Goal: Task Accomplishment & Management: Manage account settings

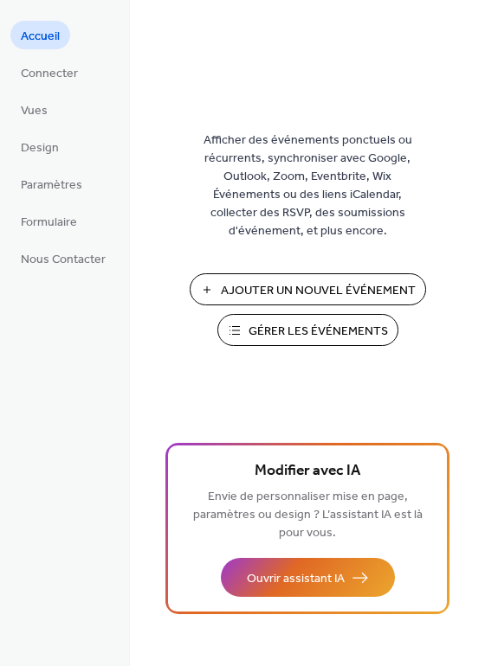
click at [351, 326] on span "Gérer les Événements" at bounding box center [317, 332] width 139 height 18
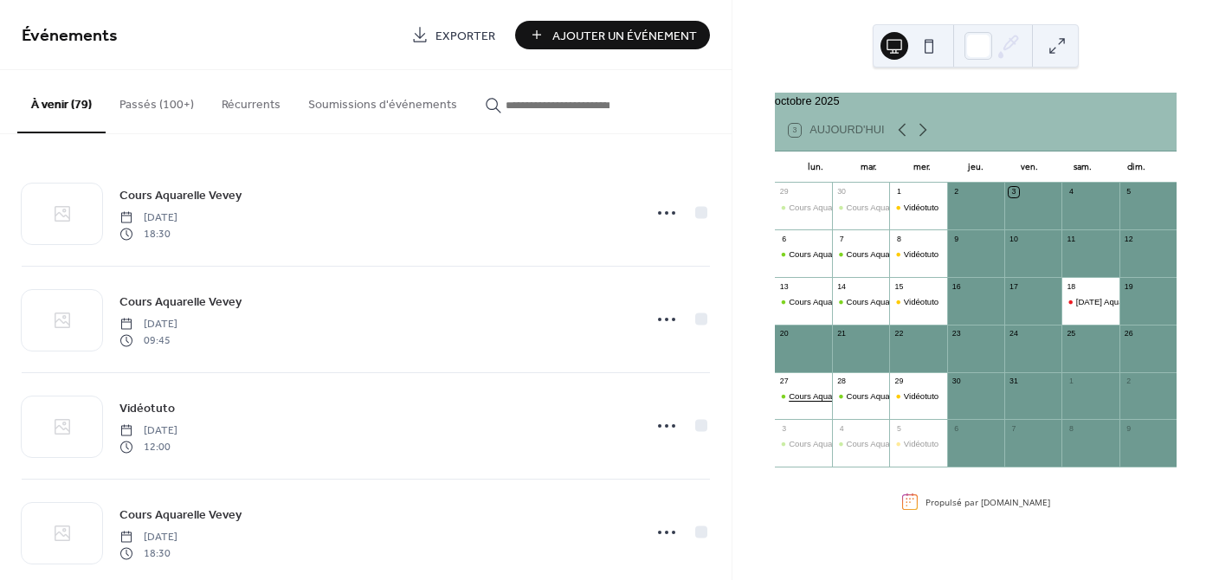
click at [826, 402] on div "Cours Aquarelle Vevey" at bounding box center [830, 395] width 84 height 11
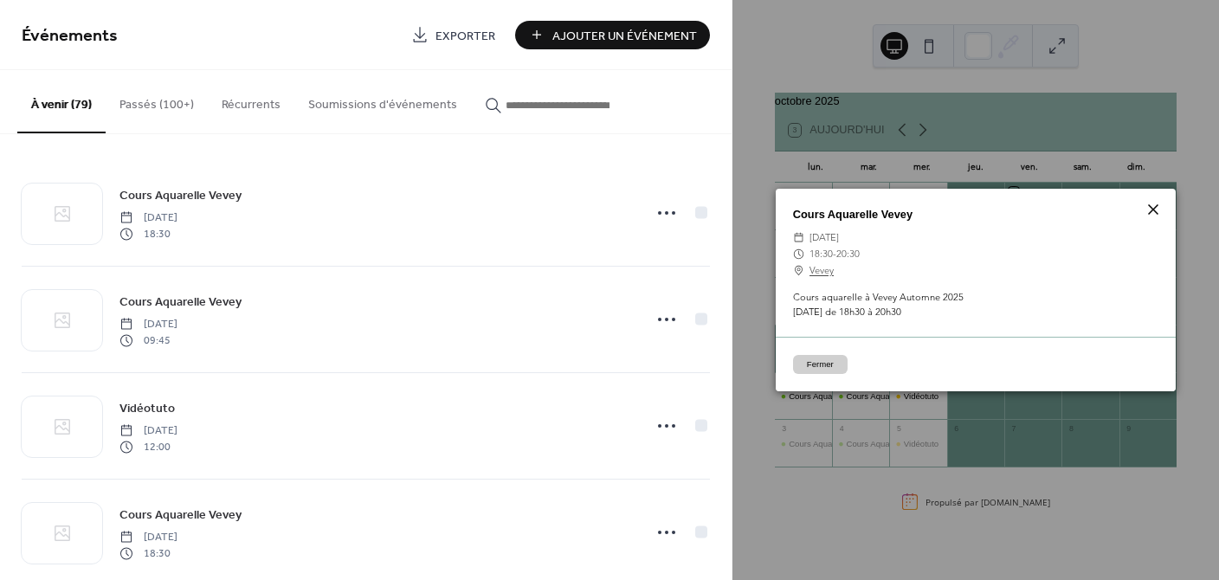
click at [1149, 206] on icon at bounding box center [1152, 209] width 21 height 21
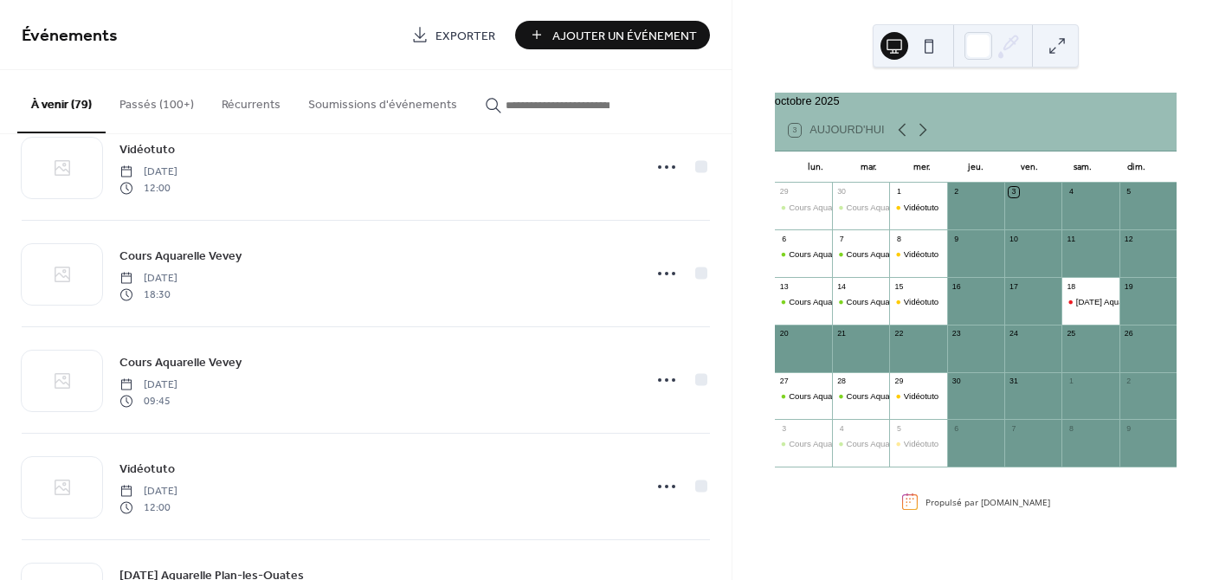
scroll to position [258, 0]
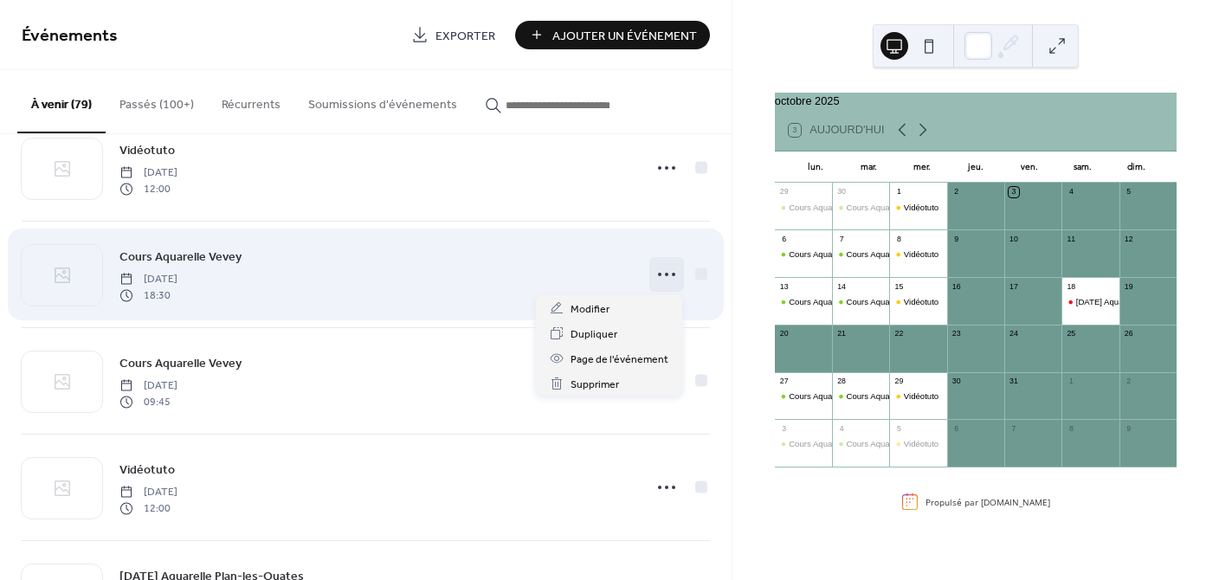
click at [662, 271] on icon at bounding box center [667, 275] width 28 height 28
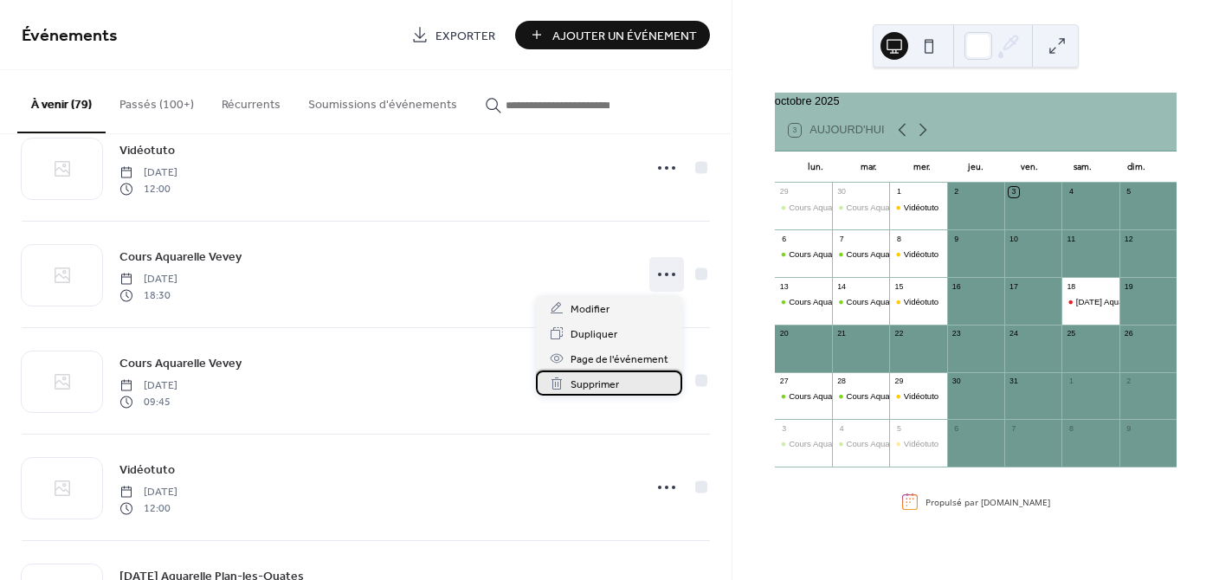
click at [605, 385] on span "Supprimer" at bounding box center [594, 385] width 48 height 18
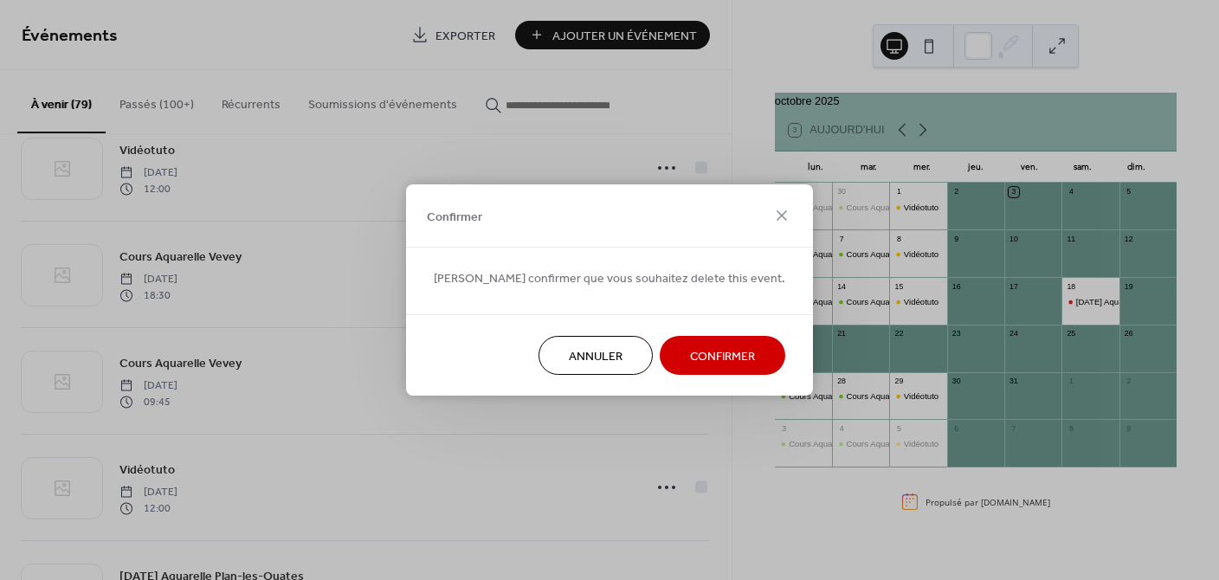
click at [690, 348] on span "Confirmer" at bounding box center [722, 357] width 65 height 18
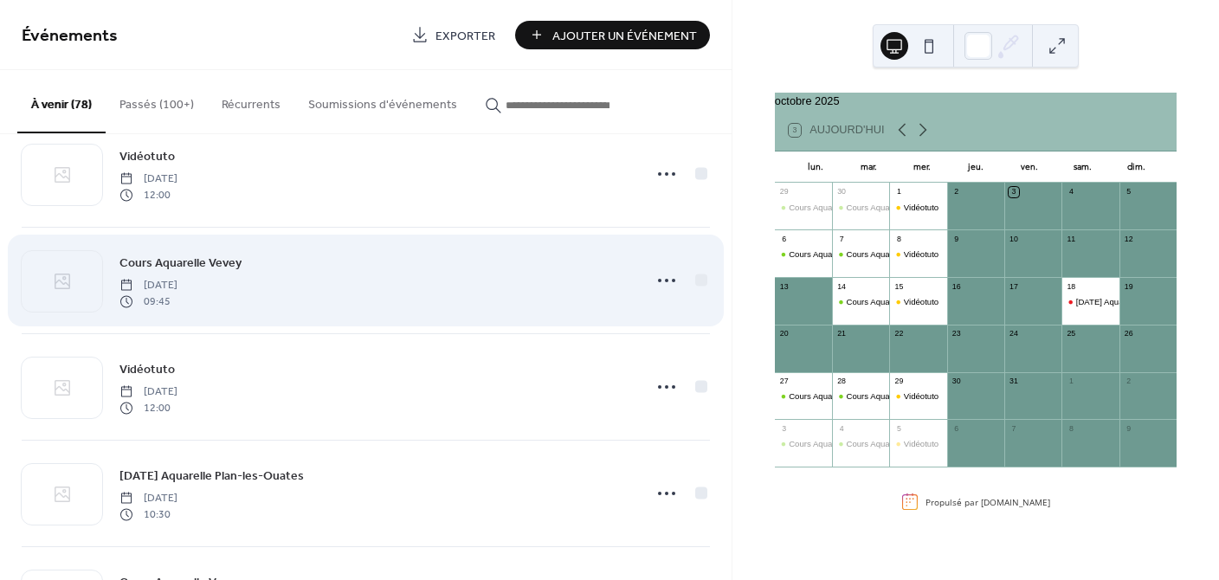
scroll to position [254, 0]
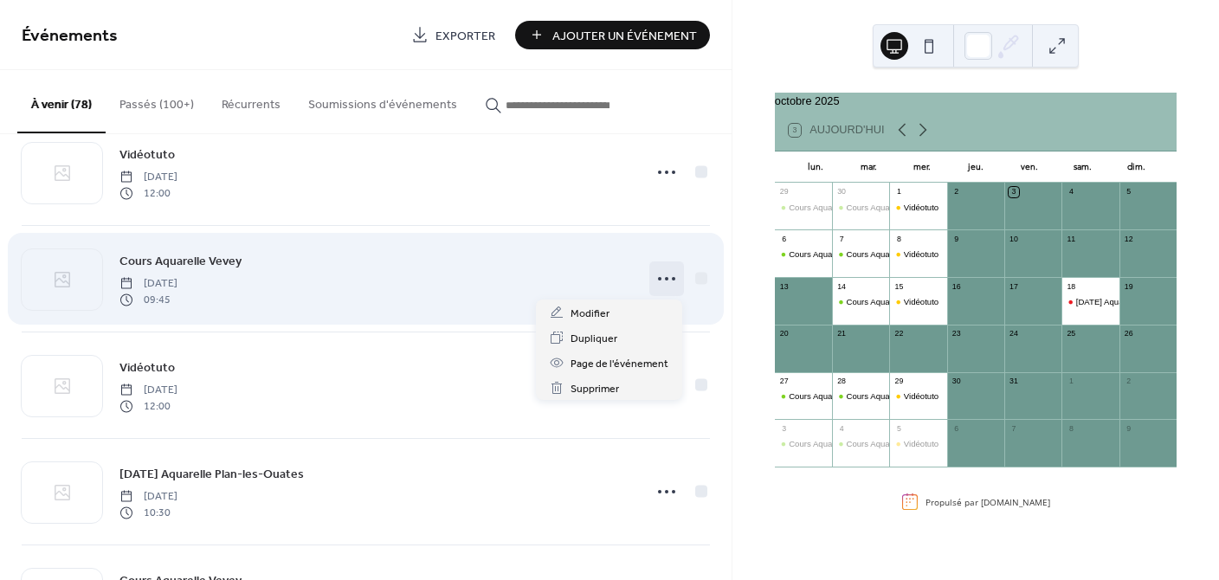
click at [665, 279] on circle at bounding box center [666, 278] width 3 height 3
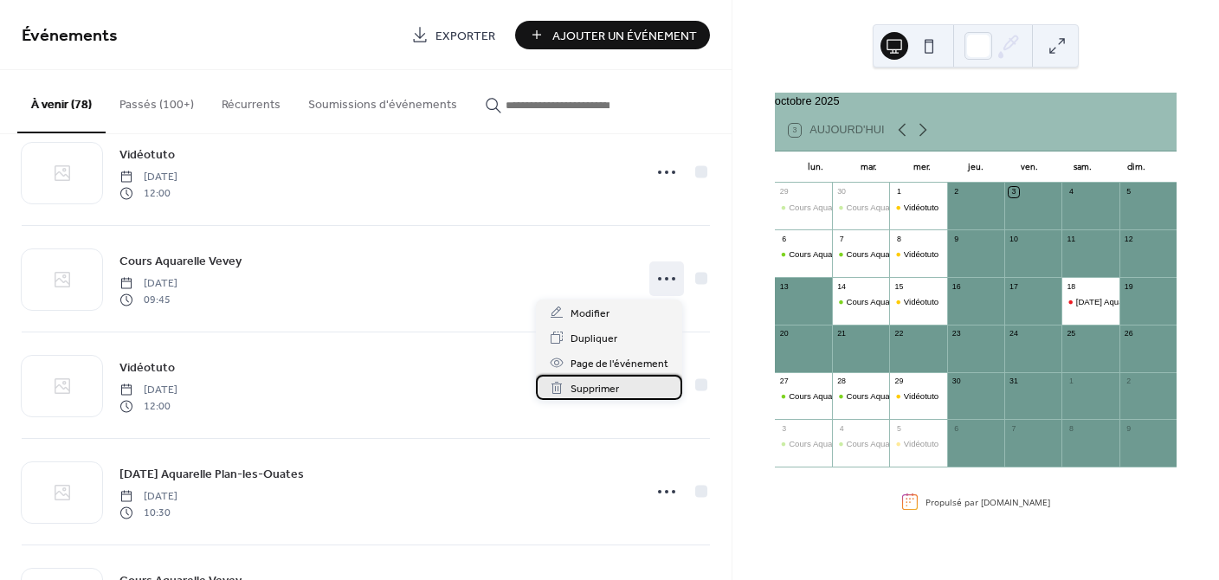
click at [627, 383] on div "Supprimer" at bounding box center [609, 387] width 146 height 25
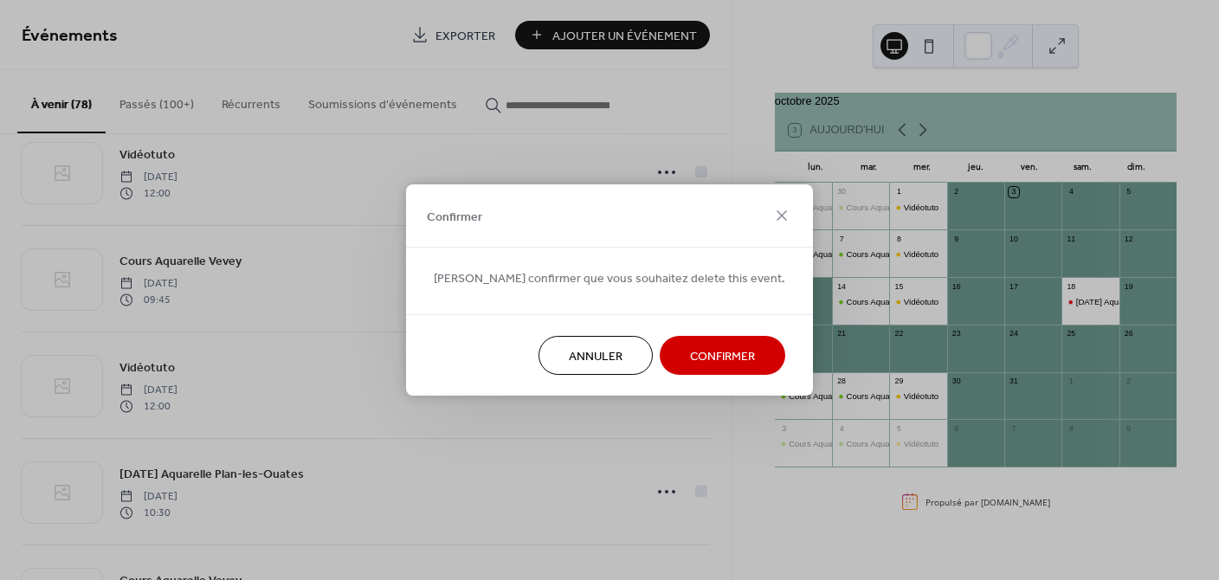
click at [692, 355] on span "Confirmer" at bounding box center [722, 357] width 65 height 18
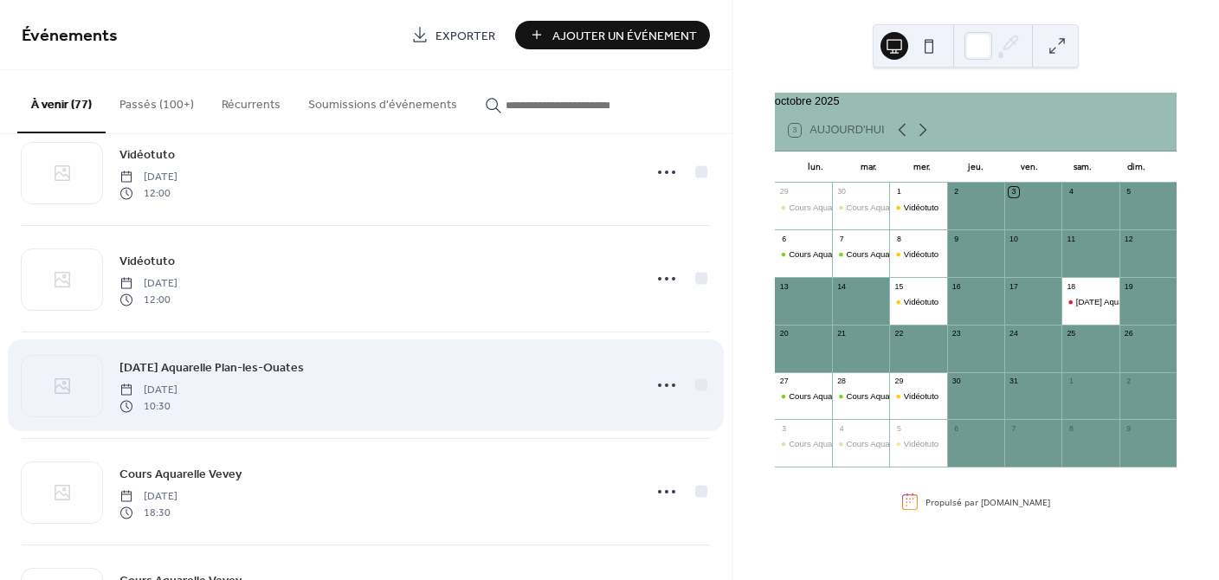
scroll to position [250, 0]
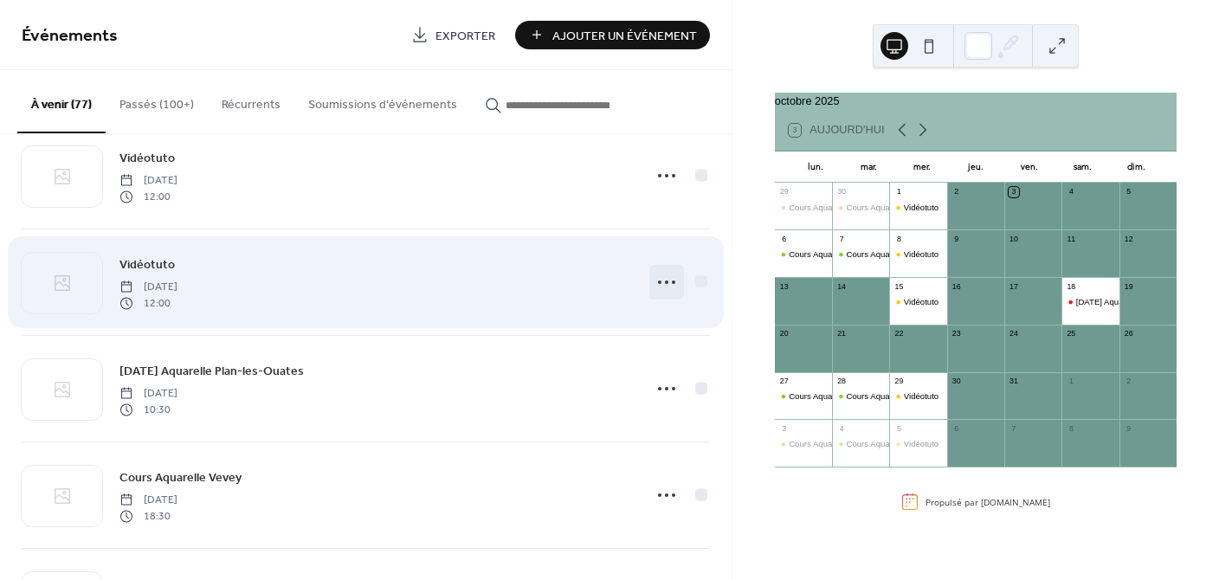
click at [657, 280] on icon at bounding box center [667, 282] width 28 height 28
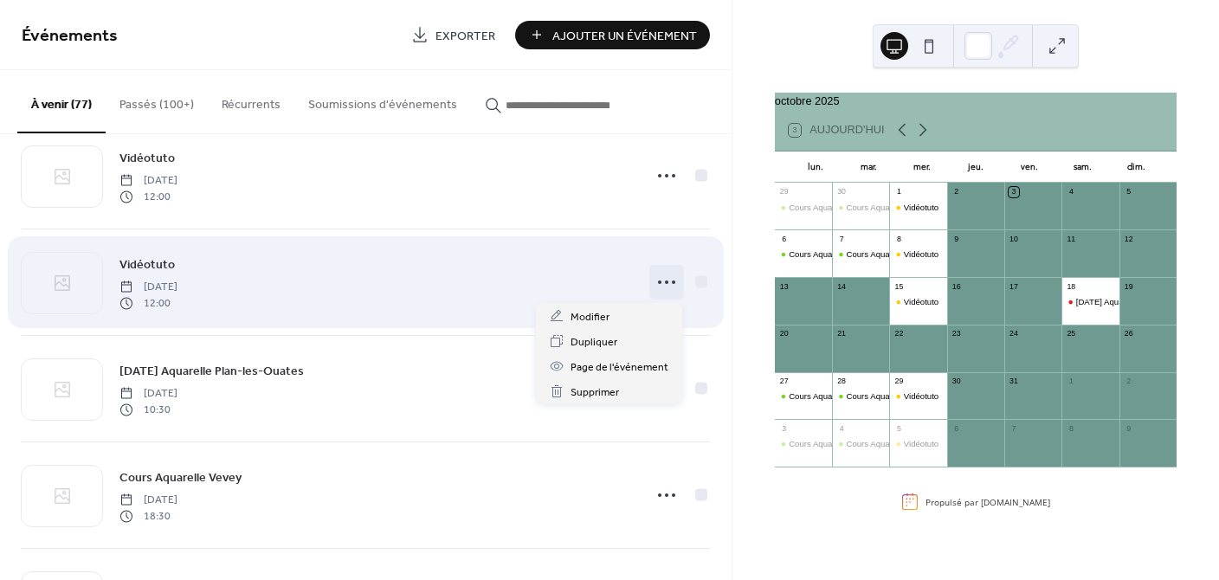
scroll to position [248, 0]
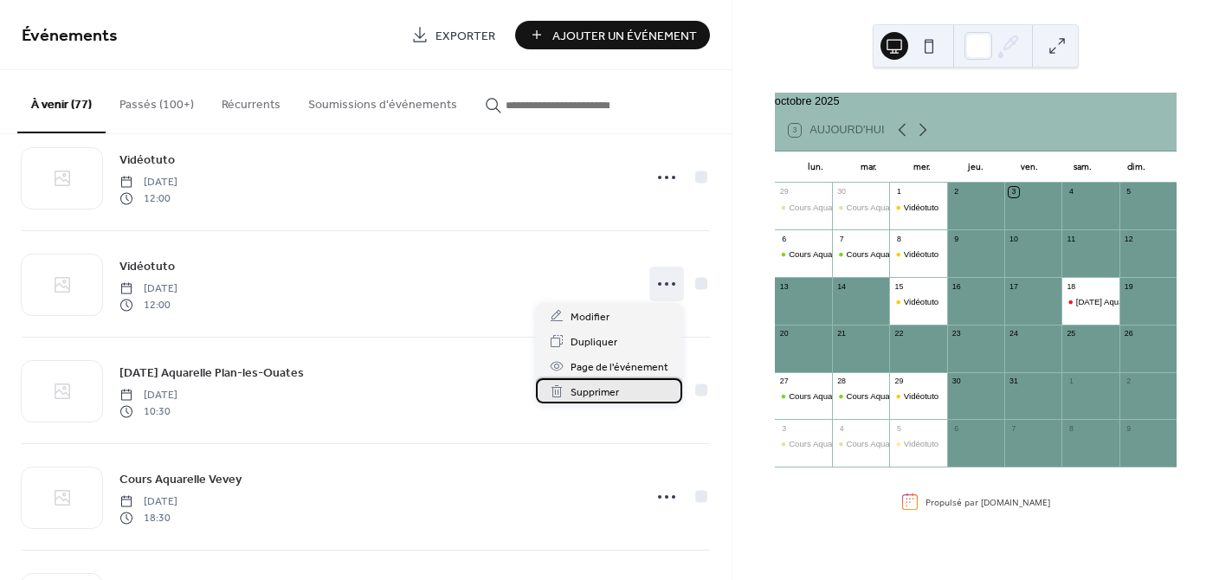
click at [631, 394] on div "Supprimer" at bounding box center [609, 390] width 146 height 25
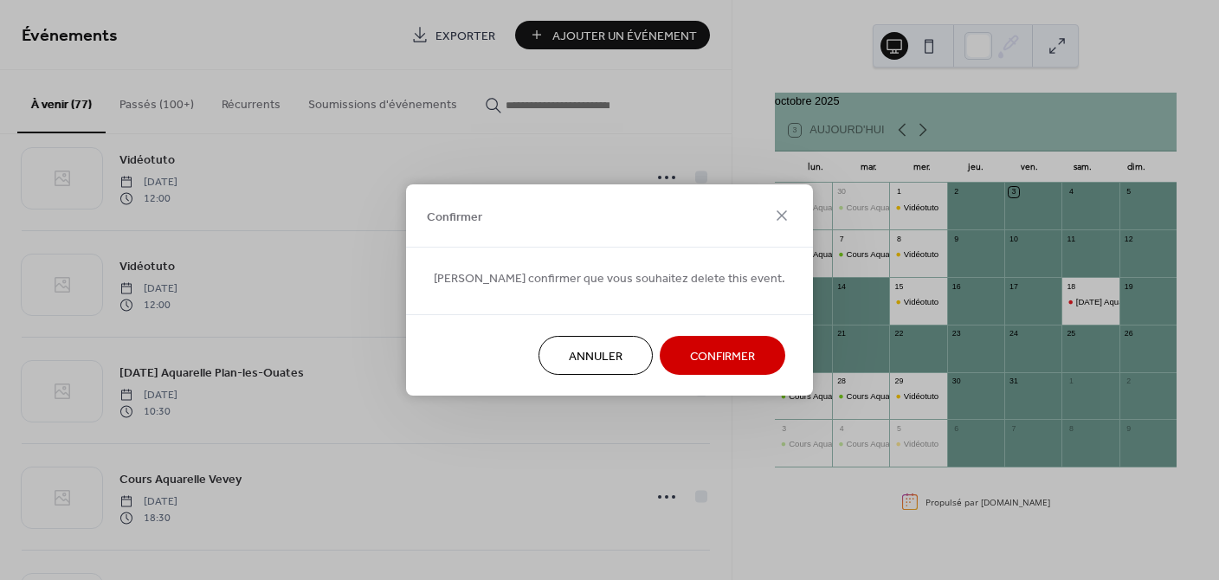
click at [690, 359] on span "Confirmer" at bounding box center [722, 357] width 65 height 18
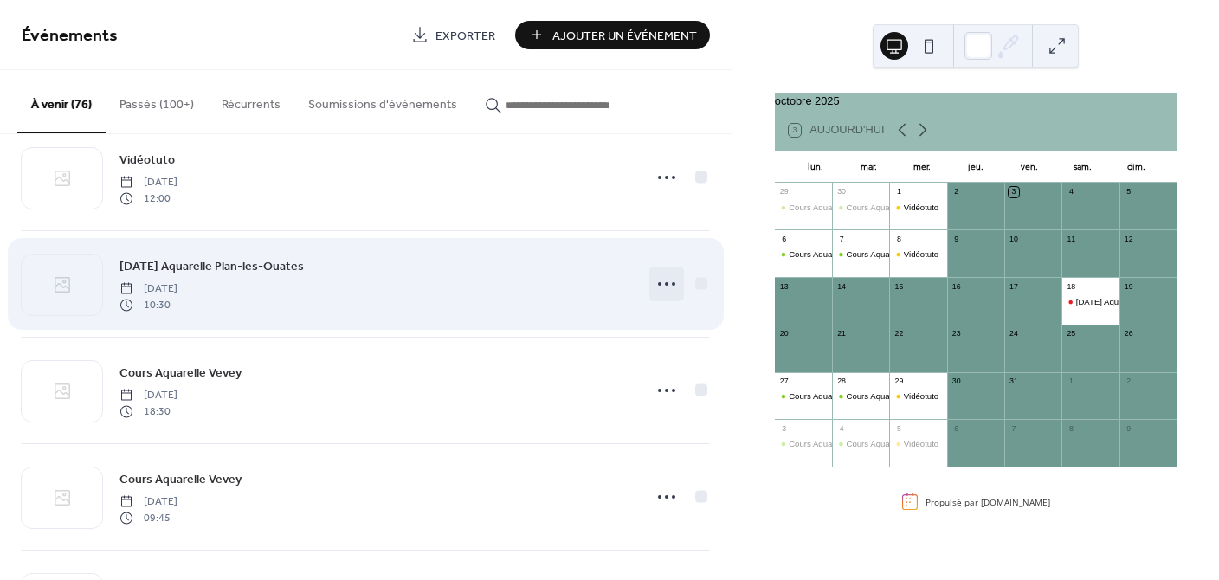
click at [656, 280] on icon at bounding box center [667, 284] width 28 height 28
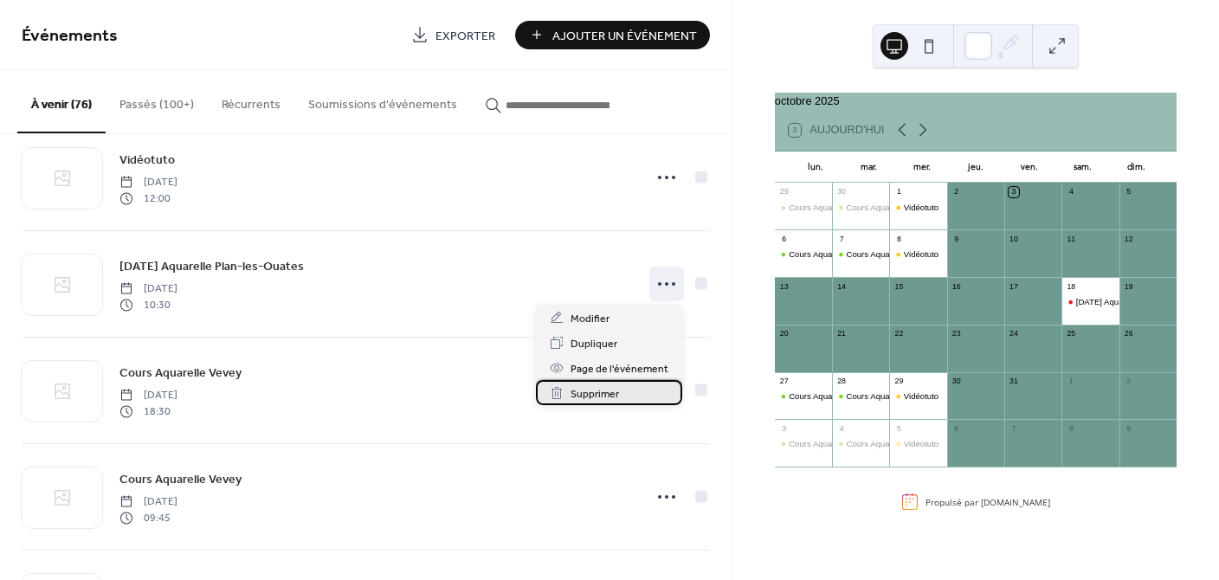
click at [623, 396] on div "Supprimer" at bounding box center [609, 392] width 146 height 25
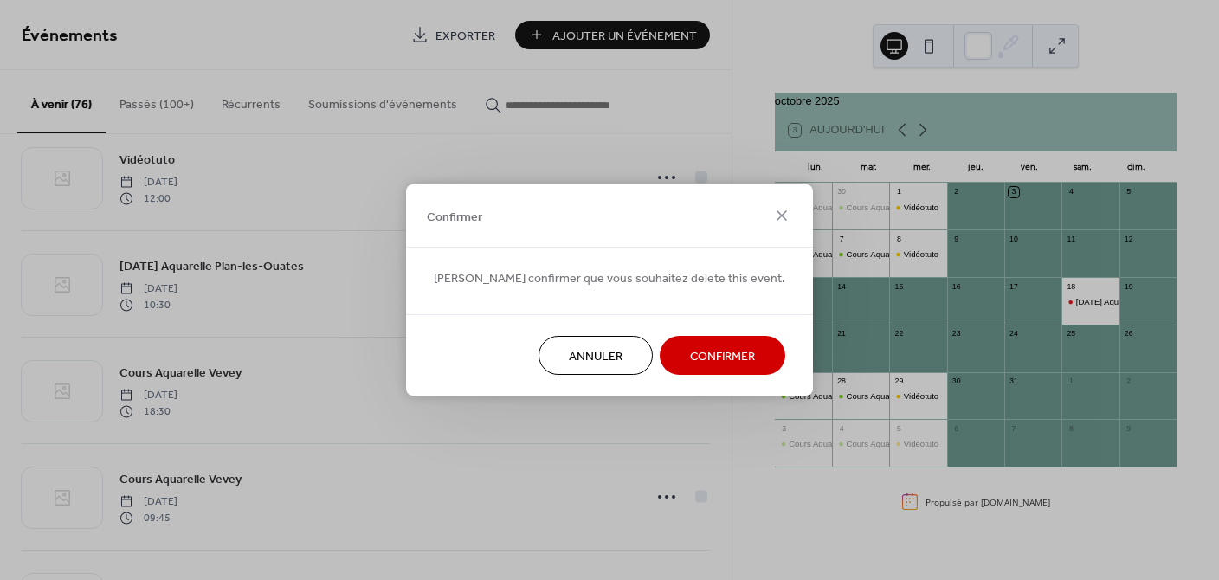
click at [705, 353] on span "Confirmer" at bounding box center [722, 357] width 65 height 18
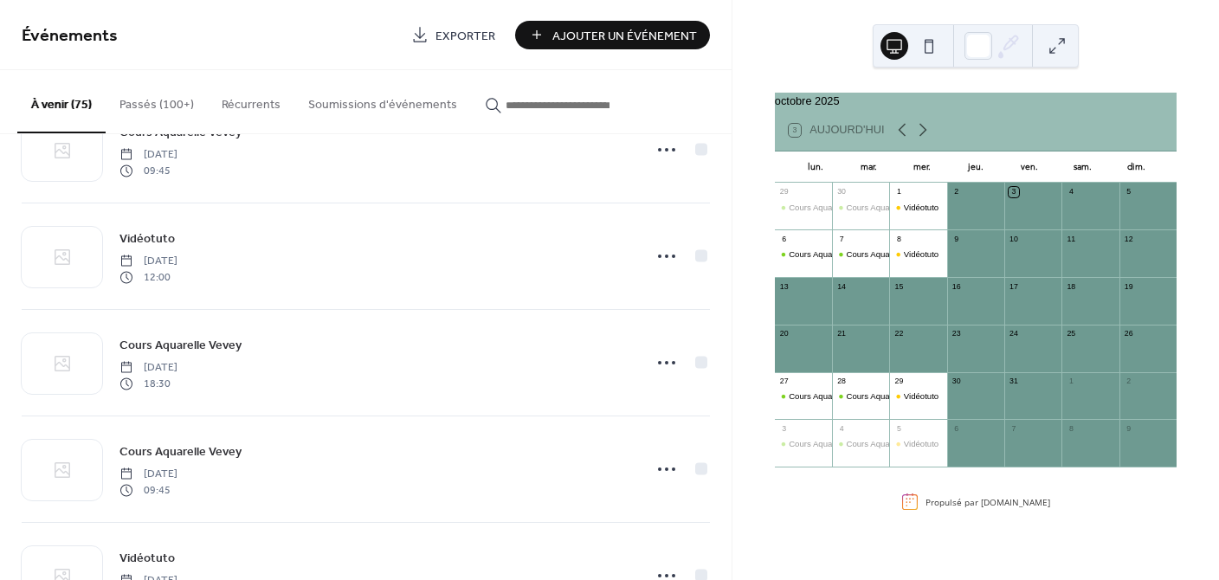
scroll to position [167, 0]
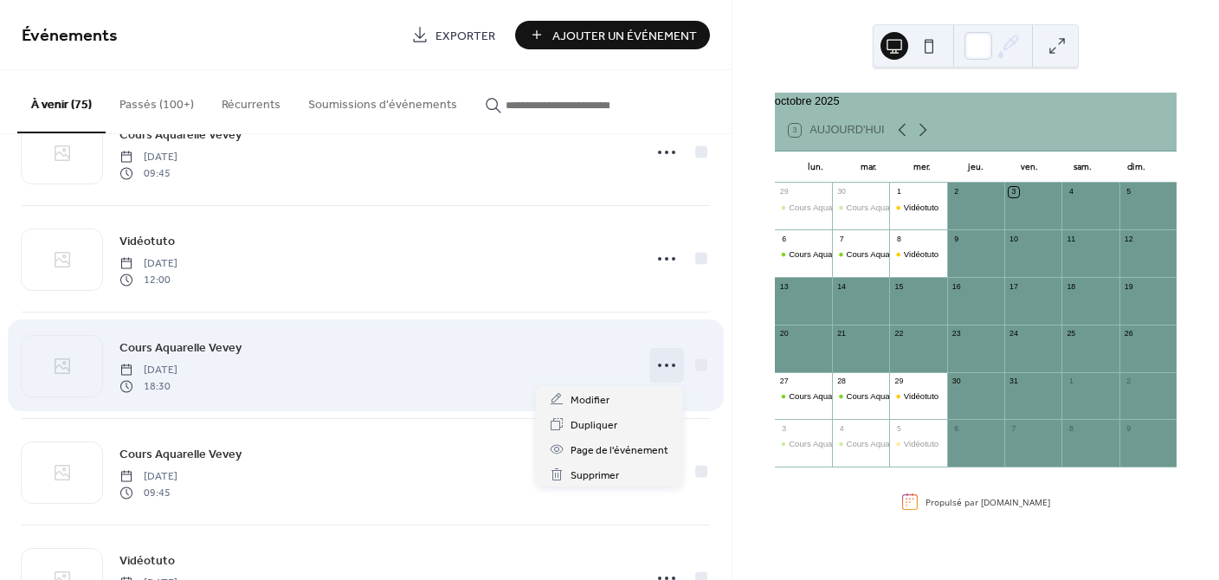
click at [653, 360] on icon at bounding box center [667, 365] width 28 height 28
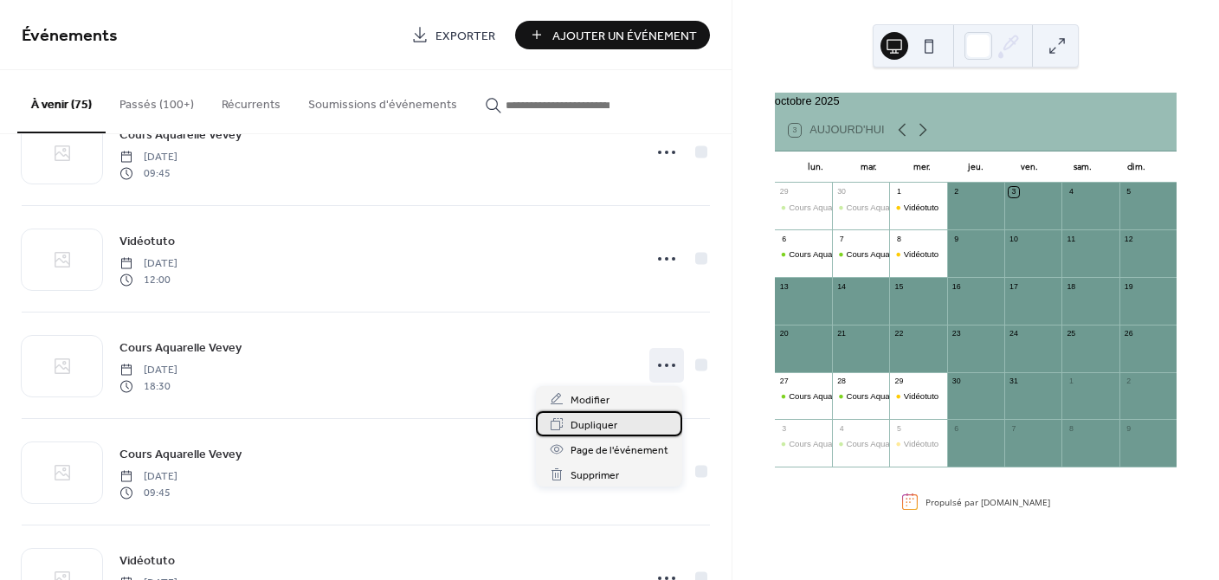
click at [611, 420] on span "Dupliquer" at bounding box center [593, 425] width 47 height 18
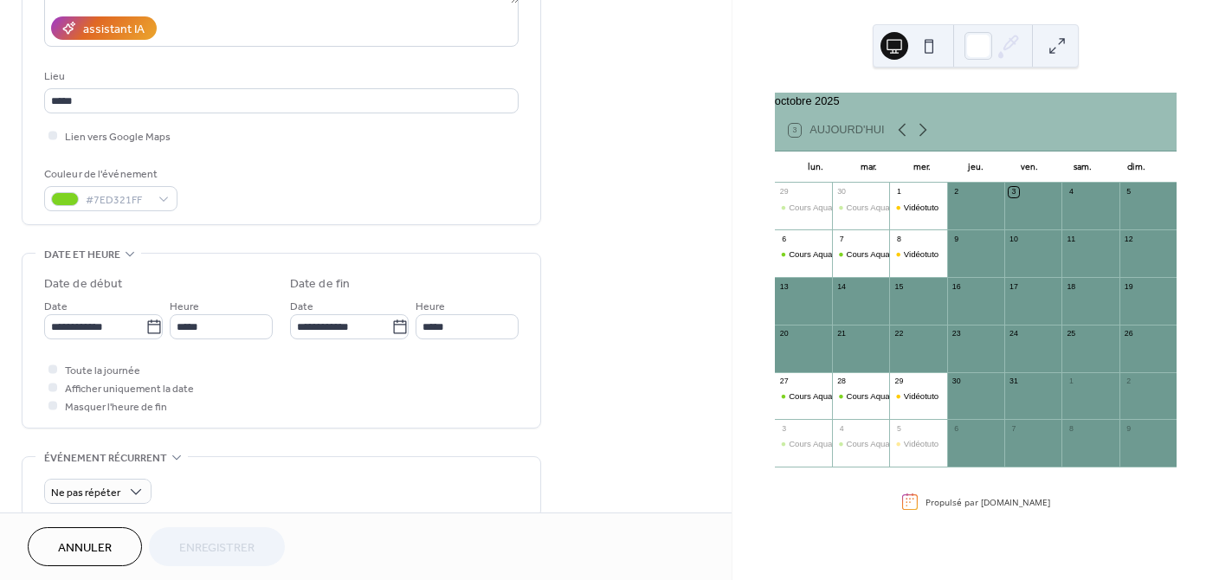
scroll to position [312, 0]
click at [393, 322] on icon at bounding box center [399, 325] width 13 height 14
click at [391, 322] on input "**********" at bounding box center [340, 324] width 101 height 25
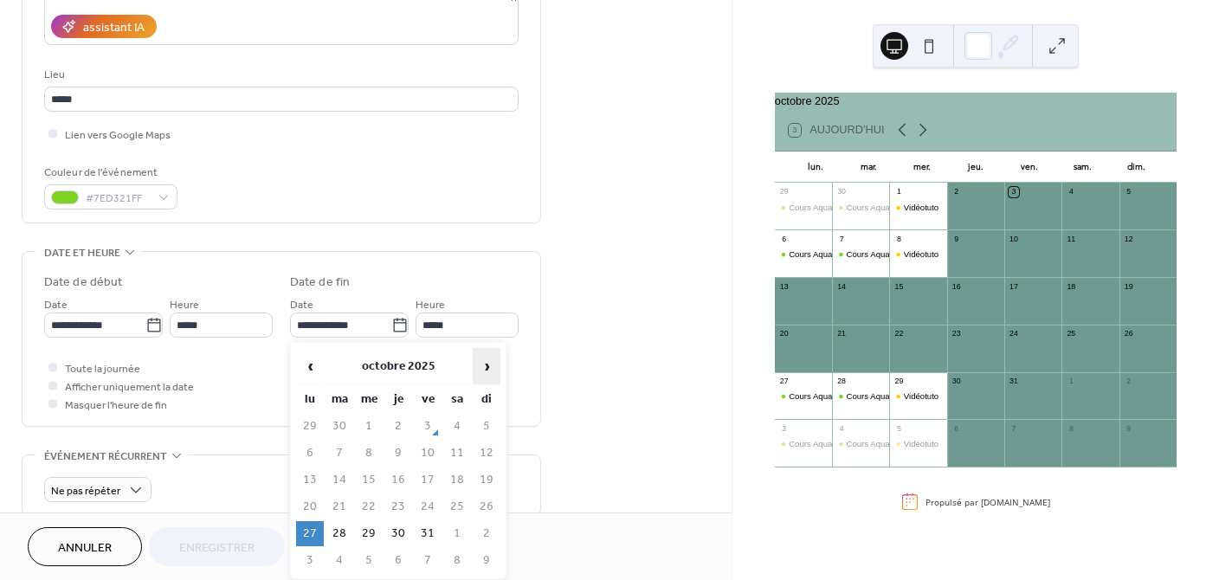
click at [479, 360] on span "›" at bounding box center [486, 366] width 26 height 35
click at [564, 322] on div "**********" at bounding box center [365, 313] width 731 height 1059
click at [923, 133] on icon at bounding box center [922, 129] width 21 height 21
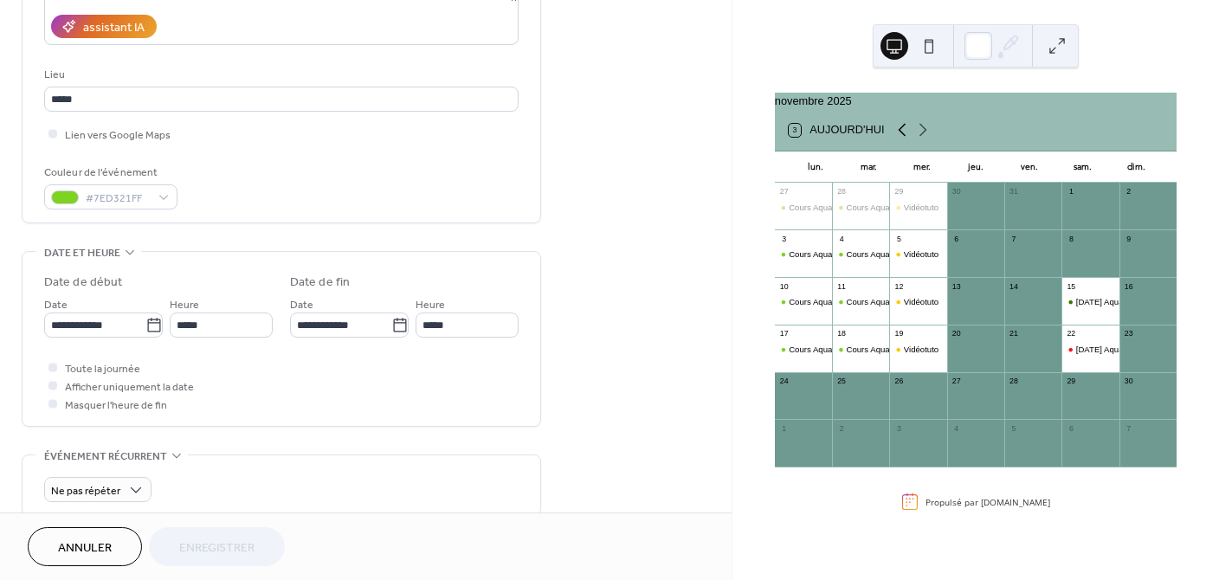
click at [903, 133] on icon at bounding box center [901, 129] width 21 height 21
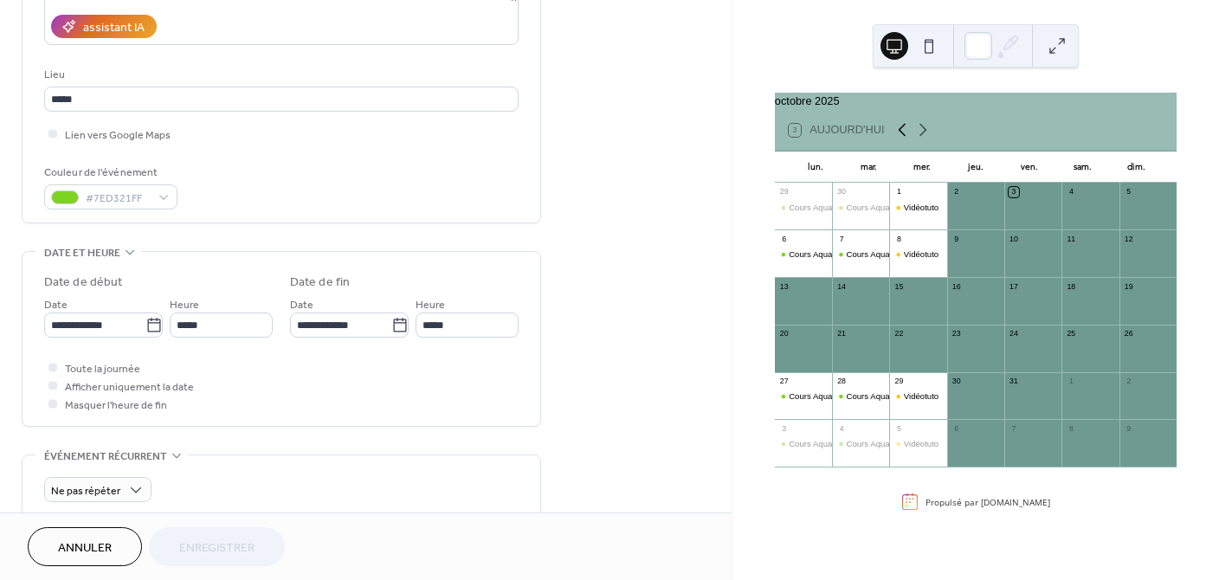
click at [898, 140] on icon at bounding box center [901, 129] width 21 height 21
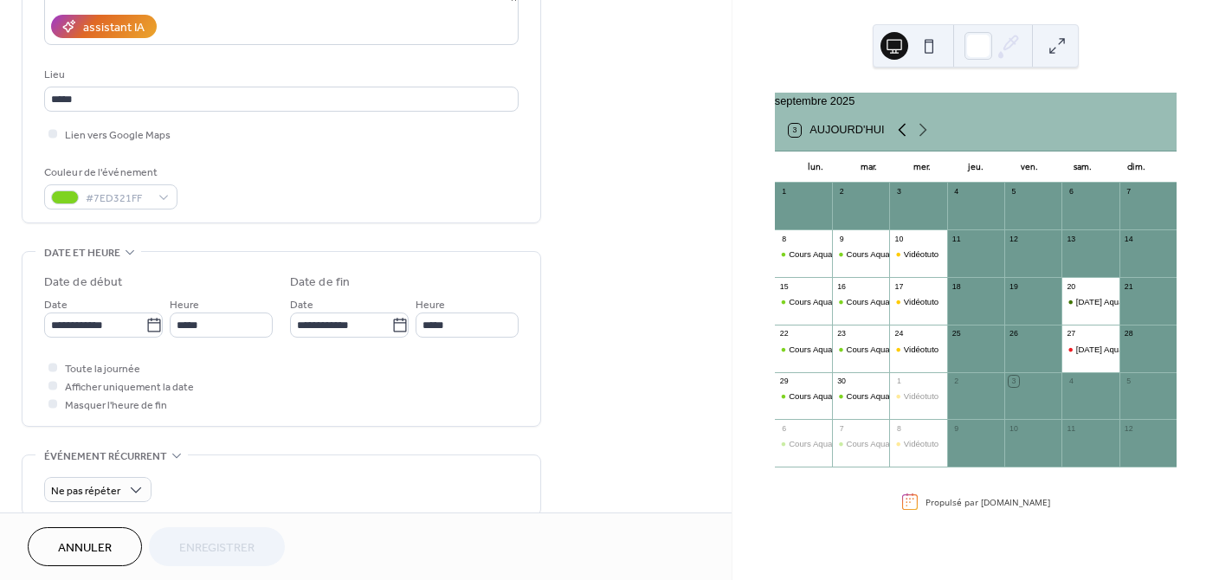
click at [898, 137] on icon at bounding box center [902, 130] width 8 height 13
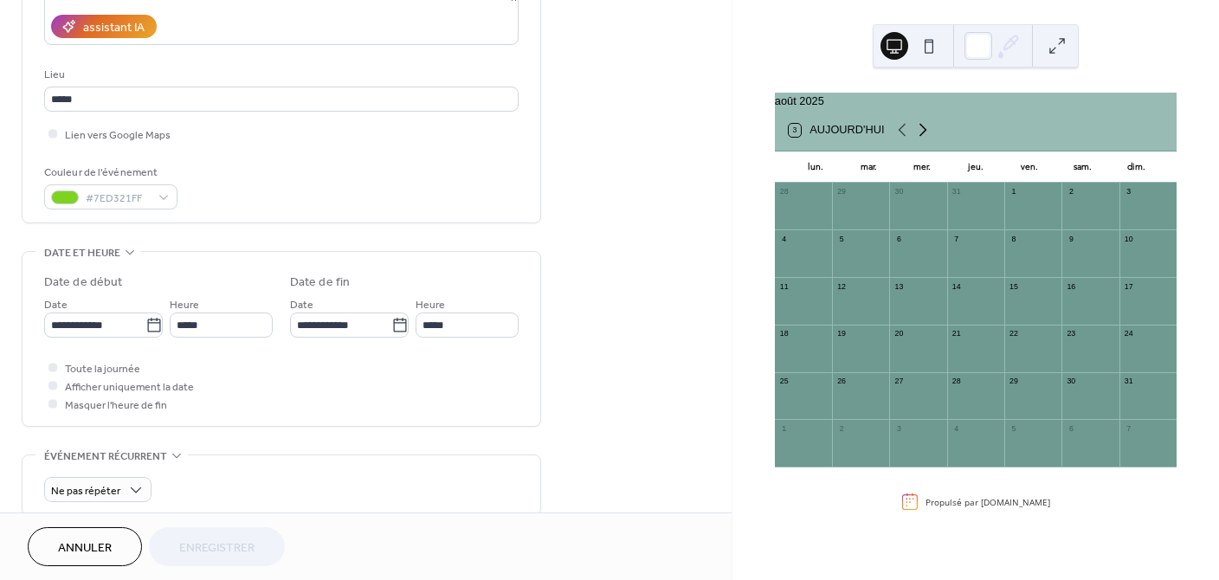
click at [924, 137] on icon at bounding box center [922, 130] width 8 height 13
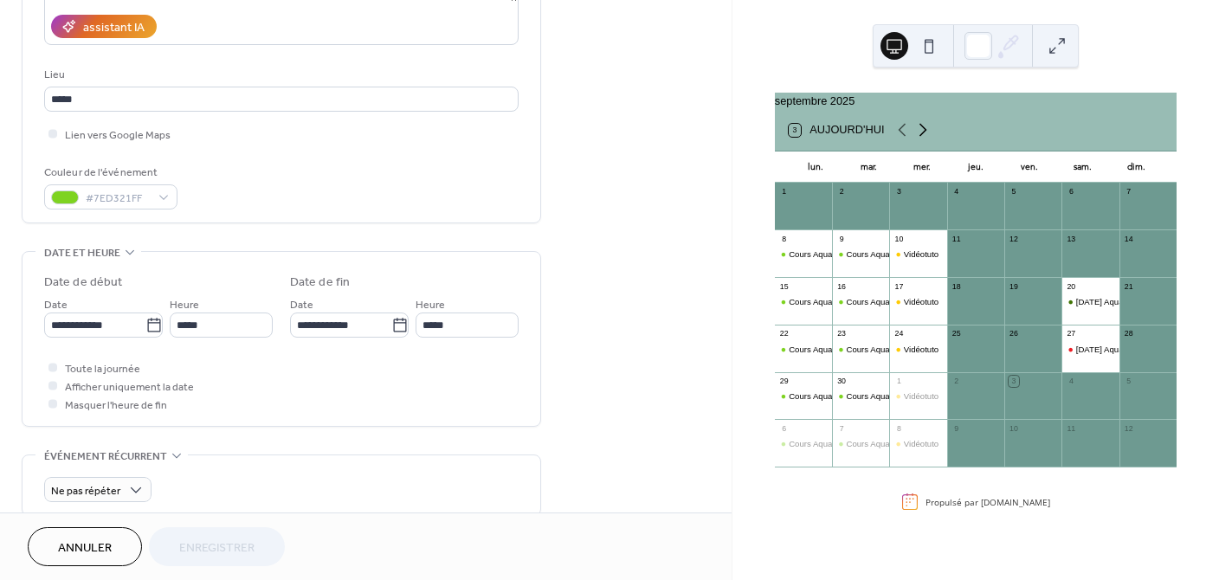
click at [924, 137] on icon at bounding box center [922, 130] width 8 height 13
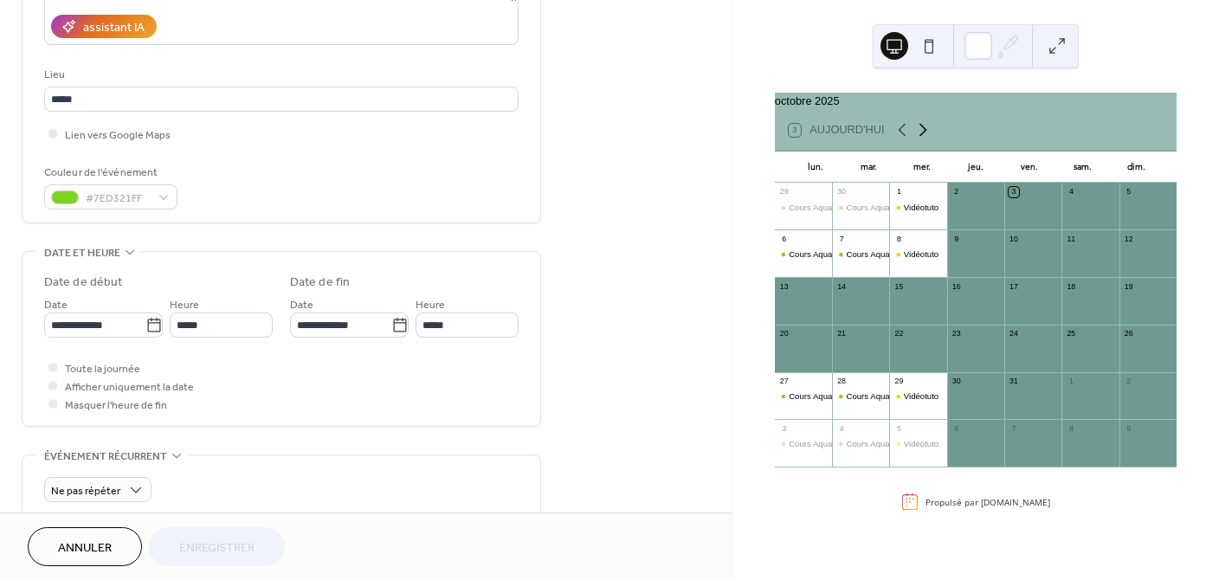
click at [924, 137] on icon at bounding box center [922, 130] width 8 height 13
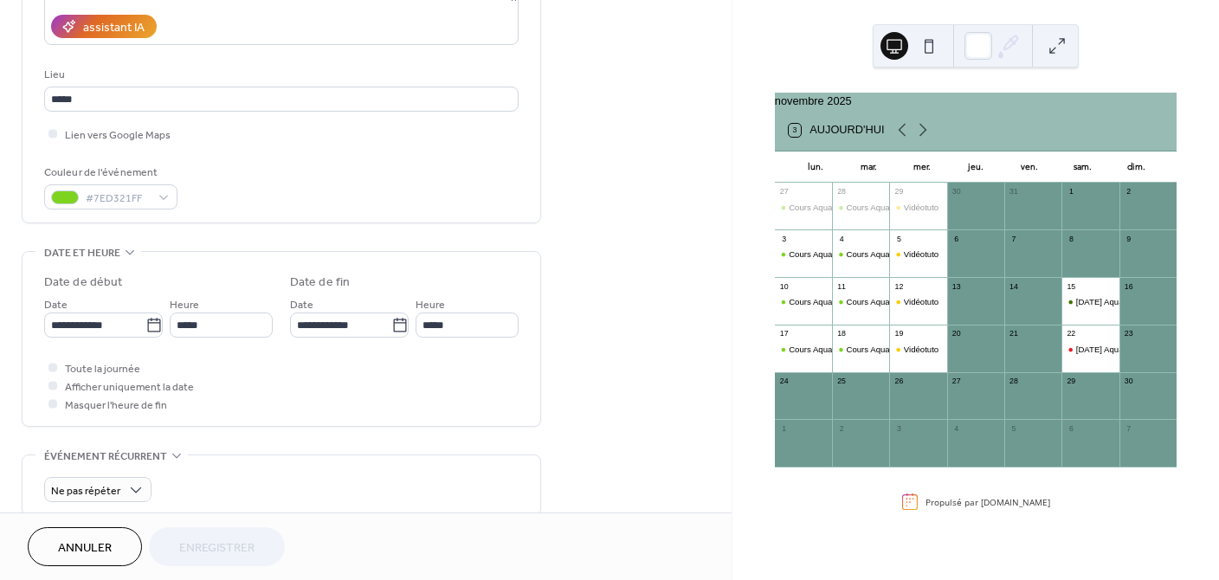
click at [812, 296] on div "10" at bounding box center [803, 286] width 57 height 19
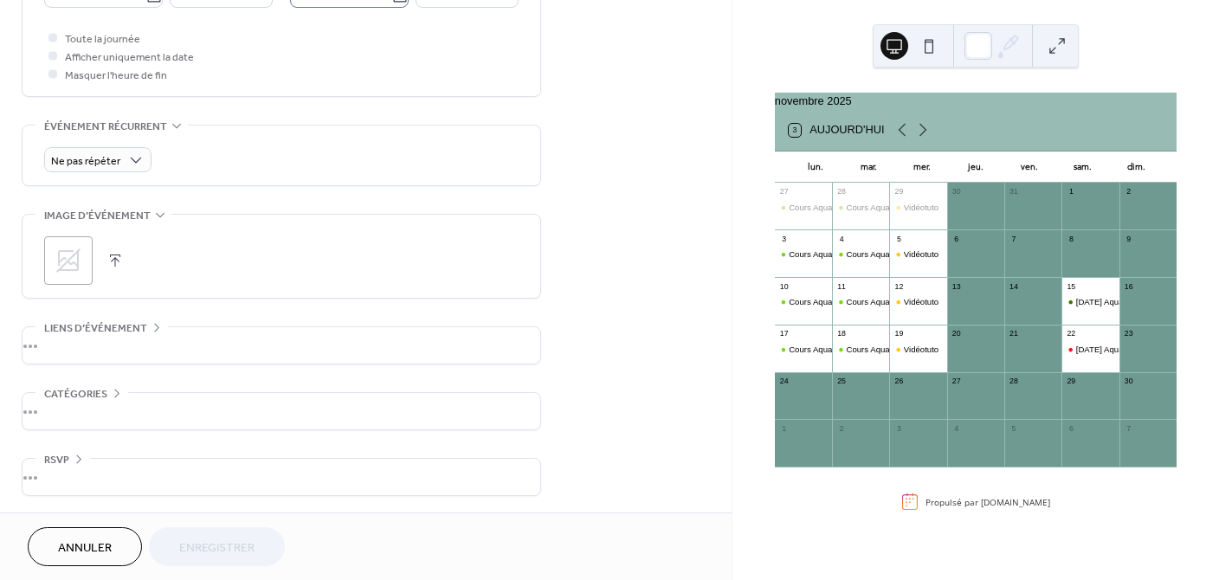
scroll to position [643, 0]
click at [79, 542] on span "Annuler" at bounding box center [85, 548] width 54 height 18
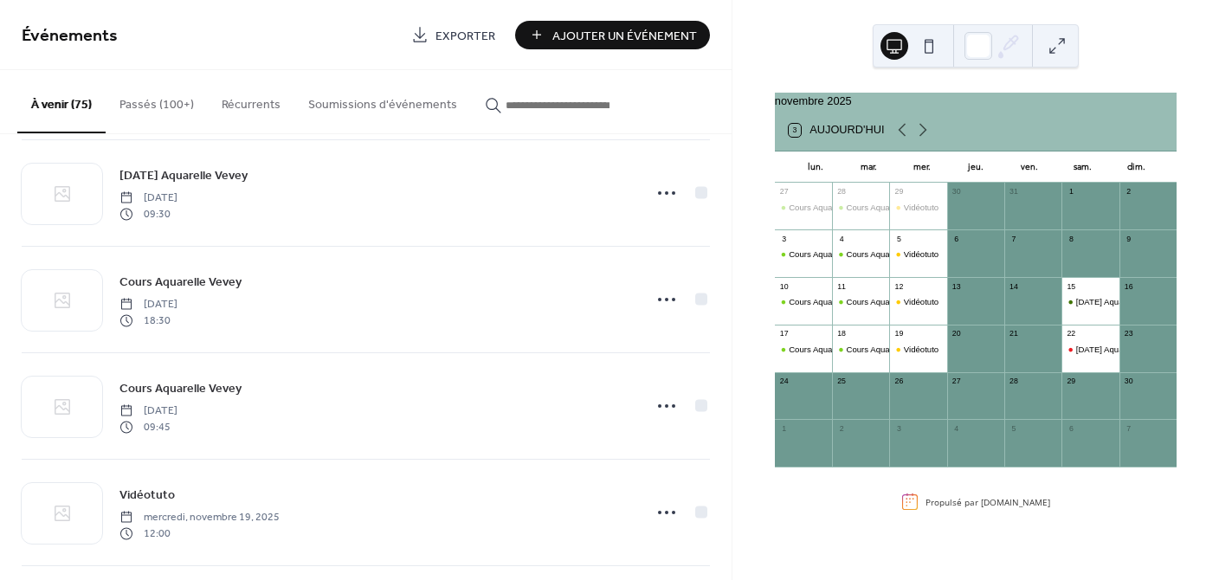
scroll to position [1298, 0]
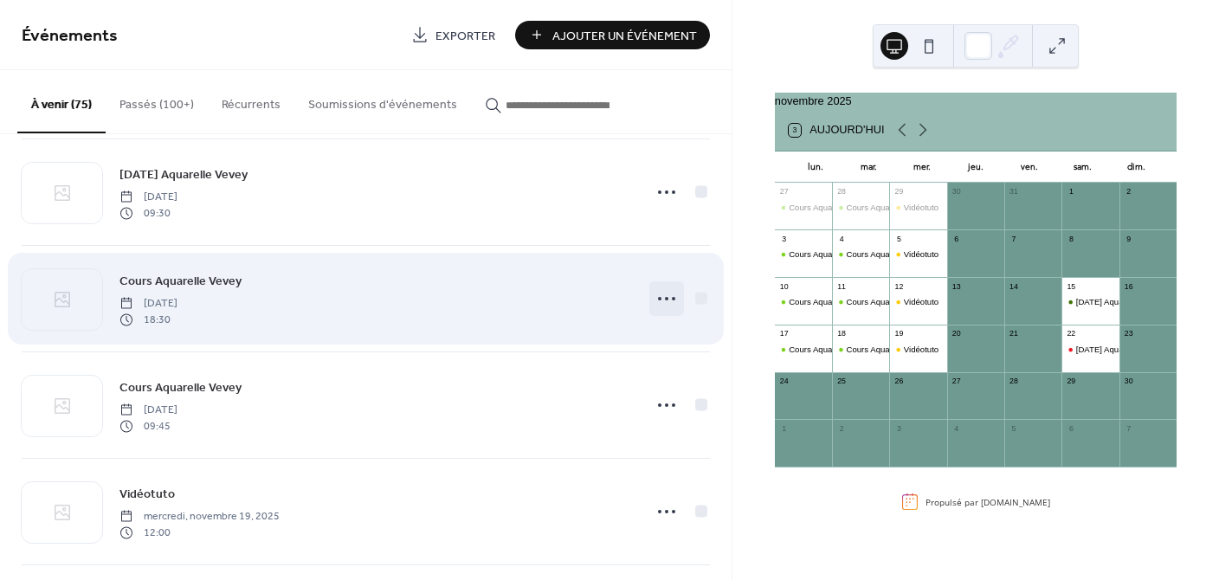
click at [664, 295] on icon at bounding box center [667, 299] width 28 height 28
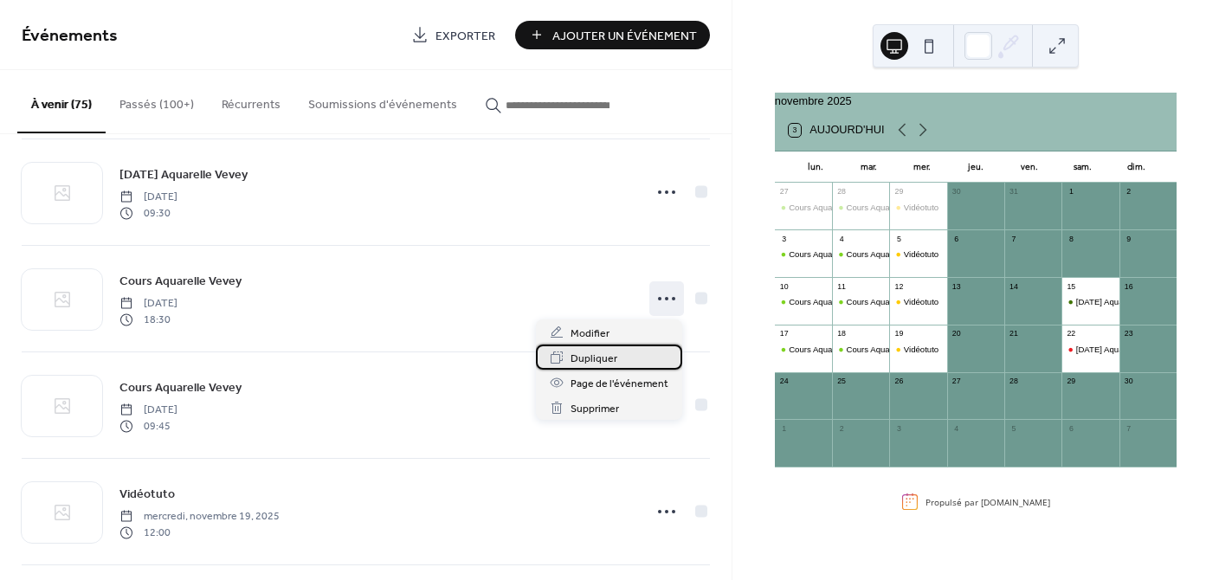
click at [618, 359] on div "Dupliquer" at bounding box center [609, 356] width 146 height 25
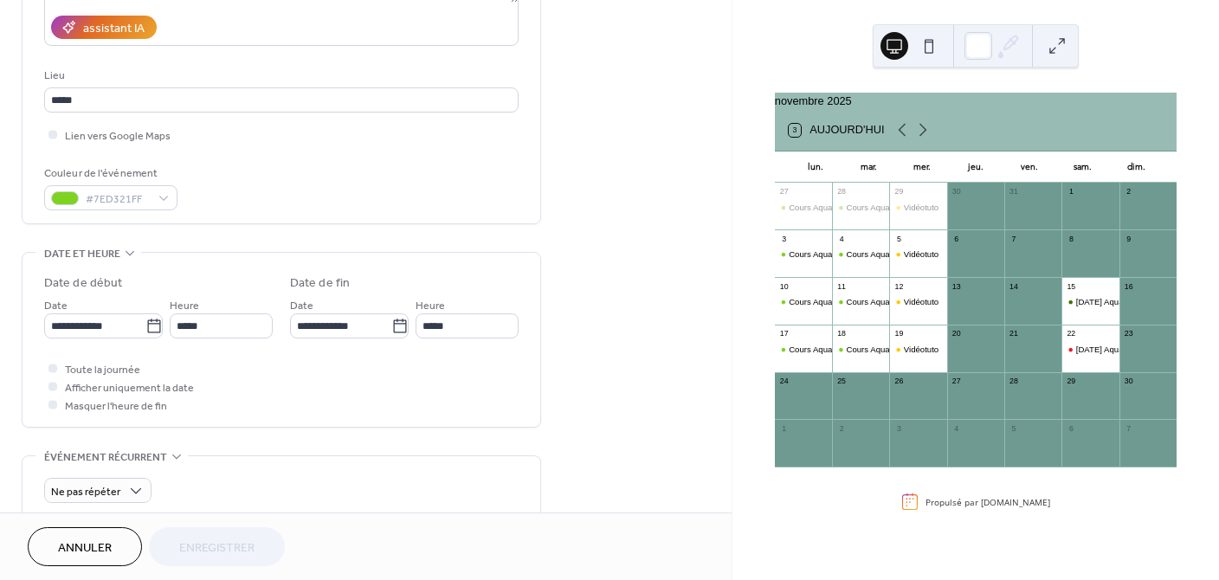
scroll to position [349, 0]
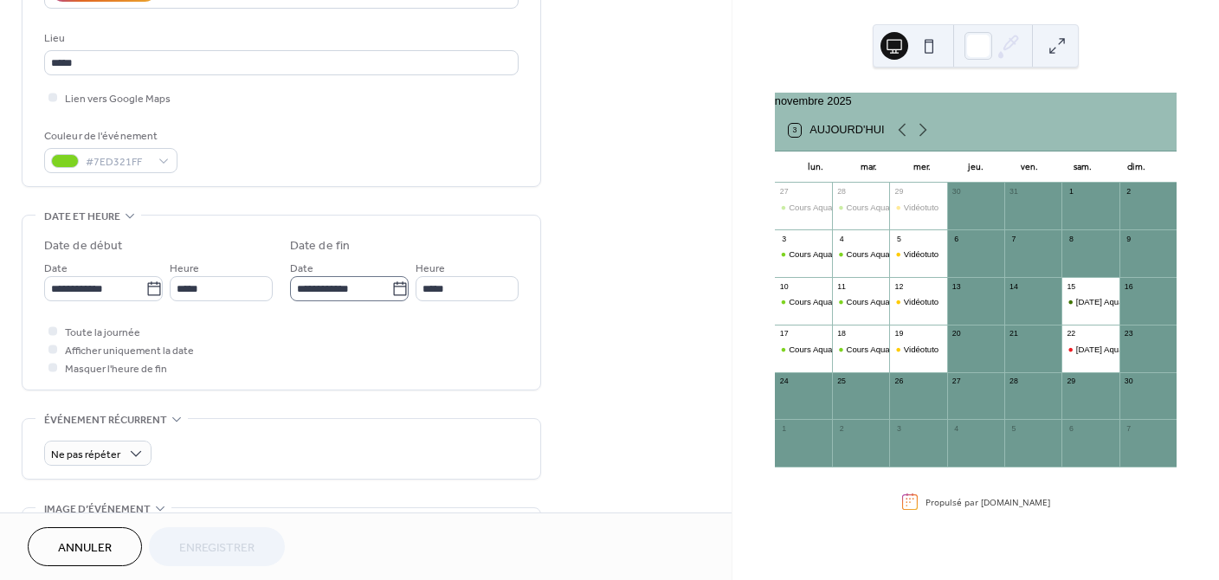
click at [396, 286] on icon at bounding box center [399, 288] width 13 height 14
click at [391, 286] on input "**********" at bounding box center [340, 288] width 101 height 25
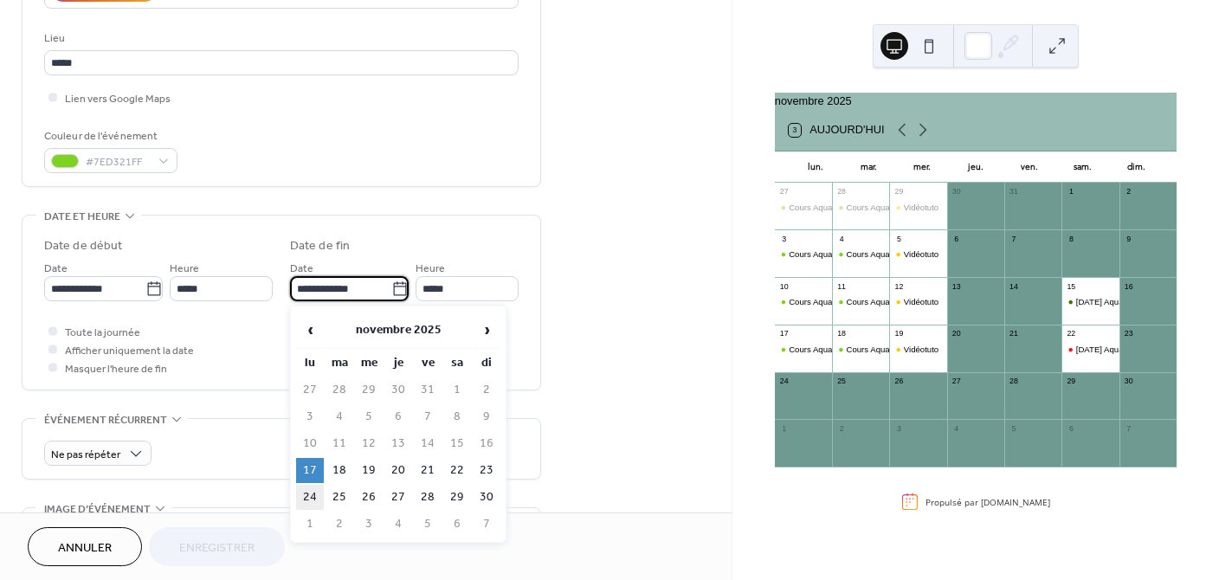
click at [305, 491] on td "24" at bounding box center [310, 497] width 28 height 25
type input "**********"
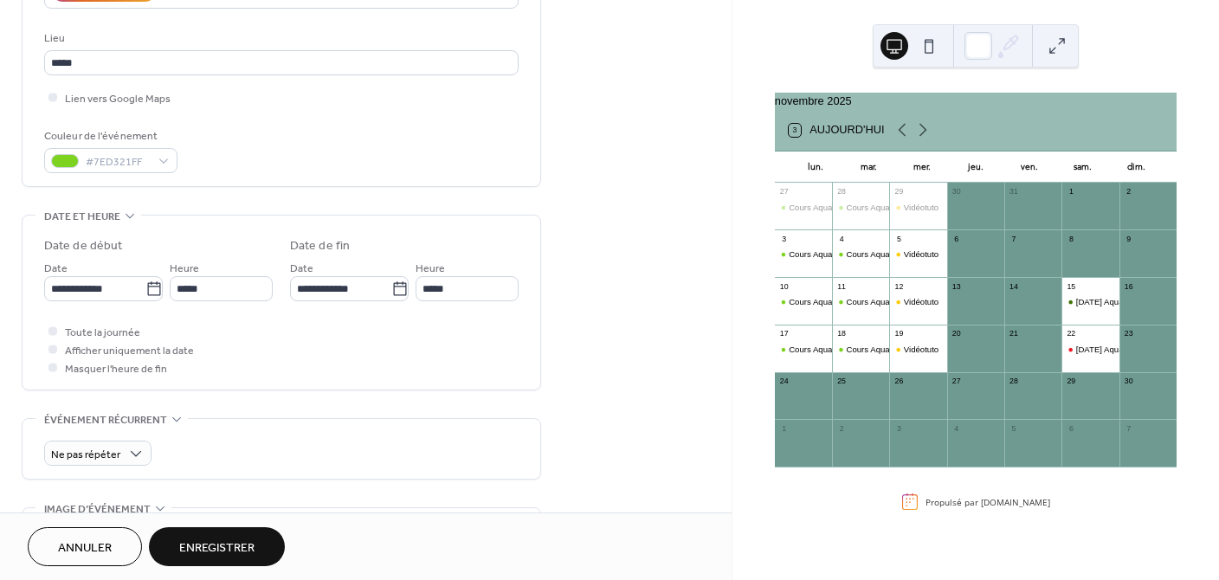
click at [228, 542] on span "Enregistrer" at bounding box center [216, 548] width 75 height 18
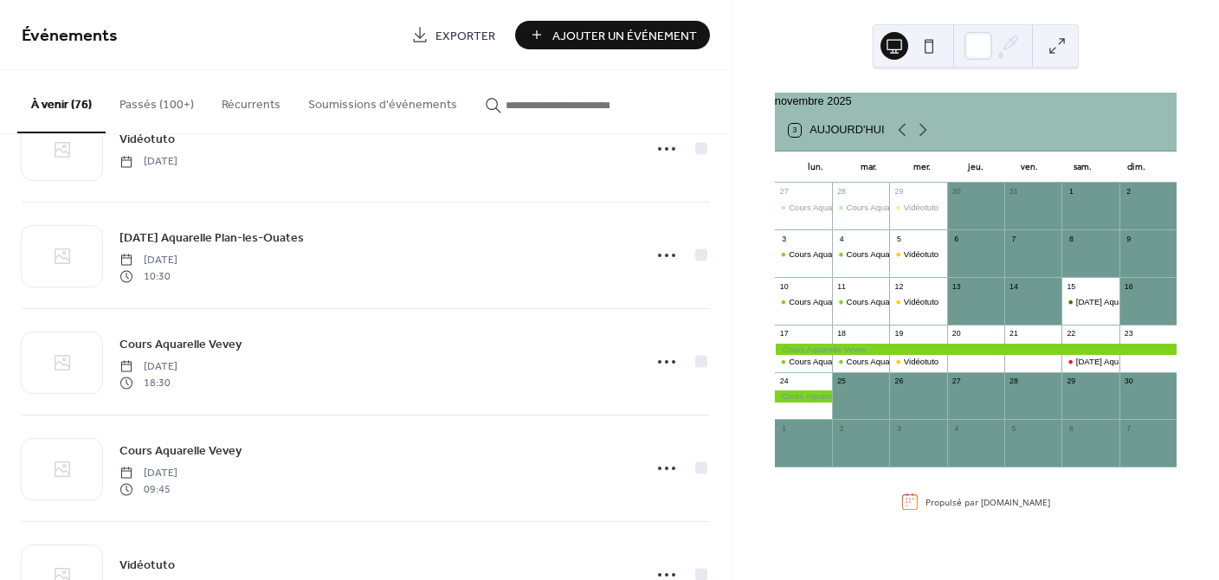
scroll to position [2721, 0]
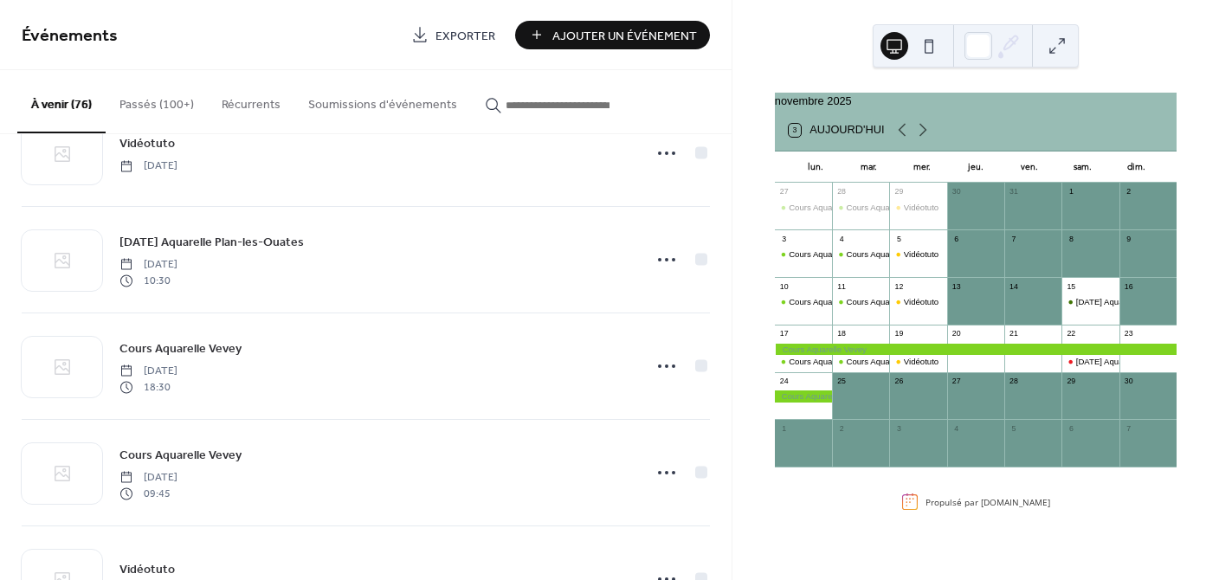
click at [812, 391] on div "24" at bounding box center [803, 381] width 57 height 19
click at [811, 402] on div at bounding box center [803, 395] width 57 height 11
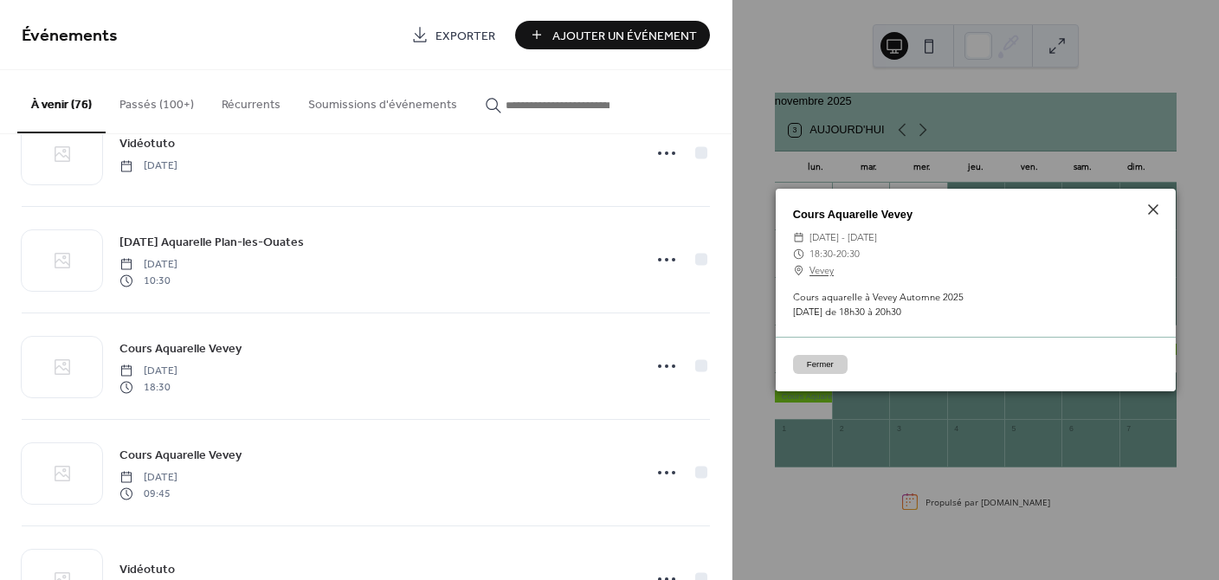
click at [816, 354] on div "Fermer" at bounding box center [975, 364] width 400 height 55
click at [816, 359] on button "Fermer" at bounding box center [820, 364] width 55 height 19
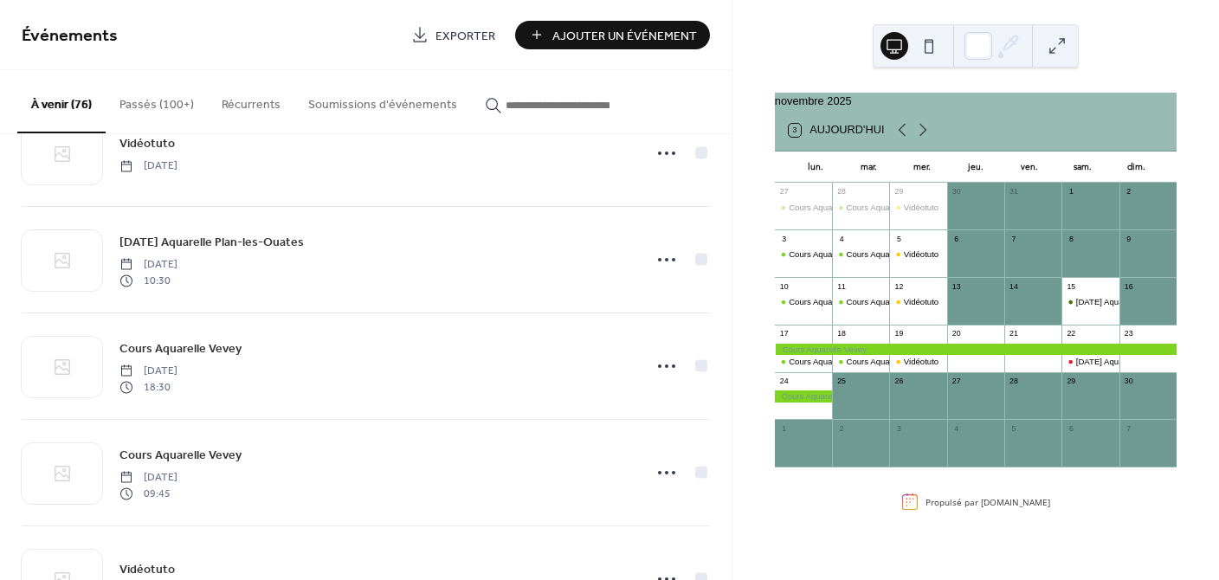
click at [817, 414] on div at bounding box center [803, 401] width 57 height 23
click at [813, 391] on div "24" at bounding box center [803, 381] width 57 height 19
click at [814, 414] on div at bounding box center [803, 401] width 57 height 23
click at [809, 391] on div "24" at bounding box center [803, 381] width 57 height 19
click at [811, 402] on div at bounding box center [803, 395] width 57 height 11
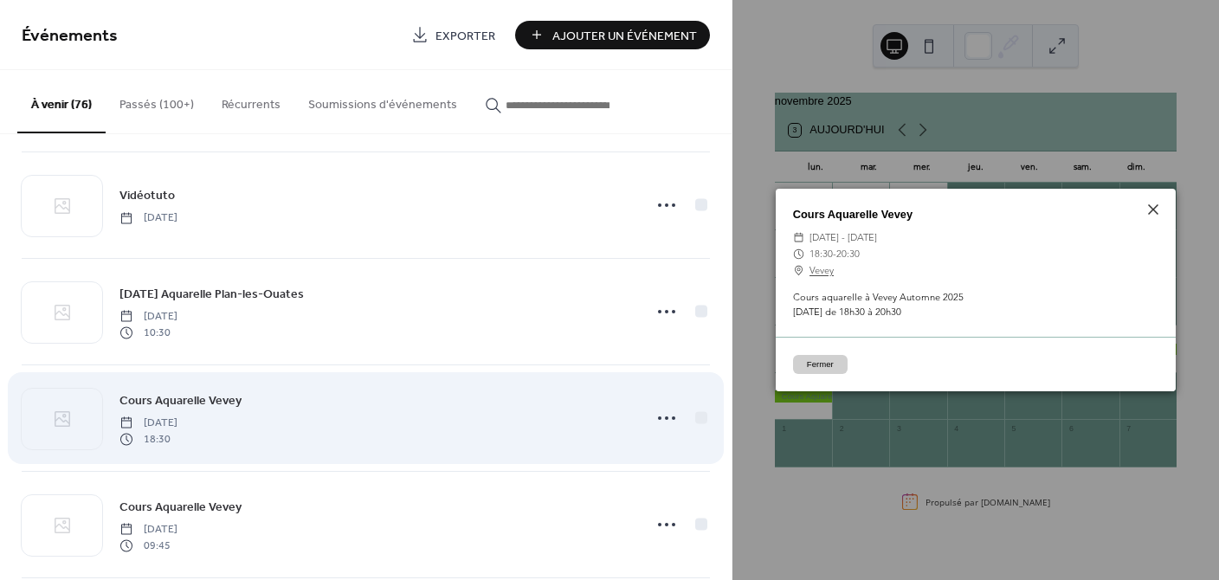
scroll to position [2667, 0]
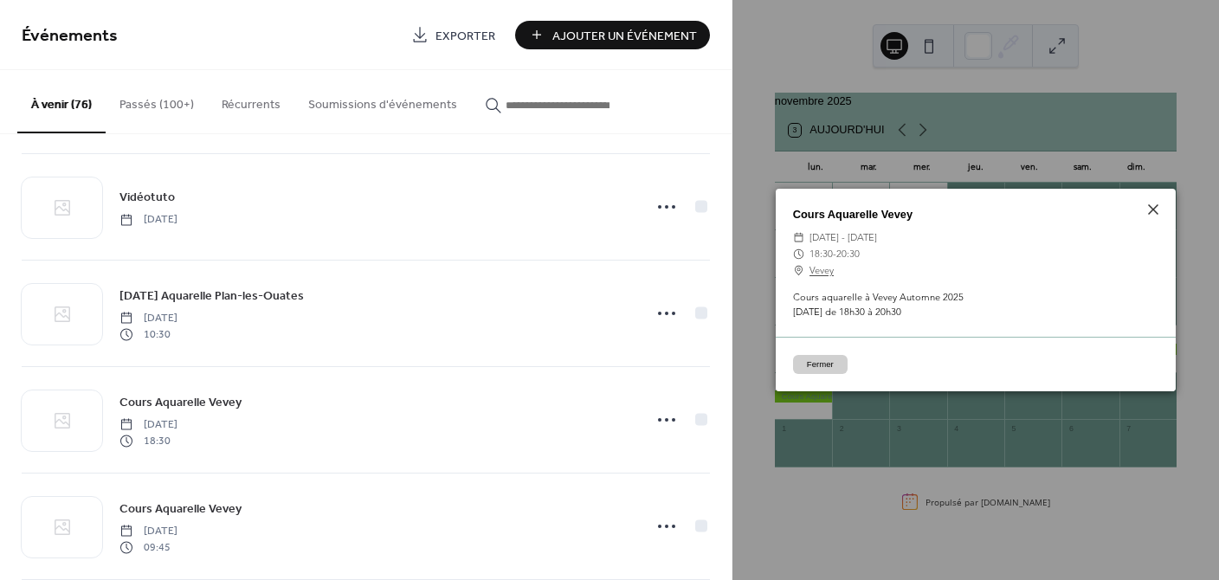
click at [846, 358] on button "Fermer" at bounding box center [820, 364] width 55 height 19
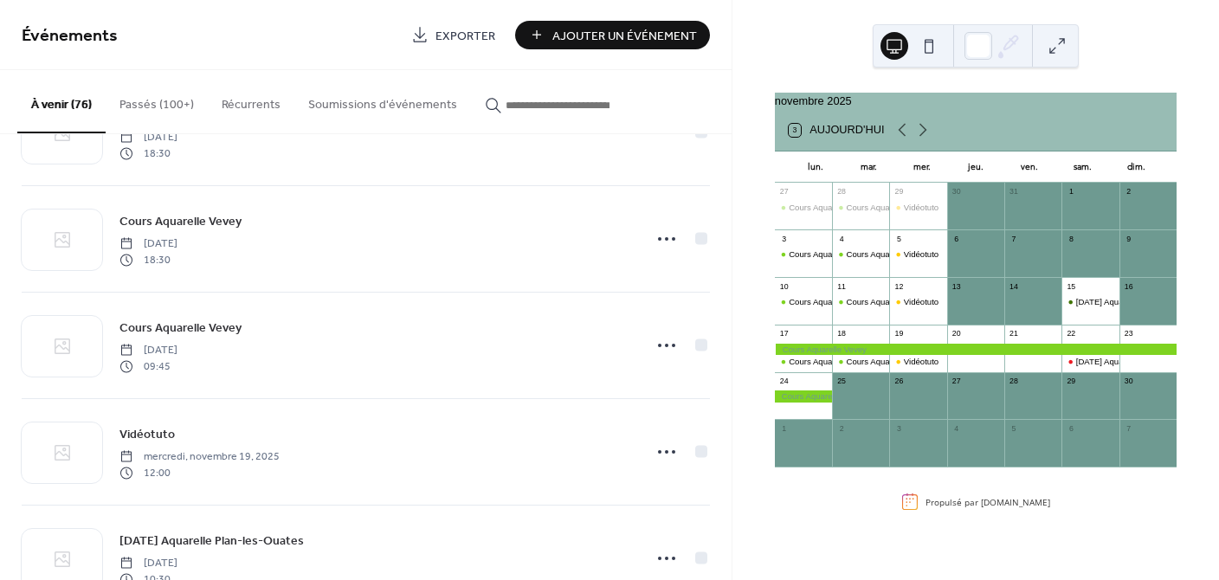
scroll to position [1341, 0]
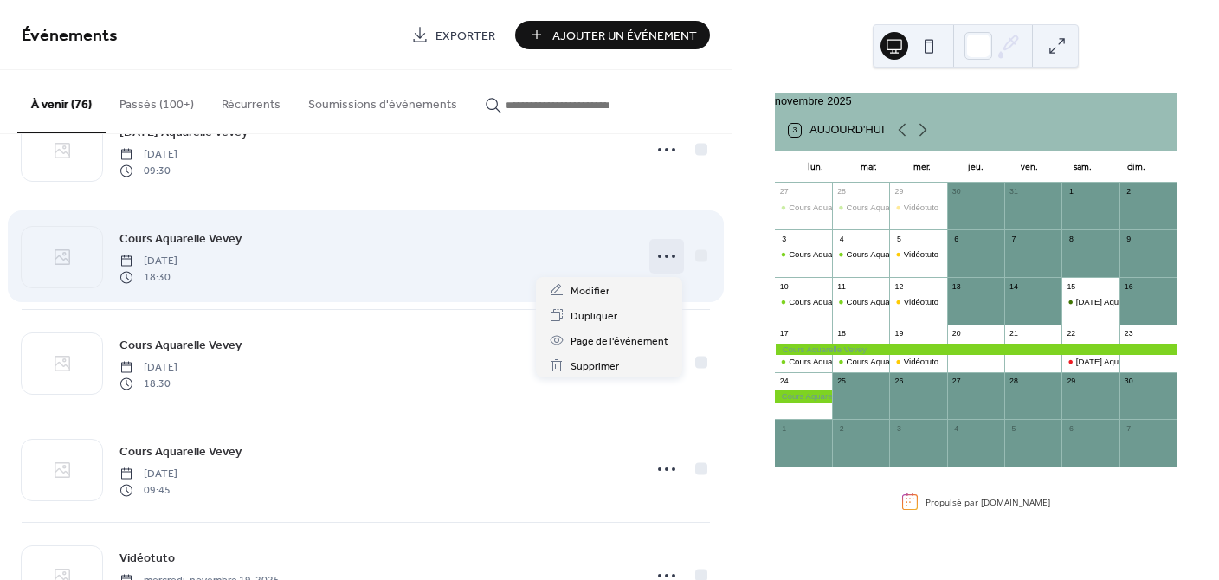
click at [653, 253] on icon at bounding box center [667, 256] width 28 height 28
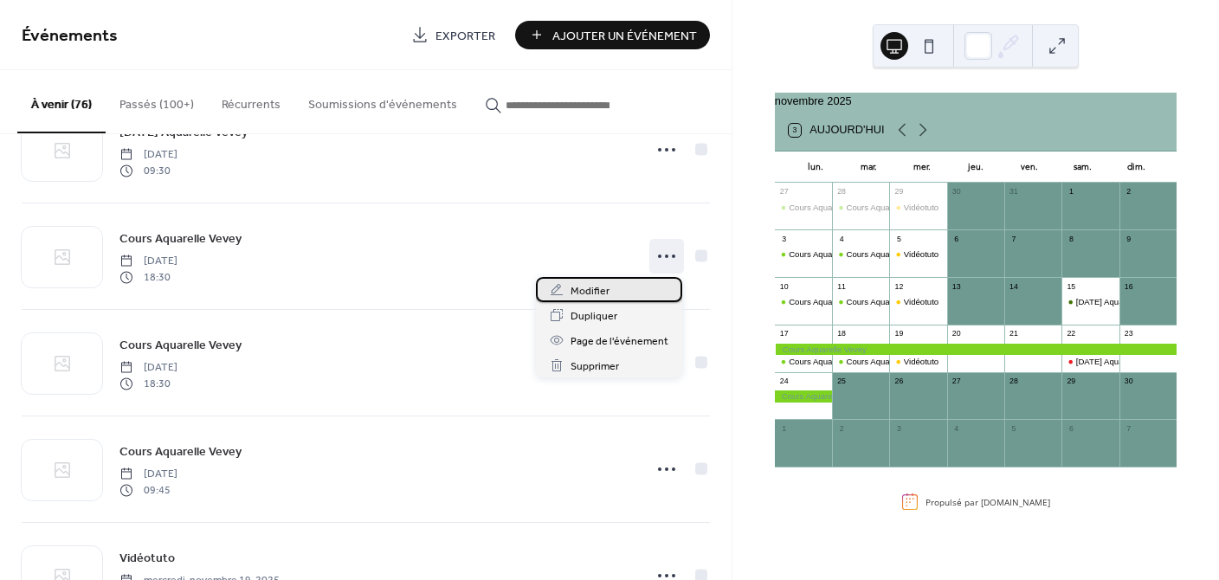
click at [606, 285] on span "Modifier" at bounding box center [589, 291] width 39 height 18
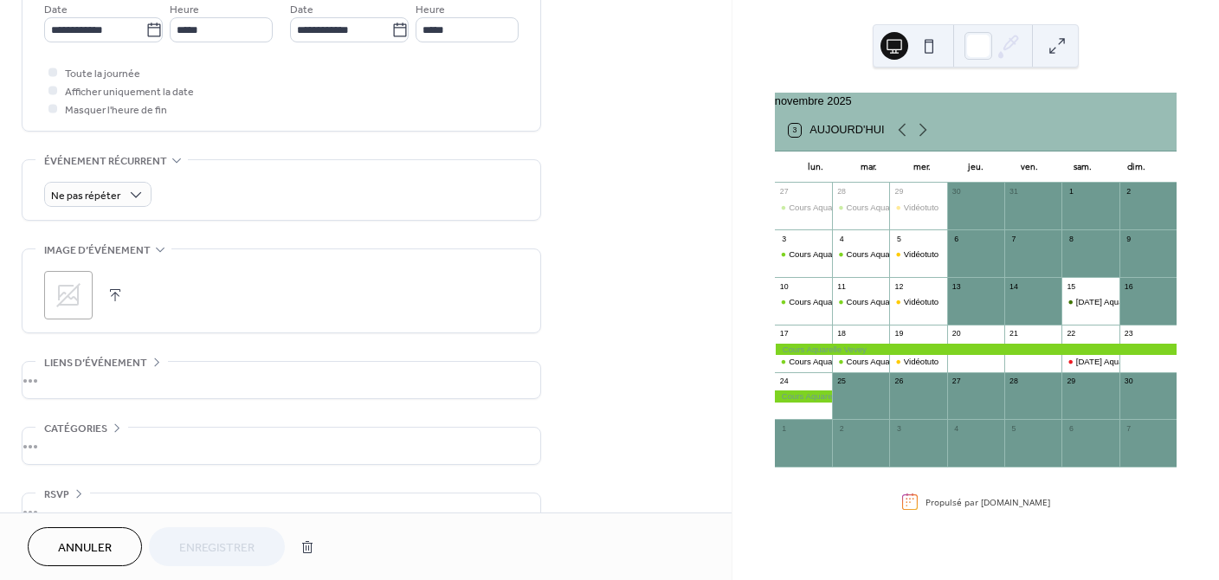
scroll to position [643, 0]
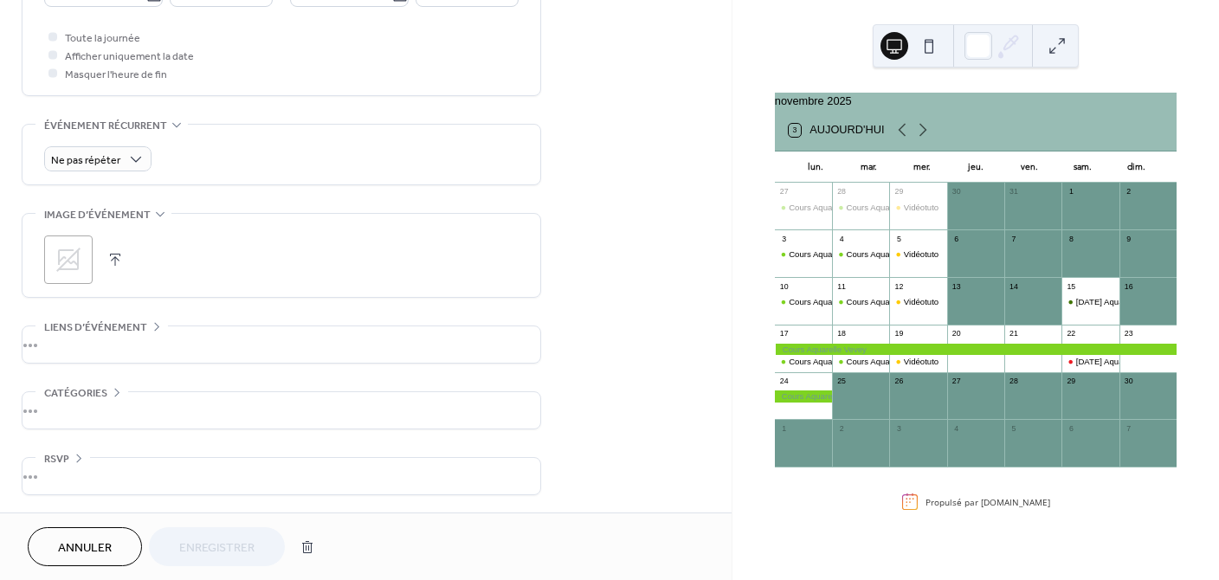
click at [83, 542] on span "Annuler" at bounding box center [85, 548] width 54 height 18
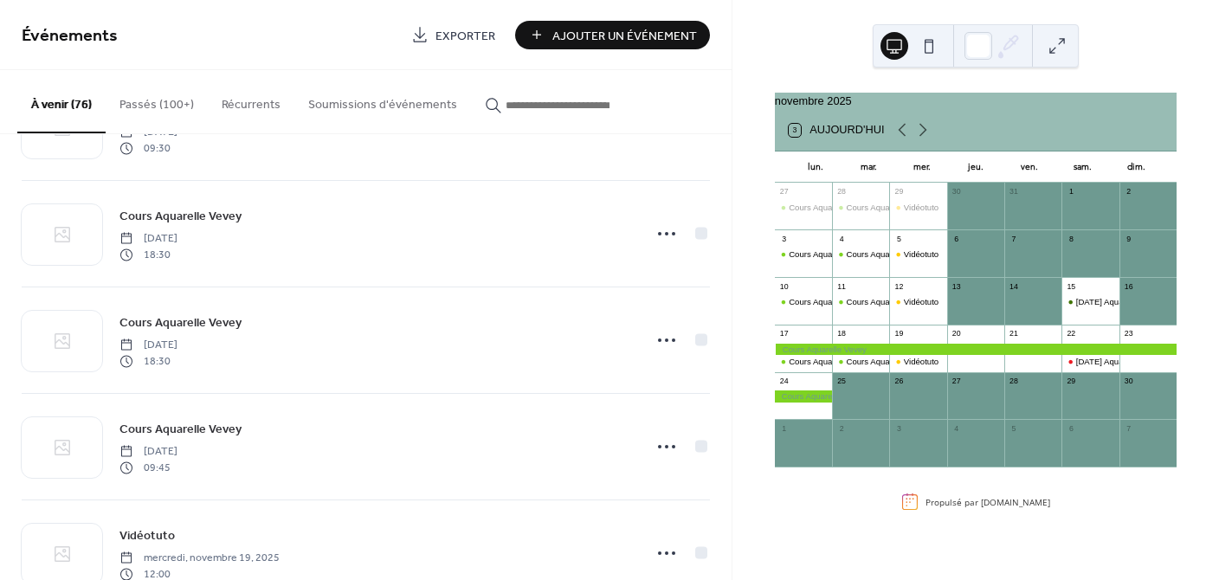
scroll to position [1373, 0]
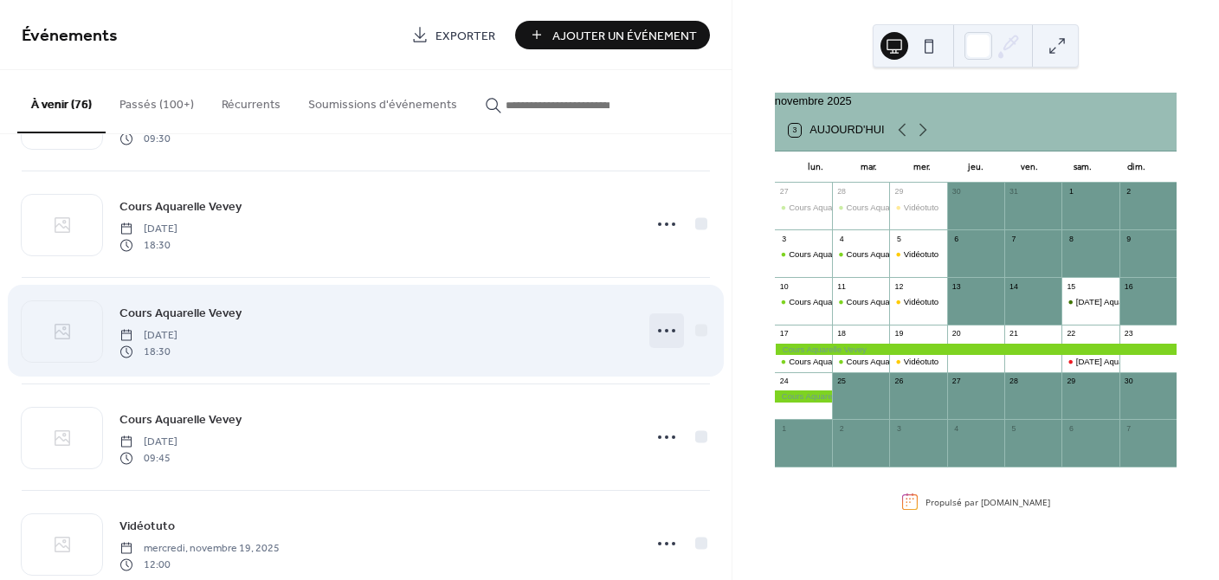
click at [660, 325] on icon at bounding box center [667, 331] width 28 height 28
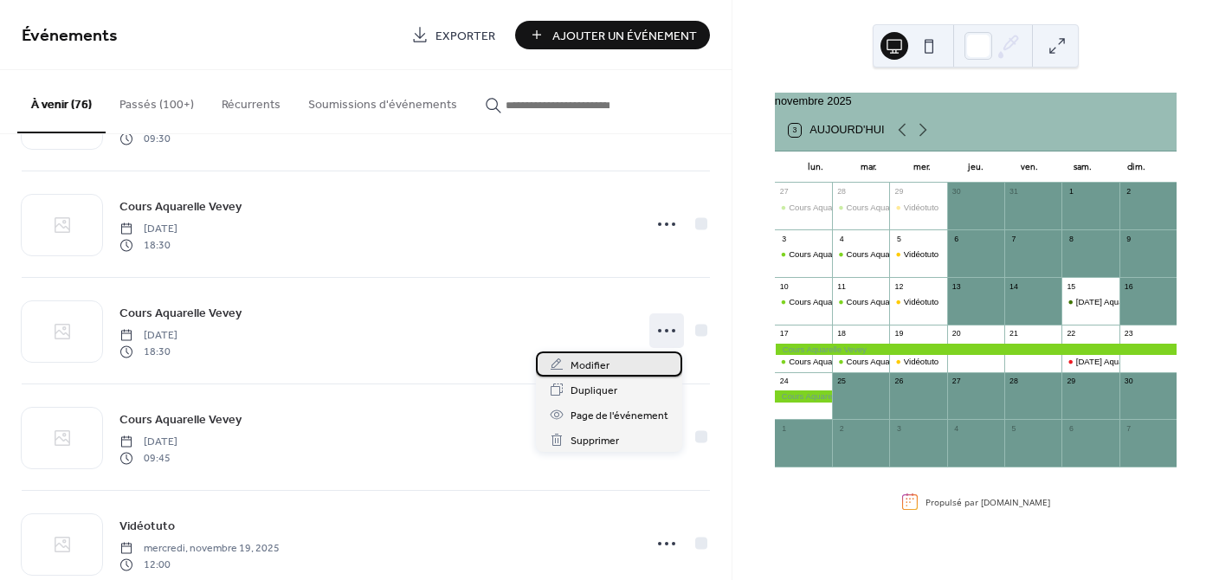
click at [611, 362] on div "Modifier" at bounding box center [609, 363] width 146 height 25
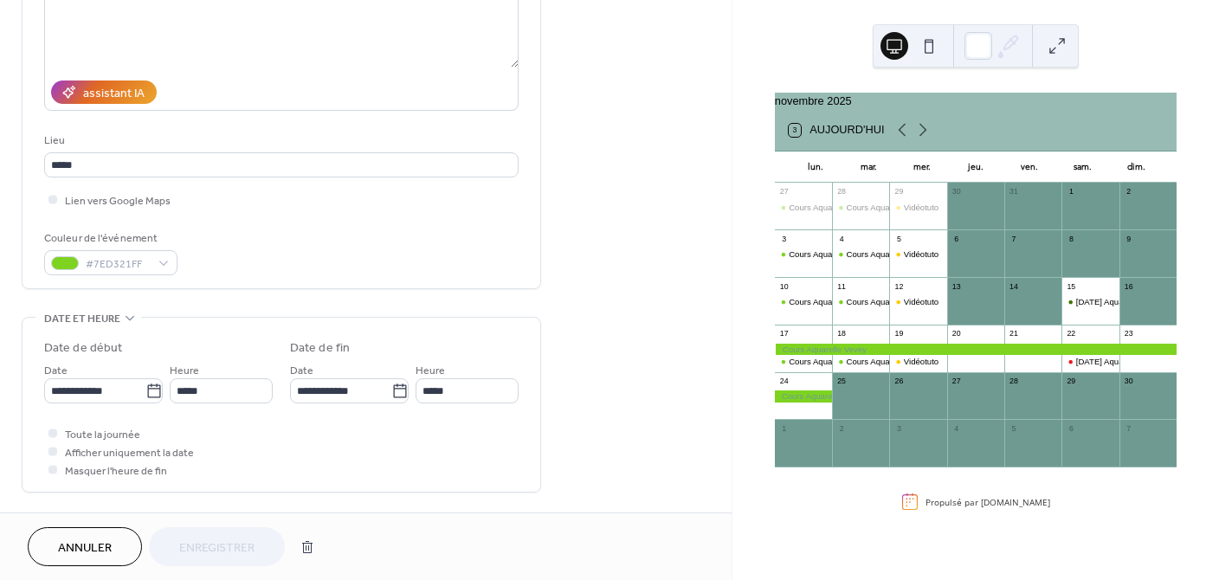
scroll to position [306, 0]
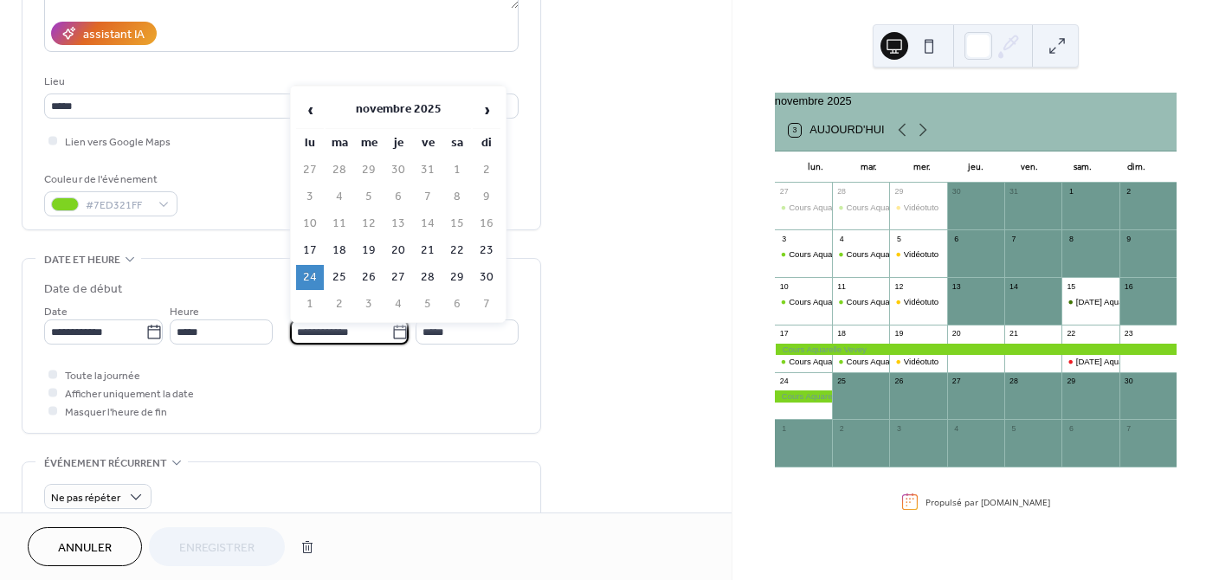
click at [351, 327] on input "**********" at bounding box center [340, 331] width 101 height 25
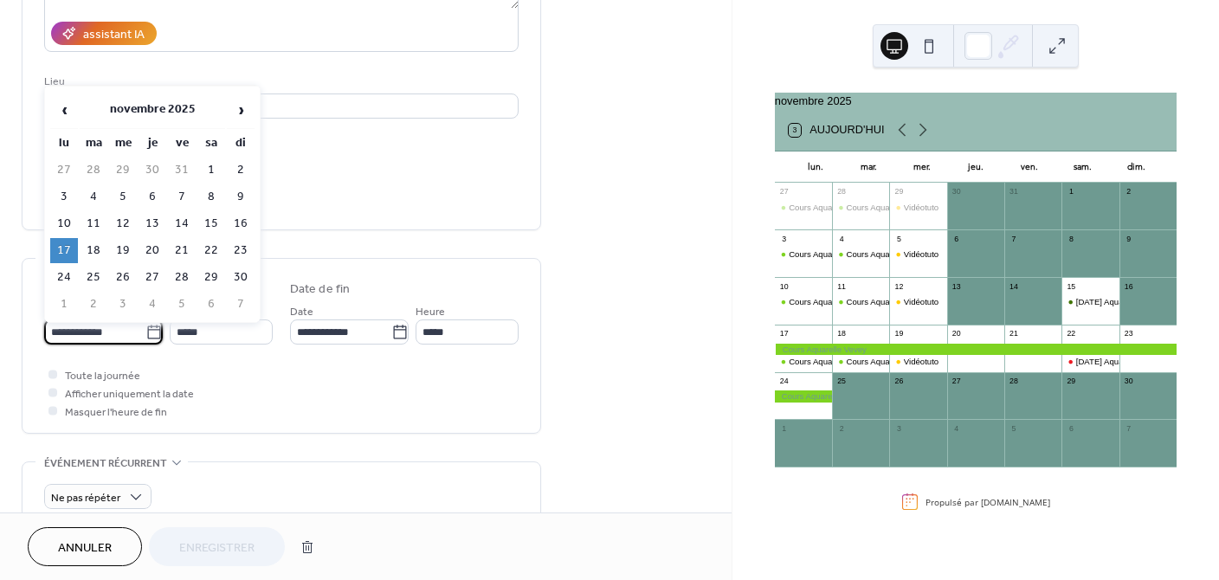
click at [118, 325] on input "**********" at bounding box center [94, 331] width 101 height 25
click at [61, 272] on td "24" at bounding box center [64, 277] width 28 height 25
type input "**********"
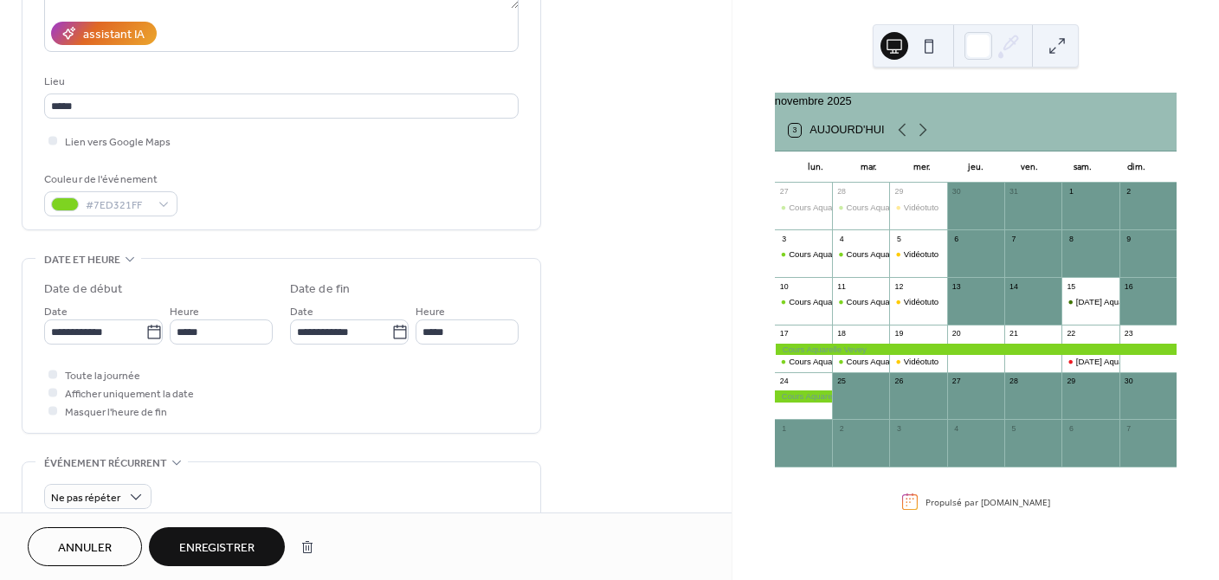
click at [190, 548] on span "Enregistrer" at bounding box center [216, 548] width 75 height 18
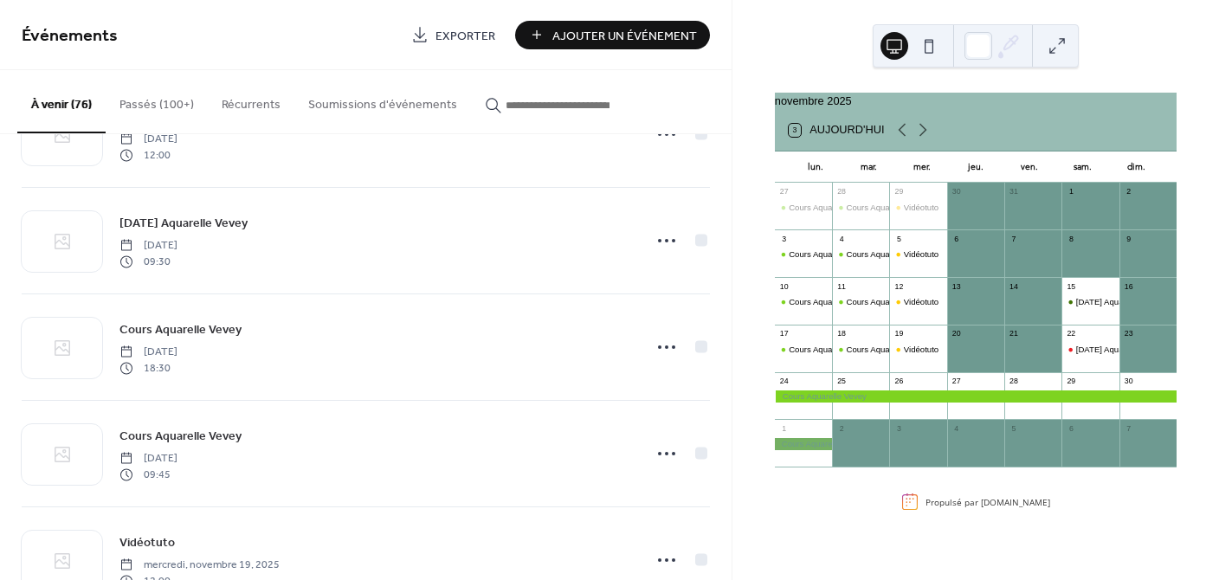
scroll to position [1246, 0]
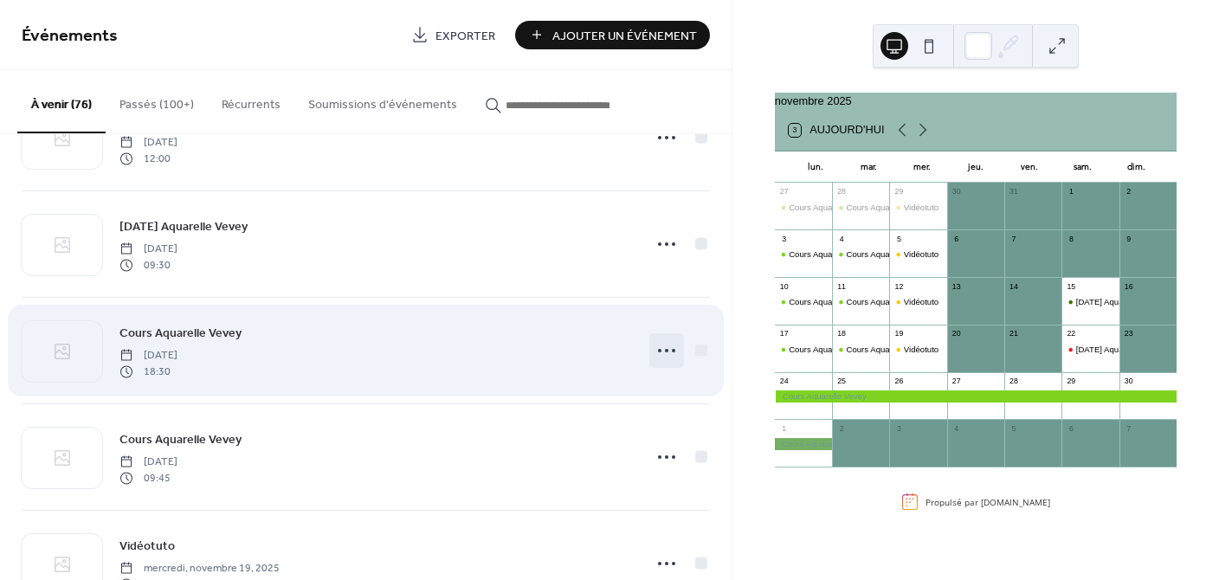
click at [663, 345] on icon at bounding box center [667, 351] width 28 height 28
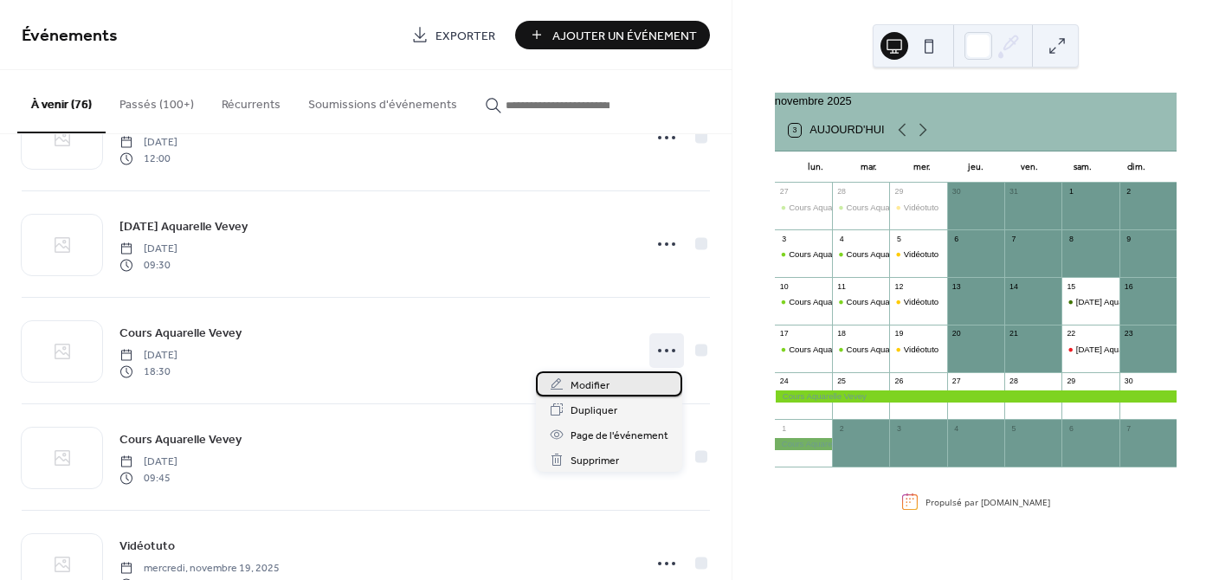
click at [591, 381] on span "Modifier" at bounding box center [589, 385] width 39 height 18
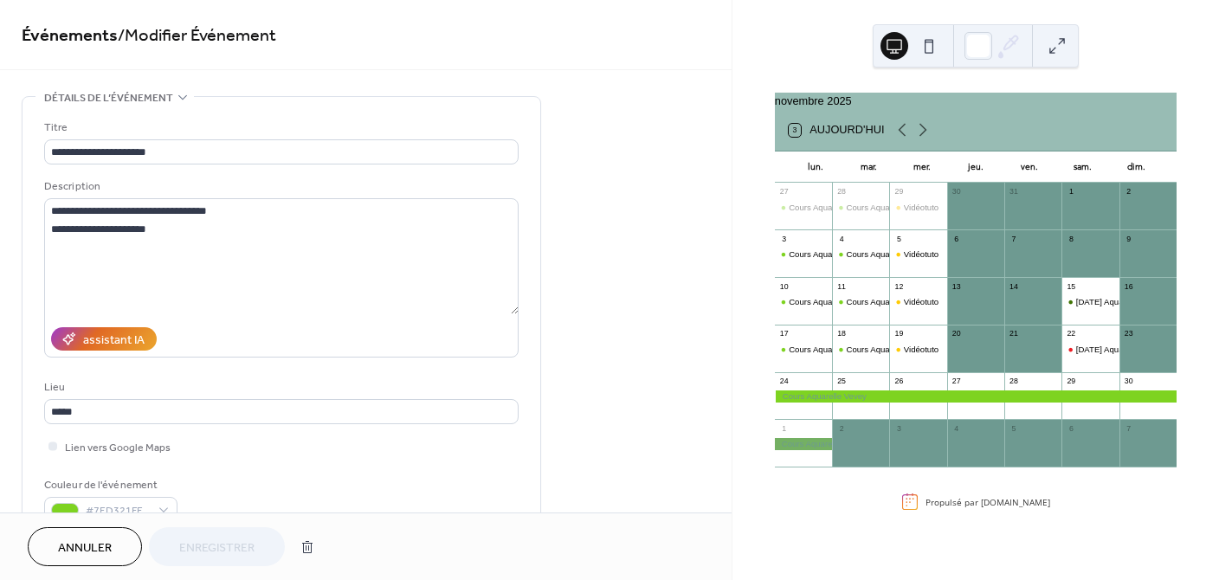
click at [101, 544] on span "Annuler" at bounding box center [85, 548] width 54 height 18
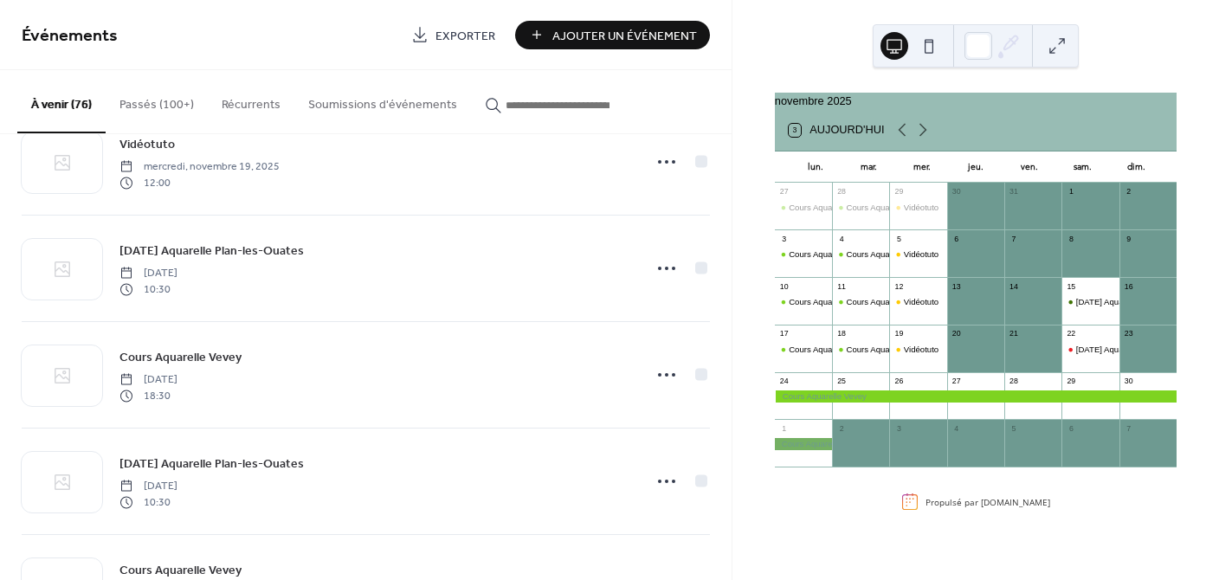
scroll to position [1651, 0]
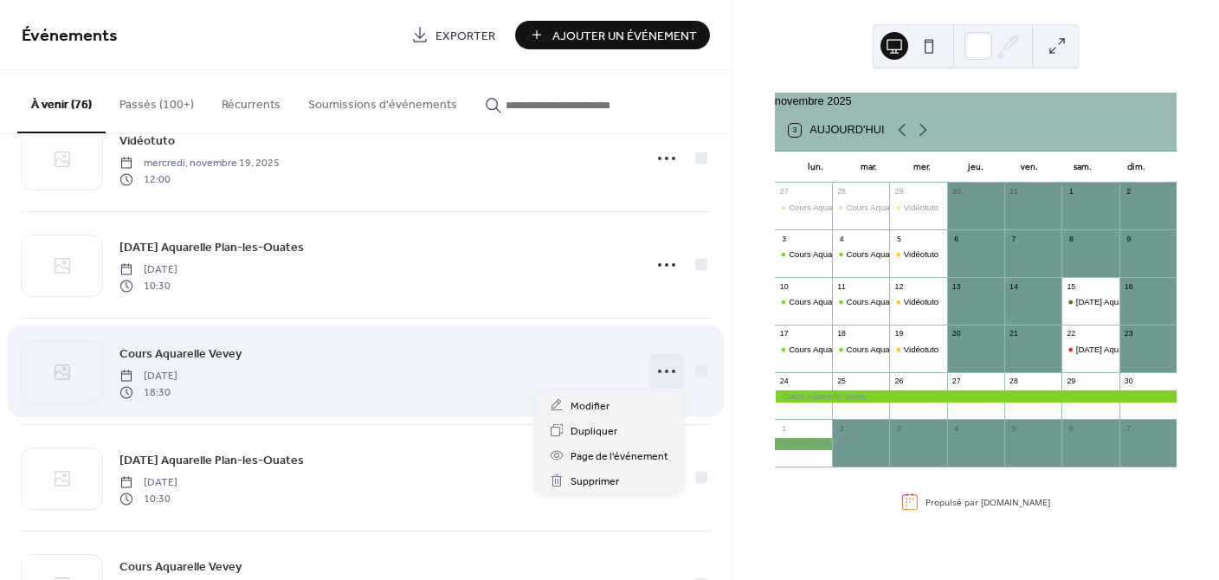
click at [664, 367] on icon at bounding box center [667, 371] width 28 height 28
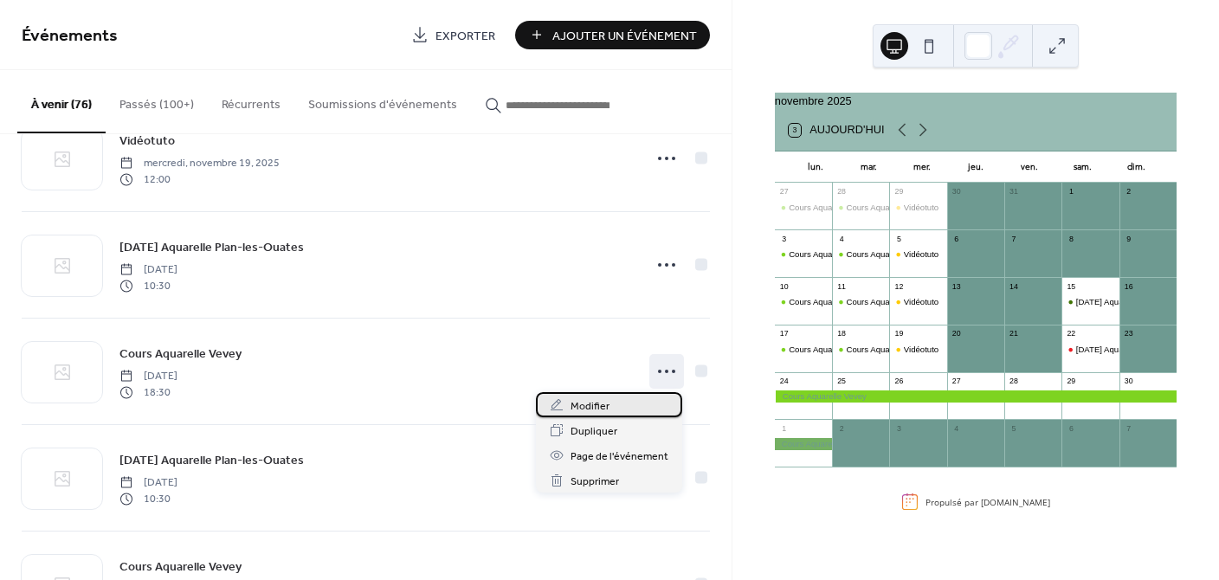
click at [608, 402] on div "Modifier" at bounding box center [609, 404] width 146 height 25
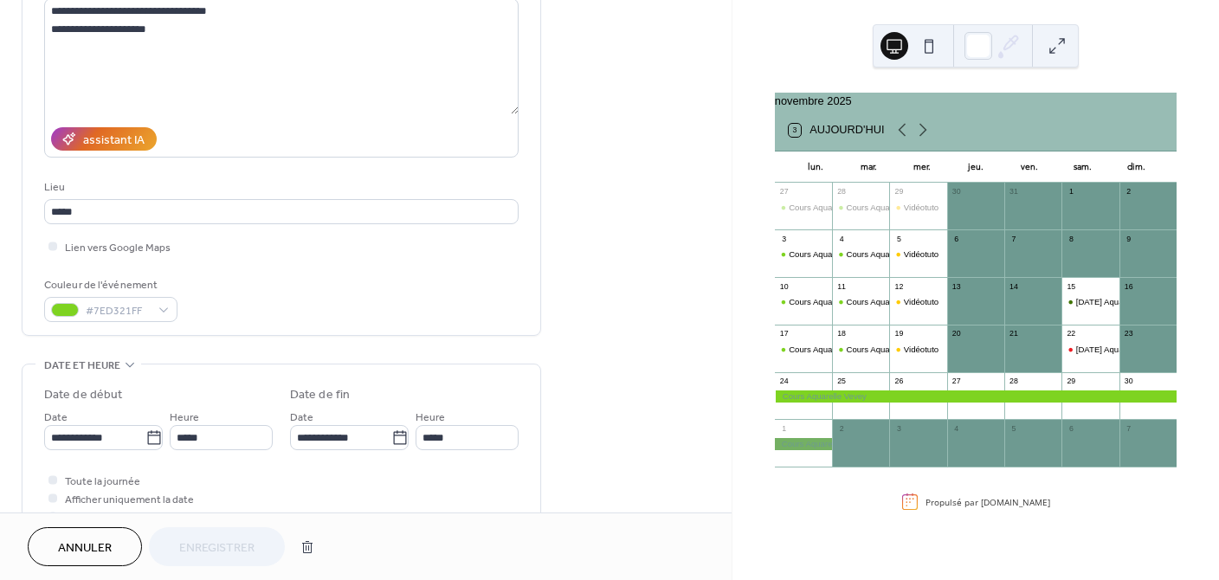
scroll to position [236, 0]
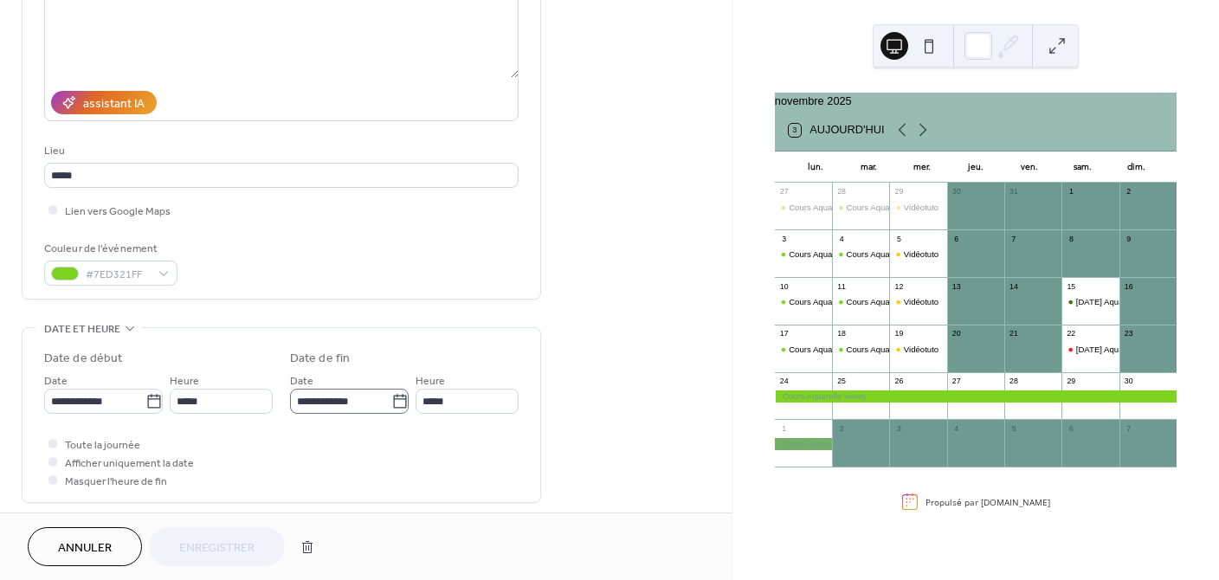
click at [394, 401] on icon at bounding box center [399, 401] width 17 height 17
click at [391, 401] on input "**********" at bounding box center [340, 401] width 101 height 25
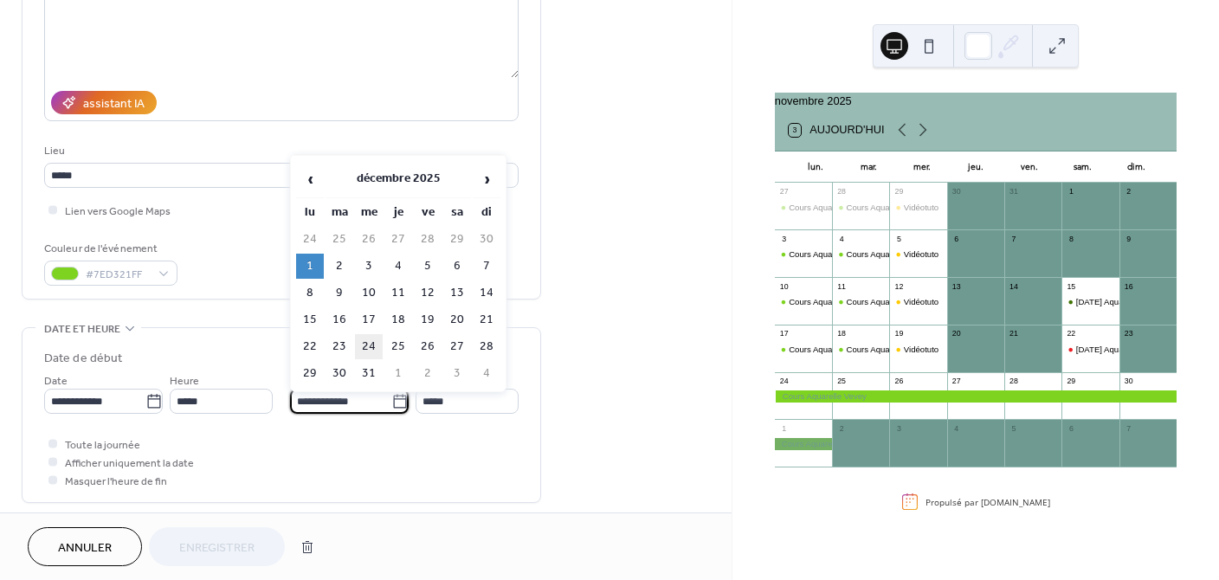
click at [364, 345] on td "24" at bounding box center [369, 346] width 28 height 25
type input "**********"
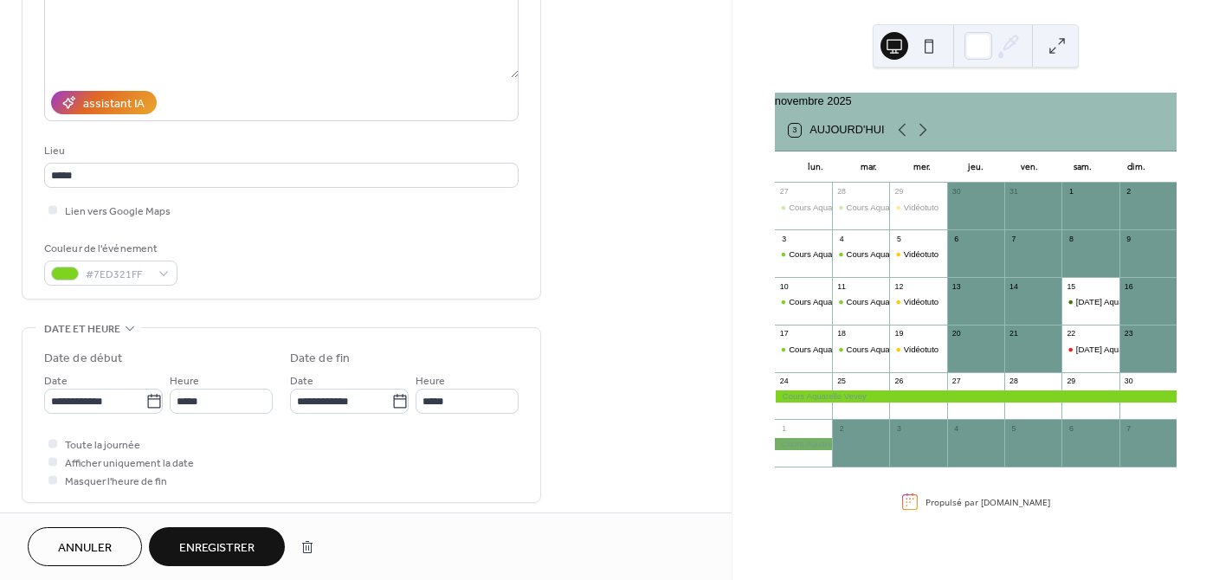
click at [209, 539] on span "Enregistrer" at bounding box center [216, 548] width 75 height 18
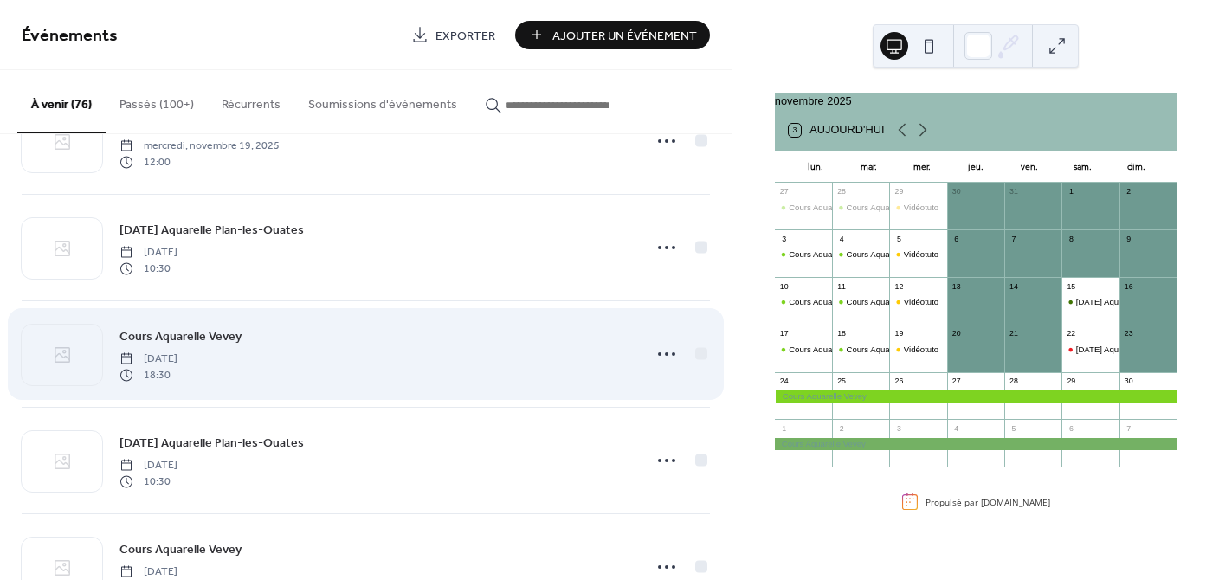
scroll to position [1670, 0]
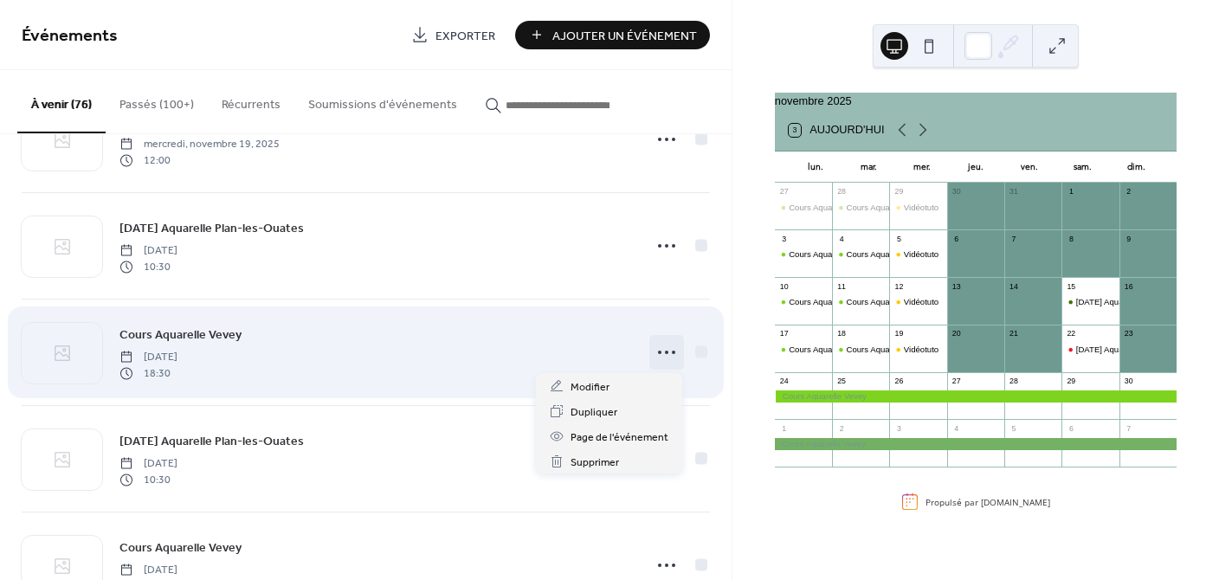
click at [655, 348] on icon at bounding box center [667, 352] width 28 height 28
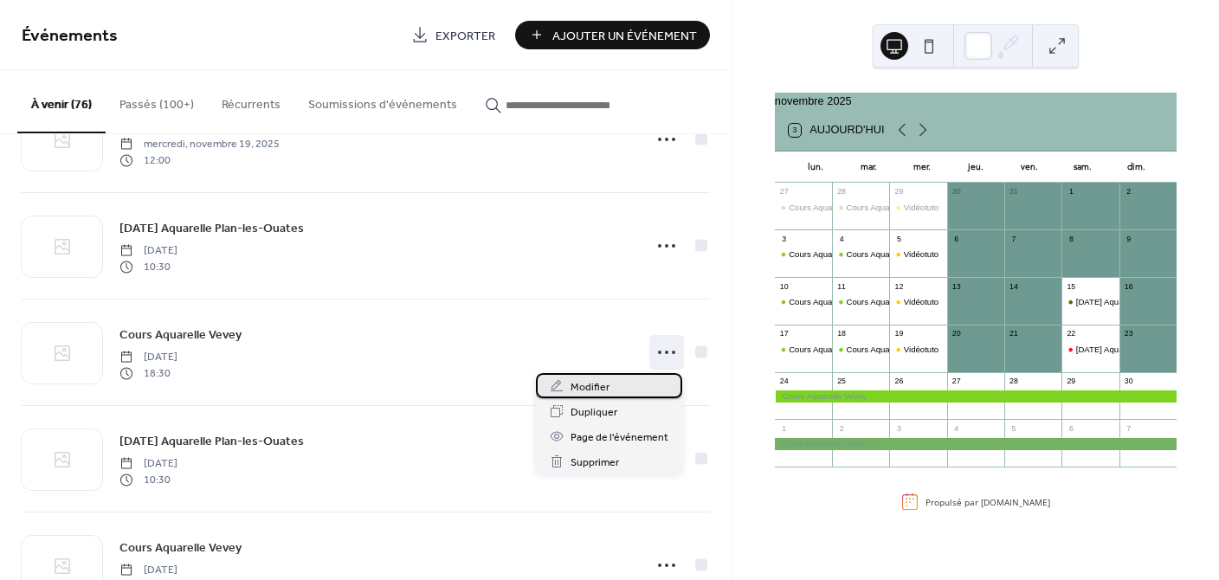
click at [631, 391] on div "Modifier" at bounding box center [609, 385] width 146 height 25
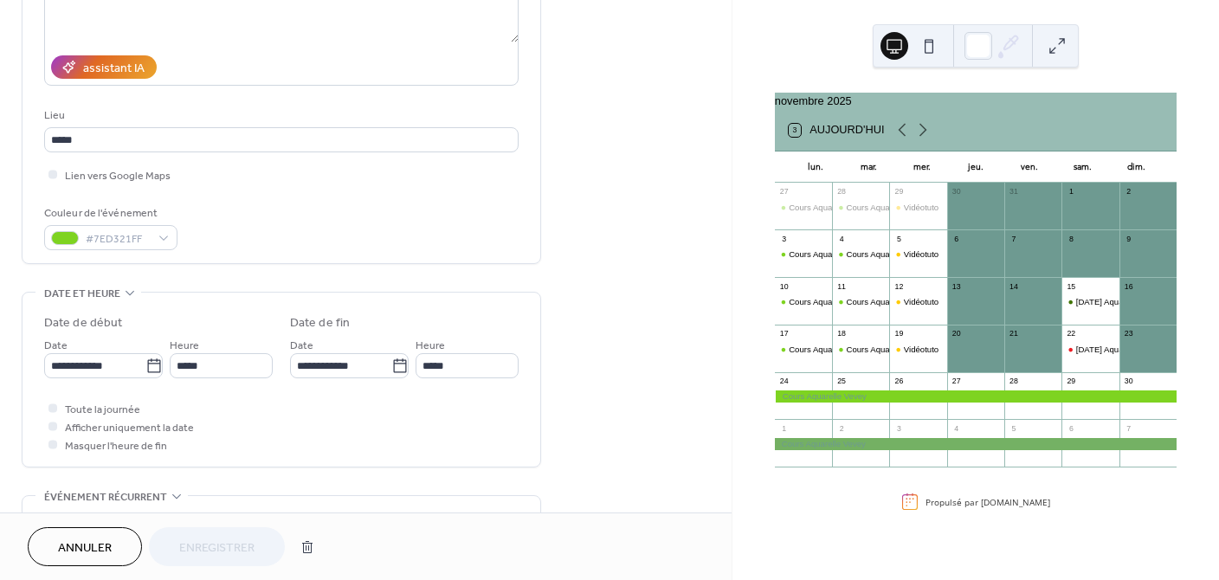
scroll to position [267, 0]
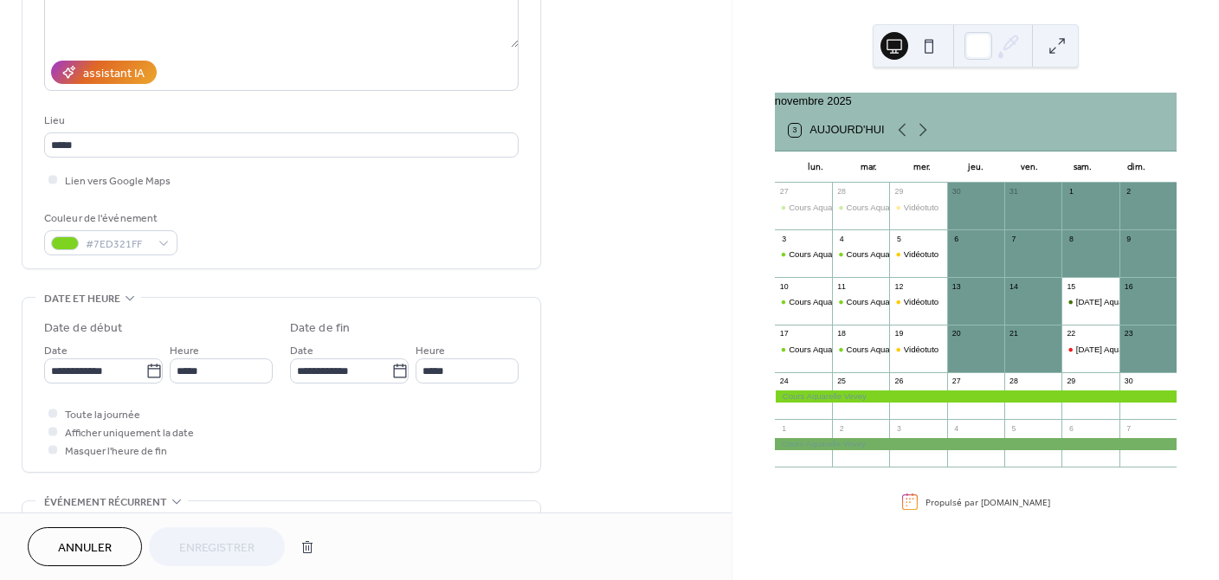
click at [105, 546] on span "Annuler" at bounding box center [85, 548] width 54 height 18
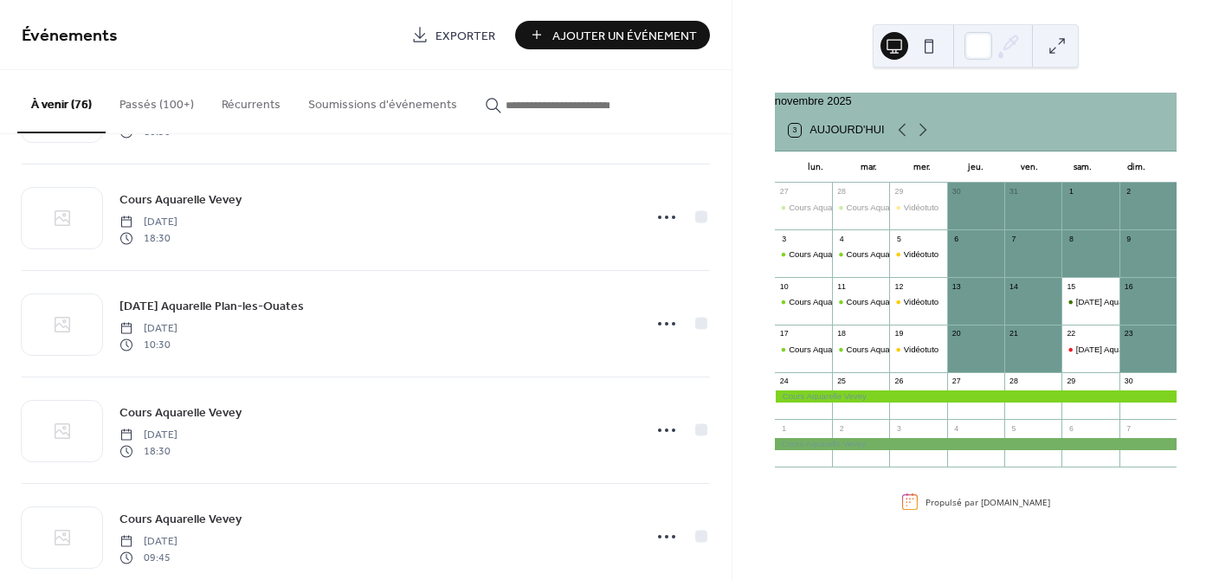
scroll to position [1796, 0]
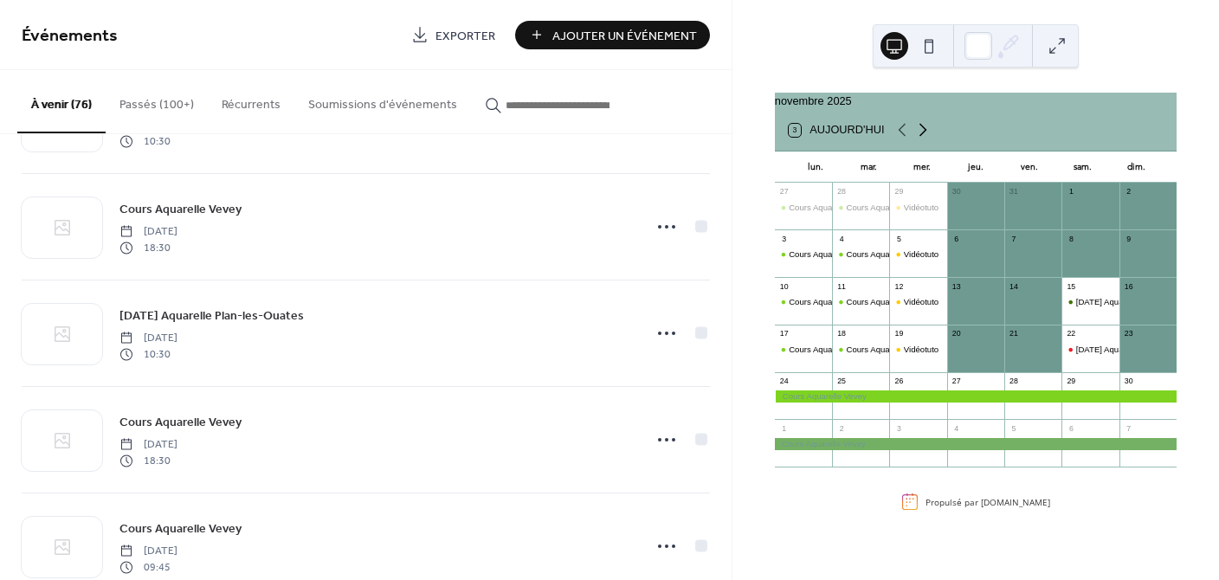
click at [922, 137] on icon at bounding box center [922, 130] width 8 height 13
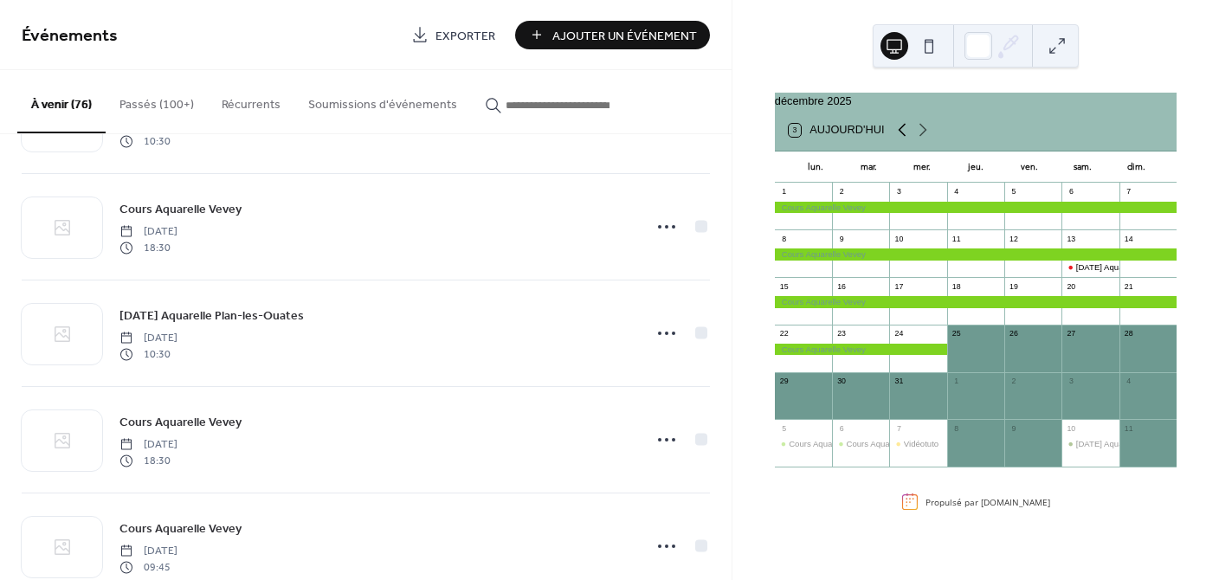
click at [899, 135] on icon at bounding box center [901, 129] width 21 height 21
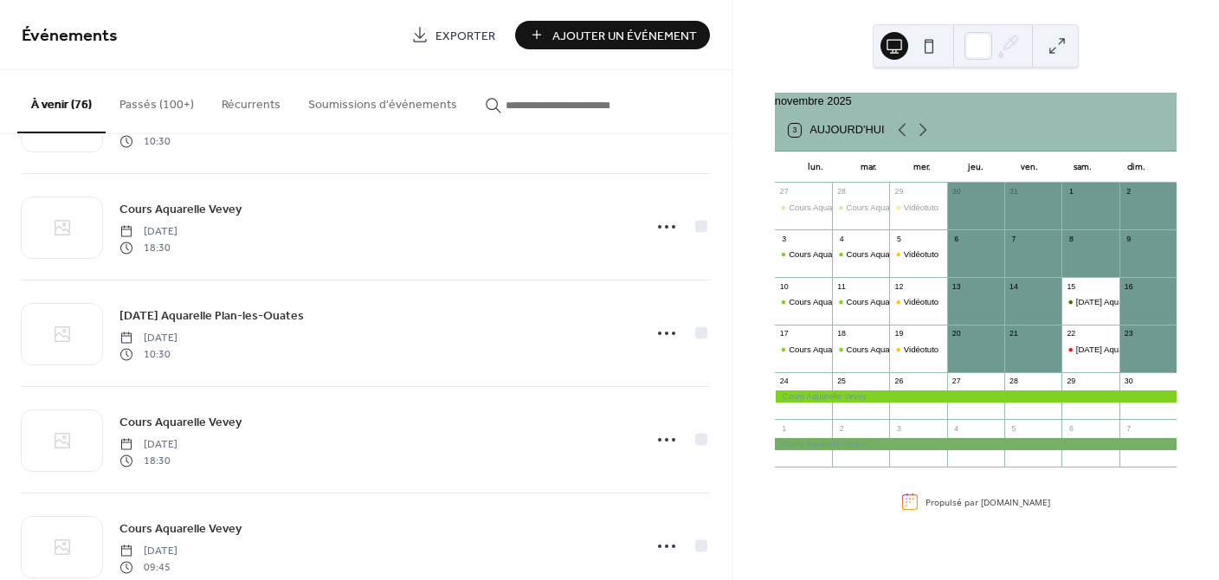
click at [816, 402] on div at bounding box center [976, 395] width 402 height 11
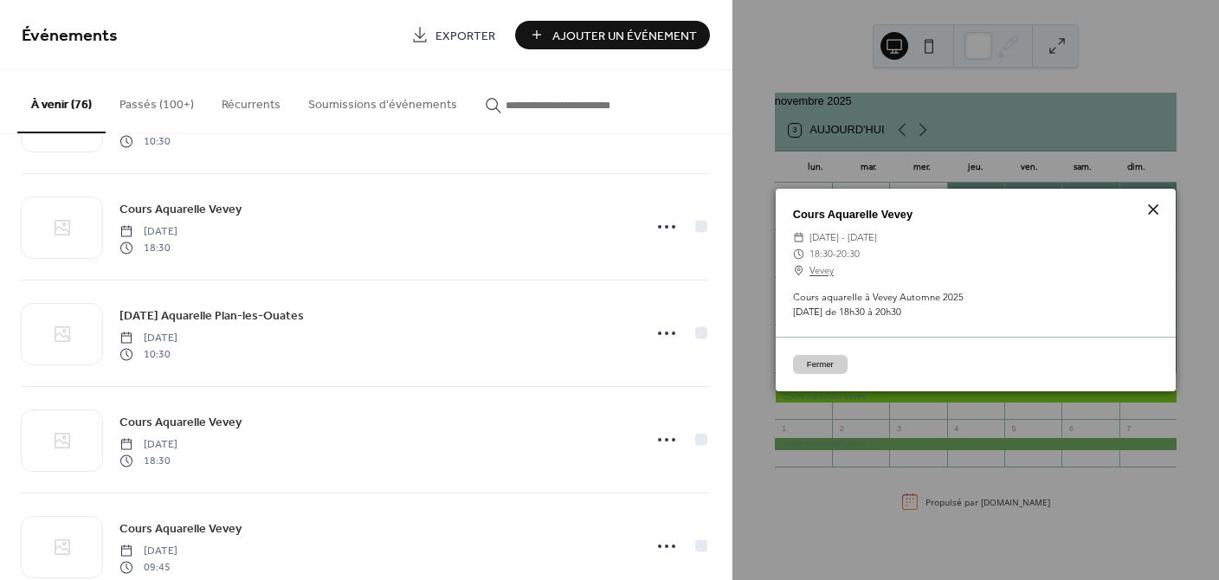
click at [1151, 207] on icon at bounding box center [1152, 209] width 21 height 21
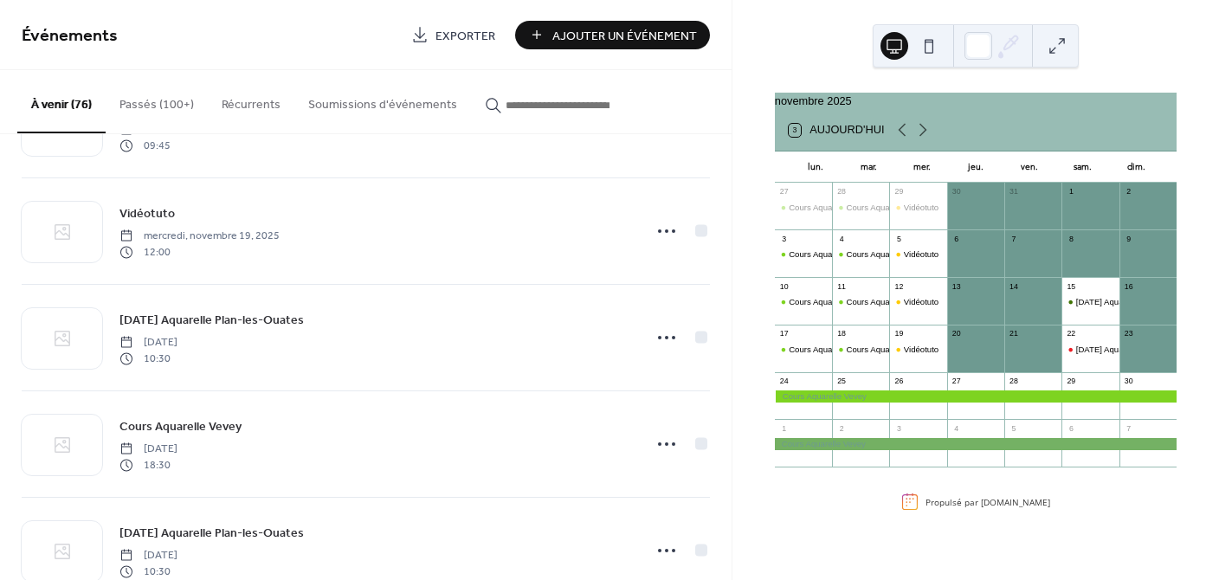
scroll to position [1571, 0]
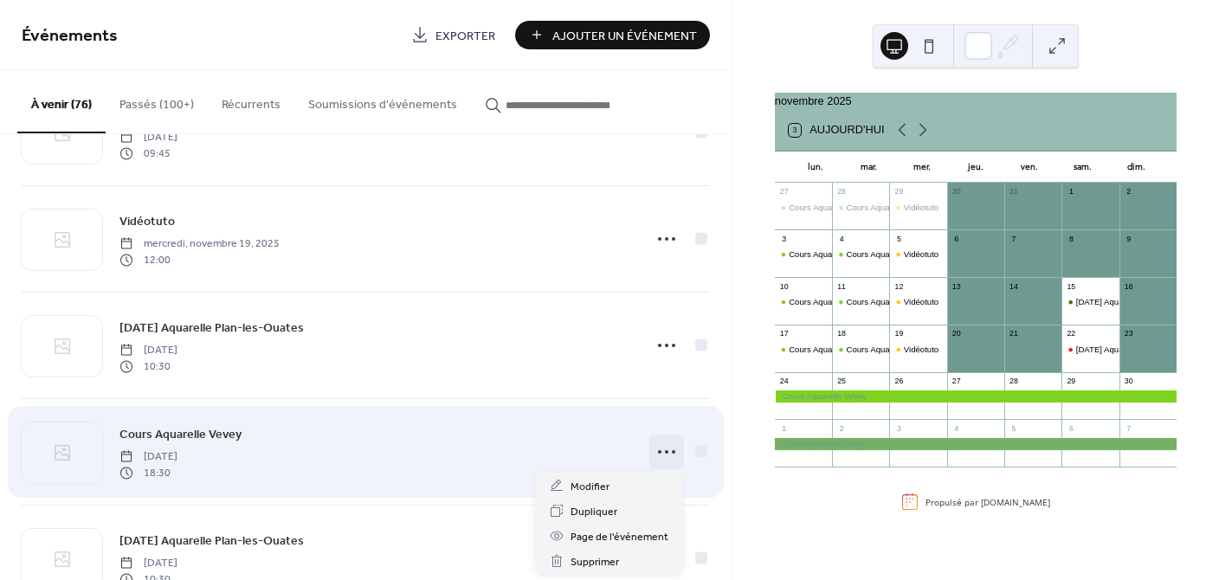
click at [665, 450] on circle at bounding box center [666, 451] width 3 height 3
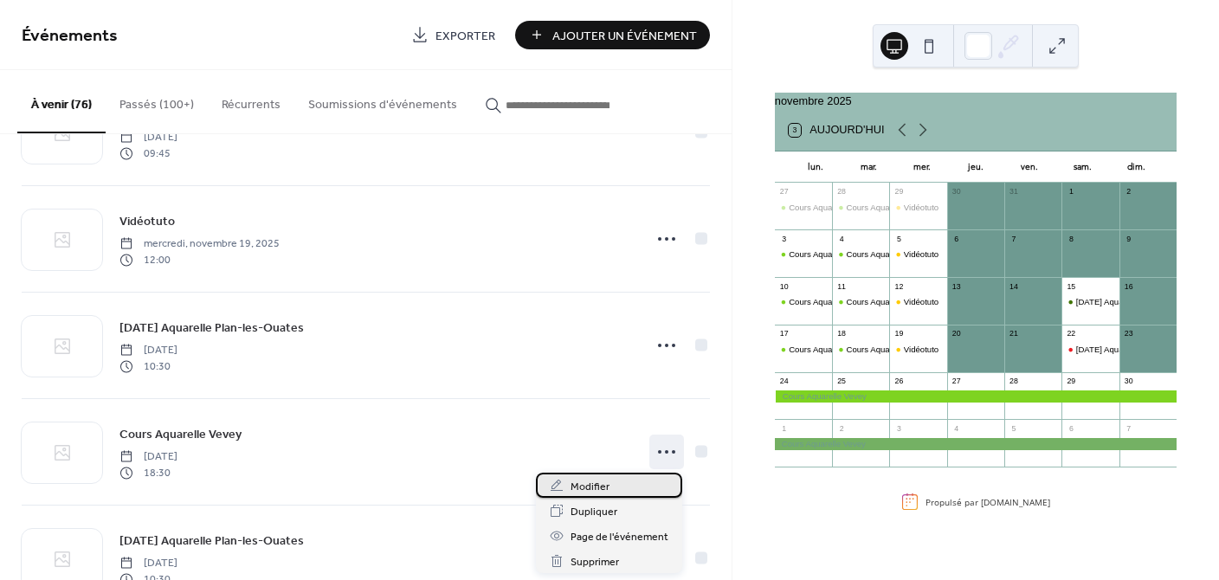
click at [624, 484] on div "Modifier" at bounding box center [609, 485] width 146 height 25
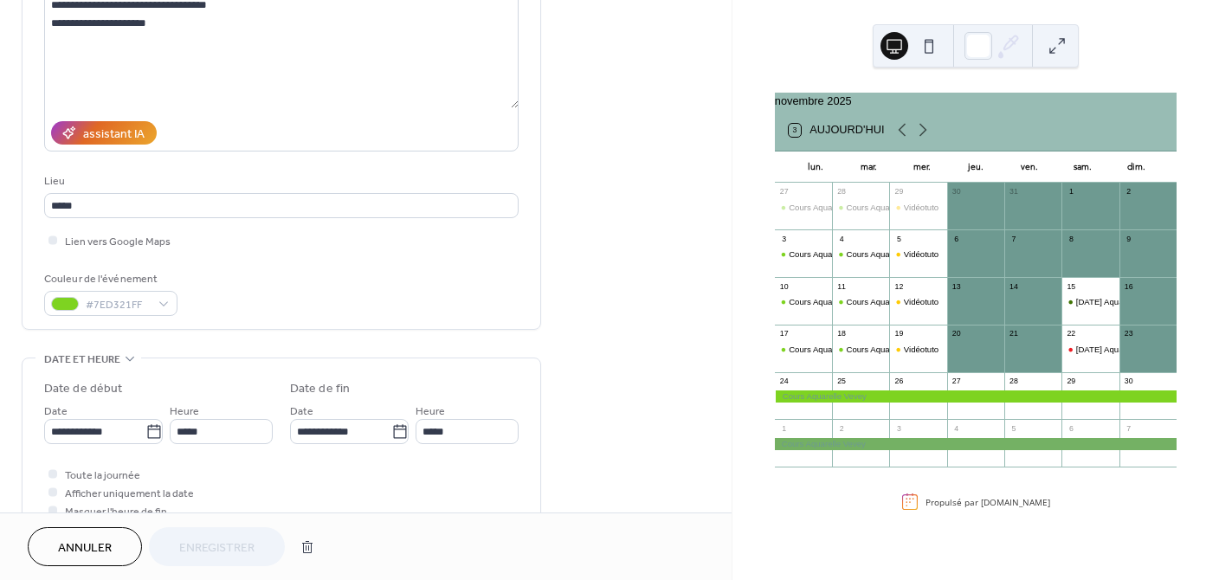
scroll to position [208, 0]
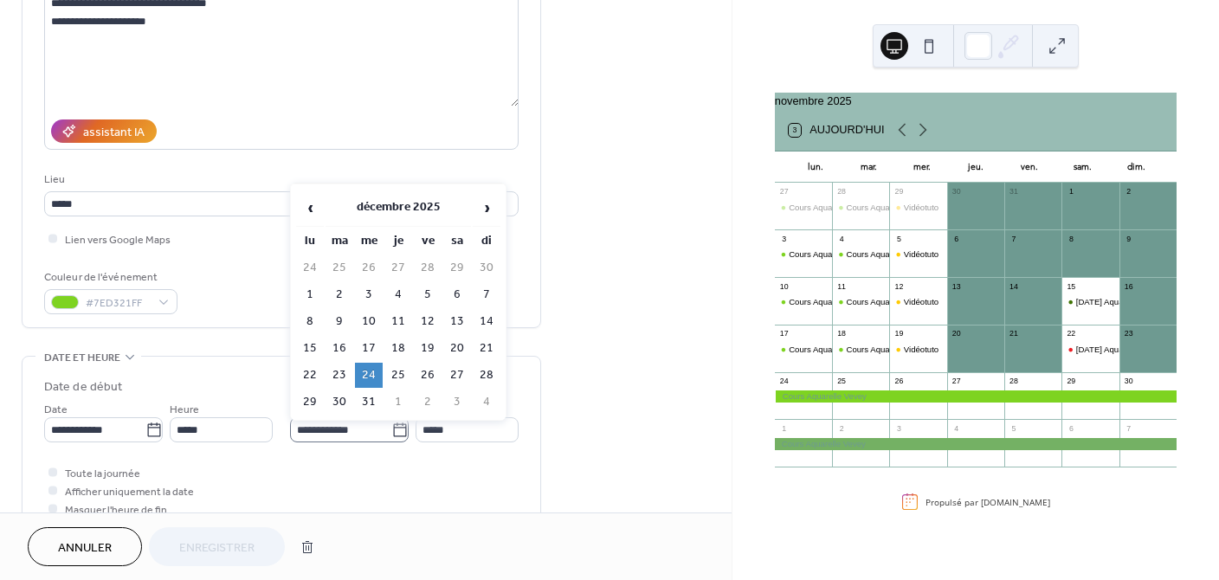
click at [391, 429] on icon at bounding box center [399, 430] width 17 height 17
click at [391, 429] on input "**********" at bounding box center [340, 429] width 101 height 25
click at [311, 205] on span "‹" at bounding box center [310, 207] width 26 height 35
click at [308, 373] on td "24" at bounding box center [310, 375] width 28 height 25
type input "**********"
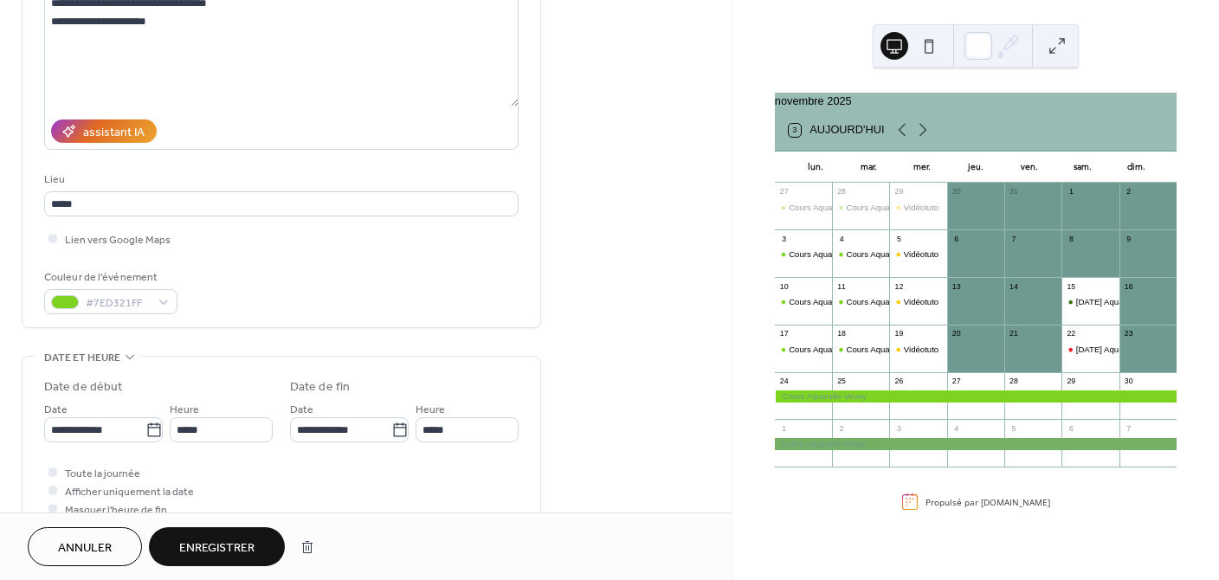
click at [245, 539] on span "Enregistrer" at bounding box center [216, 548] width 75 height 18
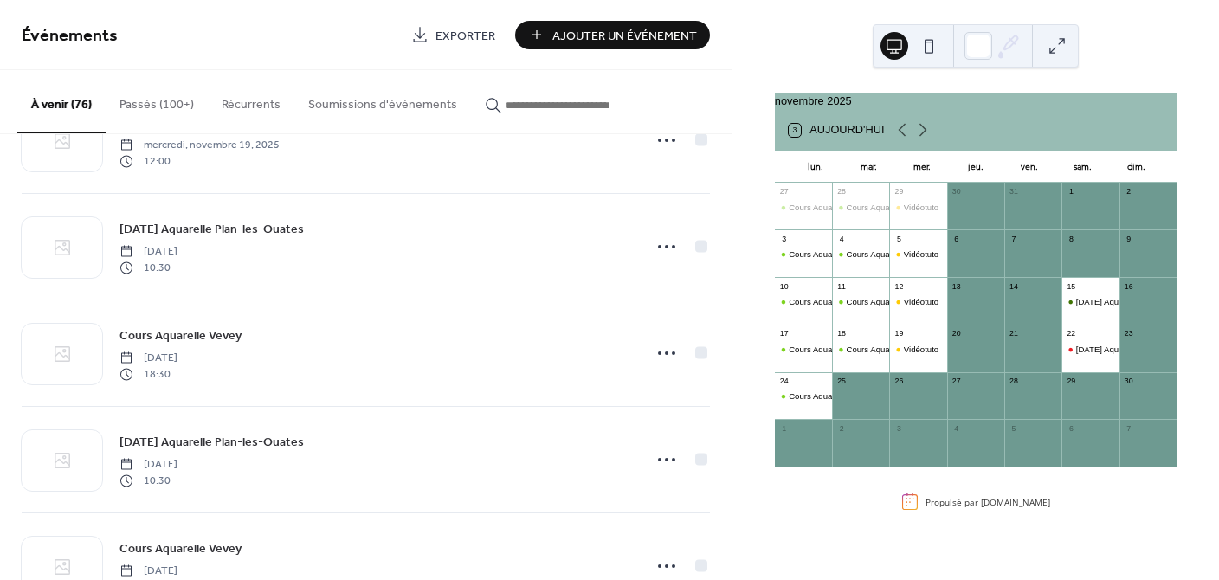
scroll to position [1683, 0]
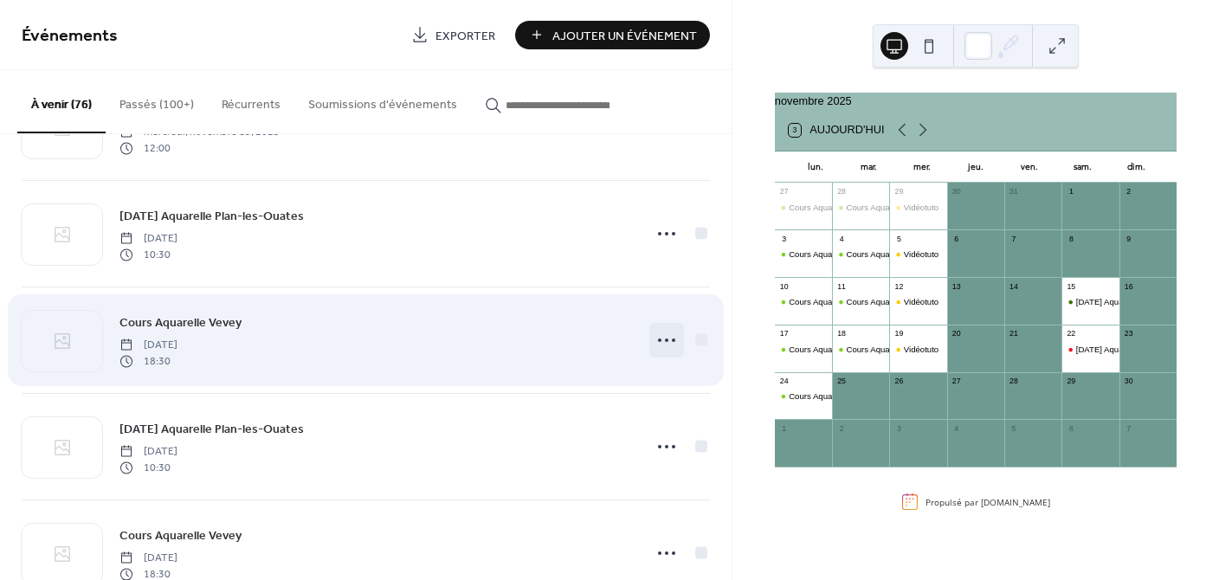
click at [663, 338] on icon at bounding box center [667, 340] width 28 height 28
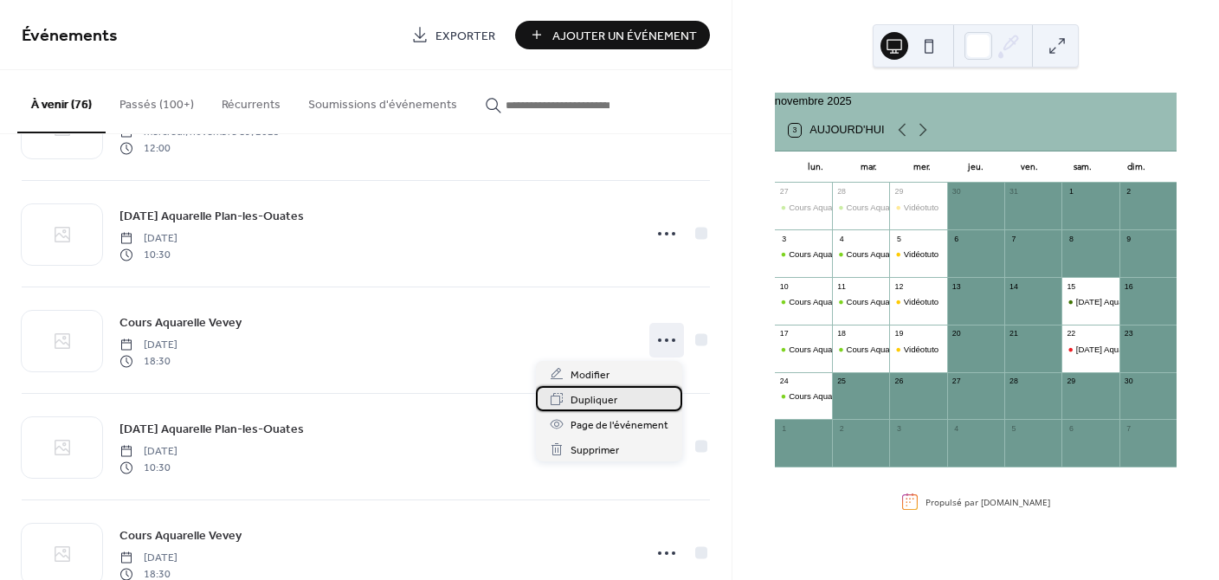
click at [597, 393] on span "Dupliquer" at bounding box center [593, 400] width 47 height 18
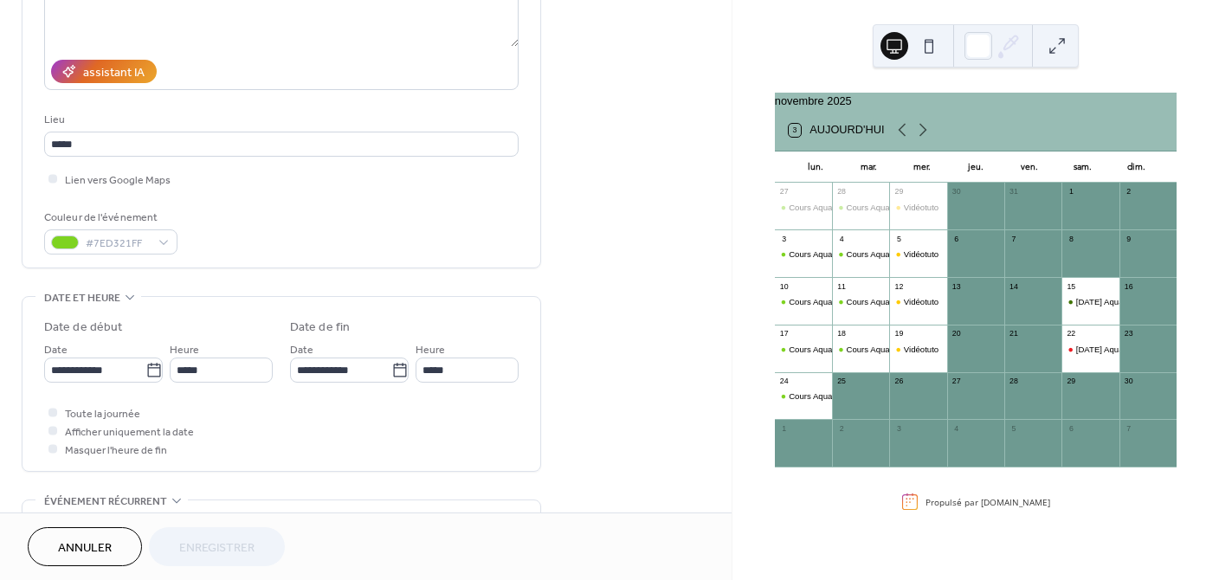
scroll to position [269, 0]
click at [155, 369] on icon at bounding box center [153, 368] width 13 height 14
click at [145, 369] on input "**********" at bounding box center [94, 368] width 101 height 25
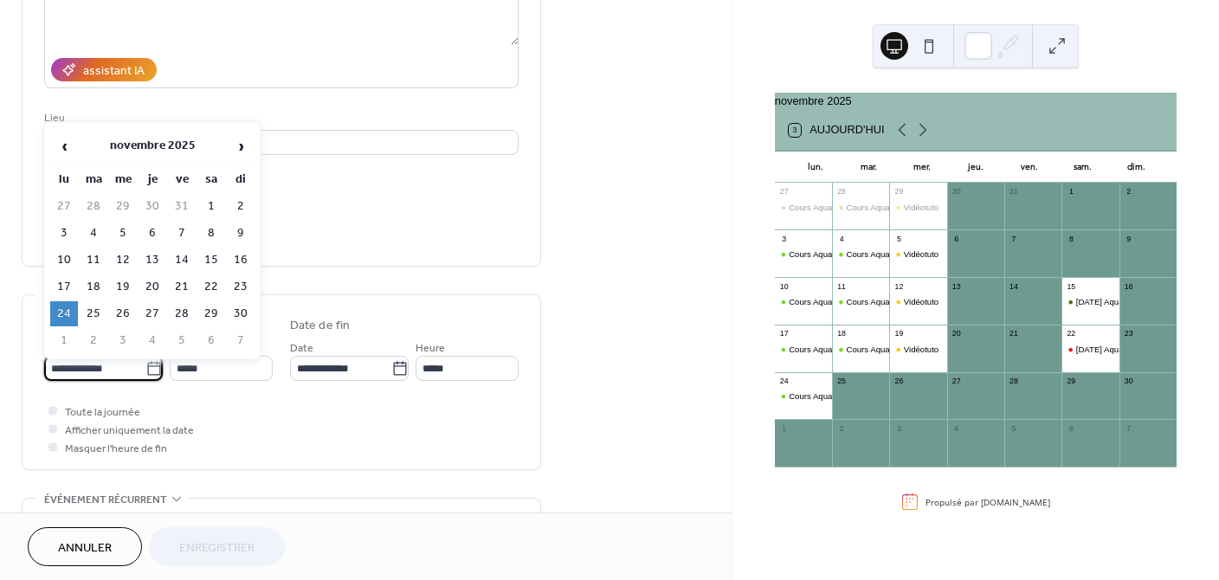
scroll to position [285, 0]
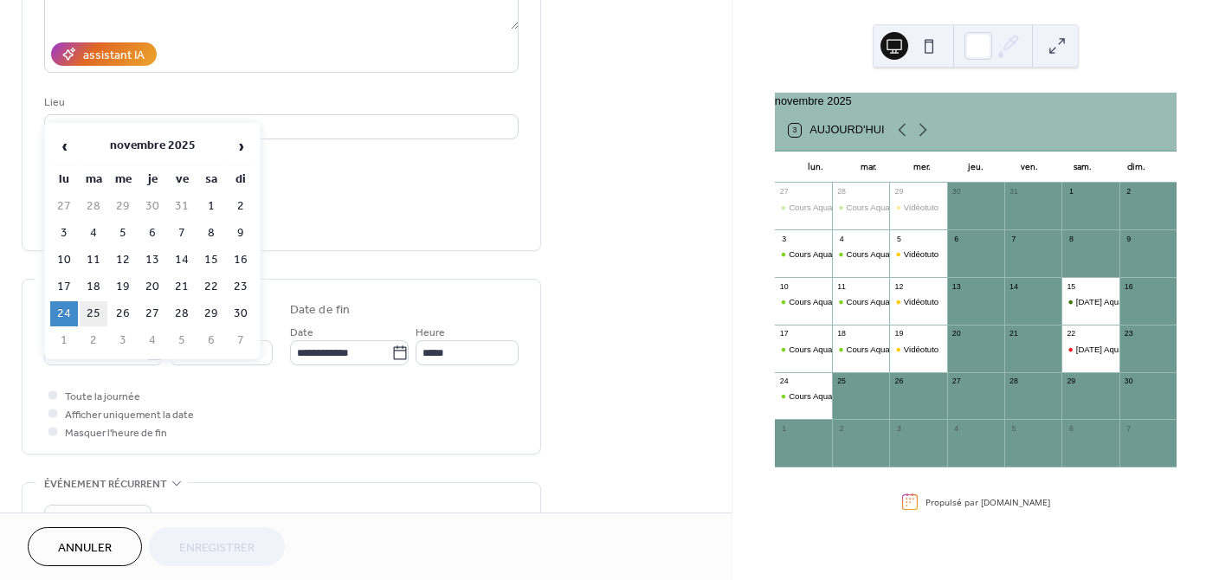
click at [89, 310] on td "25" at bounding box center [94, 313] width 28 height 25
type input "**********"
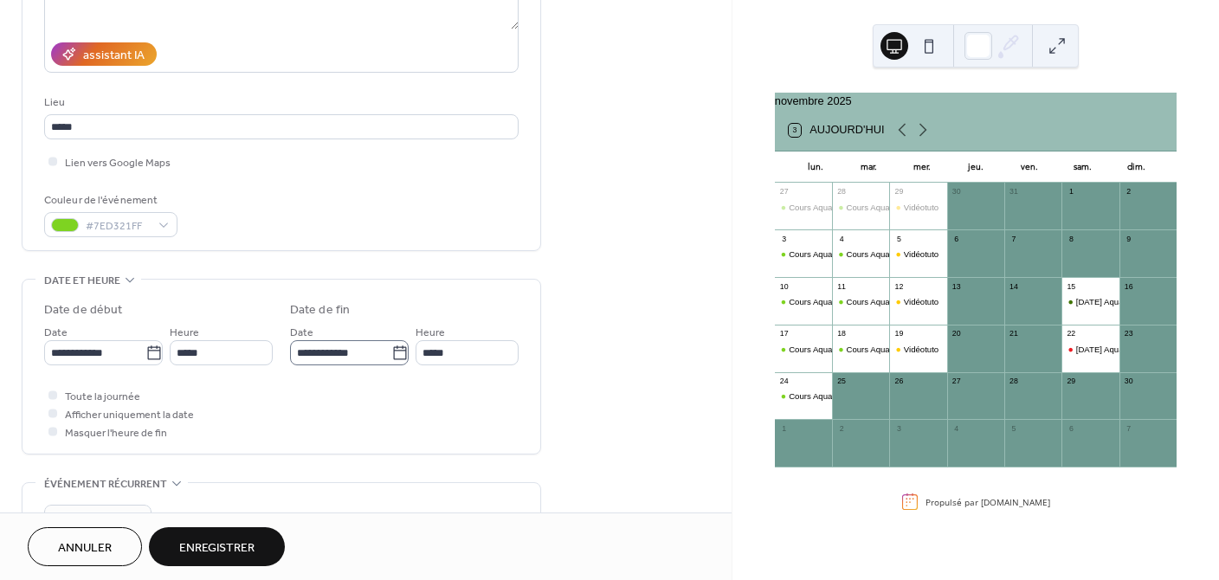
click at [391, 349] on icon at bounding box center [399, 352] width 17 height 17
click at [388, 349] on input "**********" at bounding box center [340, 352] width 101 height 25
click at [403, 382] on div "**********" at bounding box center [281, 370] width 474 height 139
click at [237, 542] on span "Enregistrer" at bounding box center [216, 548] width 75 height 18
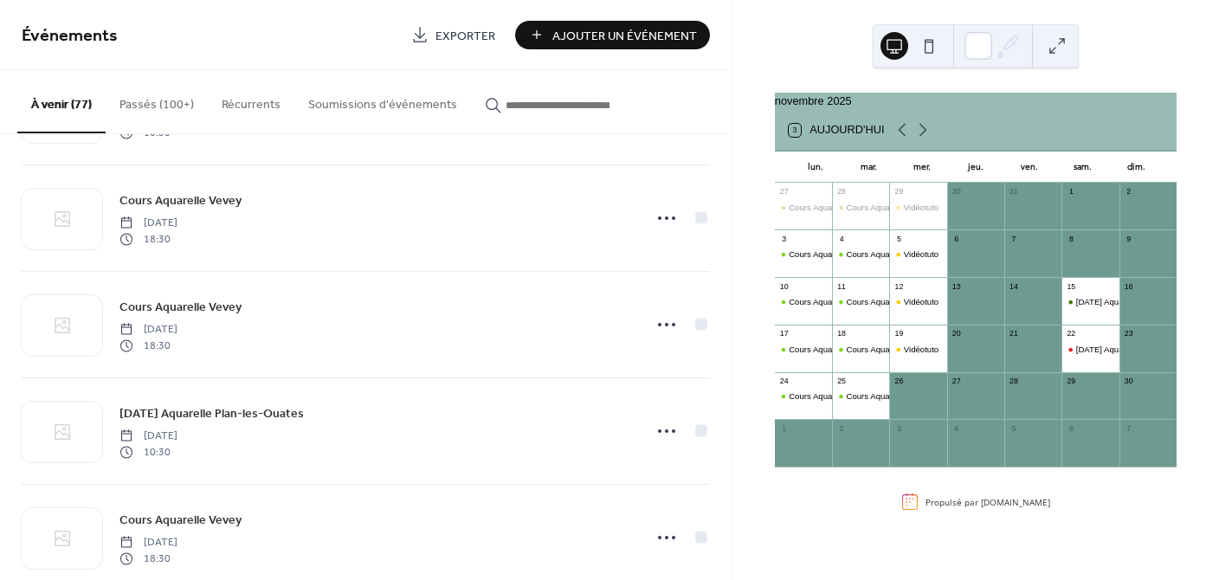
scroll to position [1805, 0]
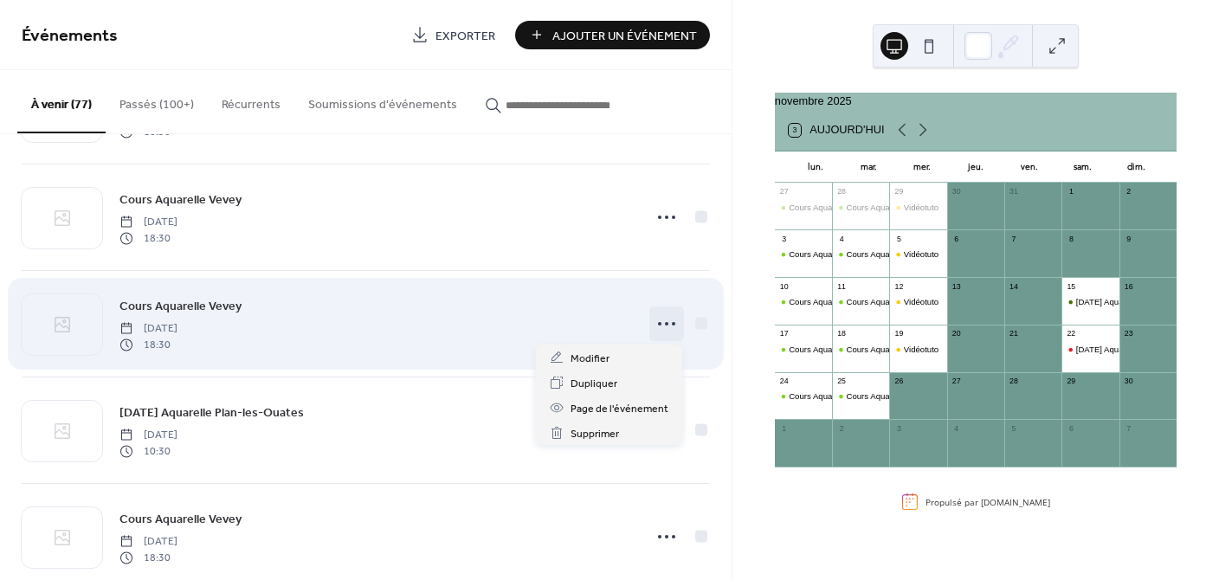
click at [665, 319] on icon at bounding box center [667, 324] width 28 height 28
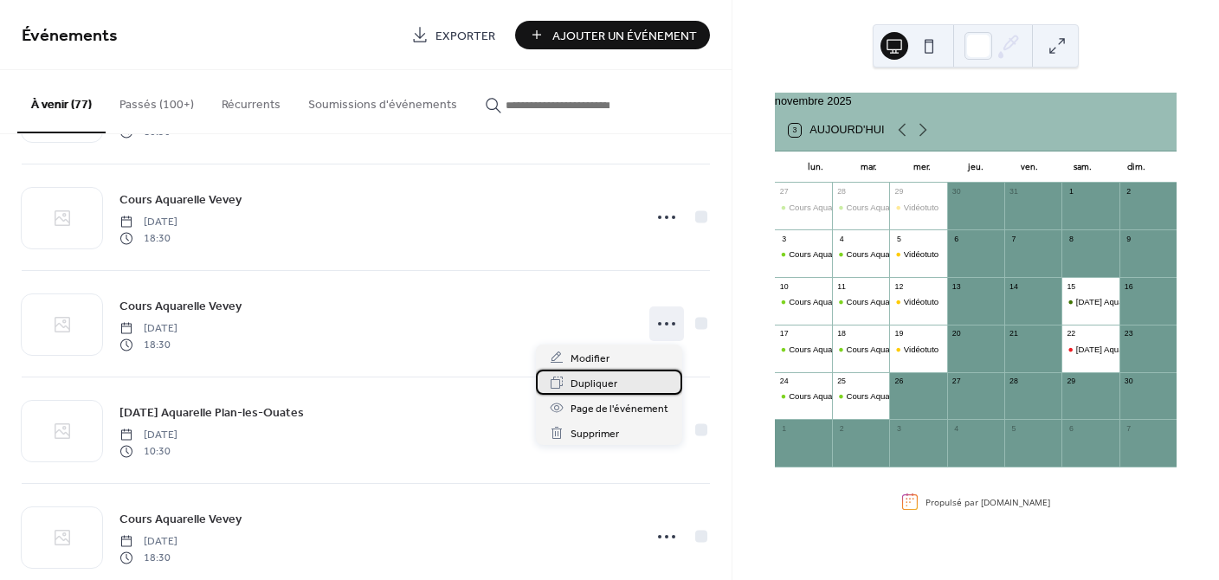
click at [620, 381] on div "Dupliquer" at bounding box center [609, 382] width 146 height 25
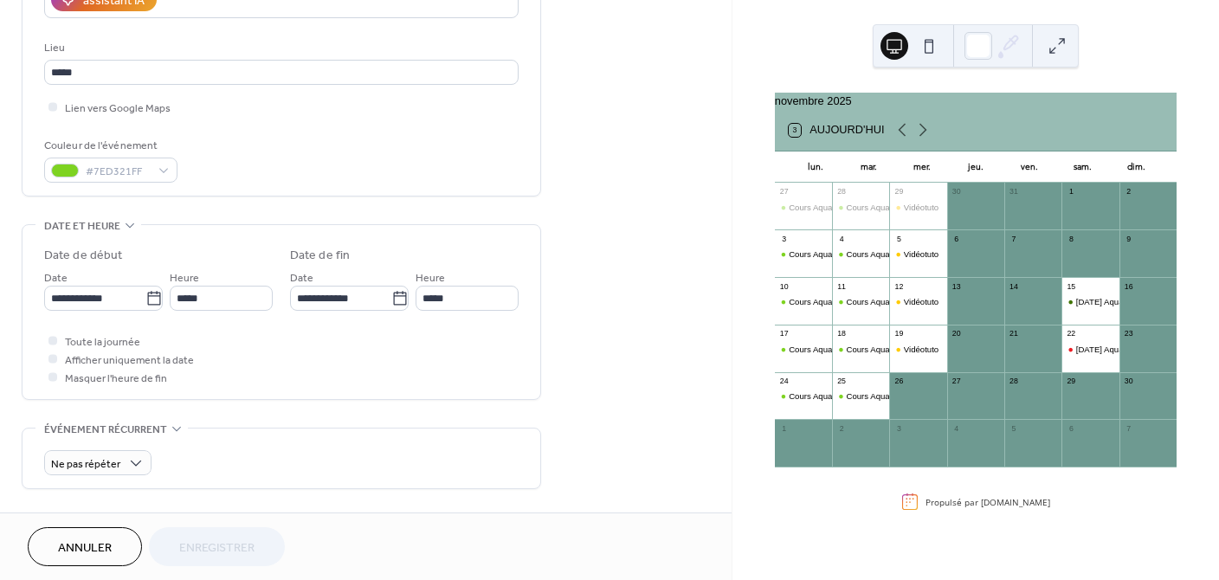
scroll to position [338, 0]
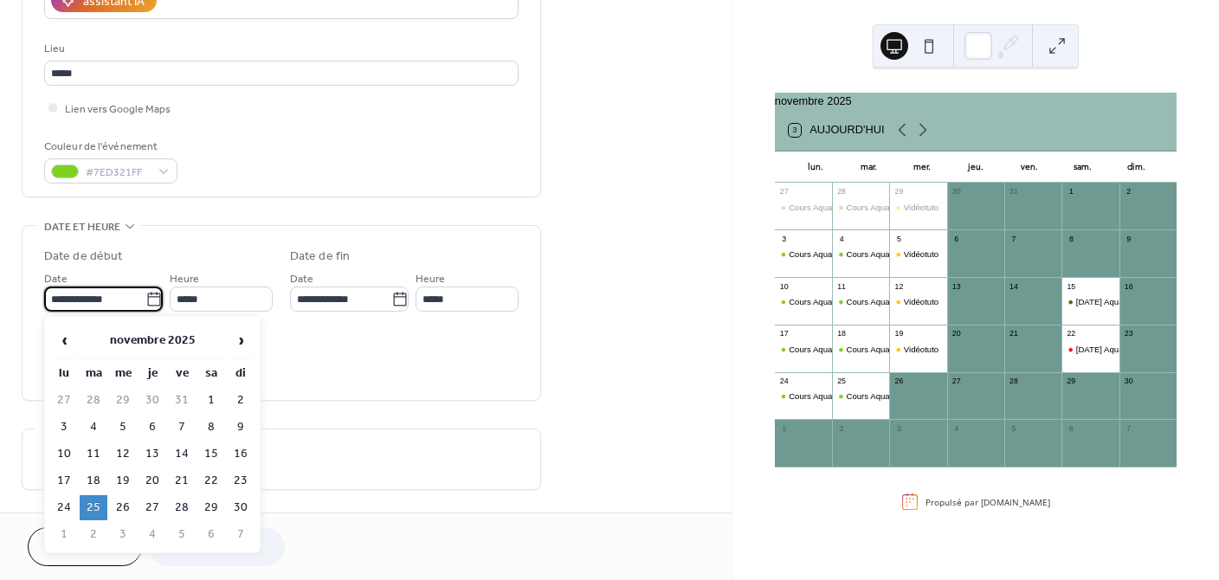
click at [118, 300] on input "**********" at bounding box center [94, 298] width 101 height 25
click at [119, 501] on td "26" at bounding box center [123, 507] width 28 height 25
type input "**********"
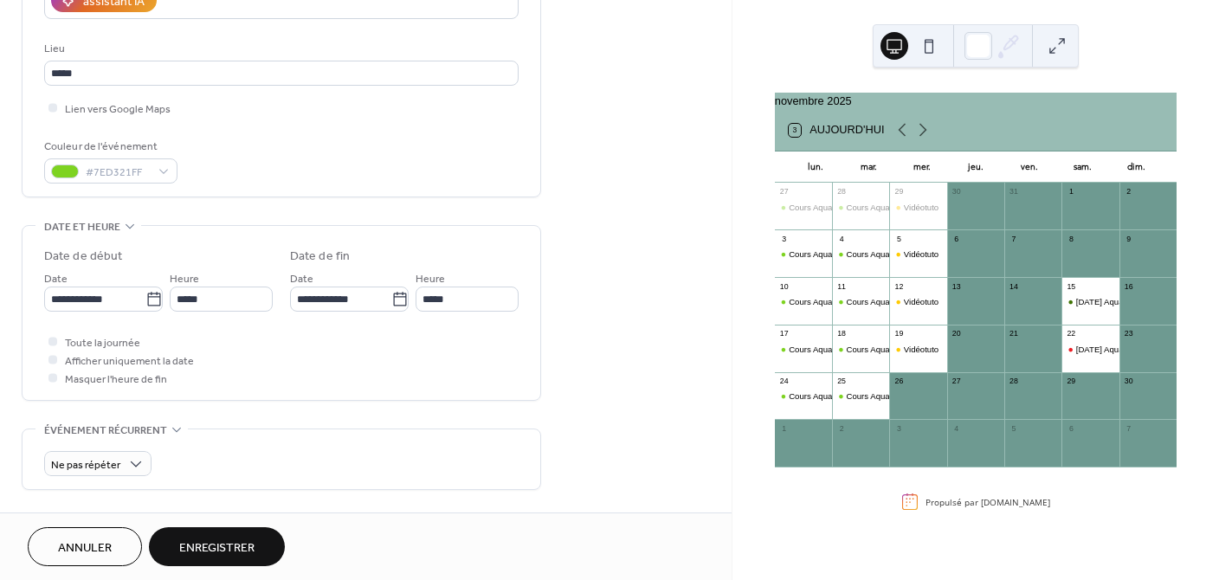
click at [353, 531] on div "Annuler Enregistrer" at bounding box center [366, 546] width 676 height 39
click at [234, 539] on span "Enregistrer" at bounding box center [216, 548] width 75 height 18
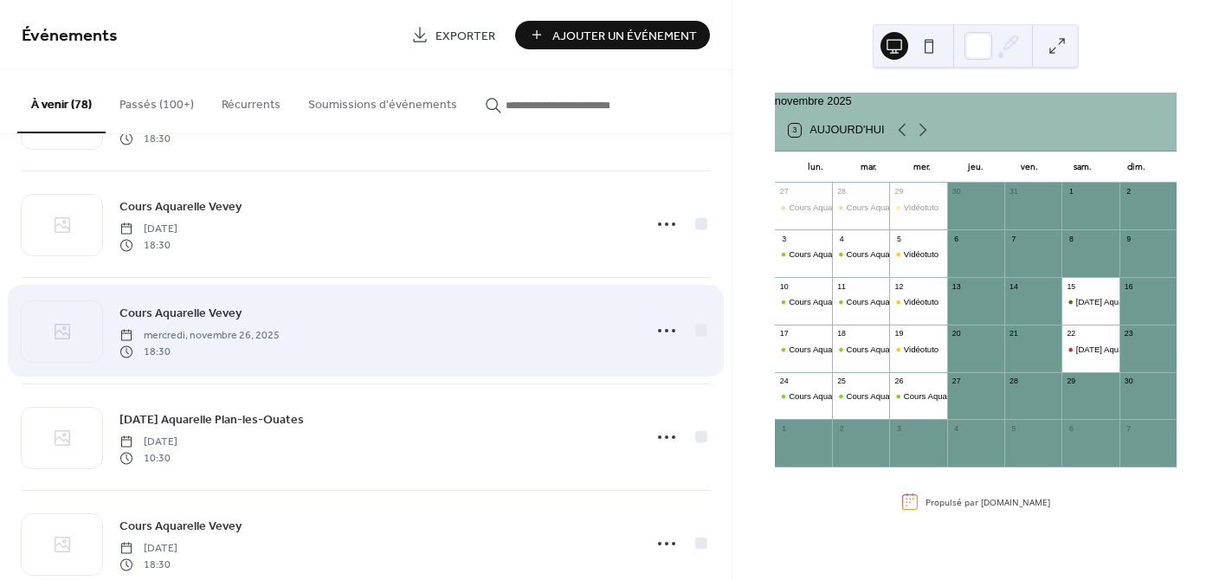
scroll to position [1907, 0]
click at [663, 326] on icon at bounding box center [667, 329] width 28 height 28
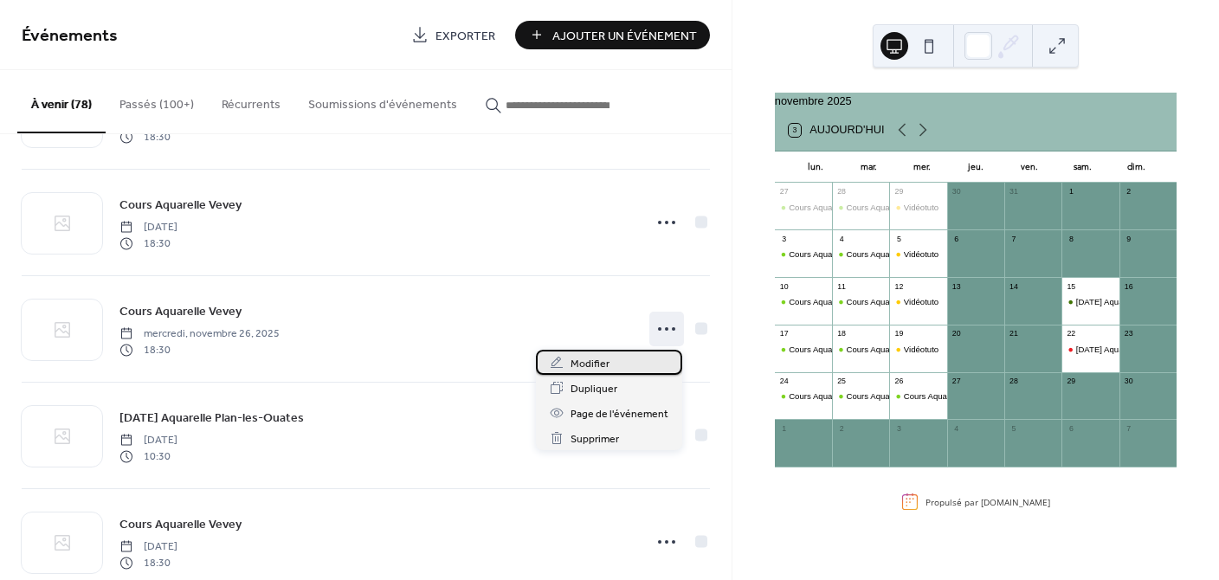
click at [616, 353] on div "Modifier" at bounding box center [609, 362] width 146 height 25
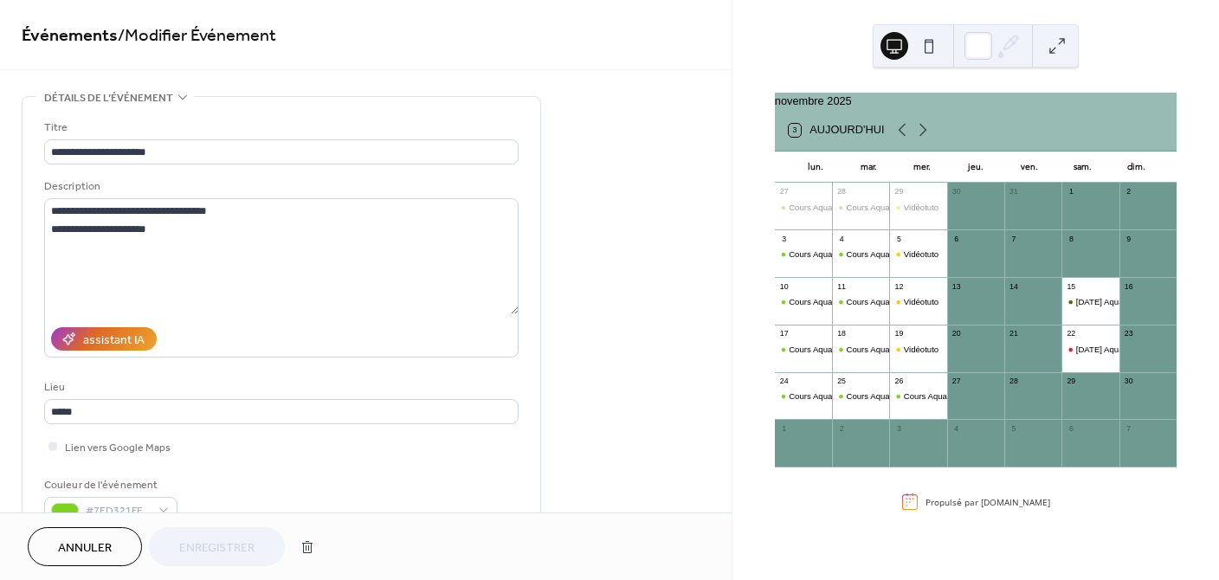
click at [73, 532] on button "Annuler" at bounding box center [85, 546] width 114 height 39
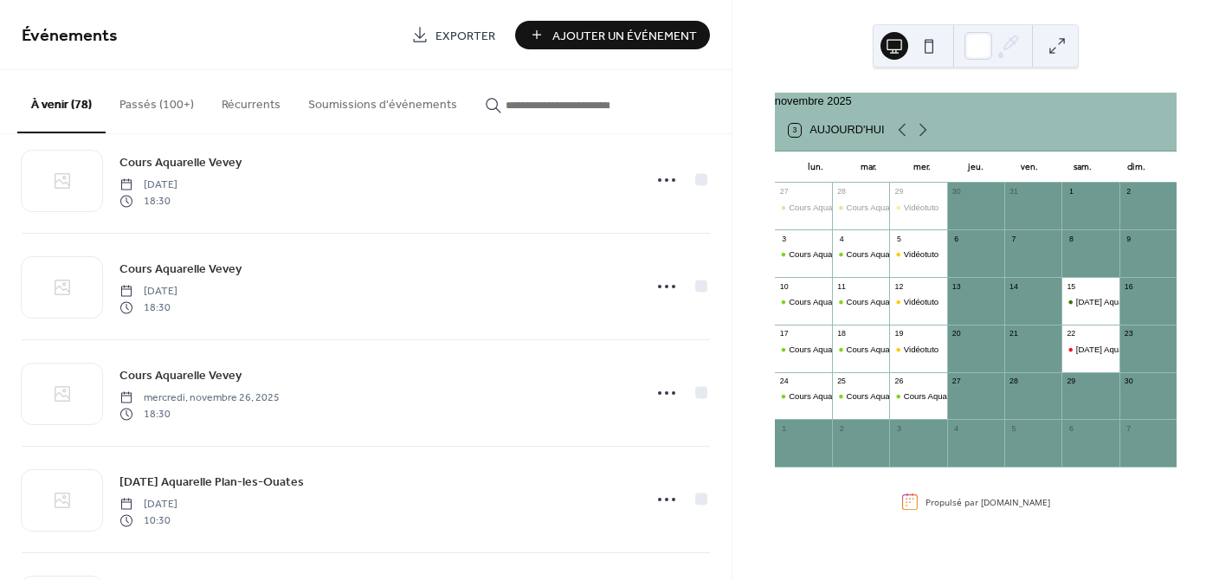
scroll to position [1846, 0]
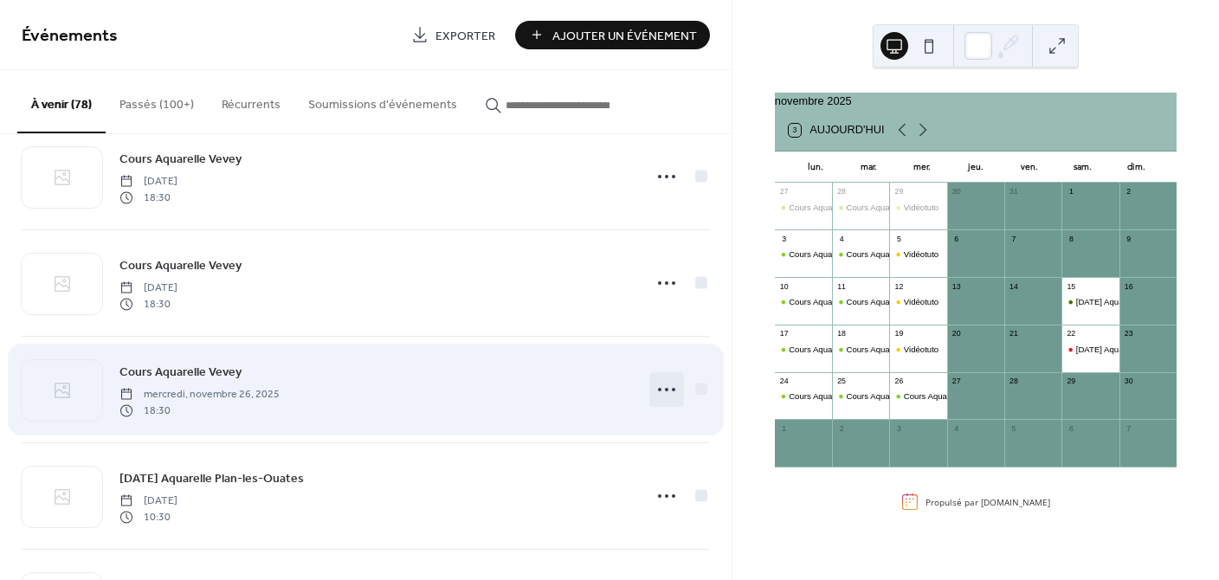
click at [655, 385] on icon at bounding box center [667, 390] width 28 height 28
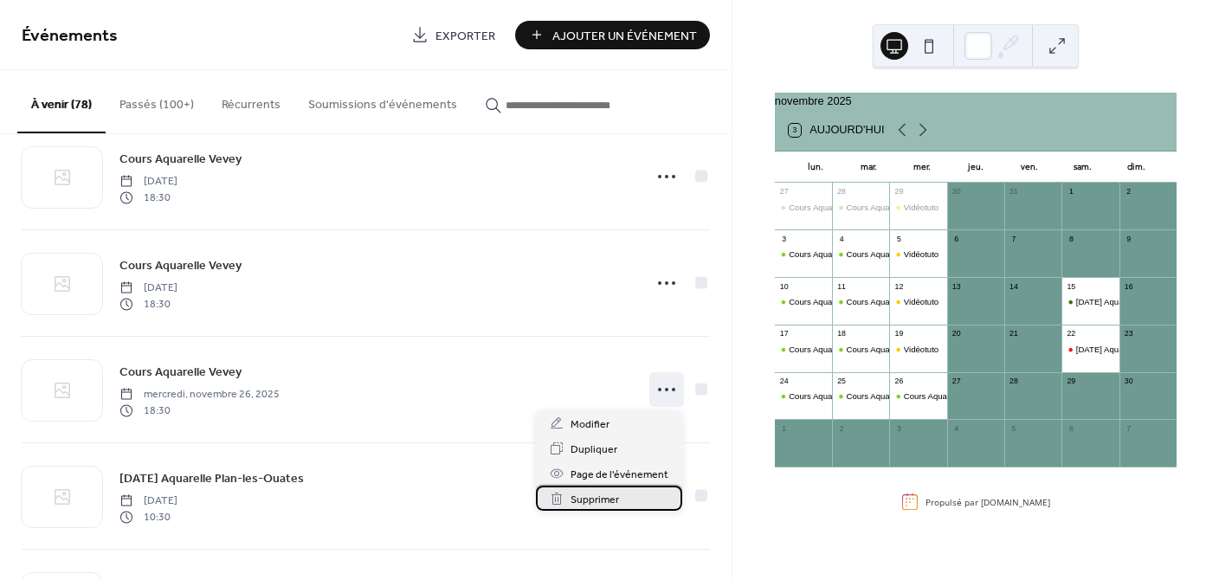
click at [609, 499] on span "Supprimer" at bounding box center [594, 500] width 48 height 18
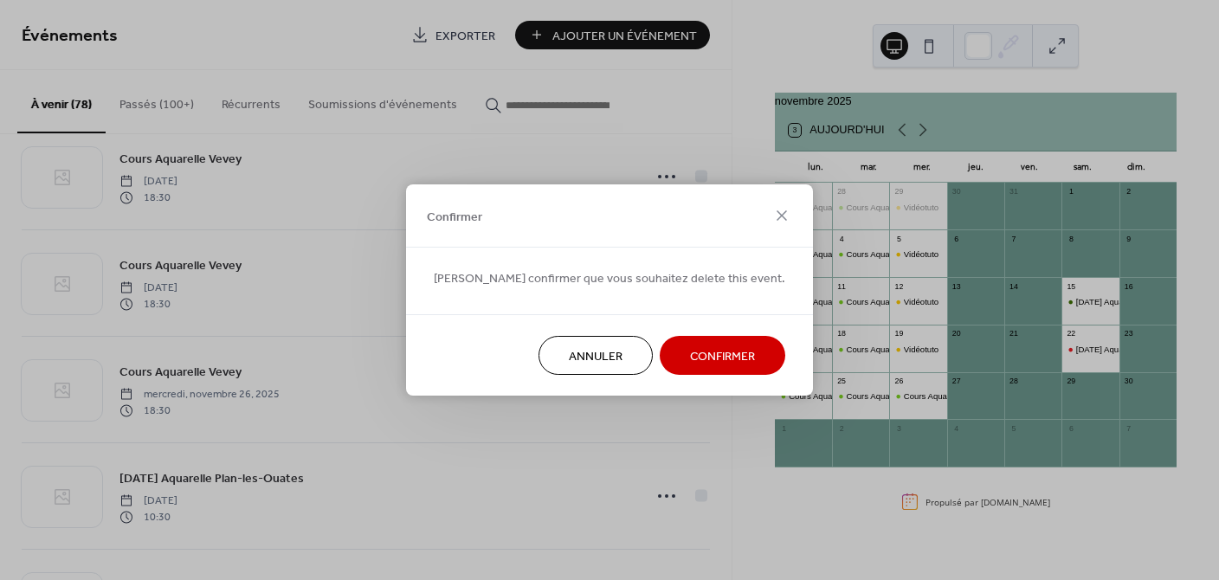
click at [690, 359] on span "Confirmer" at bounding box center [722, 357] width 65 height 18
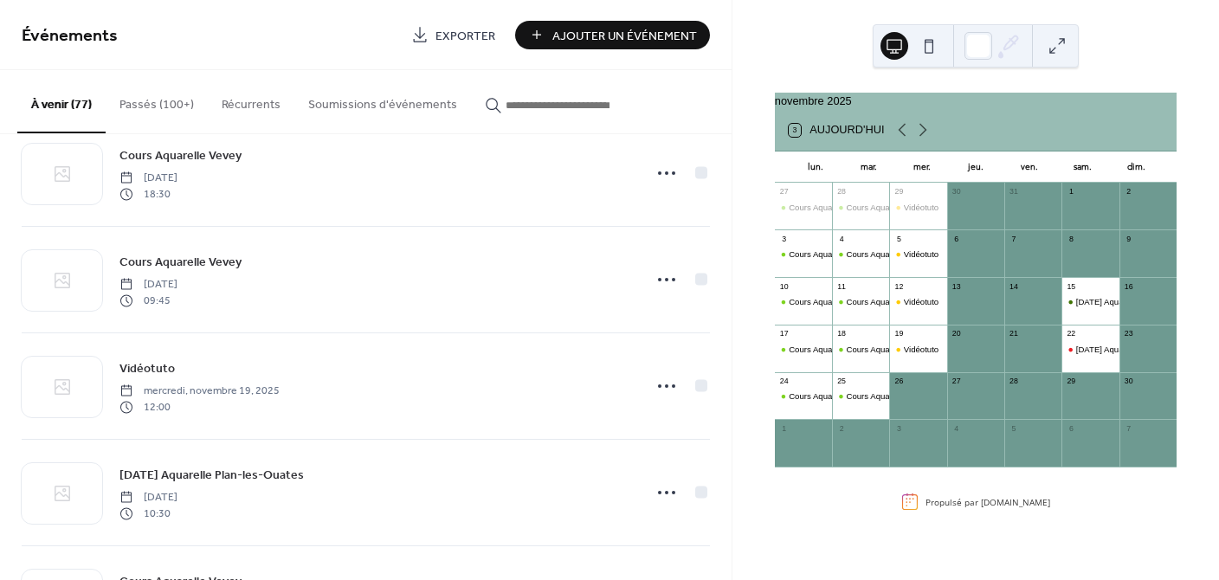
scroll to position [1410, 0]
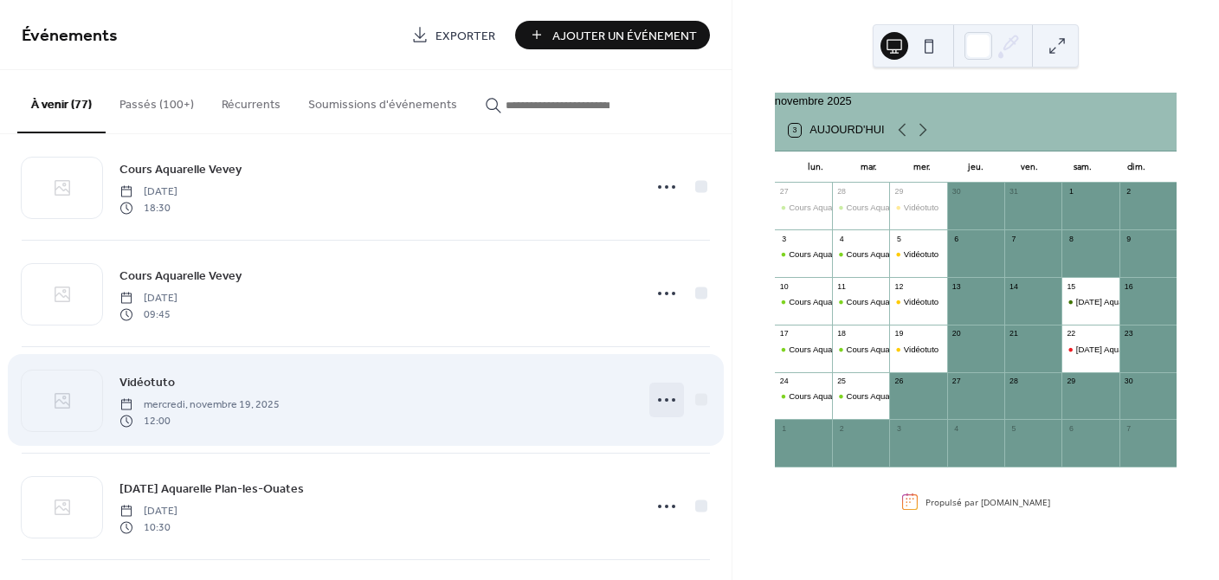
click at [658, 399] on circle at bounding box center [659, 399] width 3 height 3
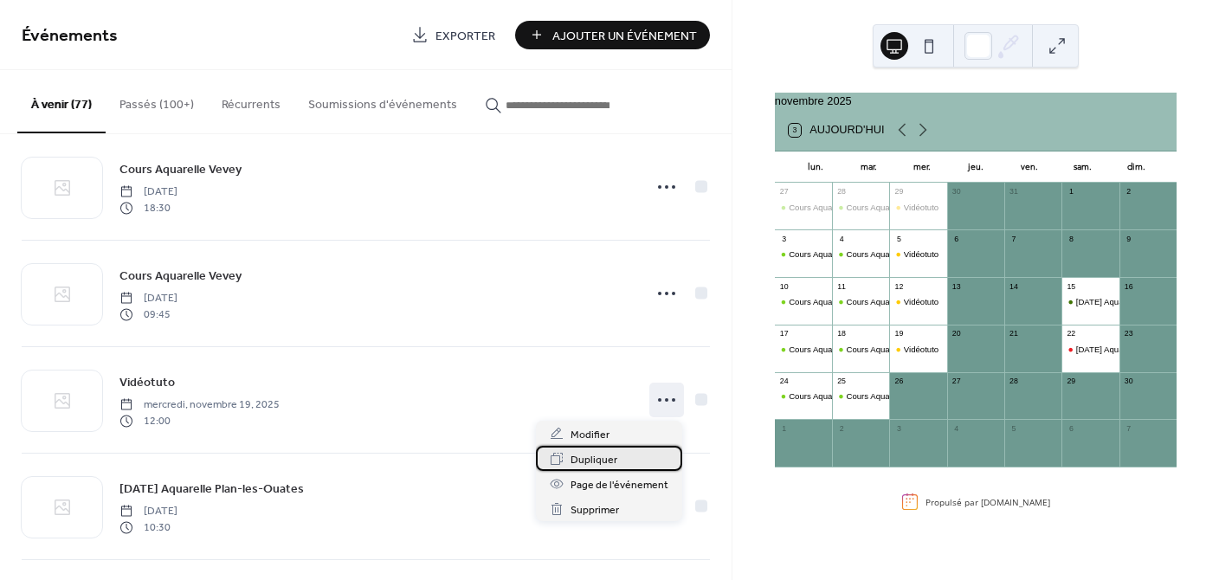
click at [594, 460] on span "Dupliquer" at bounding box center [593, 460] width 47 height 18
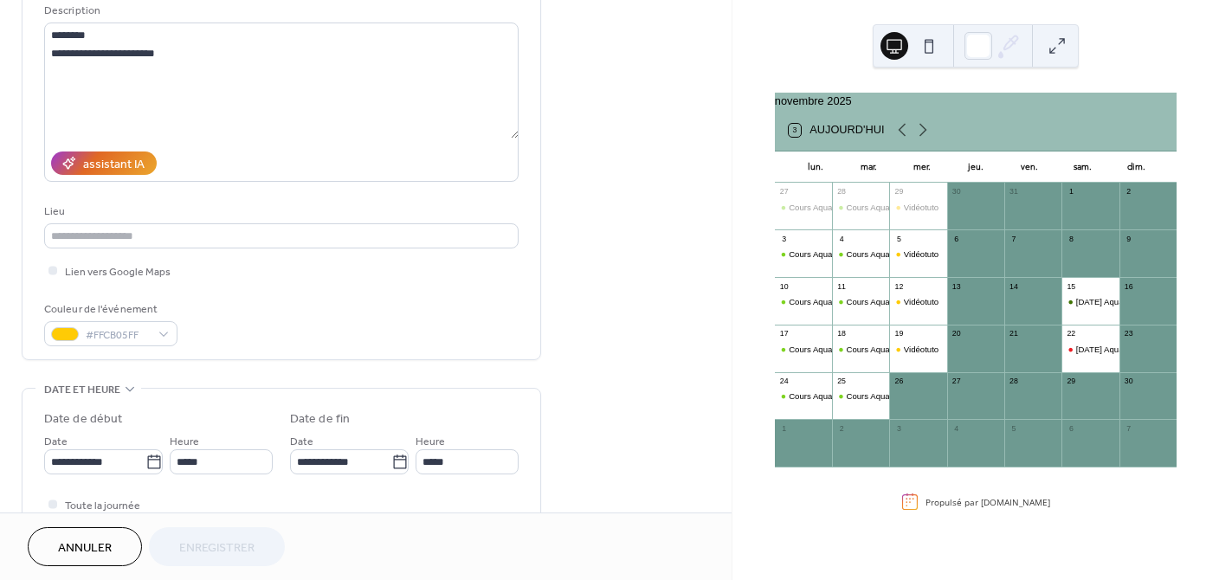
scroll to position [279, 0]
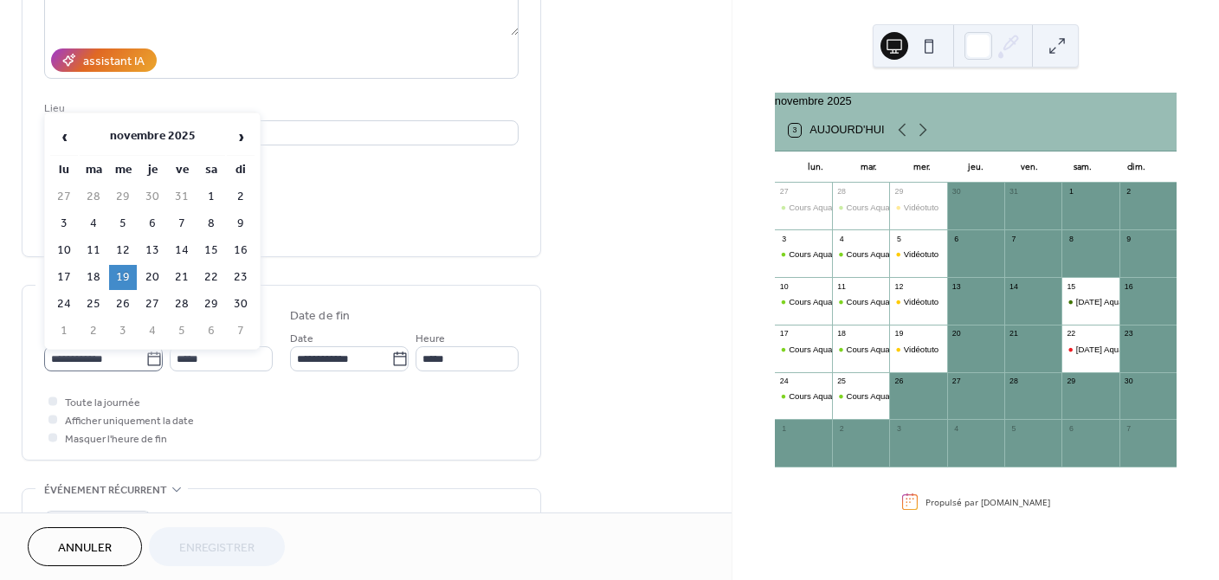
click at [147, 358] on icon at bounding box center [153, 358] width 13 height 14
click at [143, 358] on input "**********" at bounding box center [94, 358] width 101 height 25
click at [123, 299] on td "26" at bounding box center [123, 304] width 28 height 25
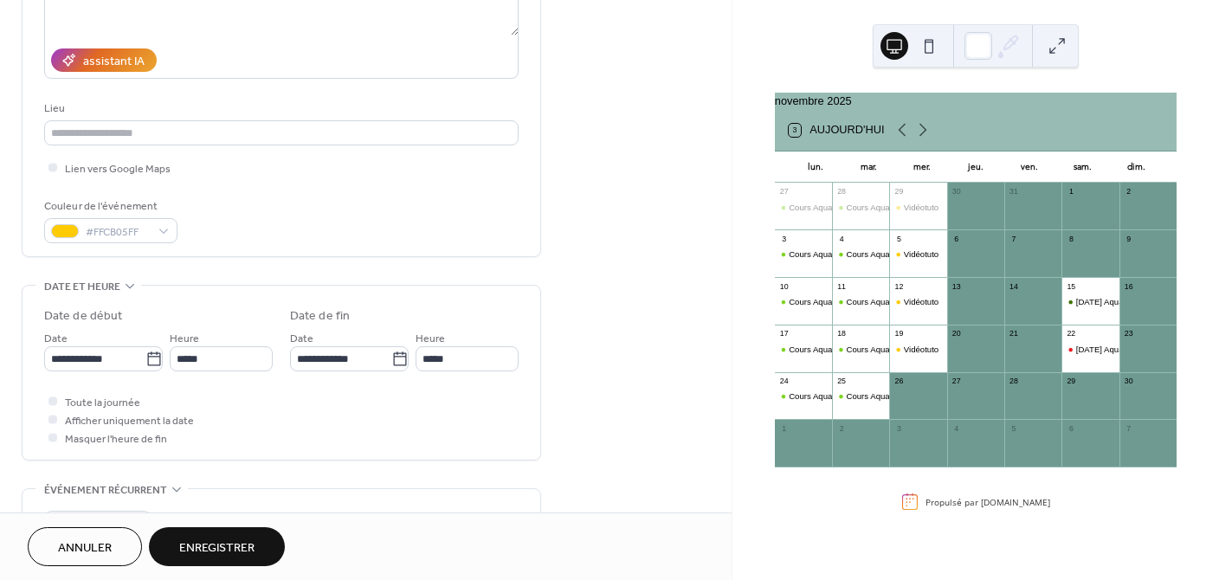
type input "**********"
click at [220, 535] on button "Enregistrer" at bounding box center [217, 546] width 136 height 39
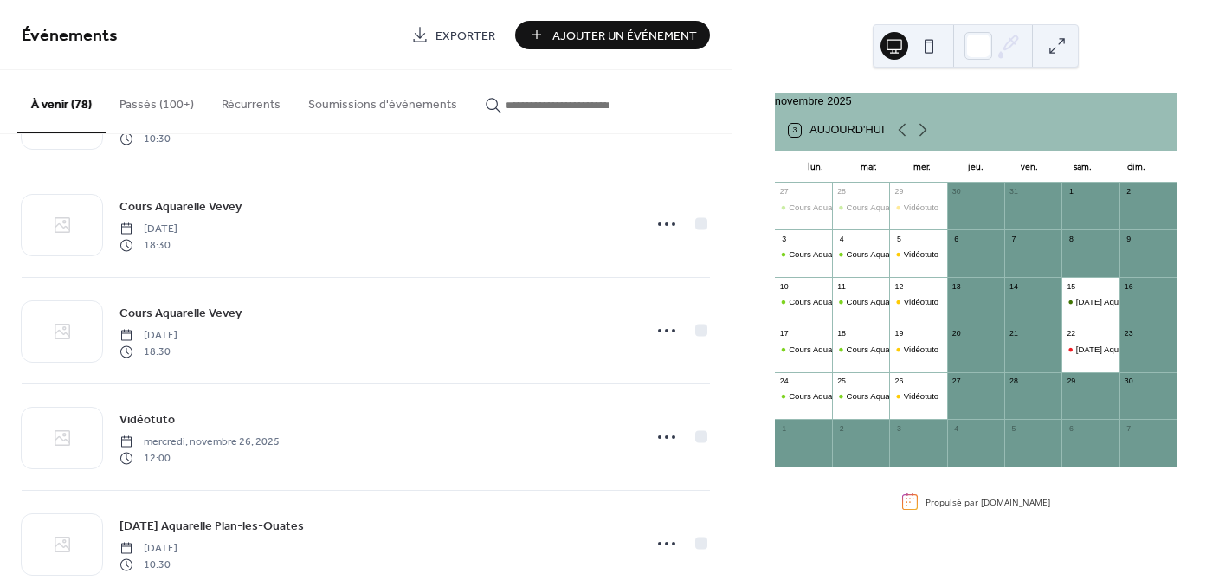
scroll to position [1799, 0]
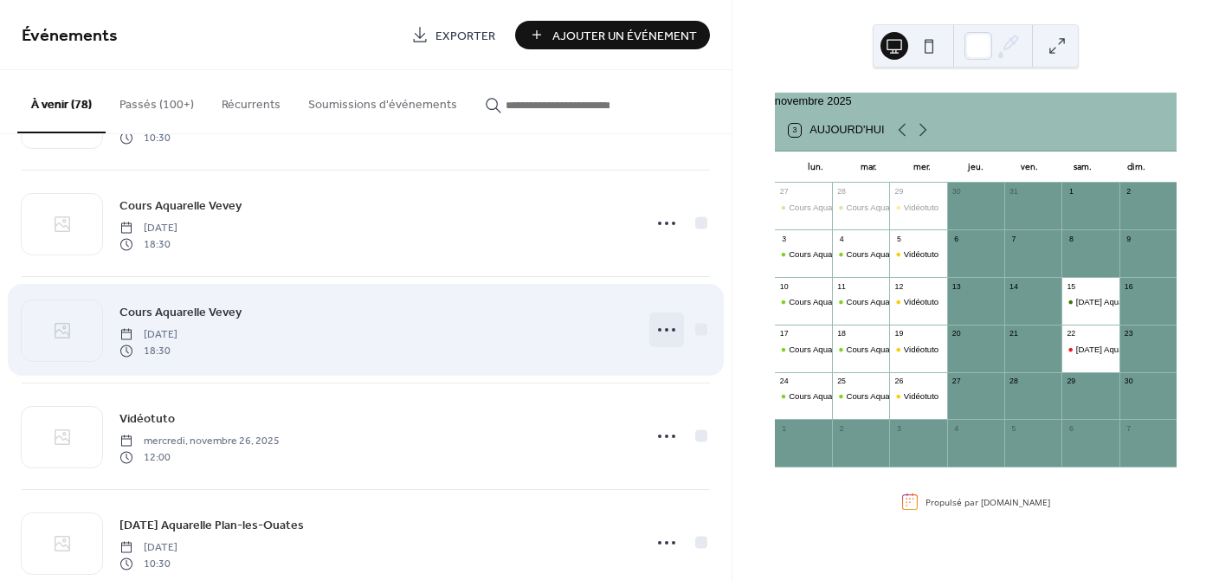
click at [661, 325] on icon at bounding box center [667, 330] width 28 height 28
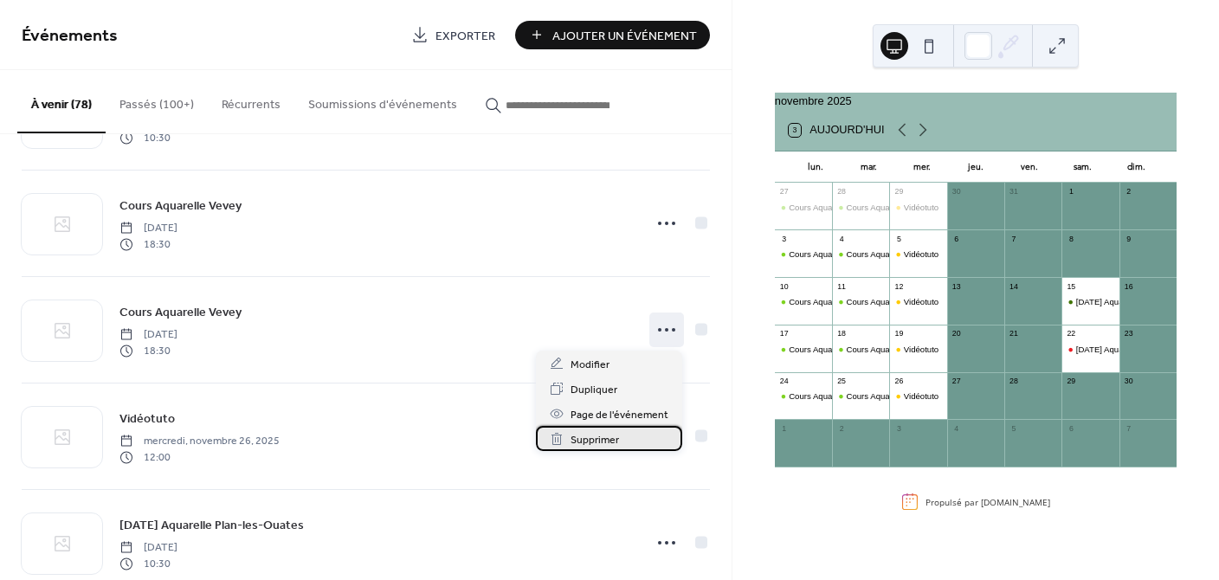
click at [618, 445] on span "Supprimer" at bounding box center [594, 440] width 48 height 18
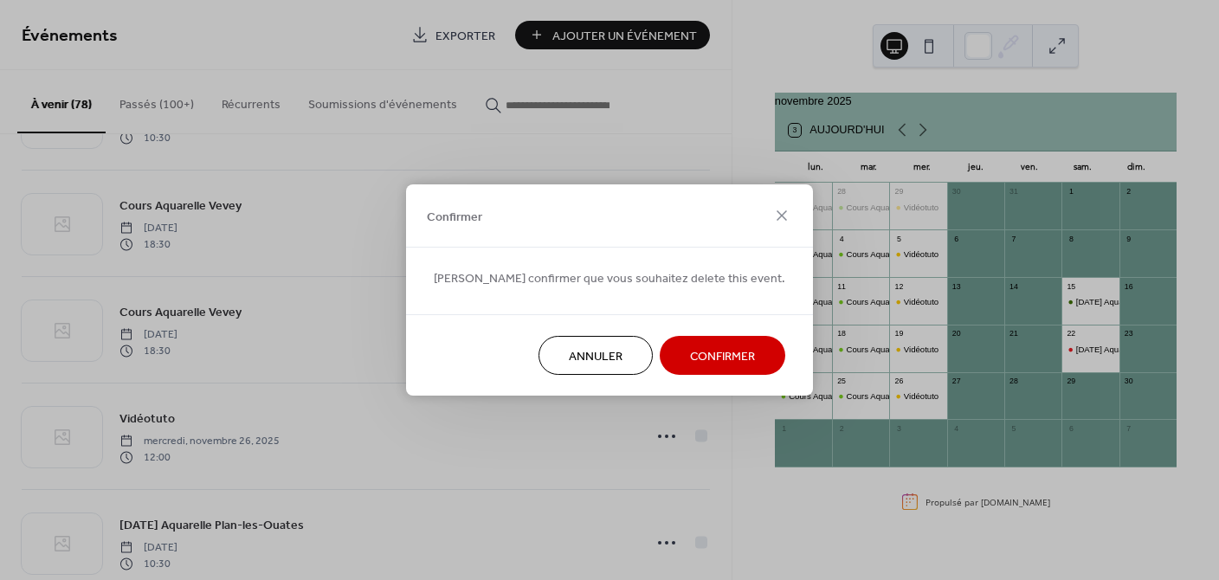
click at [711, 352] on span "Confirmer" at bounding box center [722, 357] width 65 height 18
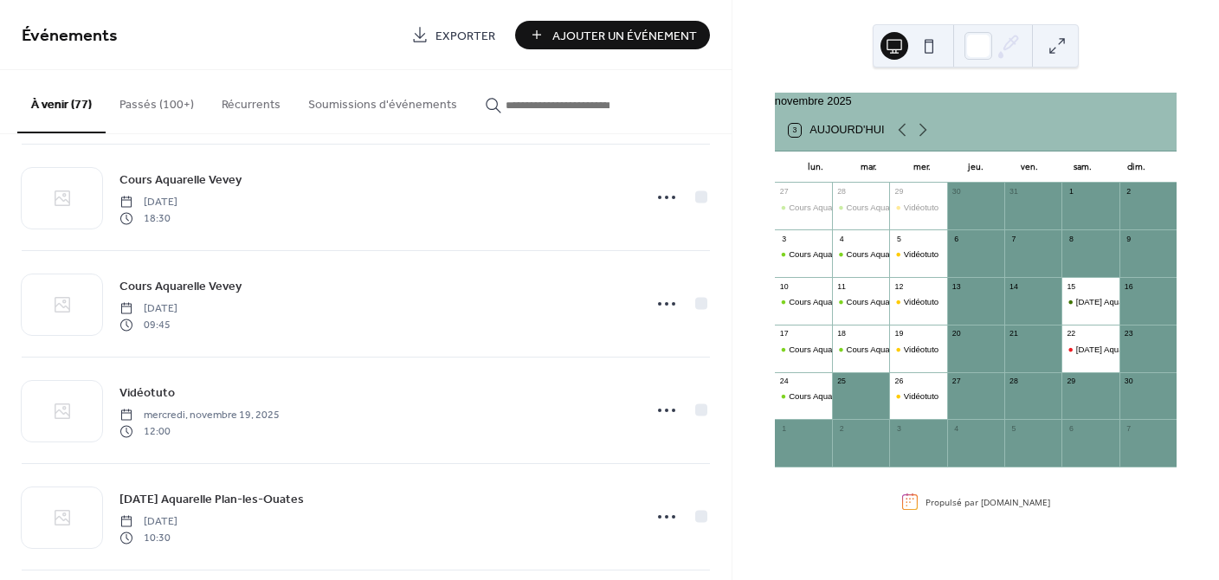
scroll to position [1393, 0]
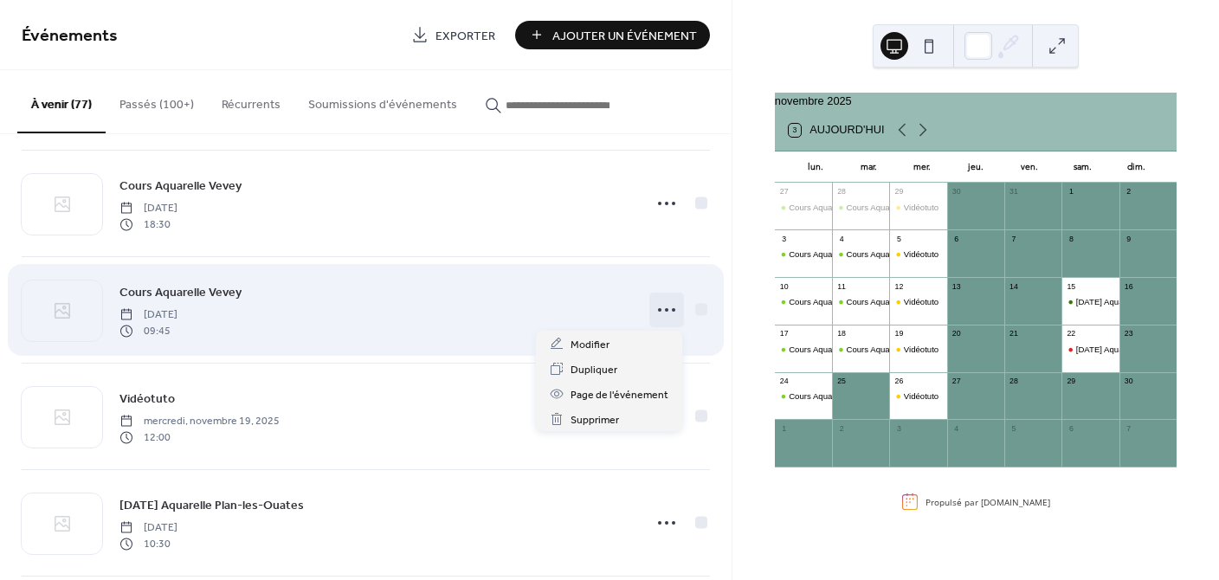
click at [656, 307] on icon at bounding box center [667, 310] width 28 height 28
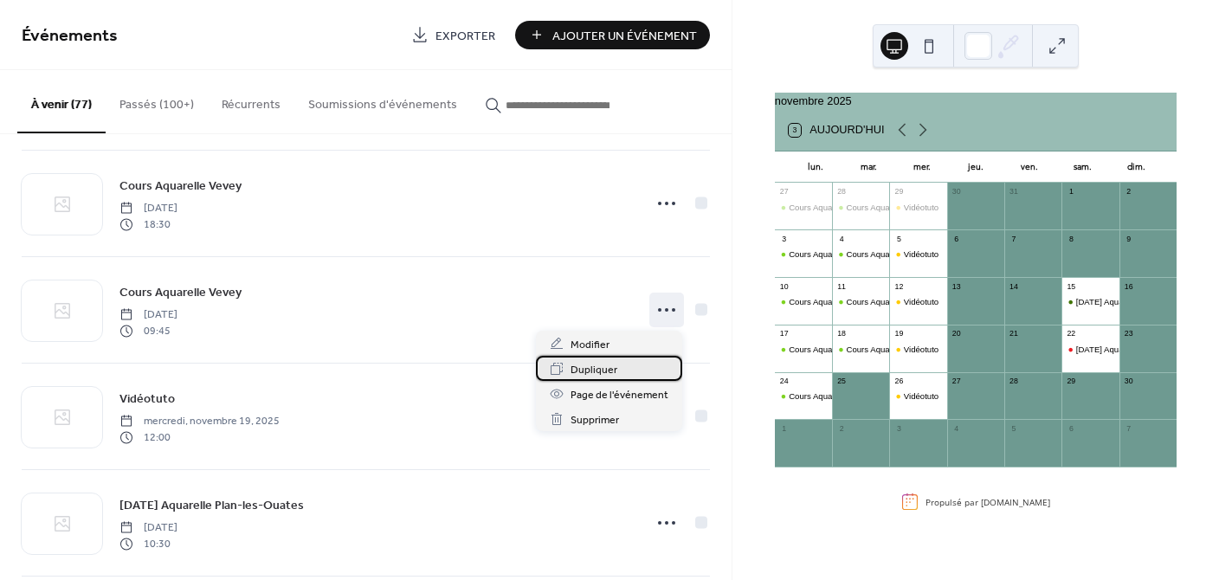
click at [606, 365] on span "Dupliquer" at bounding box center [593, 370] width 47 height 18
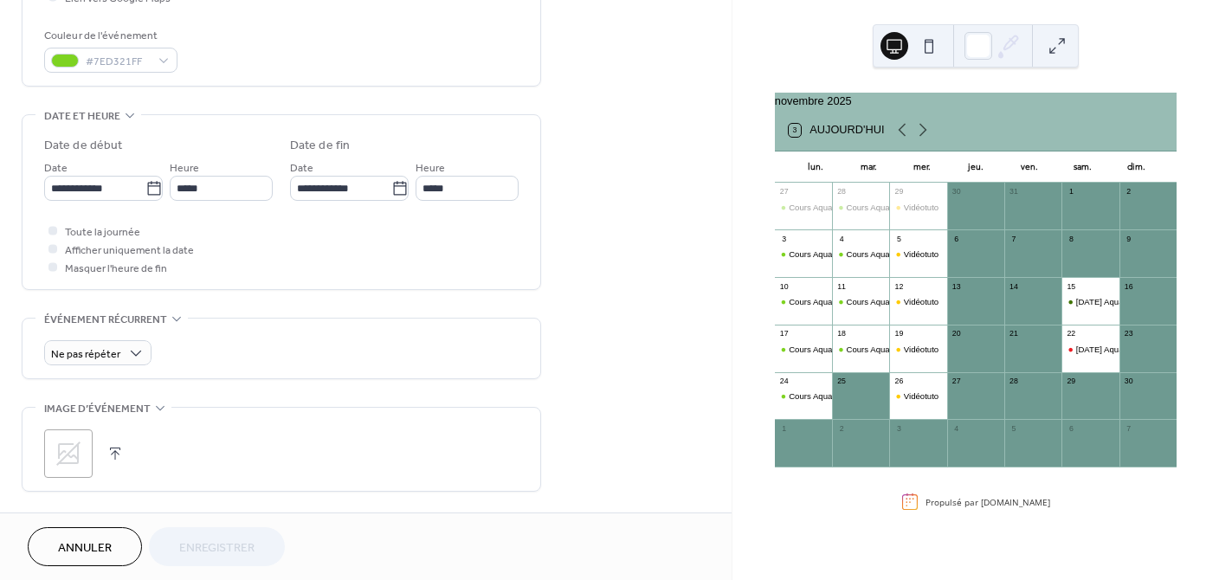
scroll to position [459, 0]
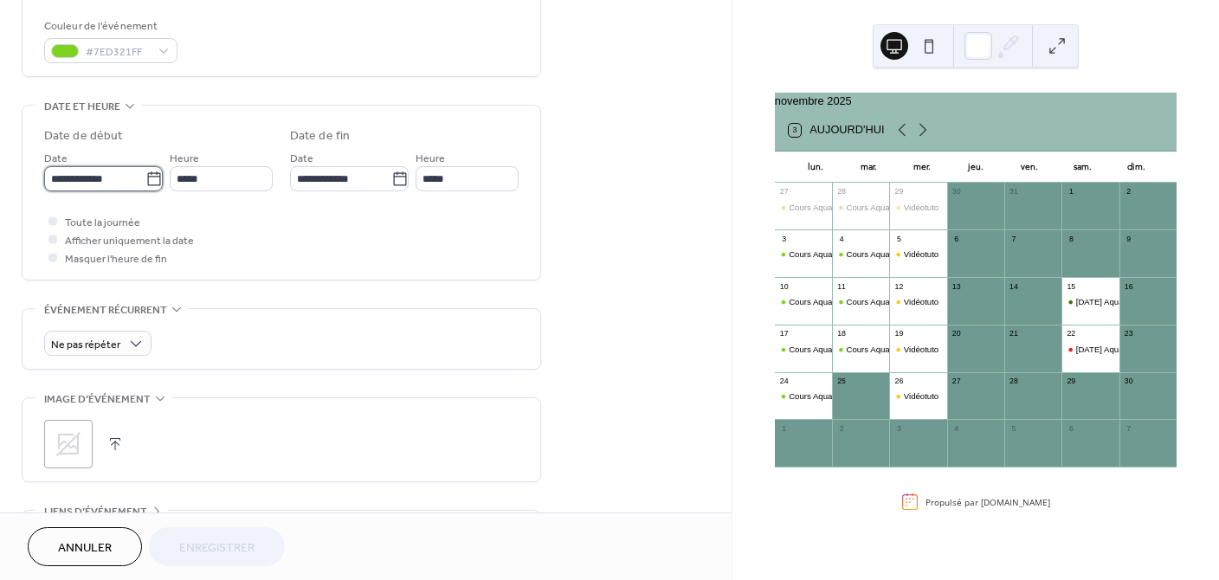
click at [125, 177] on input "**********" at bounding box center [94, 178] width 101 height 25
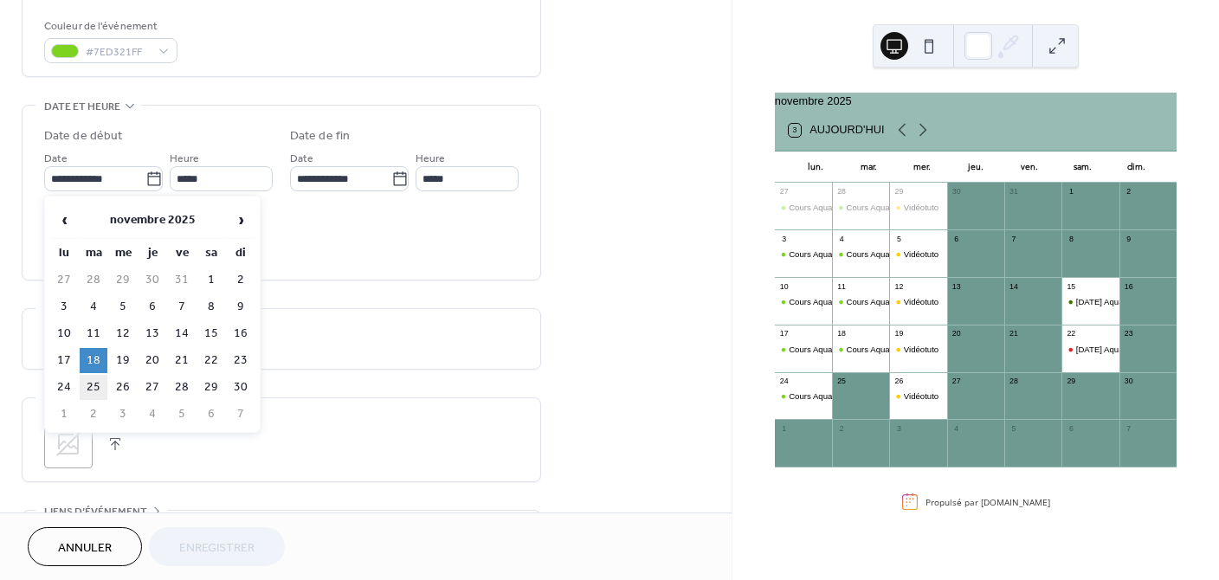
click at [88, 379] on td "25" at bounding box center [94, 387] width 28 height 25
type input "**********"
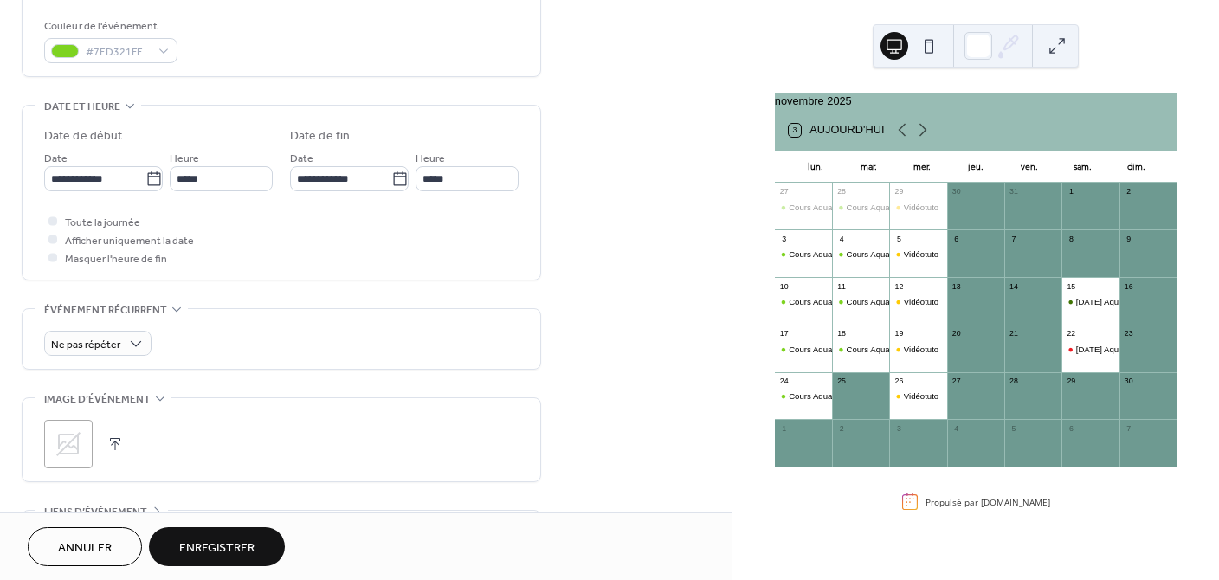
click at [186, 542] on span "Enregistrer" at bounding box center [216, 548] width 75 height 18
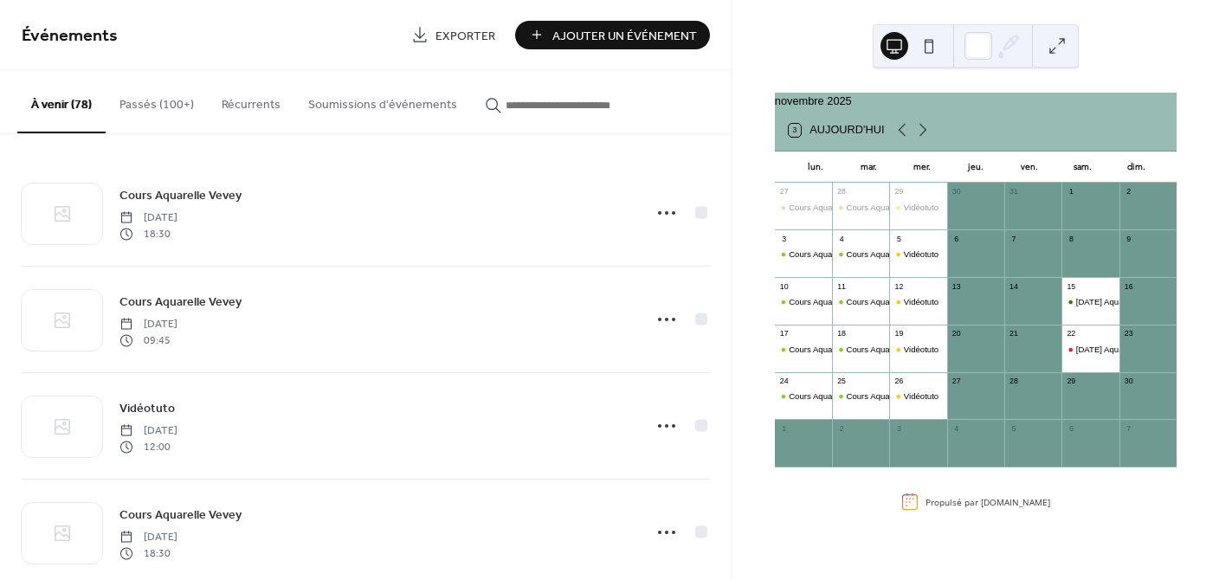
click at [799, 402] on div "Cours Aquarelle Vevey" at bounding box center [803, 395] width 57 height 11
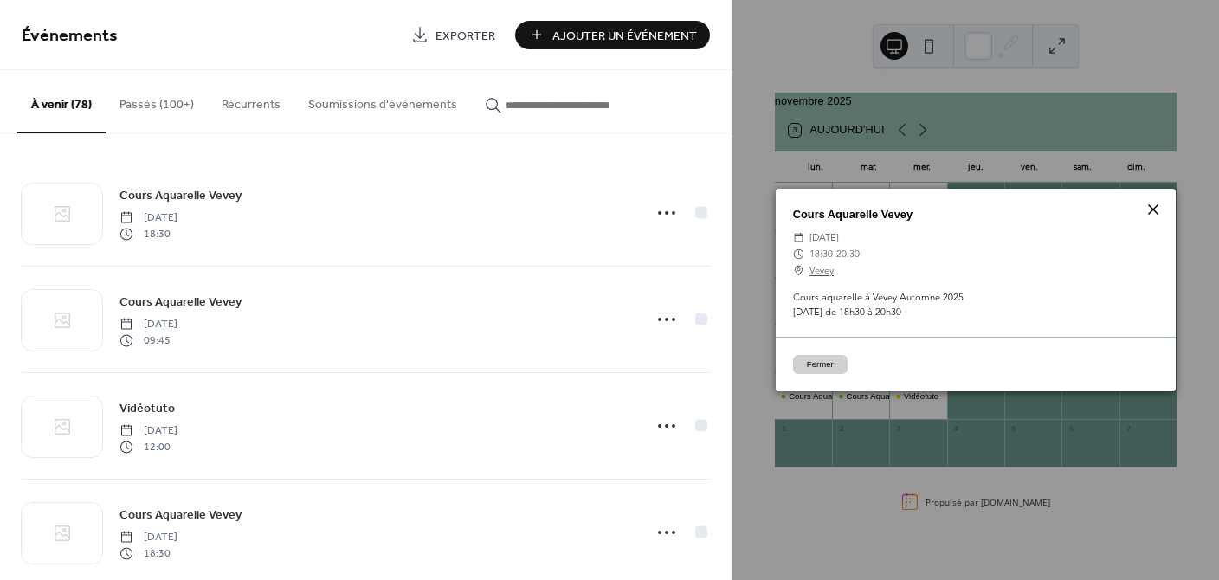
click at [1149, 204] on icon at bounding box center [1152, 209] width 21 height 21
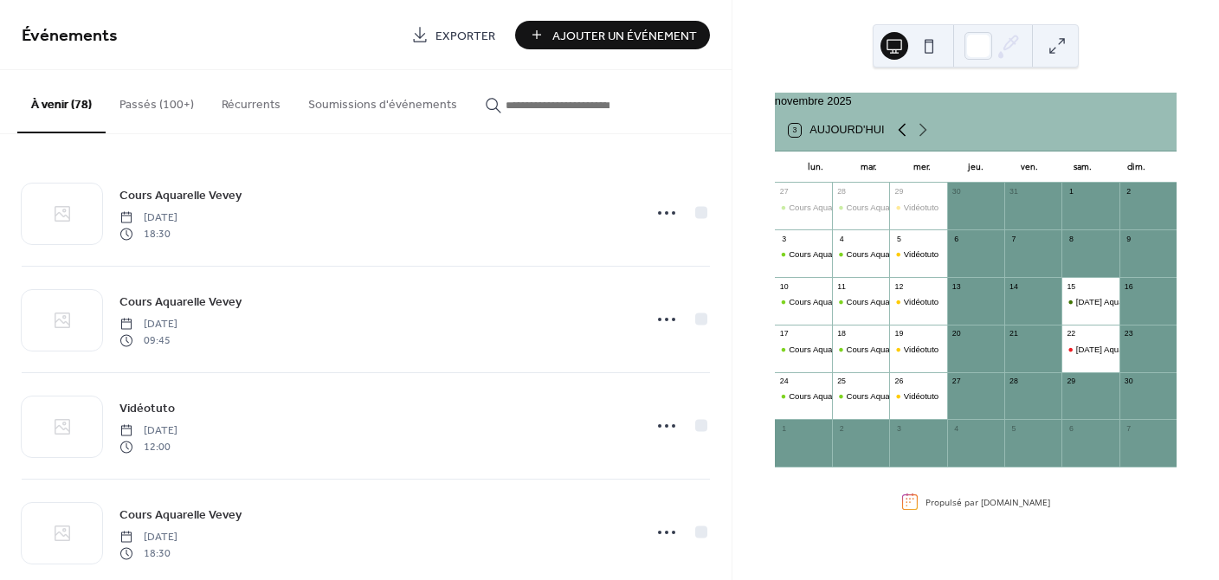
click at [904, 137] on icon at bounding box center [901, 129] width 21 height 21
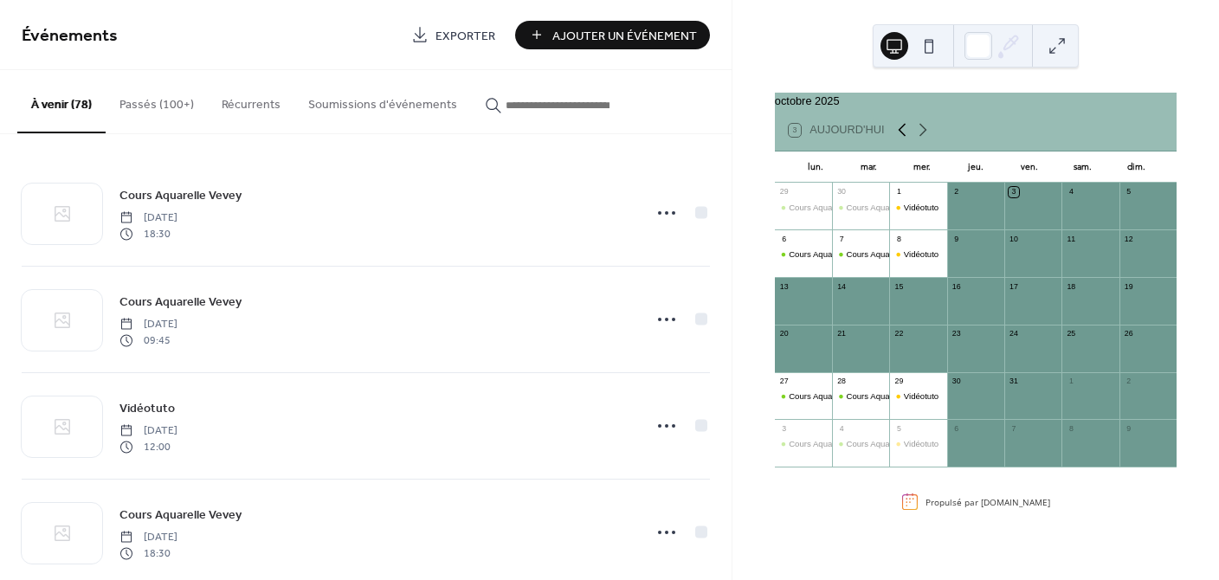
click at [904, 137] on icon at bounding box center [901, 129] width 21 height 21
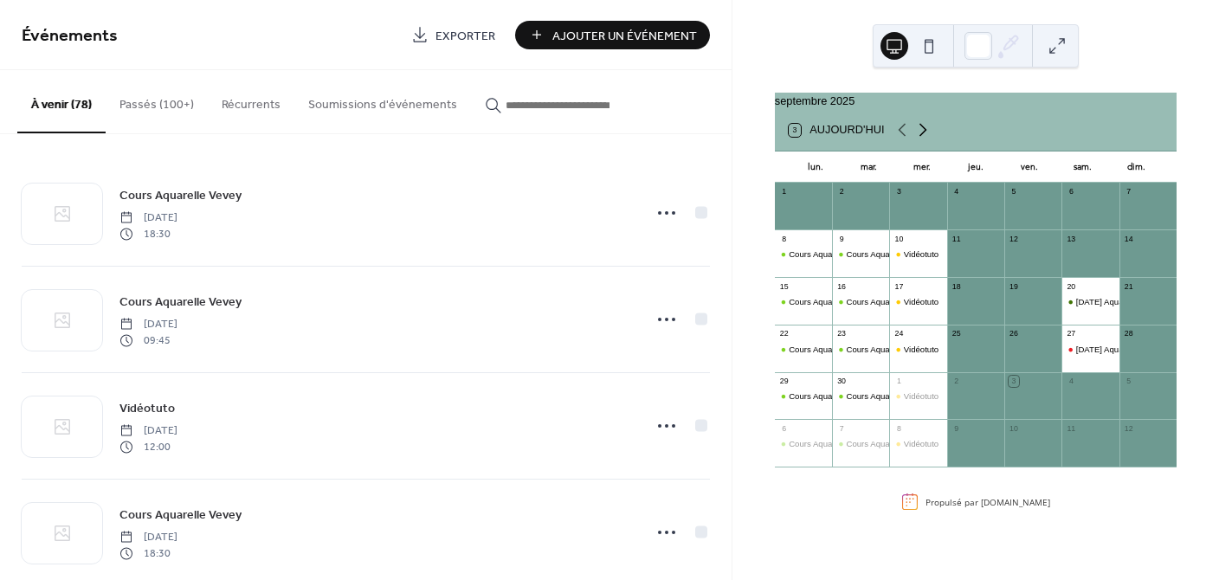
click at [917, 136] on icon at bounding box center [922, 129] width 21 height 21
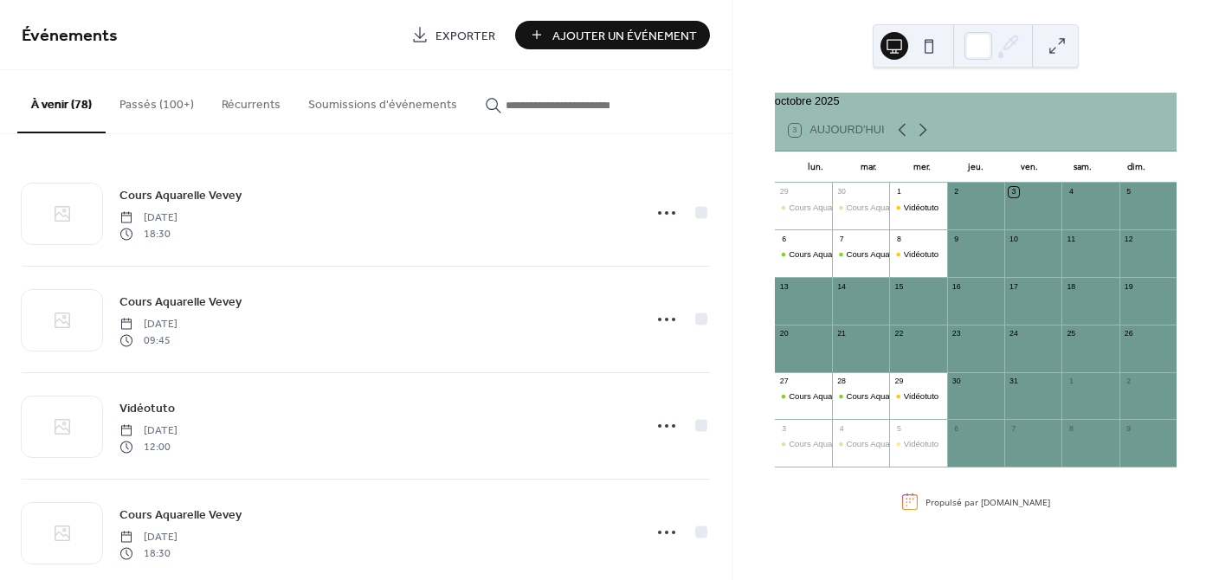
scroll to position [5, 0]
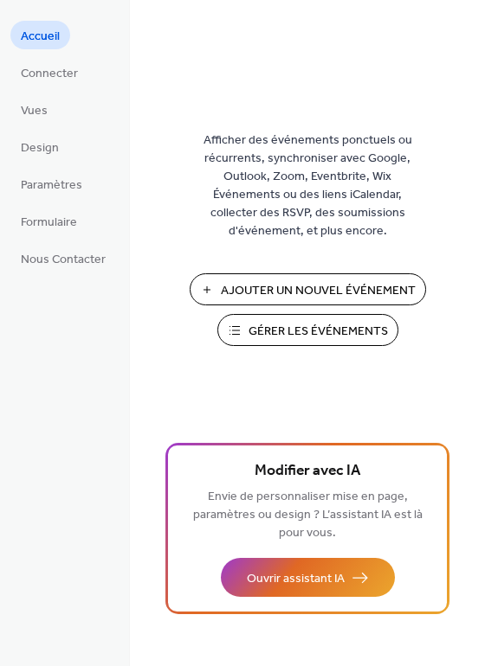
click at [276, 331] on span "Gérer les Événements" at bounding box center [317, 332] width 139 height 18
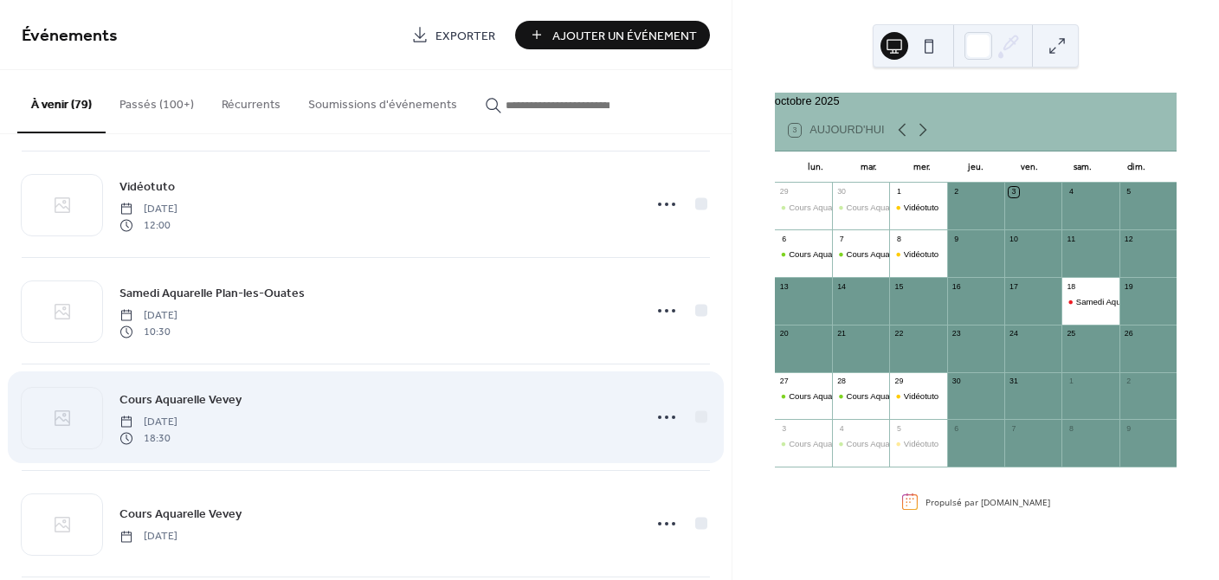
scroll to position [223, 0]
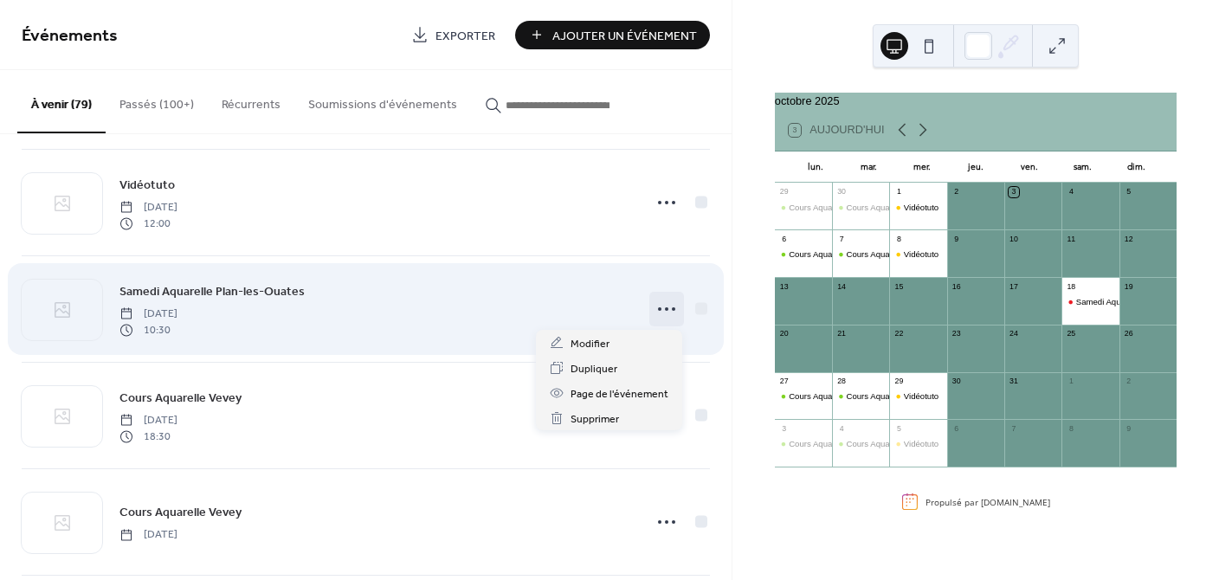
click at [653, 303] on icon at bounding box center [667, 309] width 28 height 28
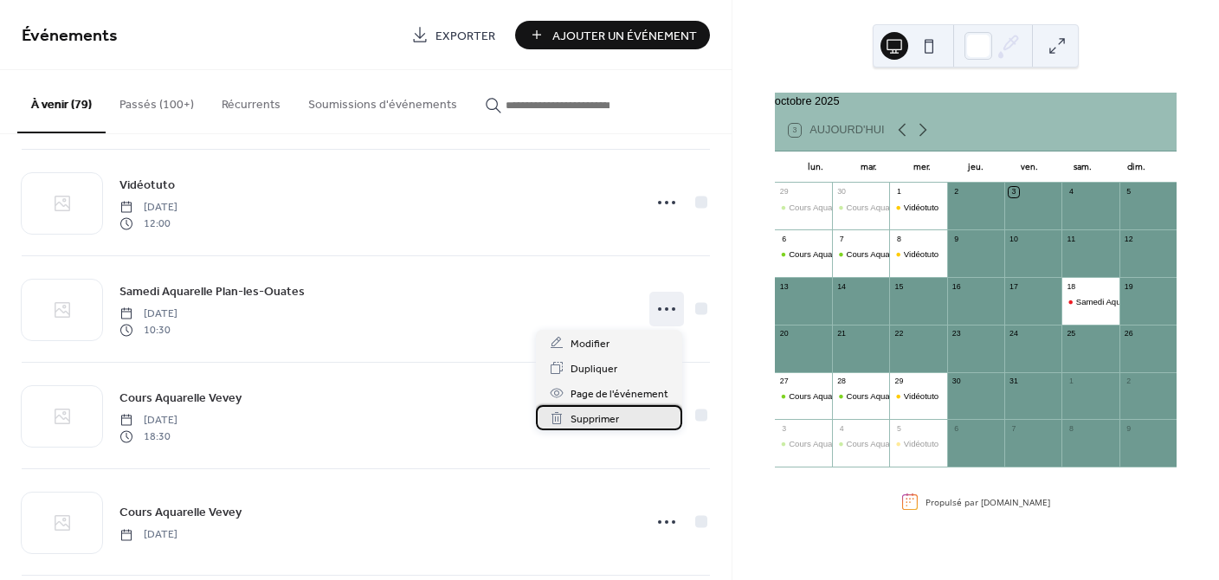
click at [620, 418] on div "Supprimer" at bounding box center [609, 417] width 146 height 25
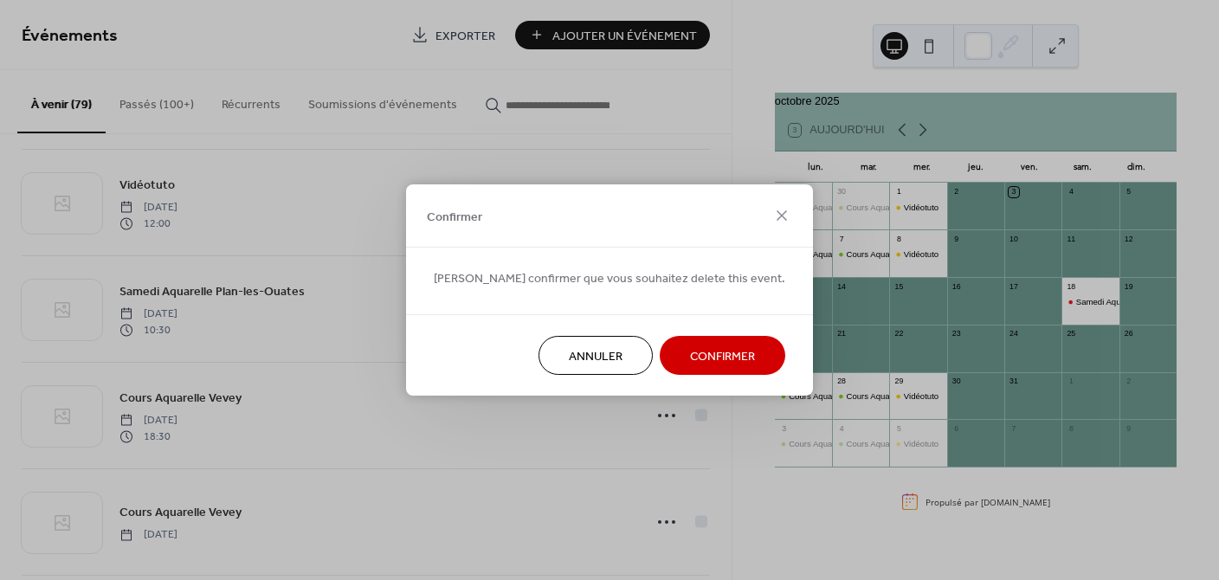
click at [690, 363] on span "Confirmer" at bounding box center [722, 357] width 65 height 18
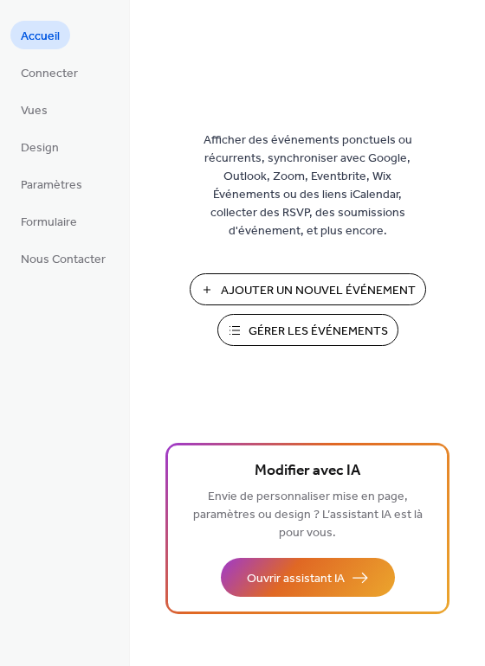
click at [269, 287] on span "Ajouter Un Nouvel Événement" at bounding box center [318, 291] width 195 height 18
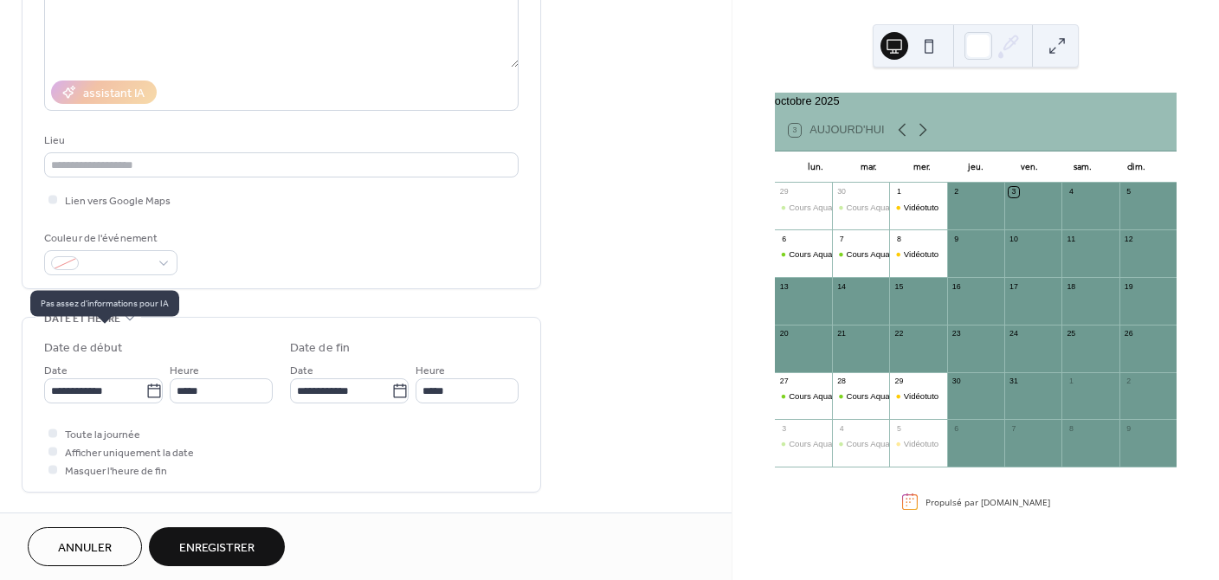
scroll to position [270, 0]
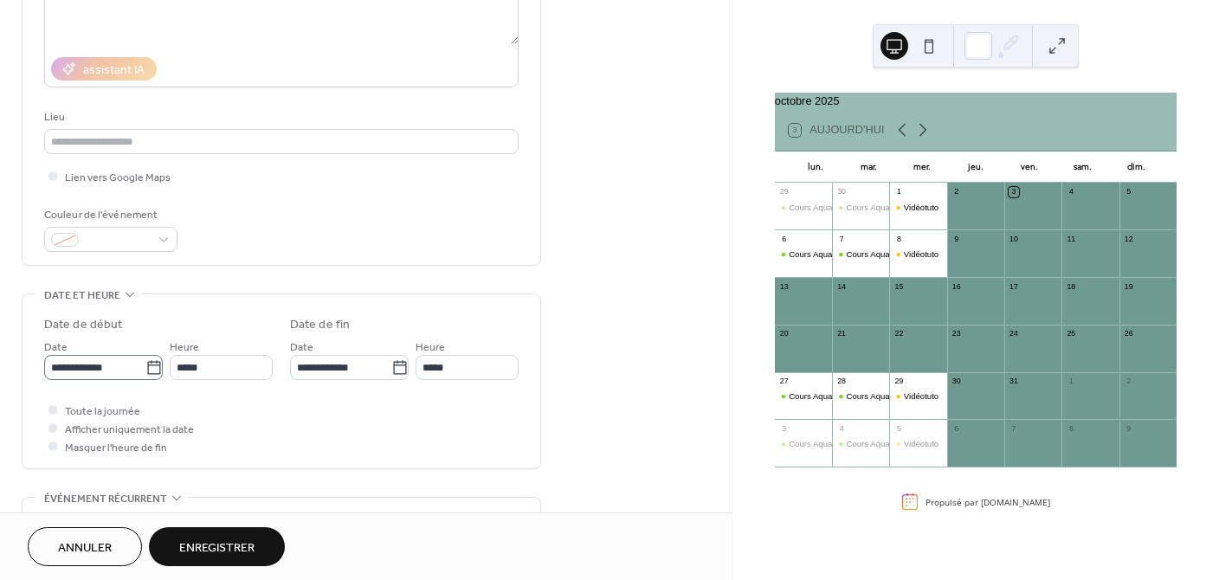
type input "**********"
click at [131, 364] on input "**********" at bounding box center [94, 367] width 101 height 25
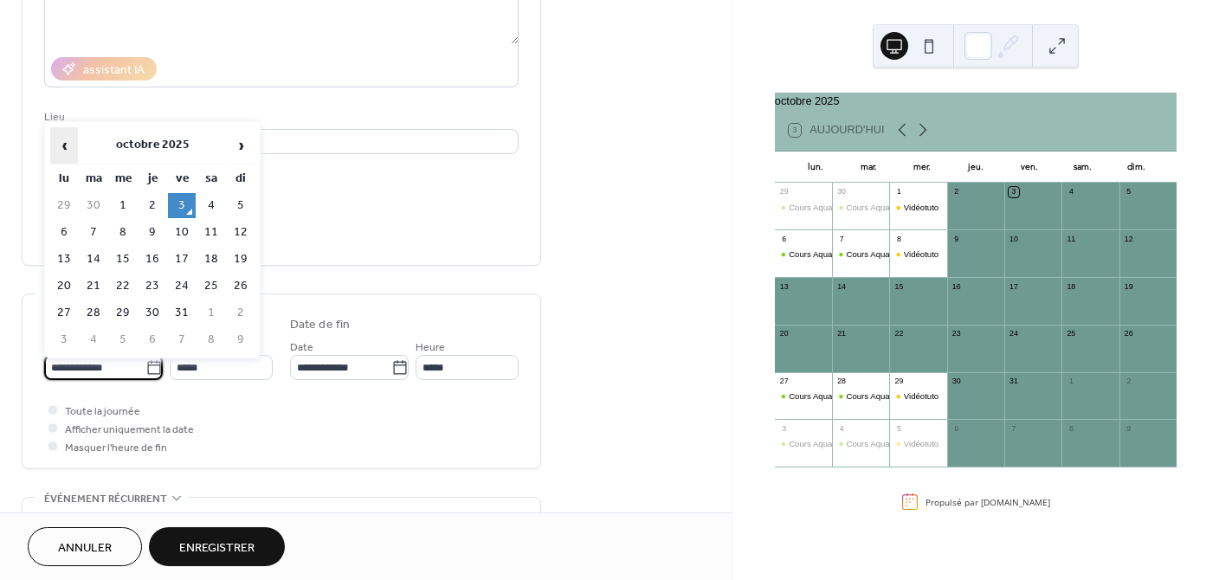
click at [61, 142] on span "‹" at bounding box center [64, 145] width 26 height 35
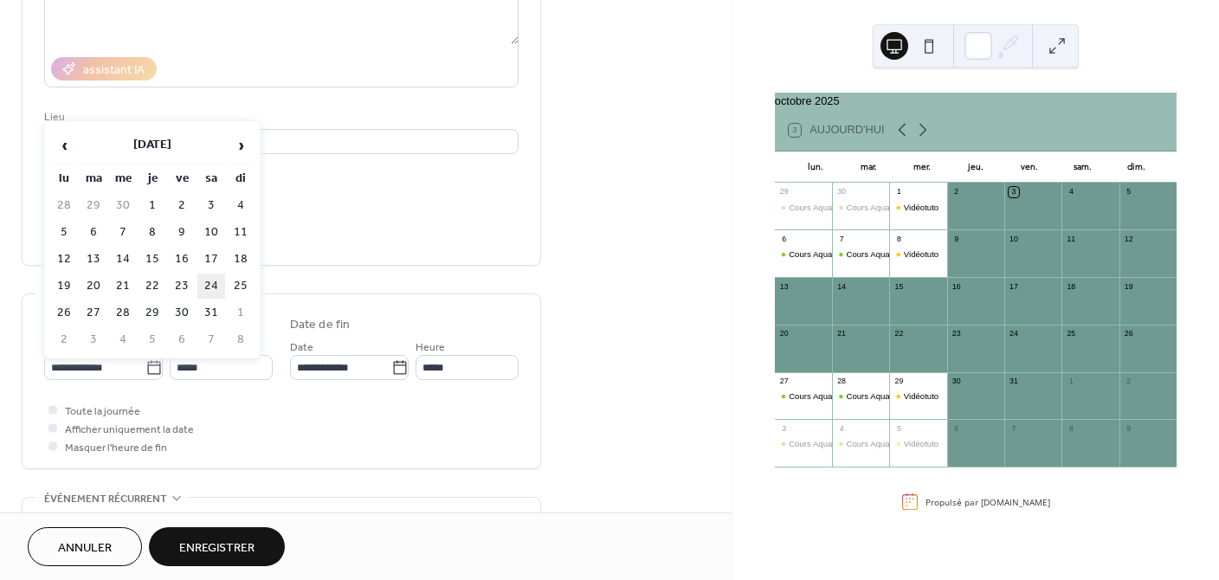
click at [209, 279] on td "24" at bounding box center [211, 285] width 28 height 25
type input "**********"
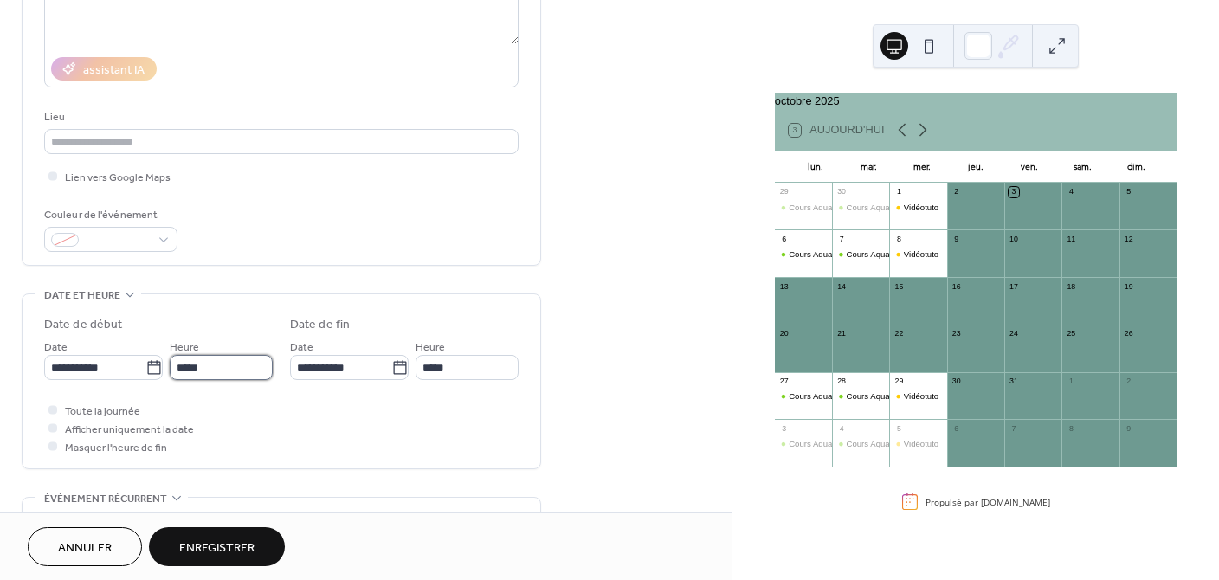
click at [235, 361] on input "*****" at bounding box center [221, 367] width 103 height 25
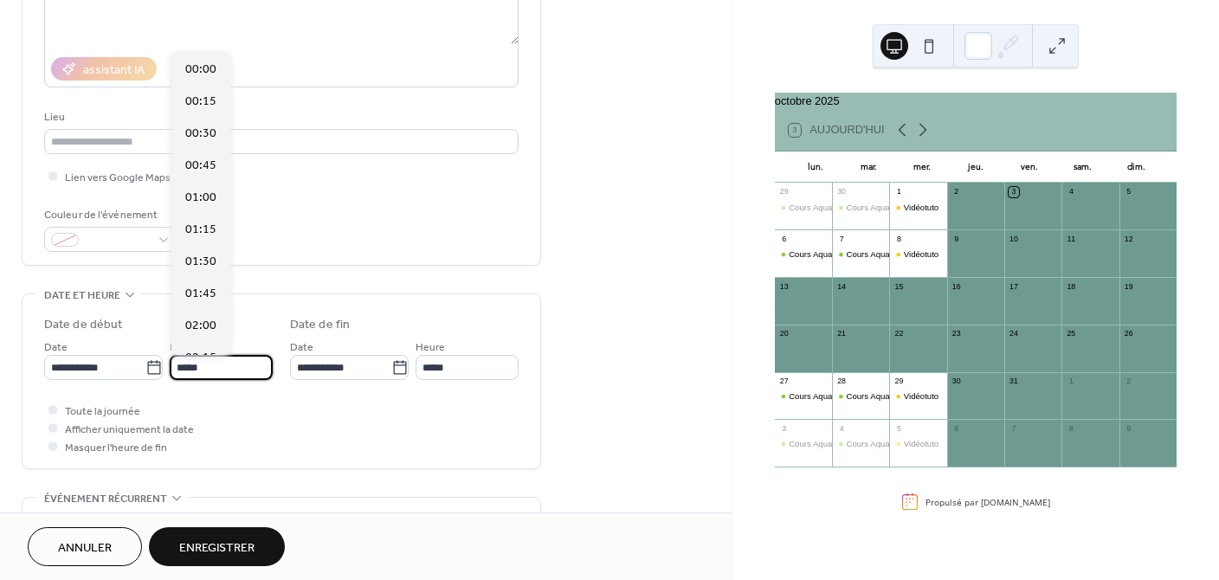
scroll to position [1537, 0]
click at [190, 365] on input "*****" at bounding box center [221, 367] width 103 height 25
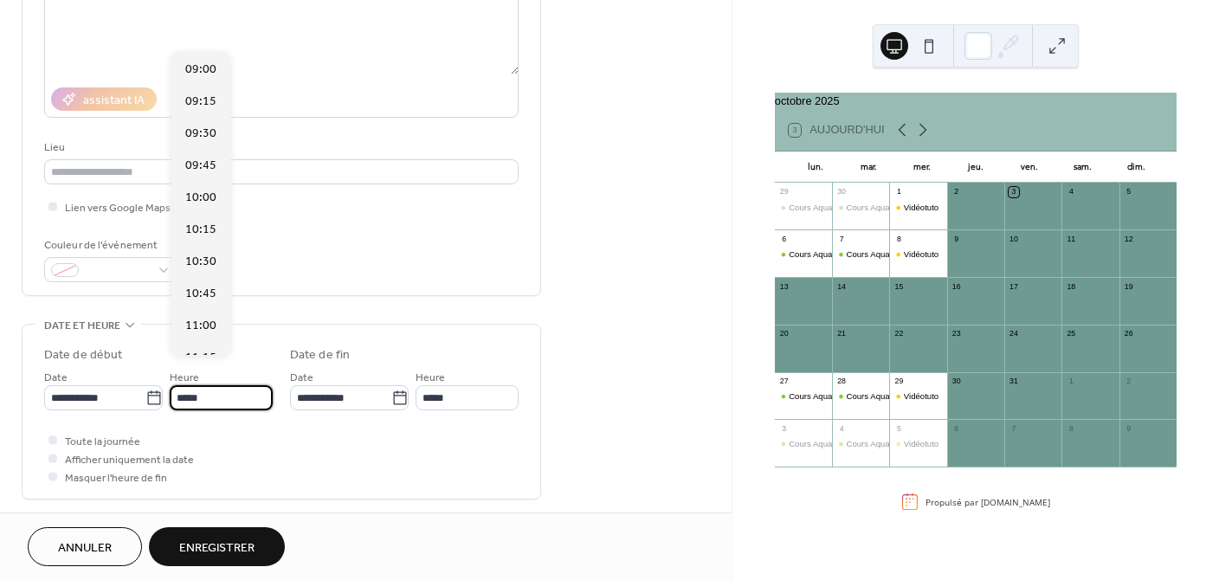
scroll to position [238, 0]
click at [200, 138] on span "09:30" at bounding box center [200, 134] width 31 height 18
type input "*****"
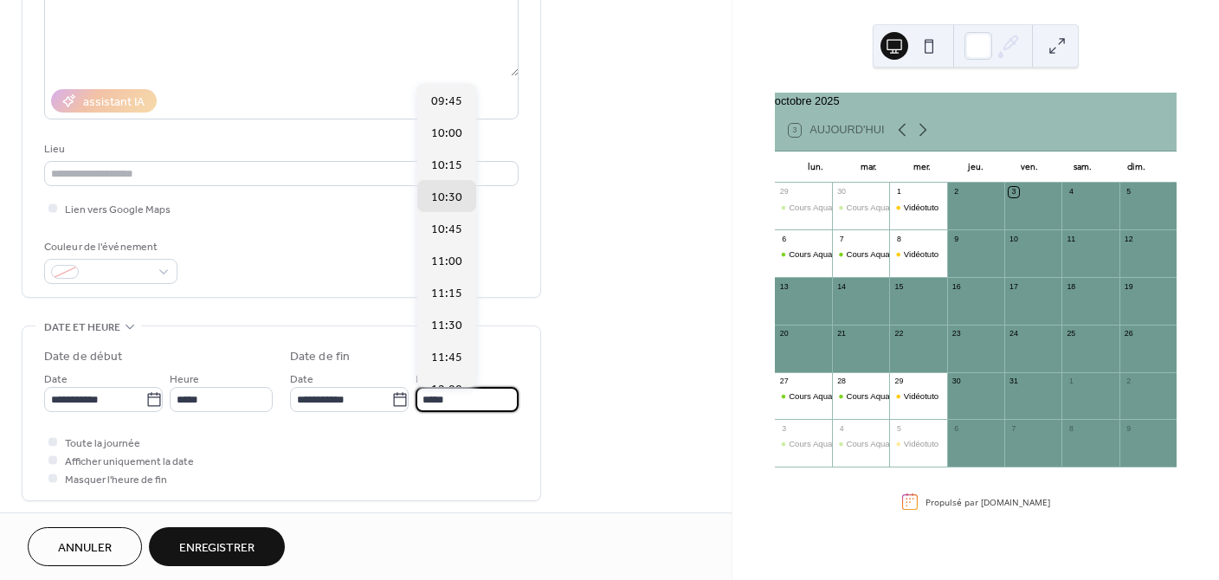
click at [441, 401] on input "*****" at bounding box center [466, 399] width 103 height 25
click at [453, 324] on span "11:30" at bounding box center [446, 326] width 31 height 18
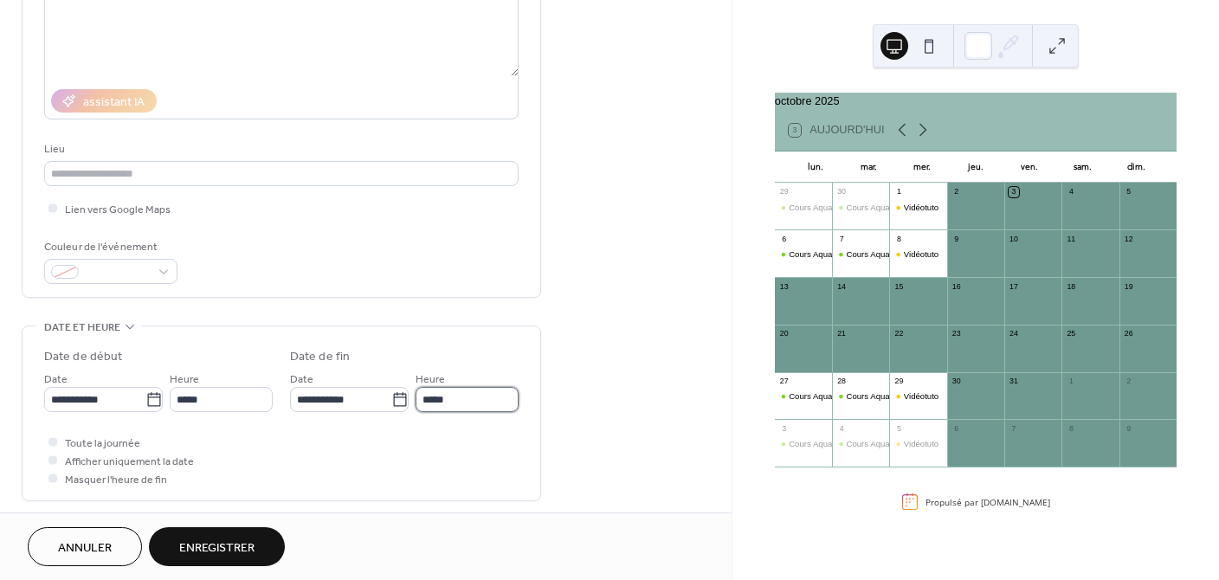
click at [435, 399] on input "*****" at bounding box center [466, 399] width 103 height 25
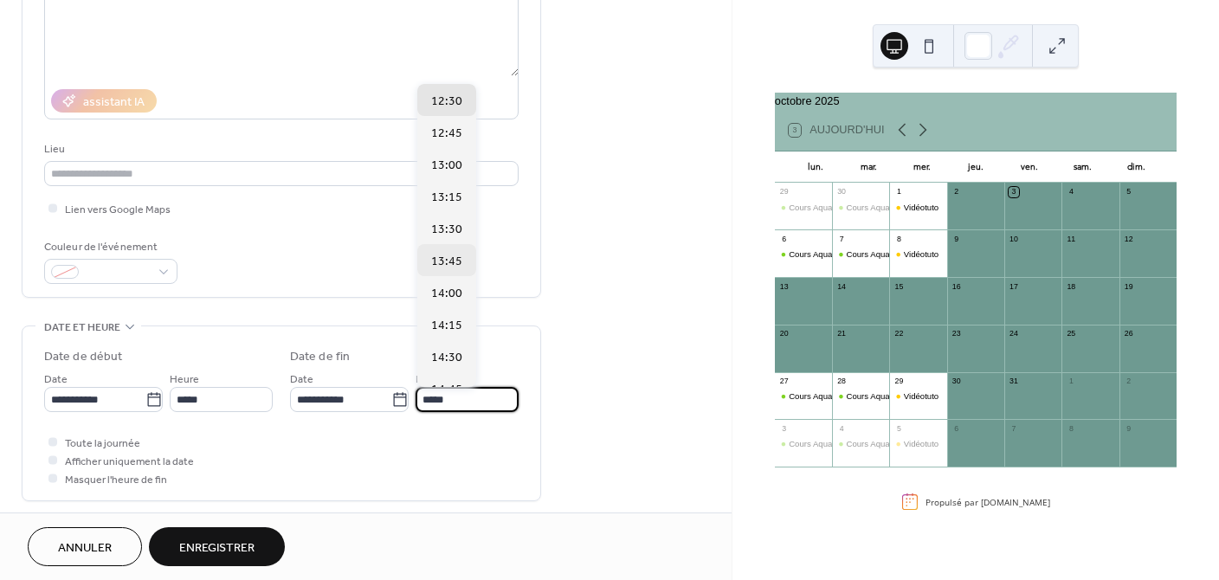
scroll to position [1, 0]
type input "*****"
click at [436, 103] on span "12:30" at bounding box center [446, 102] width 31 height 18
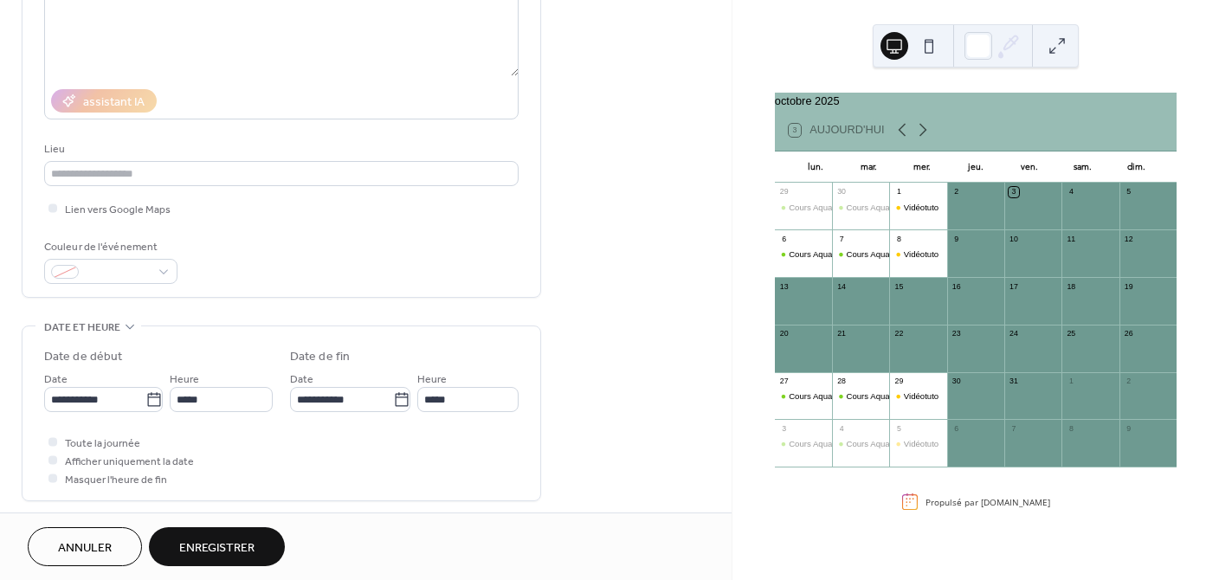
click at [212, 548] on span "Enregistrer" at bounding box center [216, 548] width 75 height 18
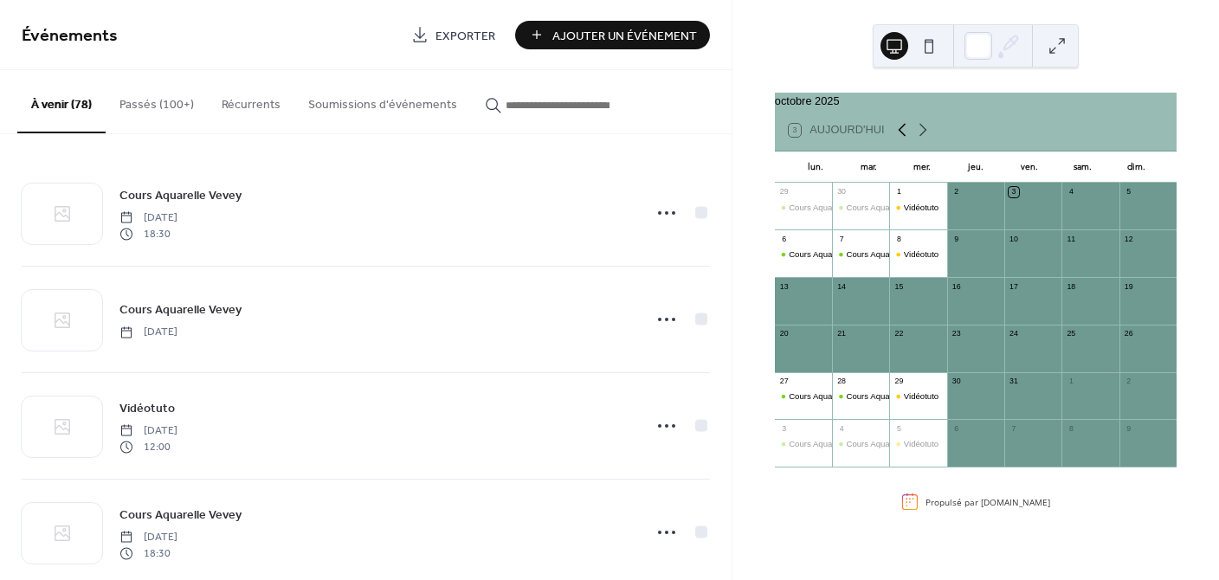
click at [896, 134] on icon at bounding box center [901, 129] width 21 height 21
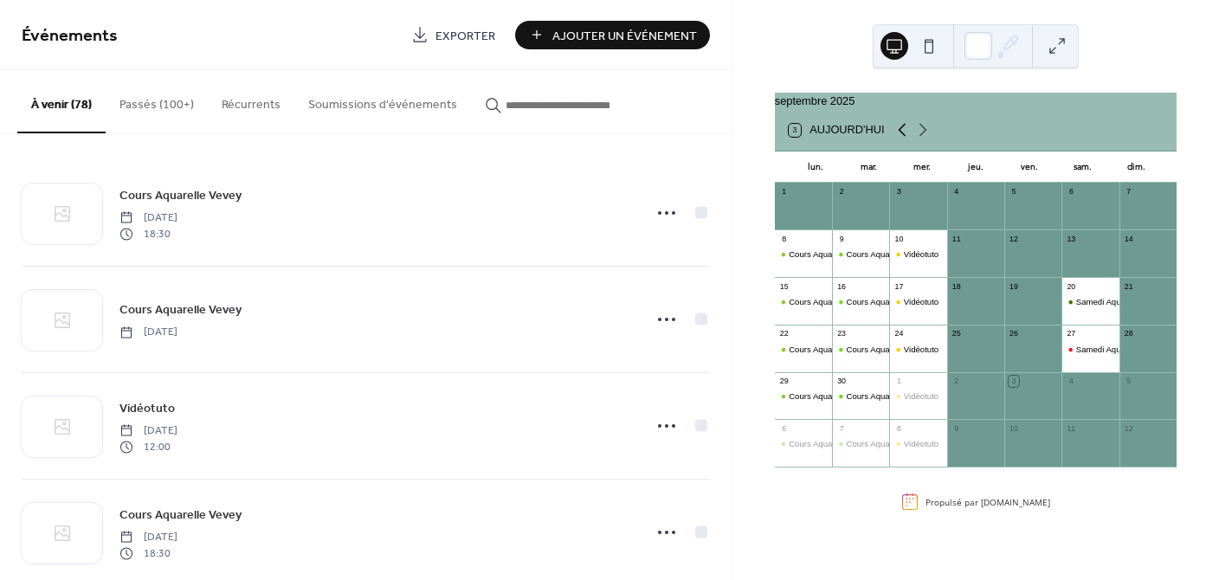
click at [896, 134] on icon at bounding box center [901, 129] width 21 height 21
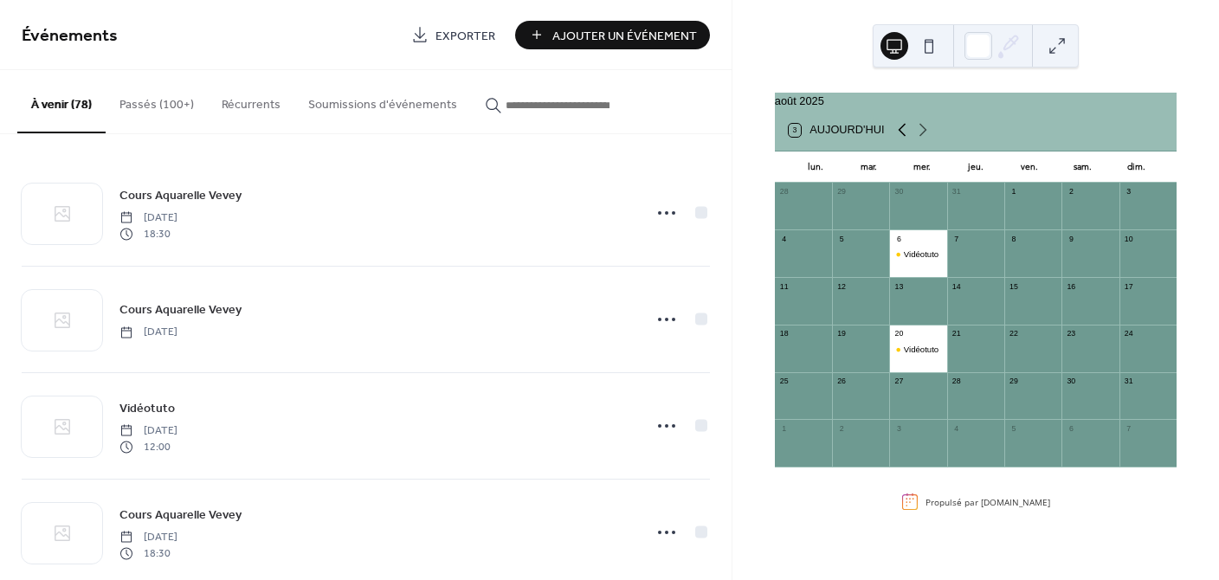
click at [896, 134] on icon at bounding box center [901, 129] width 21 height 21
click at [921, 136] on icon at bounding box center [922, 130] width 8 height 13
click at [920, 138] on icon at bounding box center [922, 129] width 21 height 21
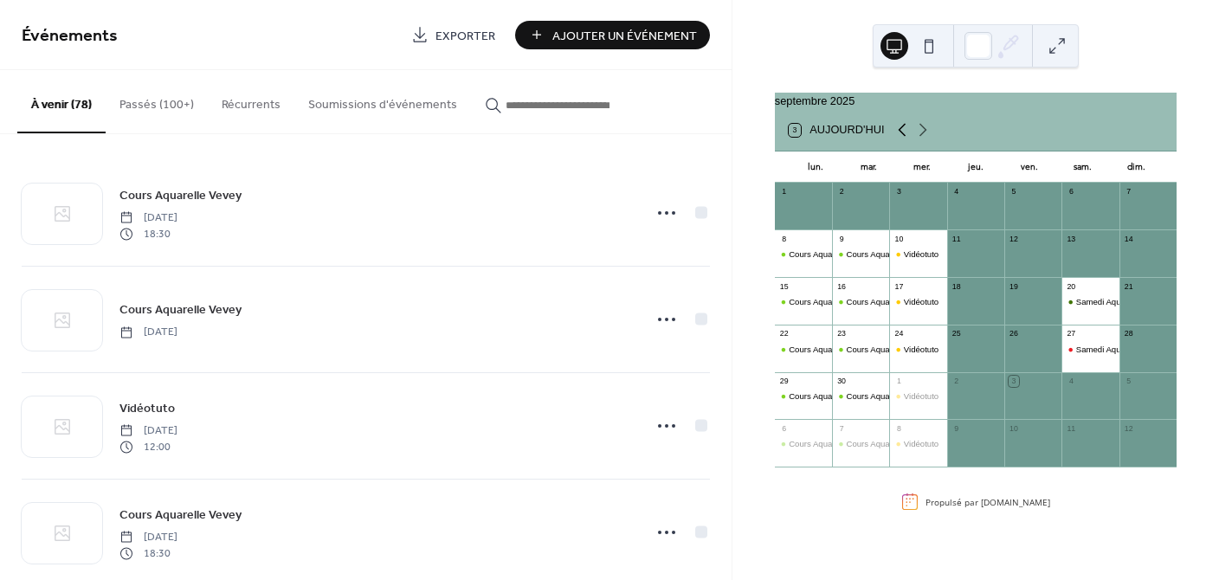
click at [902, 140] on icon at bounding box center [901, 129] width 21 height 21
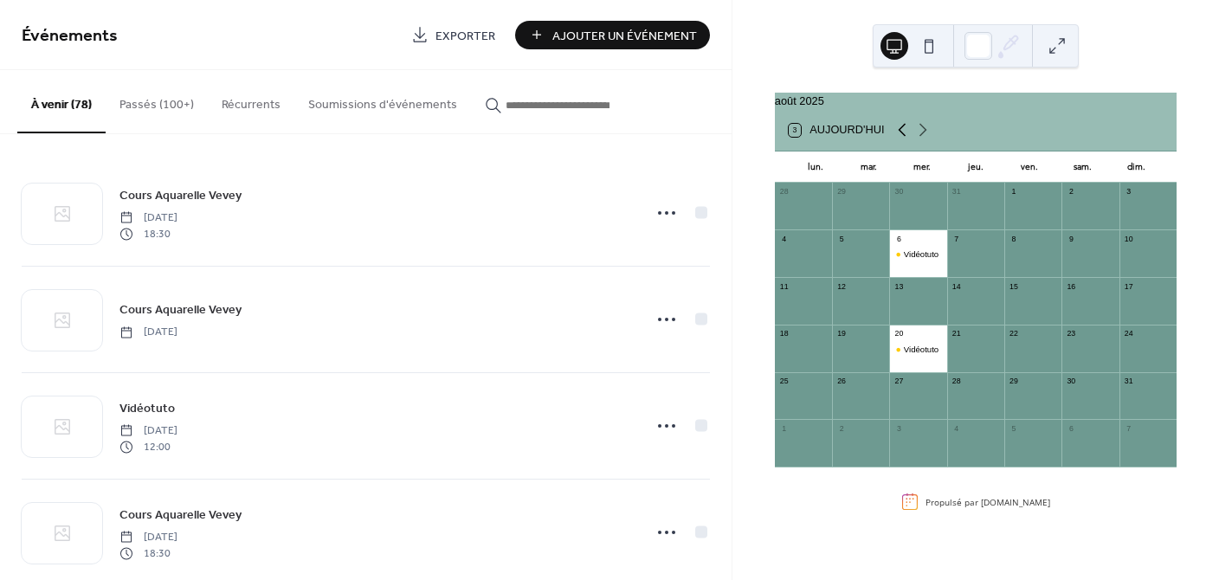
click at [903, 140] on icon at bounding box center [901, 129] width 21 height 21
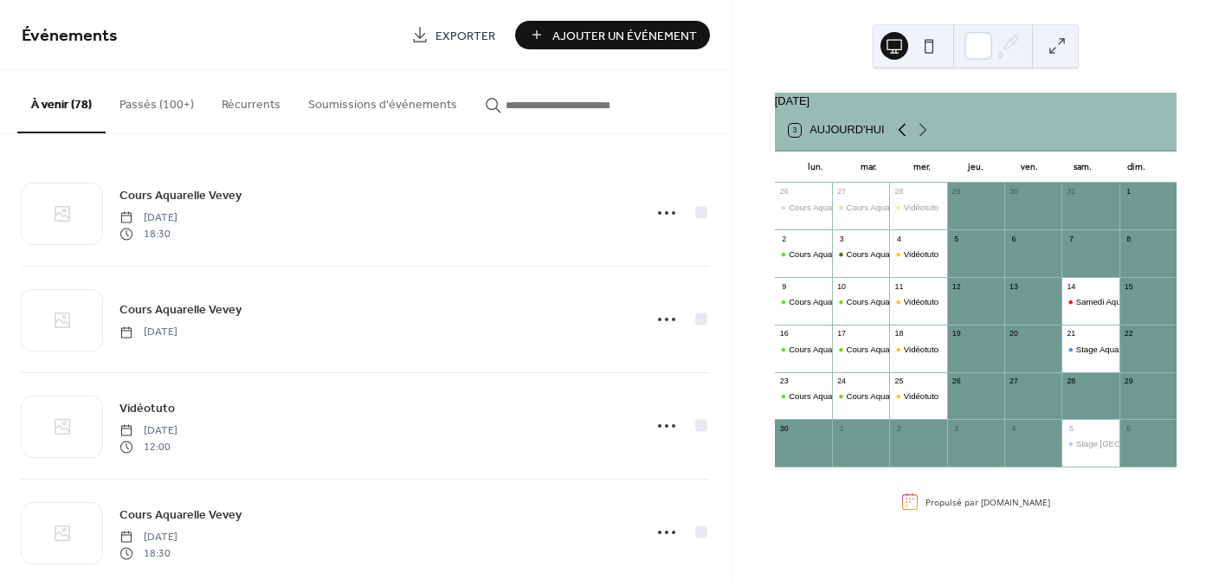
click at [903, 140] on icon at bounding box center [901, 129] width 21 height 21
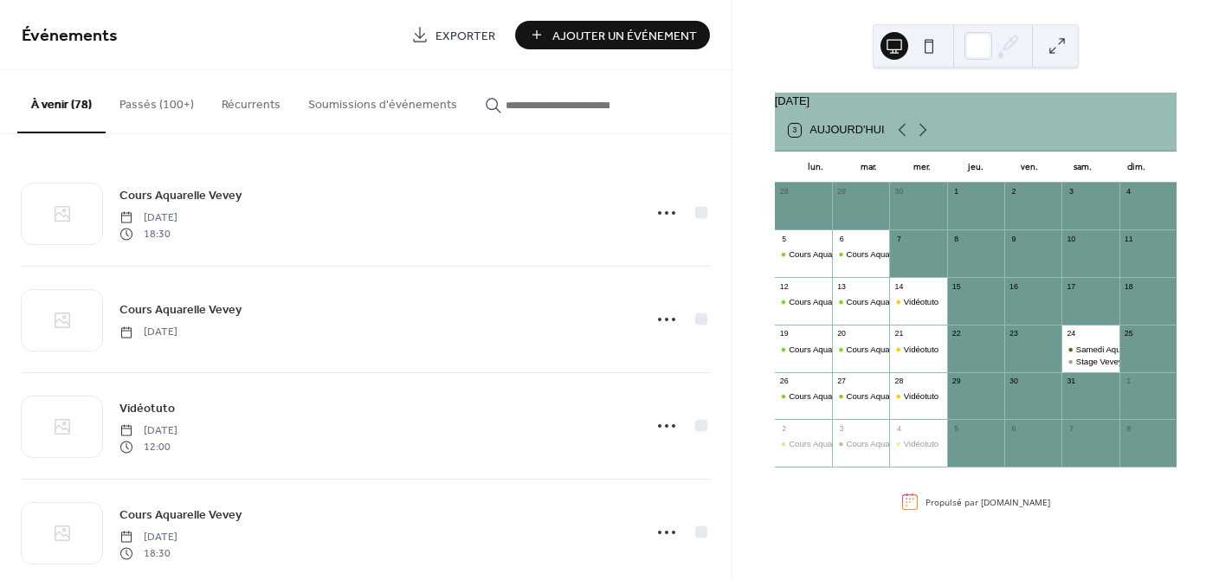
click at [157, 105] on button "Passés (100+)" at bounding box center [157, 100] width 102 height 61
click at [1082, 366] on div "Stage Vevey" at bounding box center [1099, 361] width 47 height 11
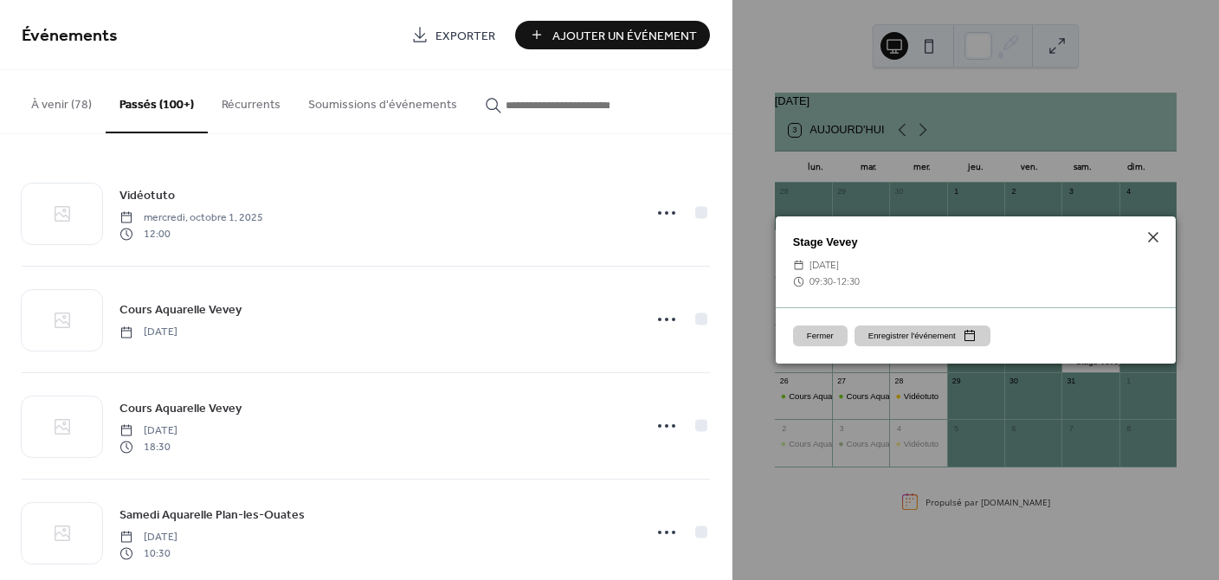
click at [824, 336] on button "Fermer" at bounding box center [820, 335] width 55 height 21
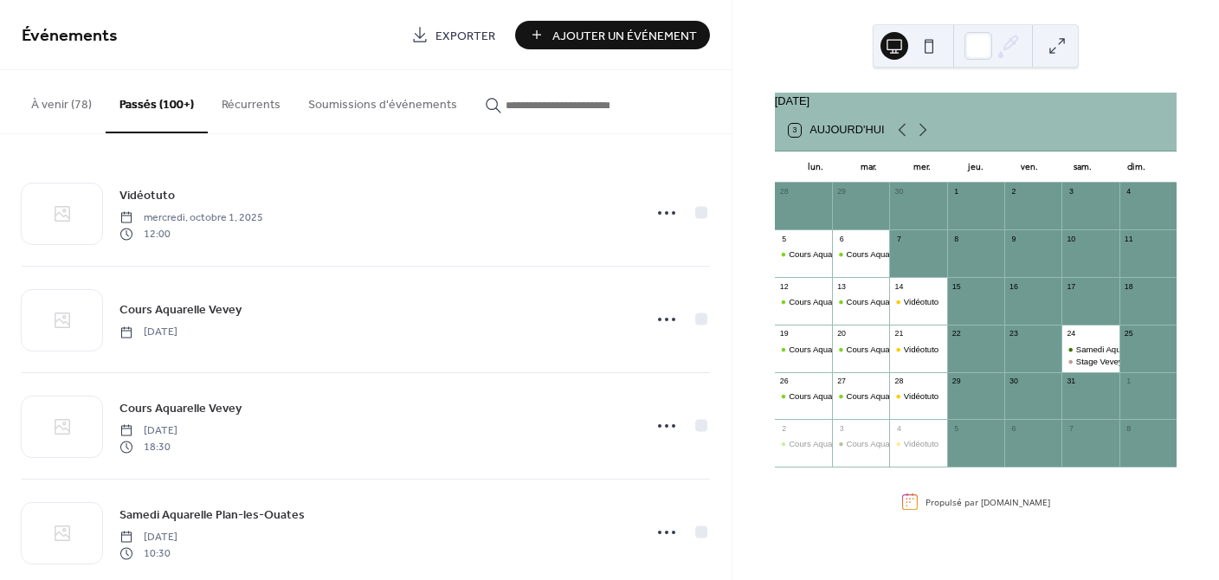
click at [151, 103] on button "Passés (100+)" at bounding box center [157, 101] width 102 height 63
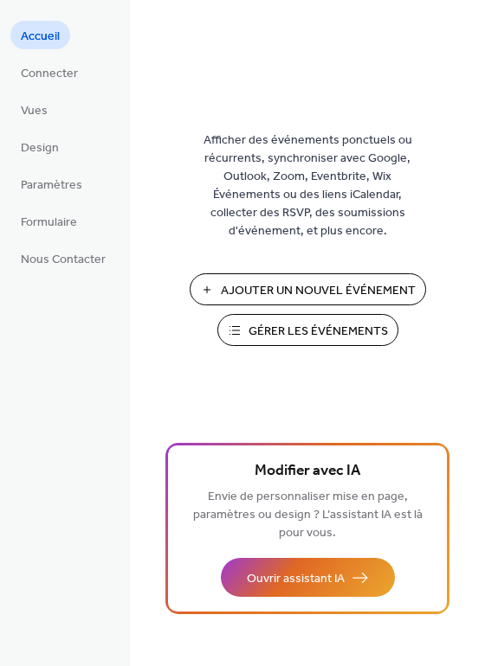
click at [312, 329] on span "Gérer les Événements" at bounding box center [317, 332] width 139 height 18
click at [291, 325] on span "Gérer les Événements" at bounding box center [317, 332] width 139 height 18
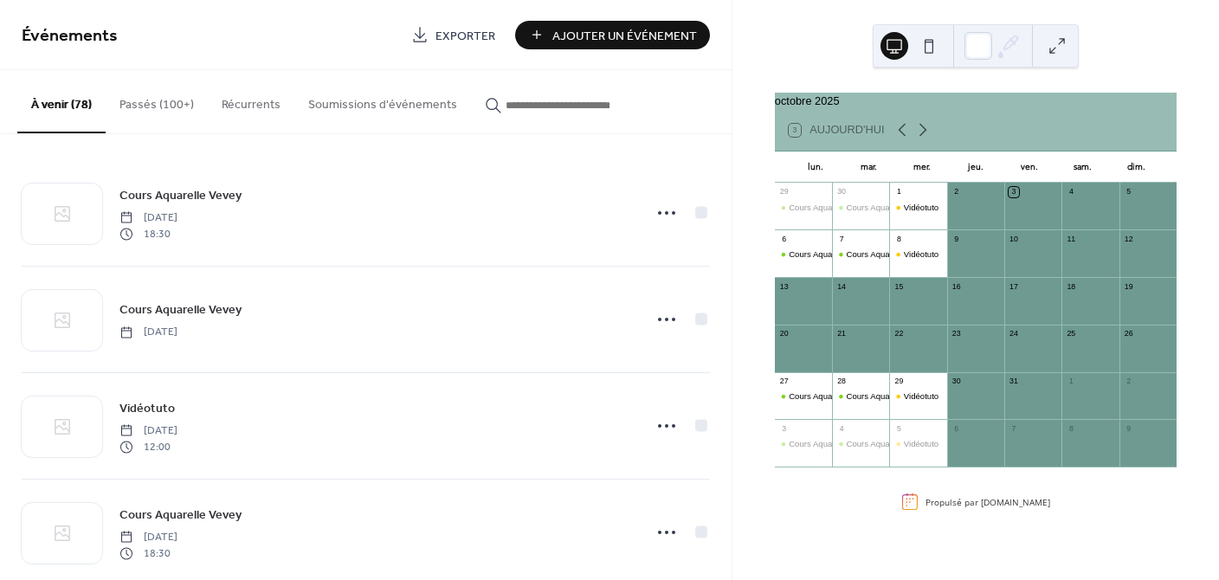
click at [154, 104] on button "Passés (100+)" at bounding box center [157, 100] width 102 height 61
click at [154, 104] on button "Passés (100+)" at bounding box center [157, 101] width 102 height 63
click at [898, 138] on icon at bounding box center [901, 129] width 21 height 21
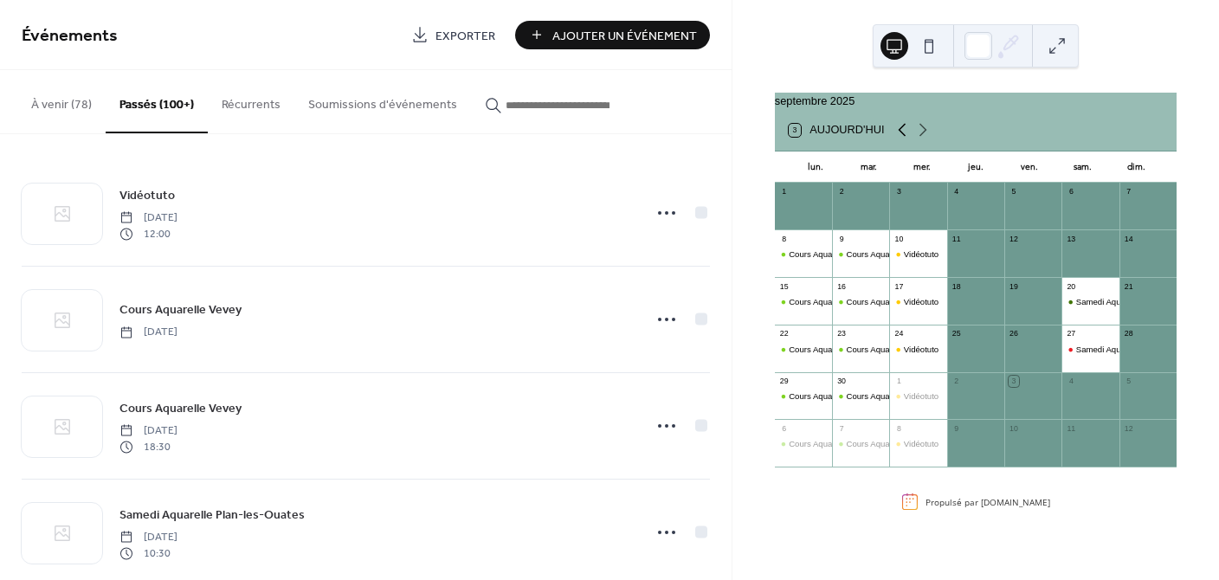
click at [898, 138] on icon at bounding box center [901, 129] width 21 height 21
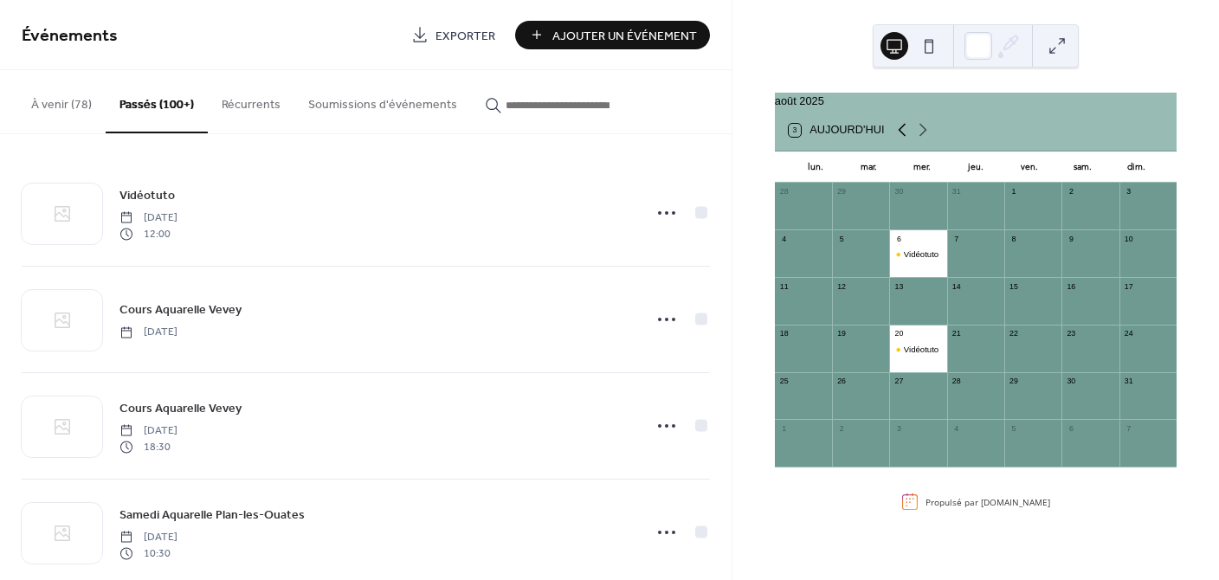
click at [898, 138] on icon at bounding box center [901, 129] width 21 height 21
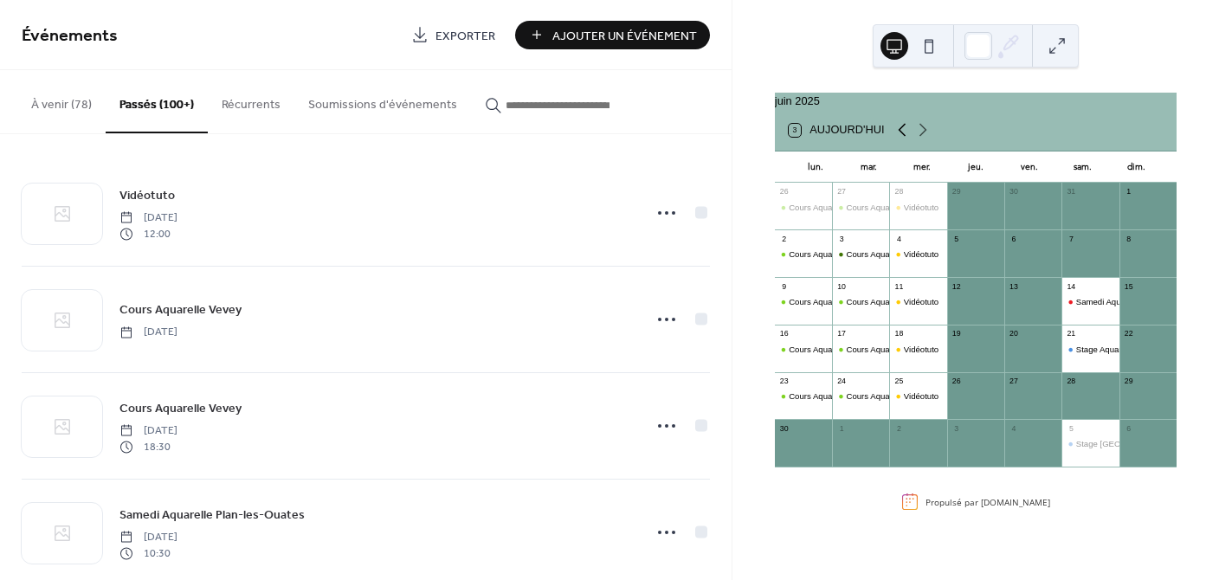
click at [898, 138] on icon at bounding box center [901, 129] width 21 height 21
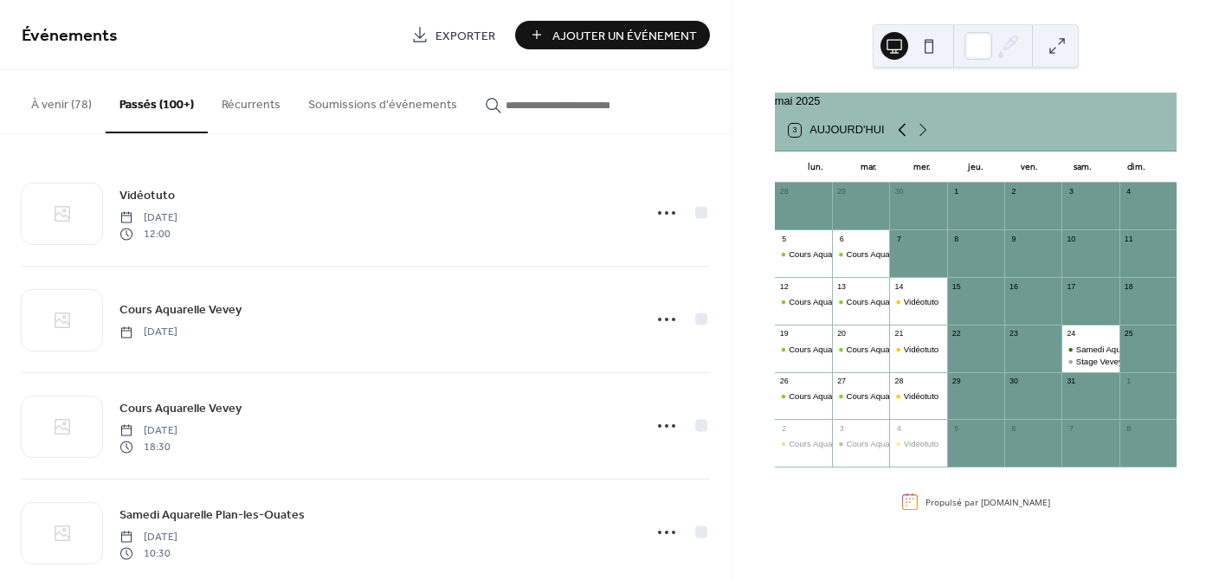
click at [898, 138] on icon at bounding box center [901, 129] width 21 height 21
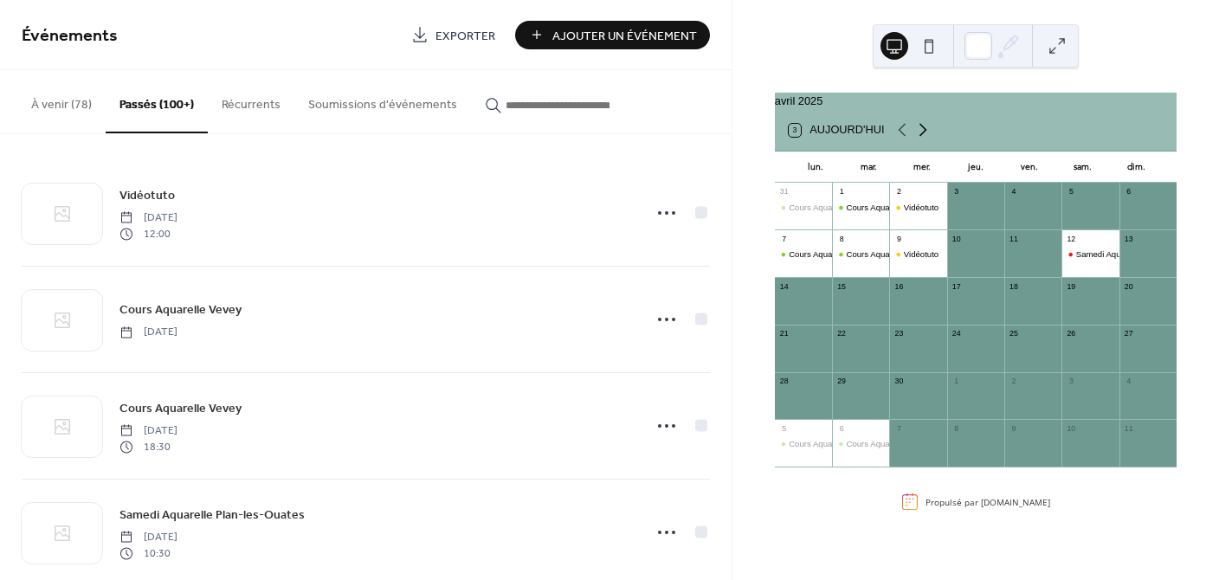
click at [920, 137] on icon at bounding box center [922, 129] width 21 height 21
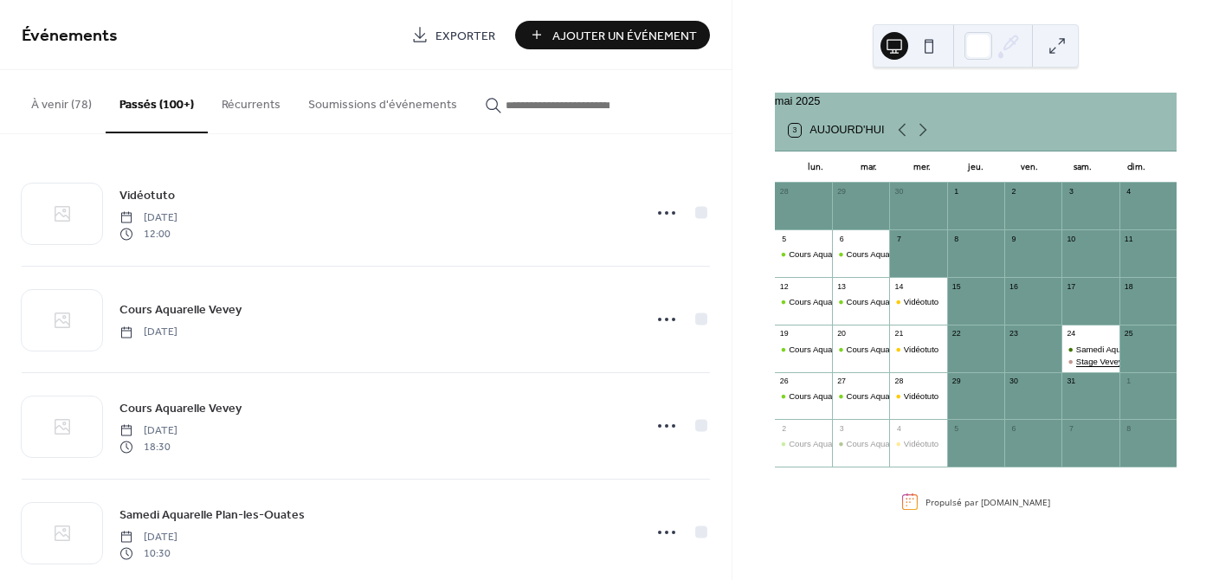
click at [1086, 367] on div "Stage Vevey" at bounding box center [1099, 361] width 47 height 11
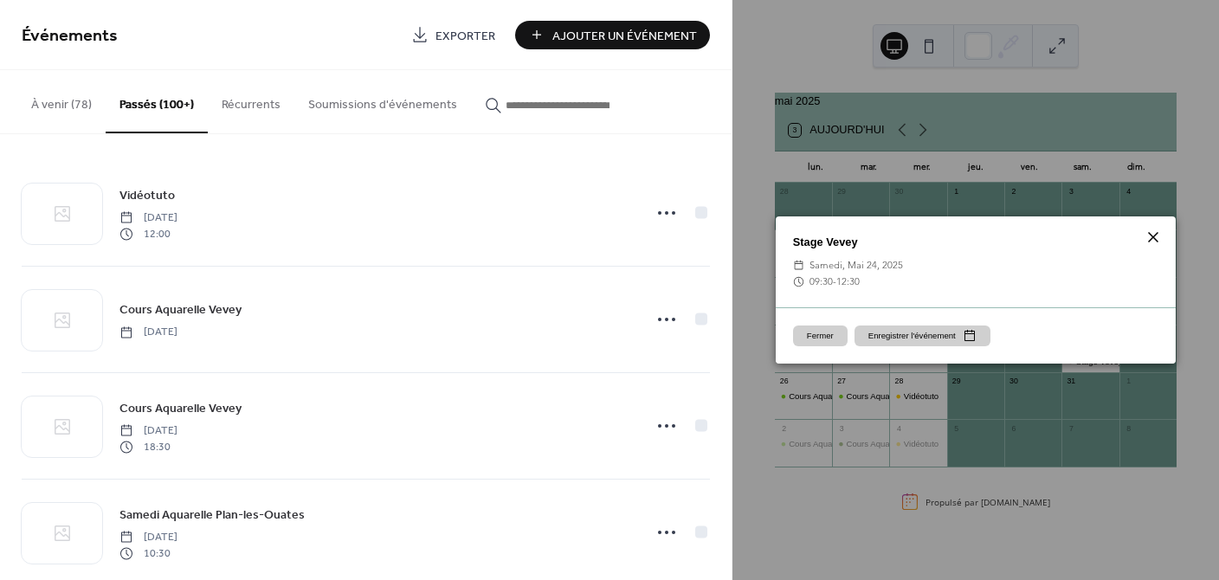
click at [1149, 232] on icon at bounding box center [1152, 237] width 21 height 21
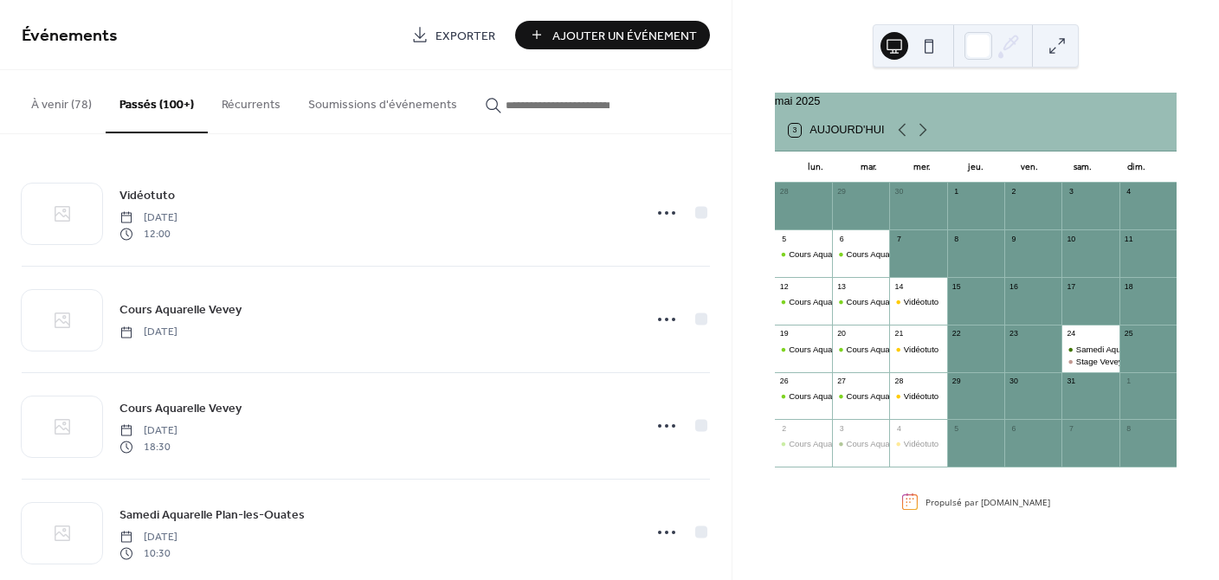
click at [621, 33] on span "Ajouter Un Événement" at bounding box center [624, 36] width 145 height 18
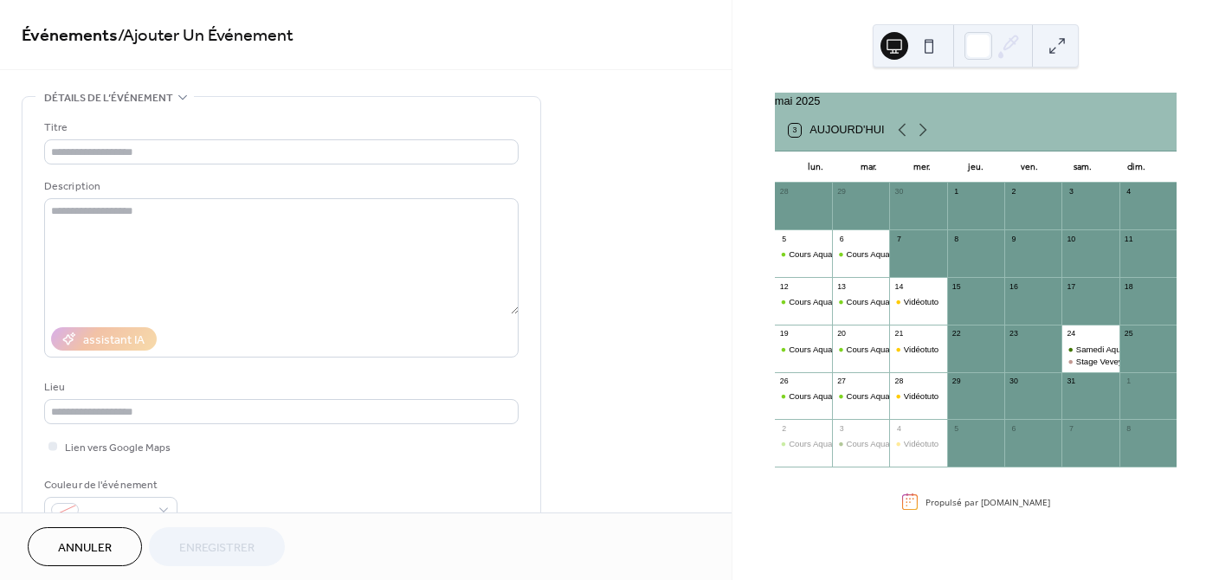
drag, startPoint x: 93, startPoint y: 554, endPoint x: 231, endPoint y: 194, distance: 385.5
click at [93, 554] on span "Annuler" at bounding box center [85, 548] width 54 height 18
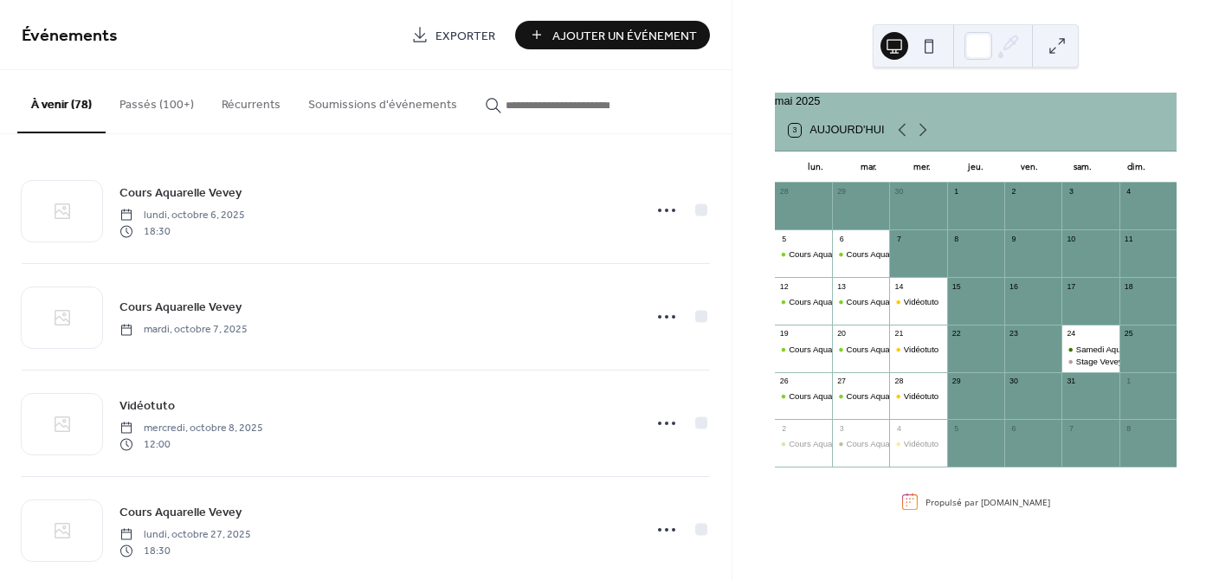
scroll to position [2, 0]
click at [920, 132] on icon at bounding box center [922, 129] width 21 height 21
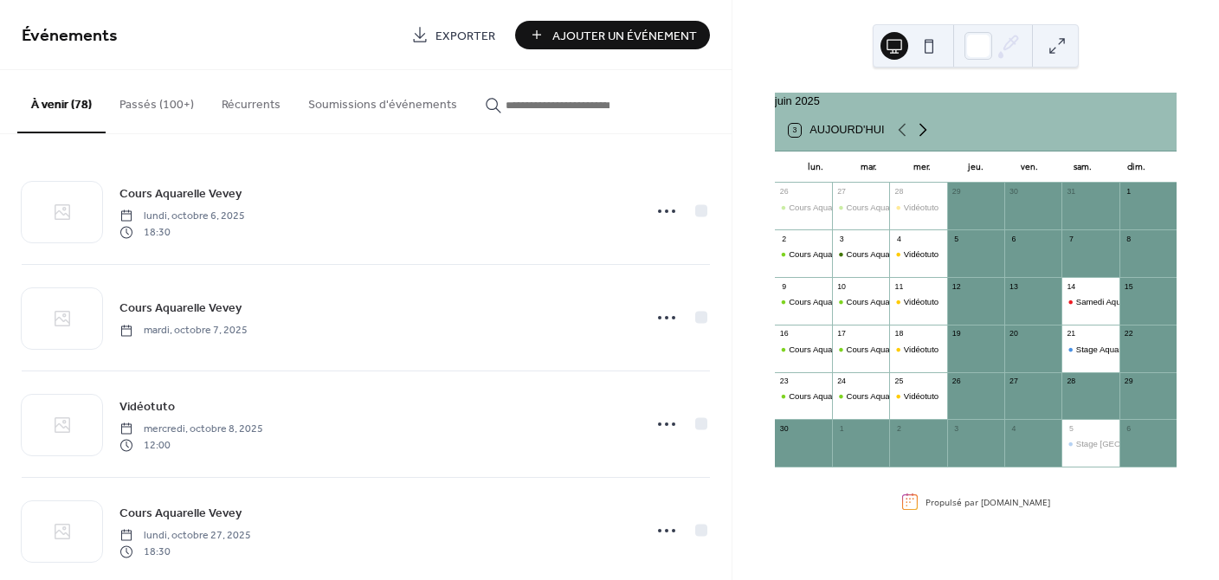
click at [920, 132] on icon at bounding box center [922, 129] width 21 height 21
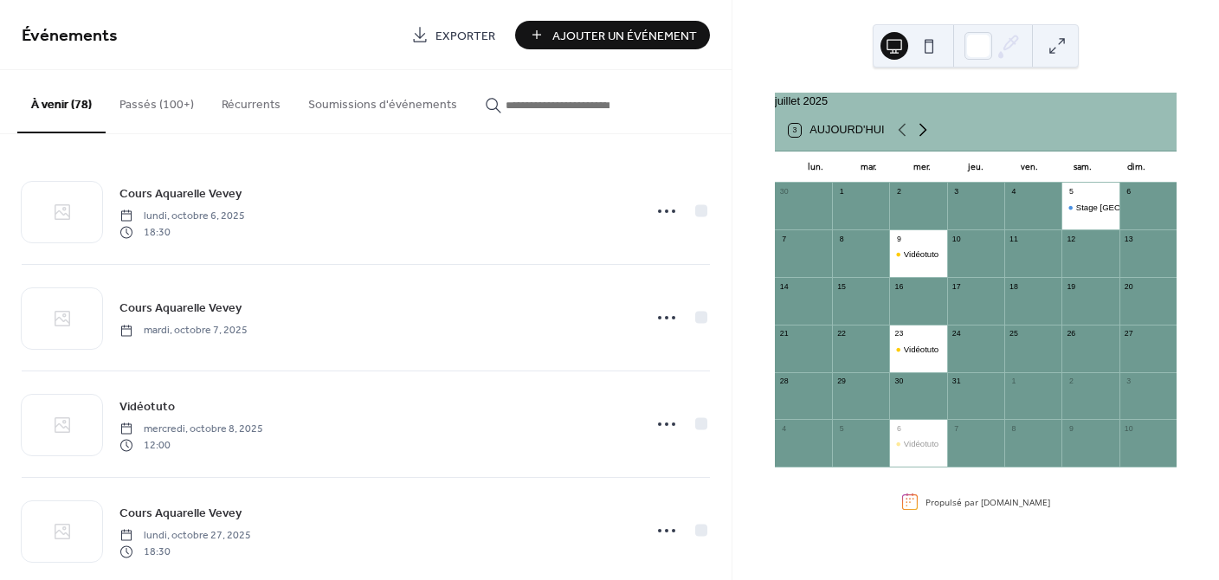
click at [920, 132] on icon at bounding box center [922, 129] width 21 height 21
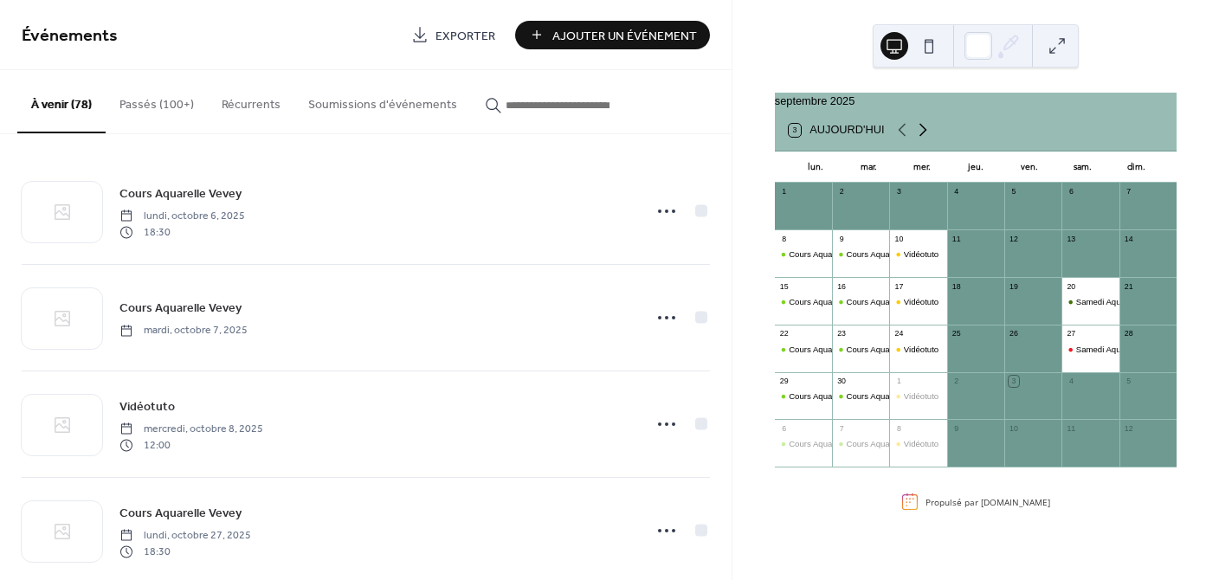
click at [920, 132] on icon at bounding box center [922, 129] width 21 height 21
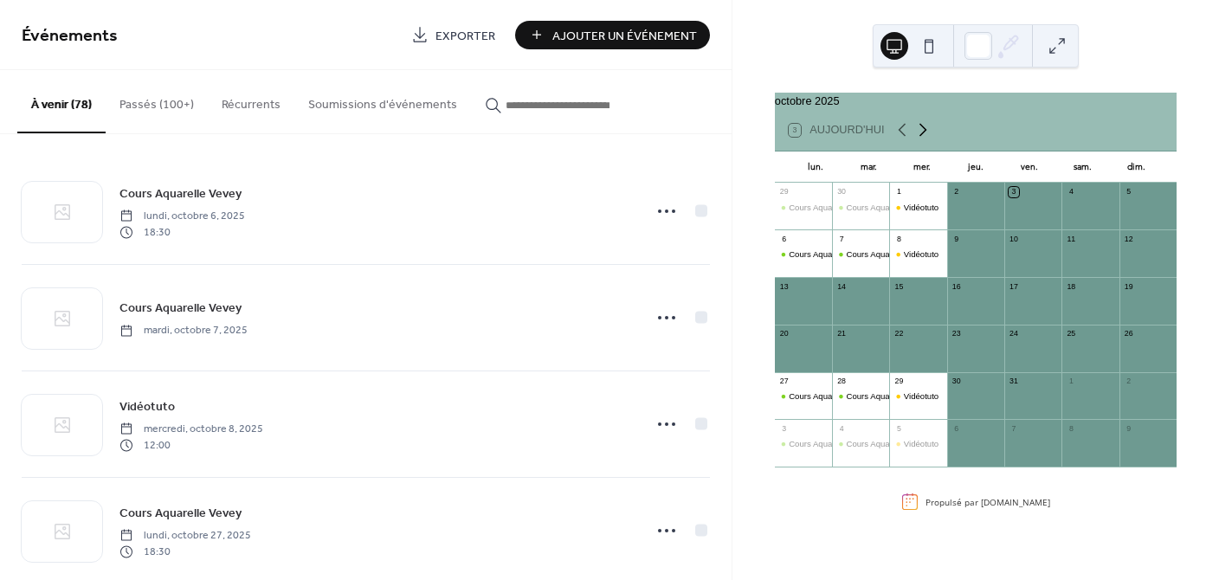
click at [919, 135] on icon at bounding box center [922, 130] width 8 height 13
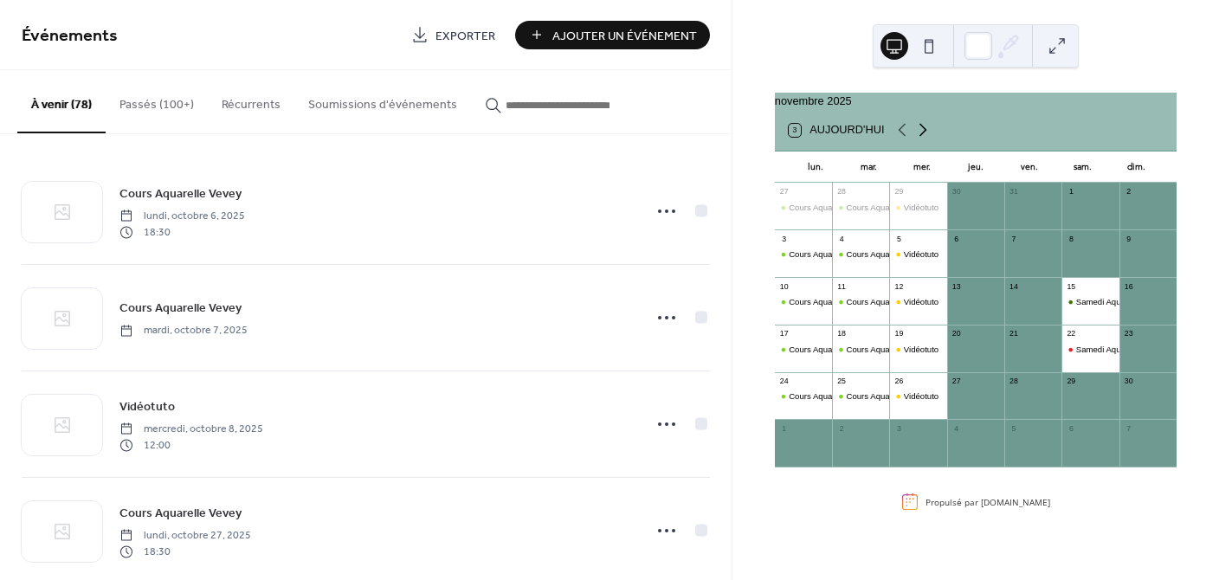
click at [921, 138] on icon at bounding box center [922, 129] width 21 height 21
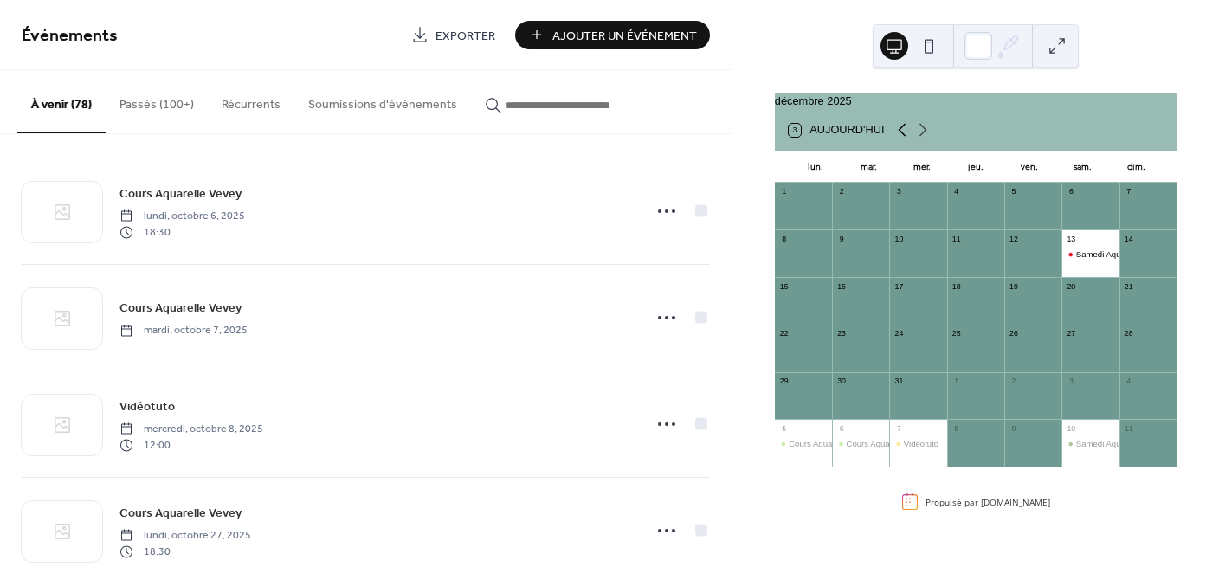
click at [893, 135] on icon at bounding box center [901, 129] width 21 height 21
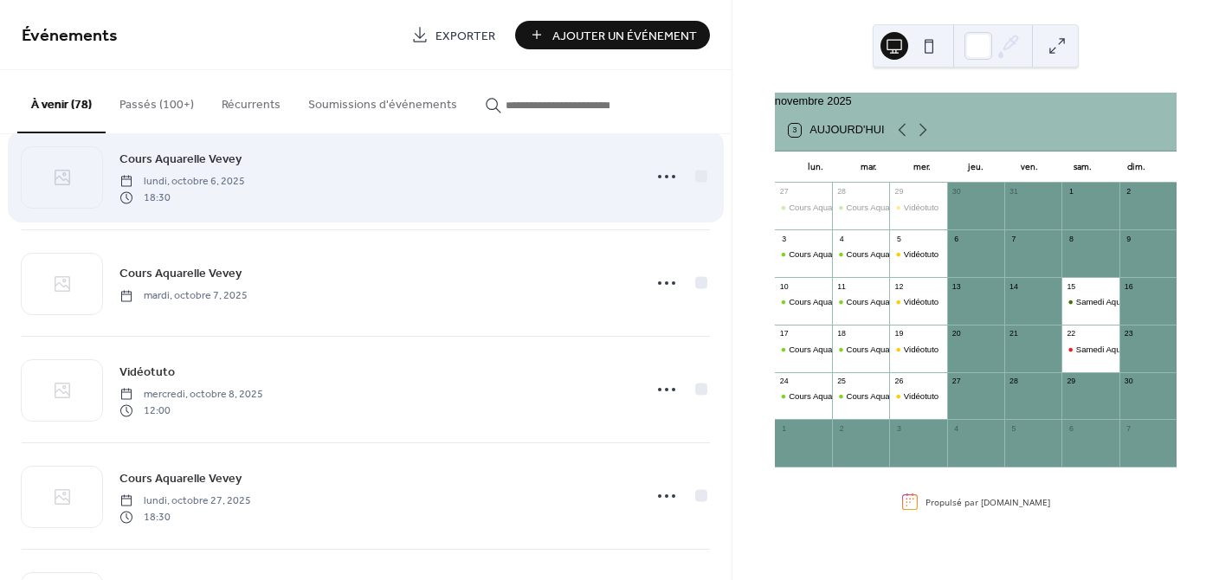
scroll to position [38, 0]
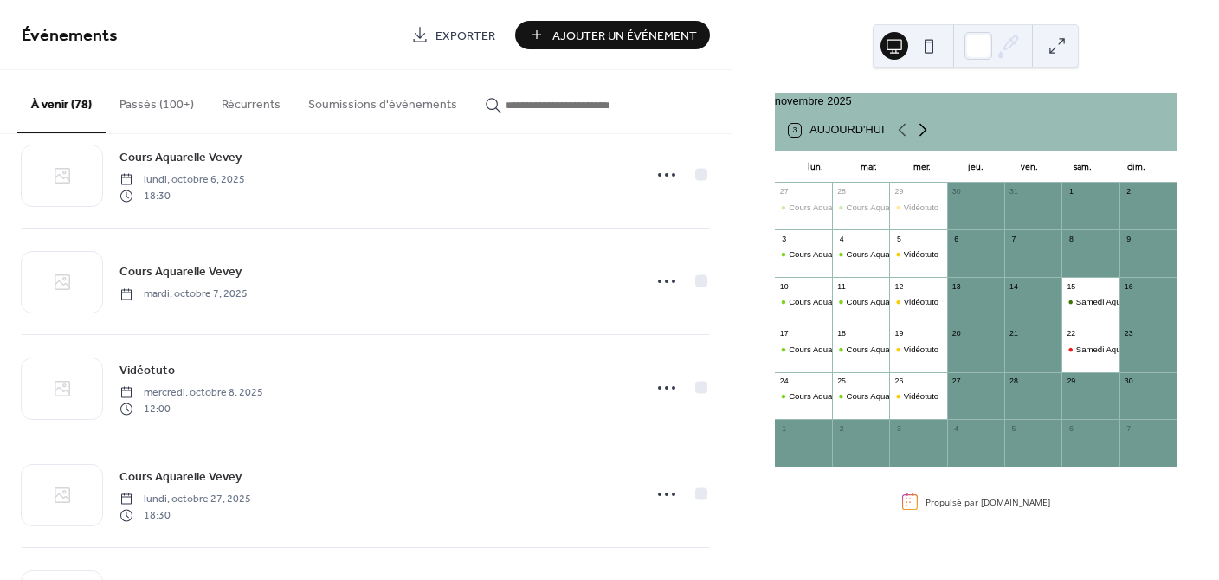
click at [919, 135] on icon at bounding box center [922, 130] width 8 height 13
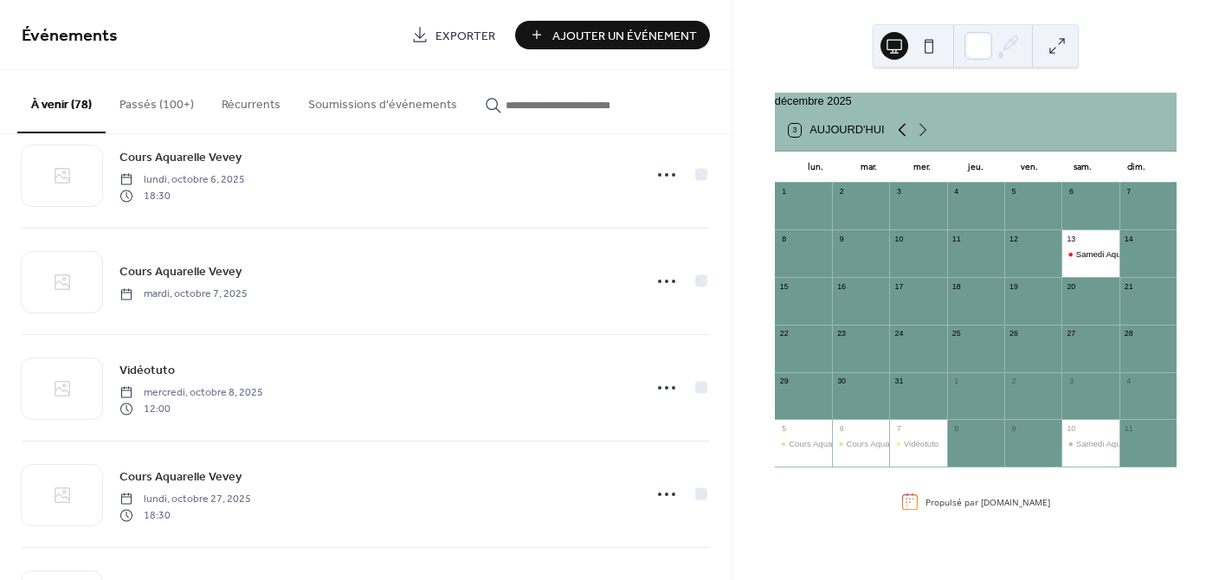
click at [900, 137] on icon at bounding box center [901, 129] width 21 height 21
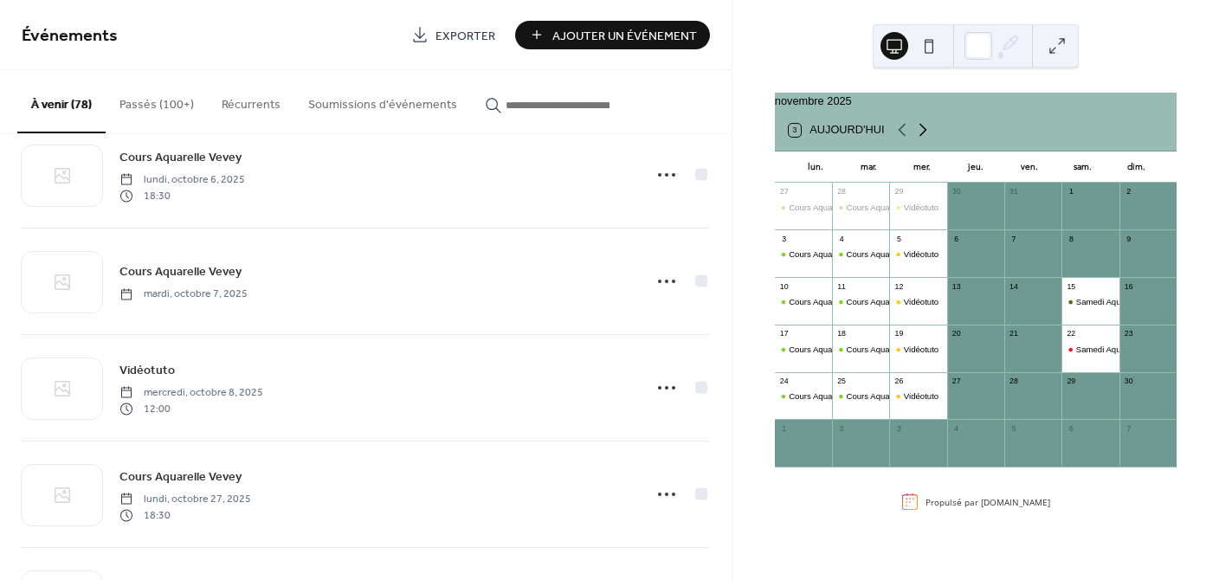
click at [920, 138] on icon at bounding box center [922, 129] width 21 height 21
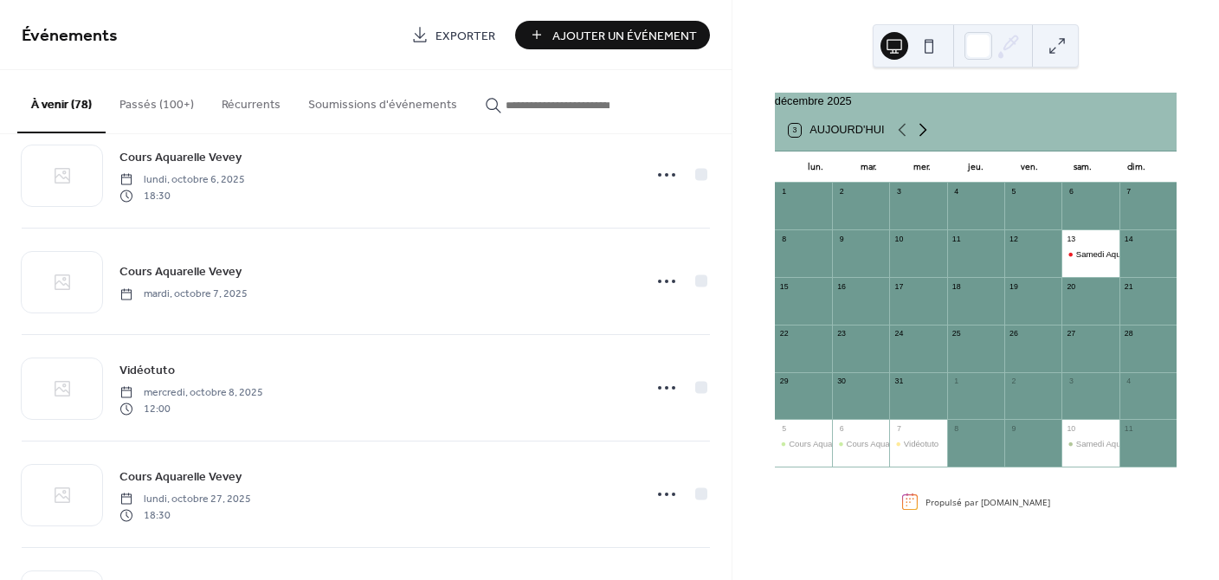
click at [920, 139] on icon at bounding box center [922, 129] width 21 height 21
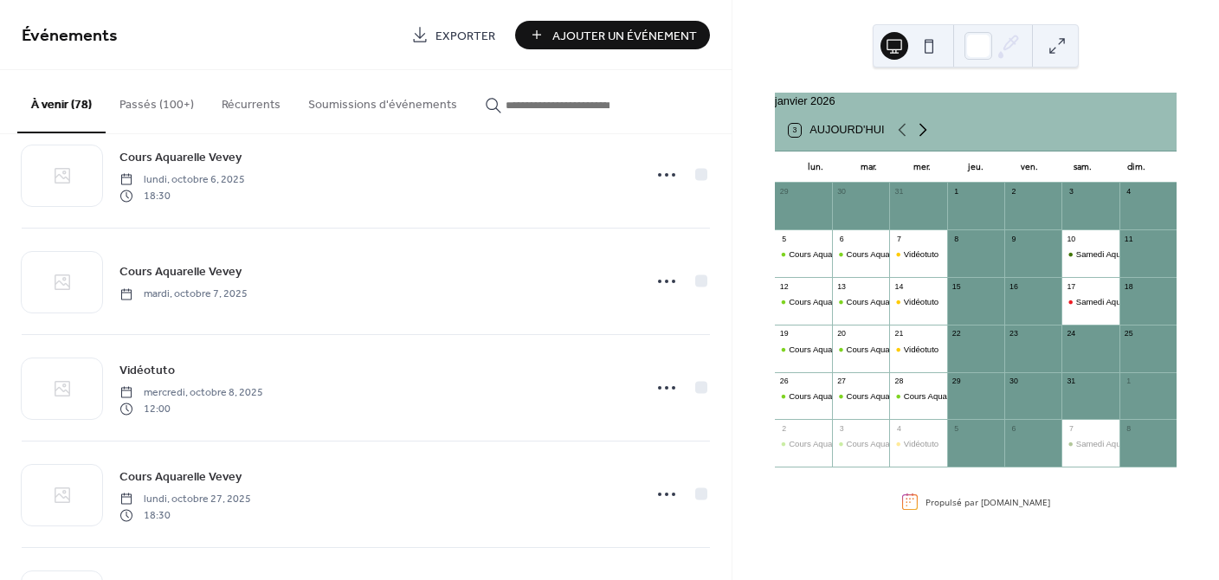
click at [918, 138] on icon at bounding box center [922, 129] width 21 height 21
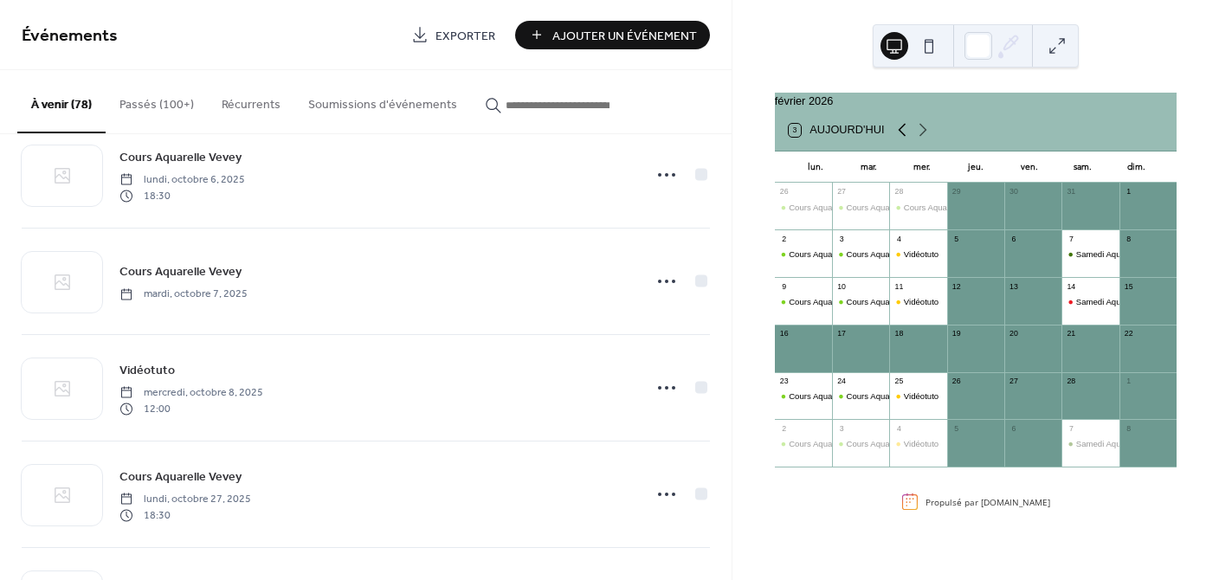
click at [898, 137] on icon at bounding box center [902, 130] width 8 height 13
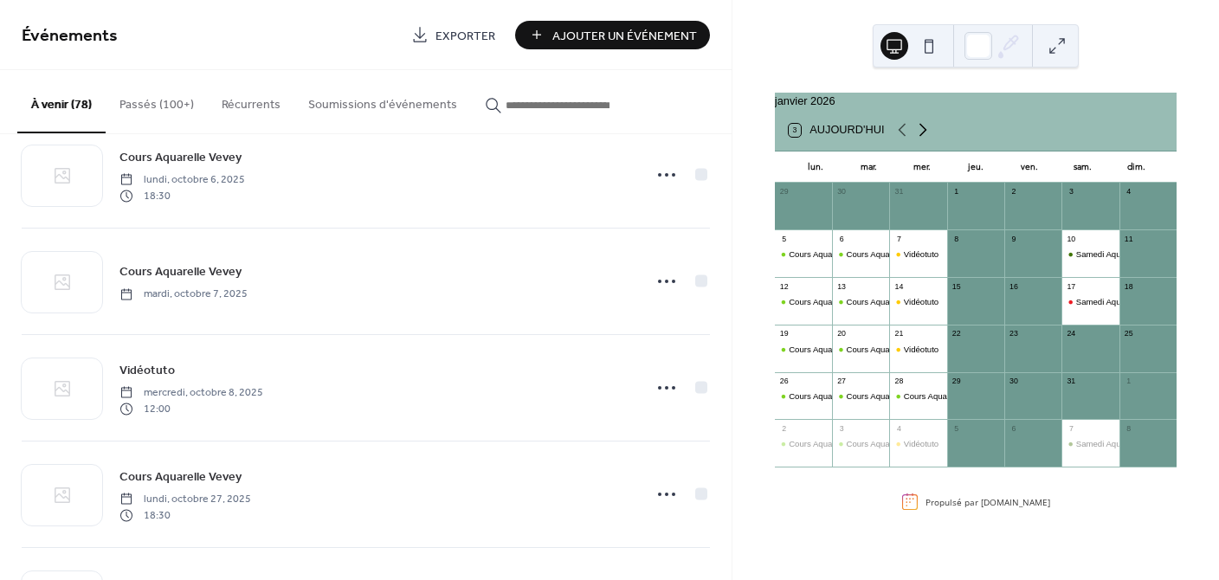
click at [923, 139] on icon at bounding box center [922, 129] width 21 height 21
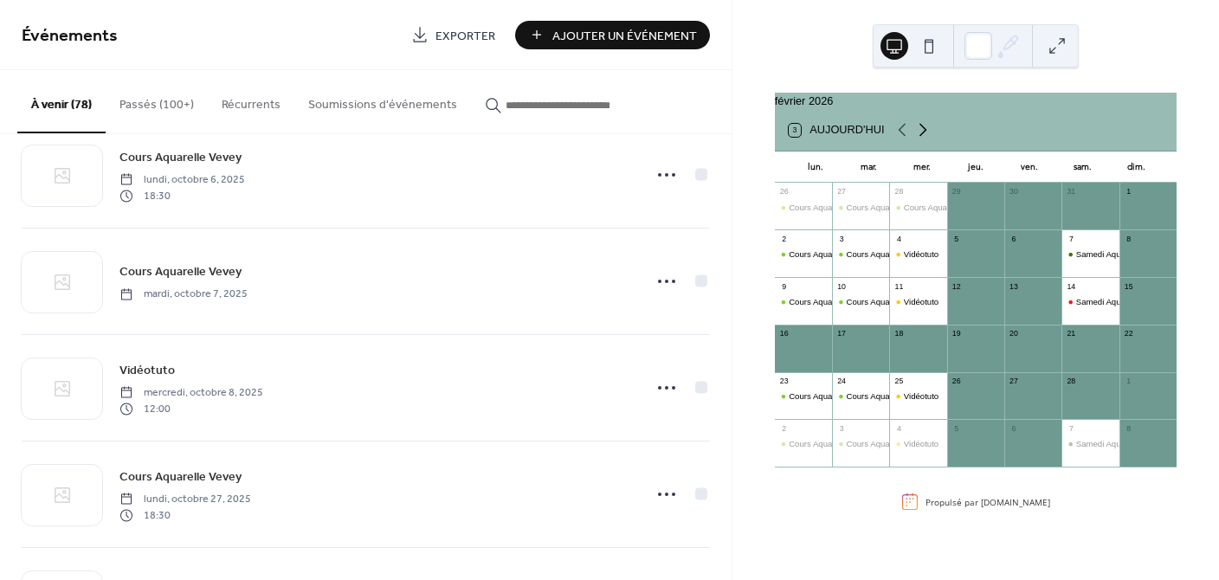
click at [926, 139] on icon at bounding box center [922, 129] width 21 height 21
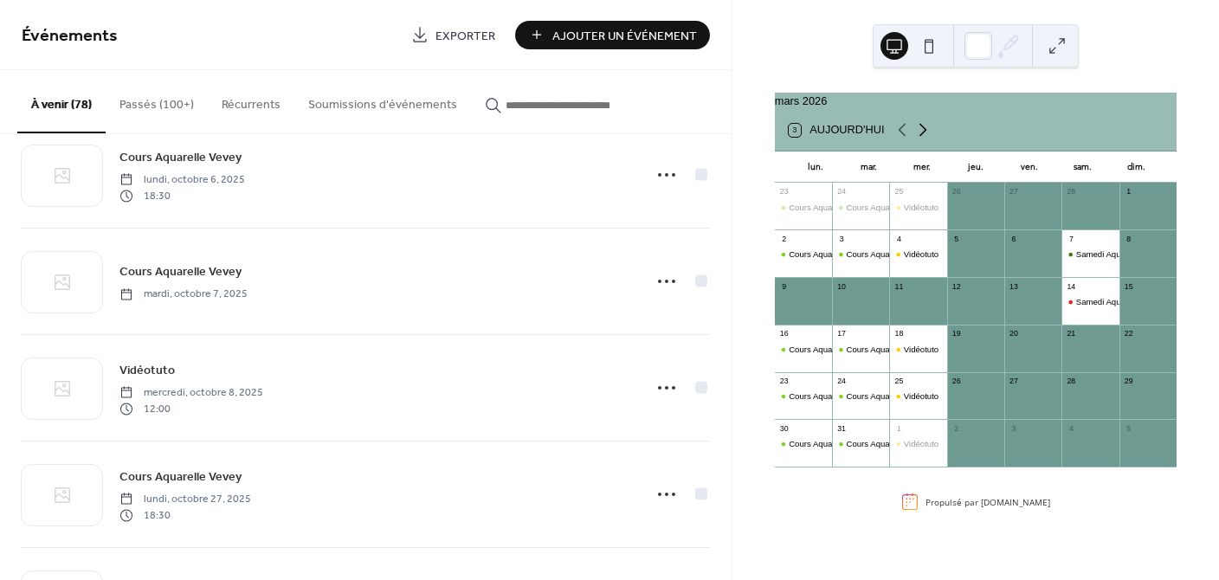
click at [926, 139] on icon at bounding box center [922, 129] width 21 height 21
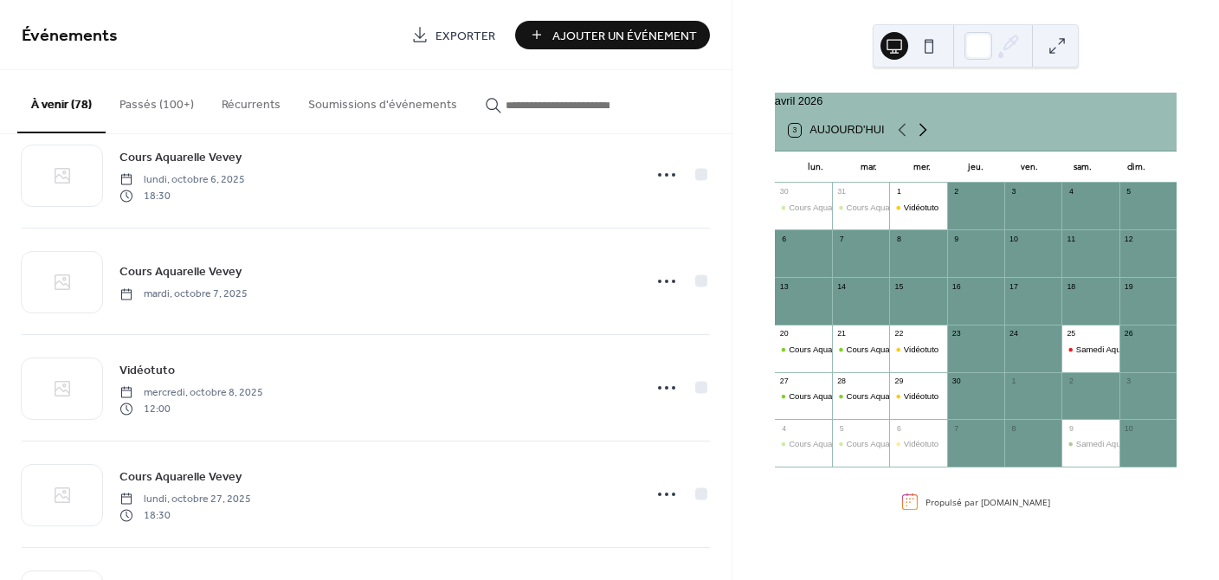
click at [923, 137] on icon at bounding box center [922, 130] width 8 height 13
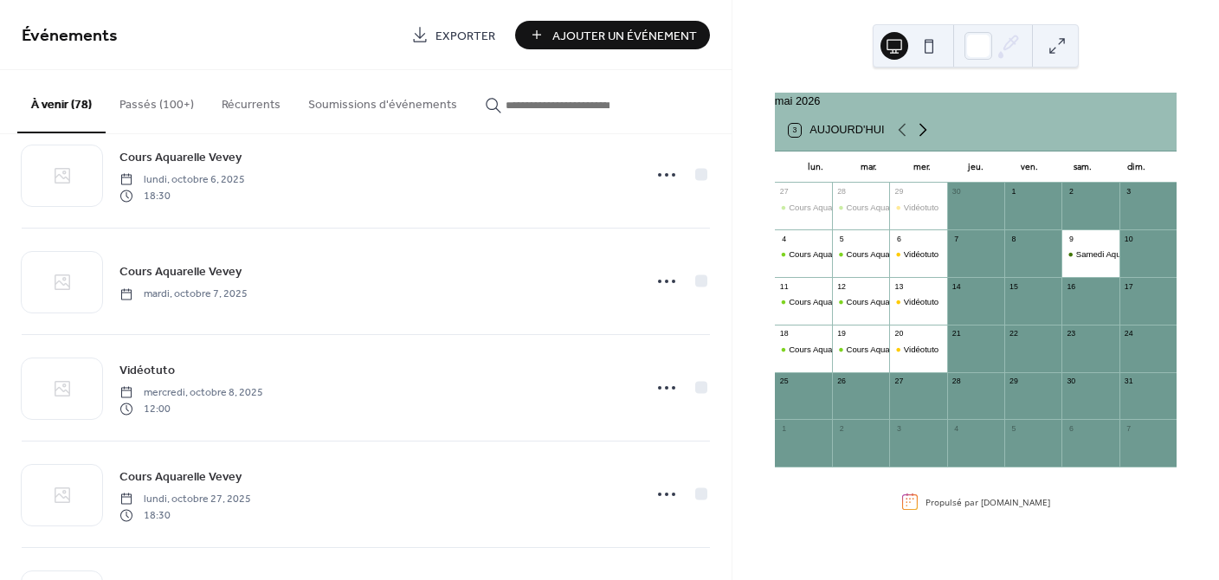
click at [923, 137] on icon at bounding box center [922, 130] width 8 height 13
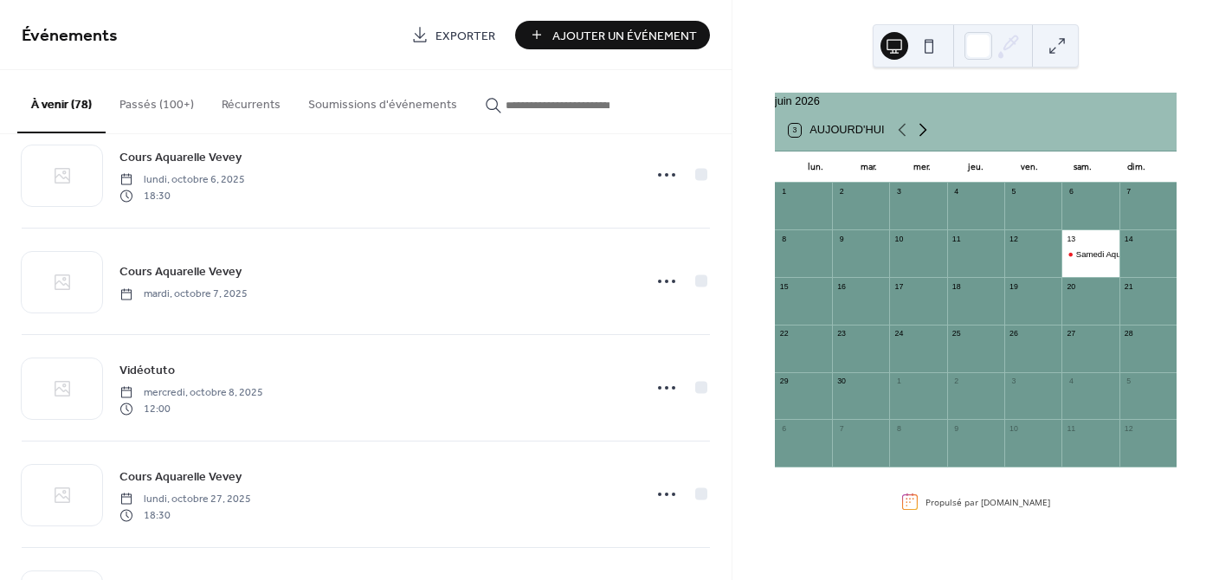
click at [923, 137] on icon at bounding box center [922, 130] width 8 height 13
click at [899, 137] on icon at bounding box center [902, 130] width 8 height 13
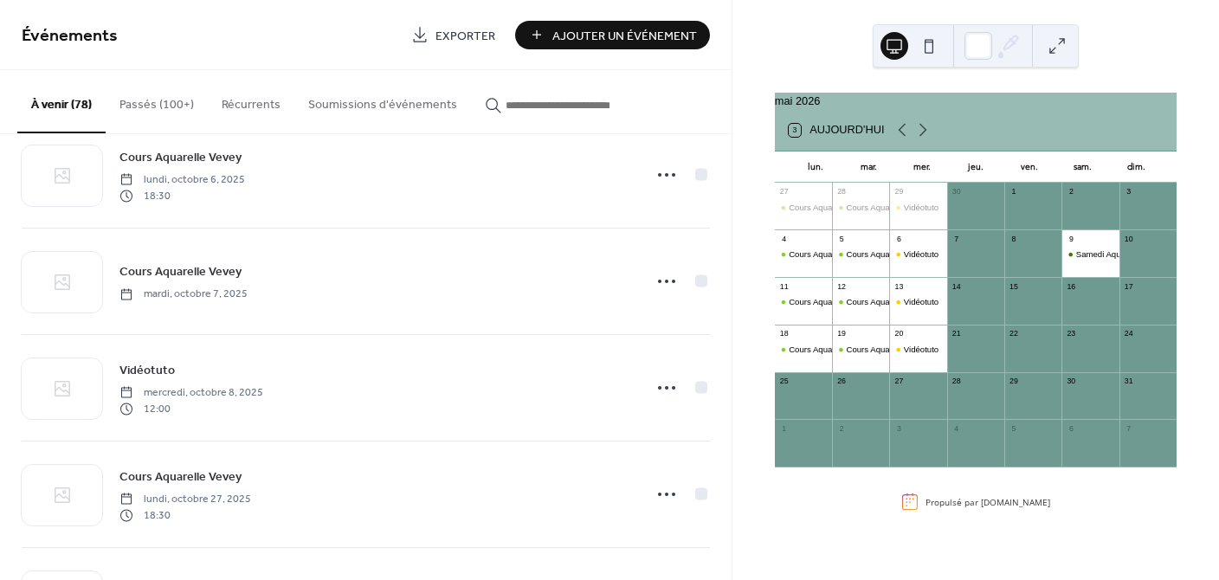
click at [616, 35] on span "Ajouter Un Événement" at bounding box center [624, 36] width 145 height 18
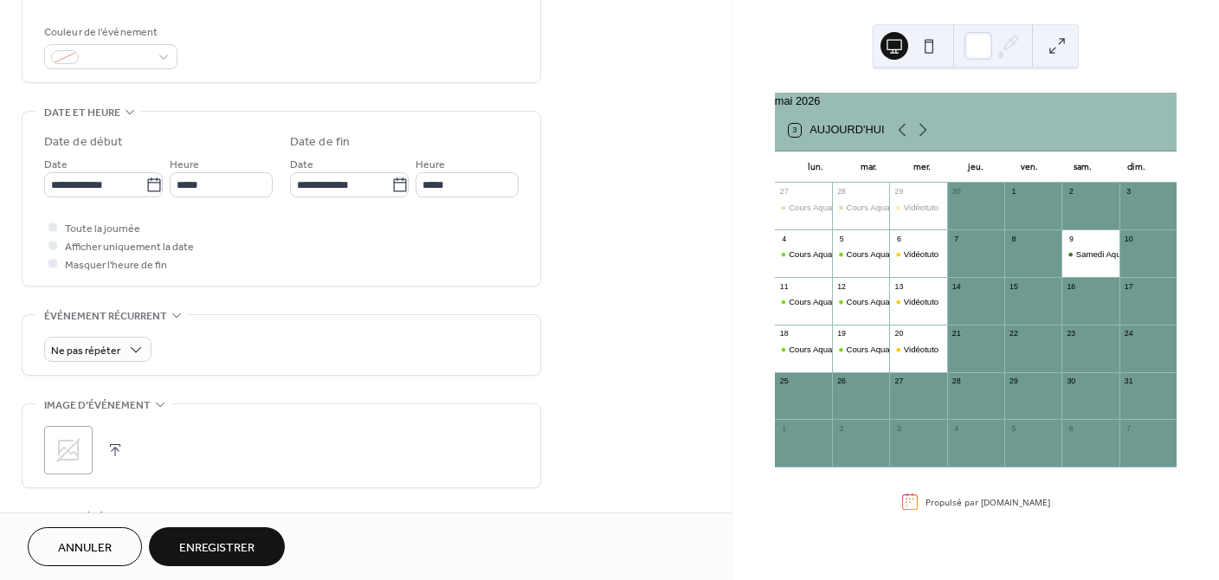
scroll to position [493, 0]
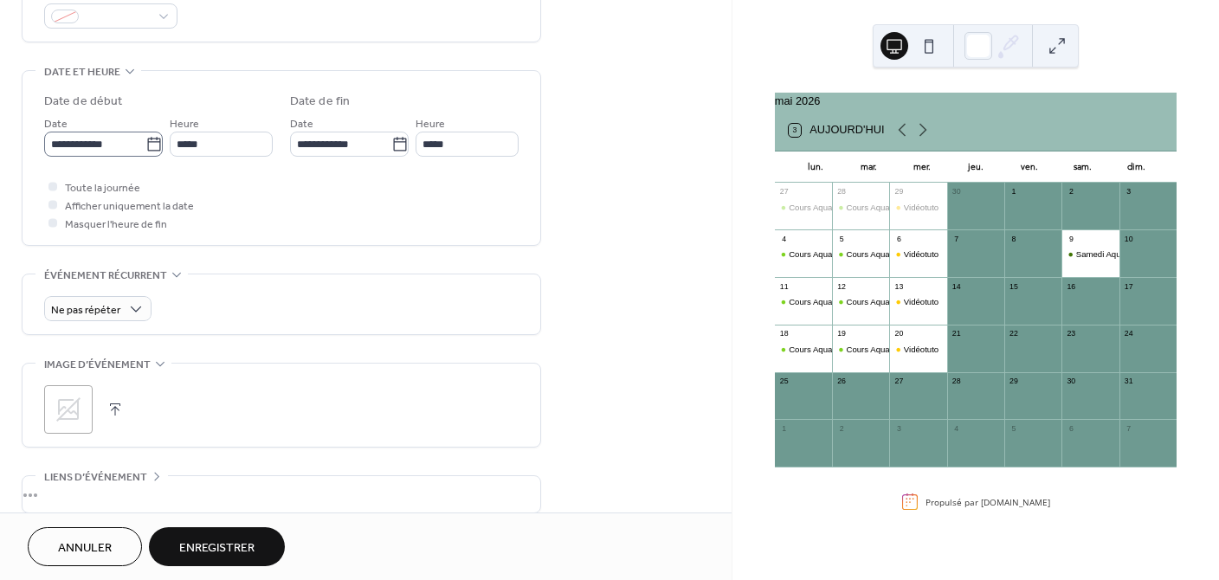
type input "**********"
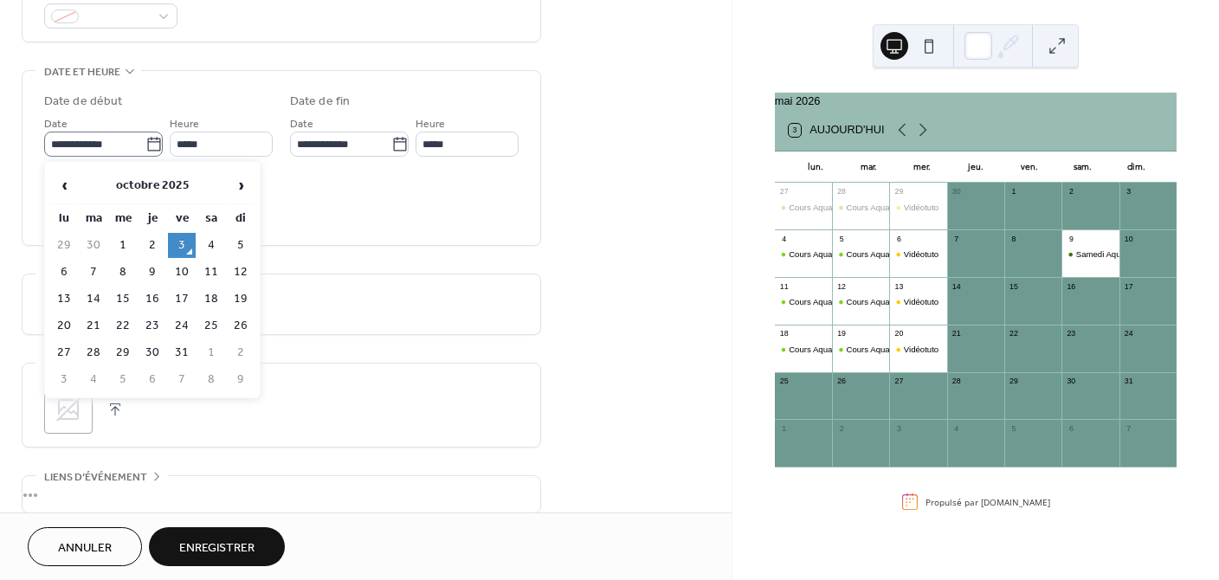
click at [148, 145] on icon at bounding box center [153, 144] width 17 height 17
click at [145, 145] on input "**********" at bounding box center [94, 144] width 101 height 25
click at [235, 184] on span "›" at bounding box center [241, 185] width 26 height 35
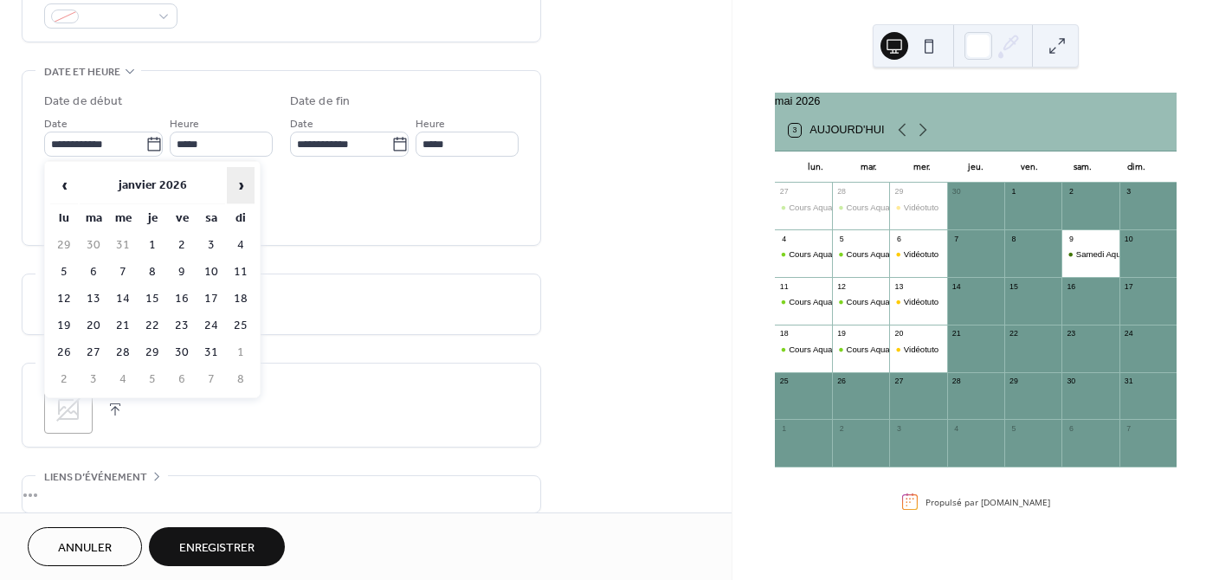
click at [235, 184] on span "›" at bounding box center [241, 185] width 26 height 35
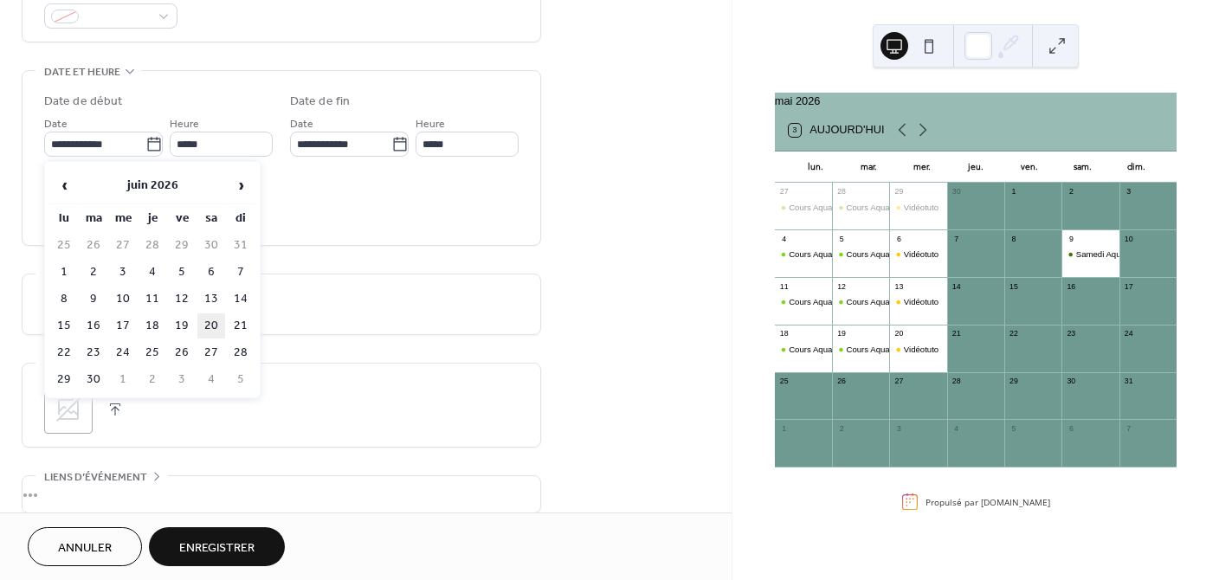
click at [214, 326] on td "20" at bounding box center [211, 325] width 28 height 25
type input "**********"
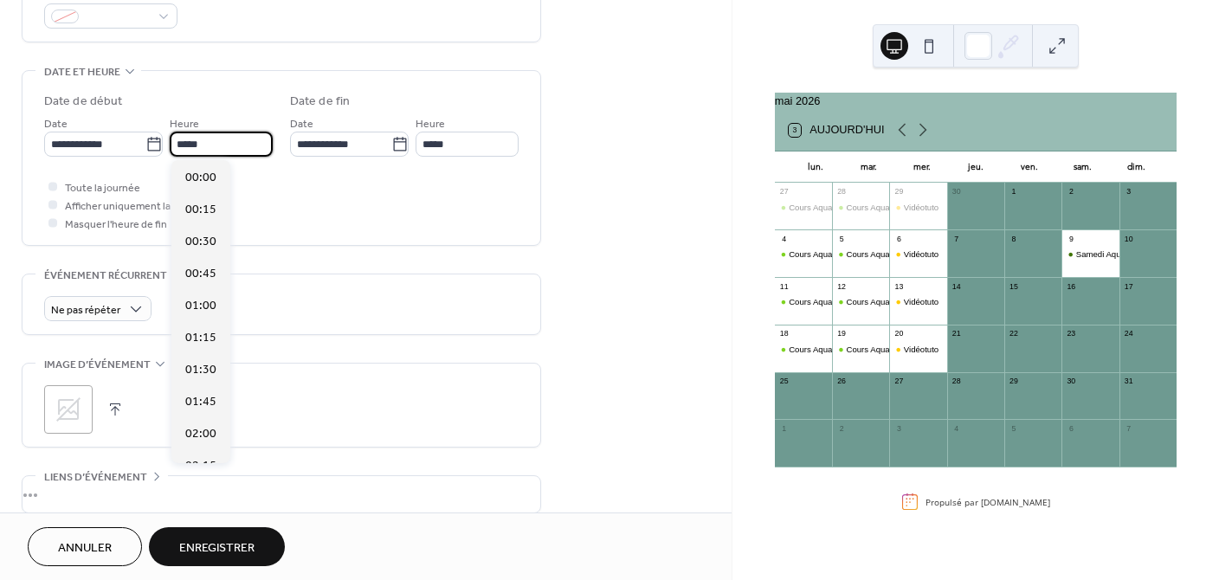
scroll to position [1537, 0]
click at [240, 141] on input "*****" at bounding box center [221, 144] width 103 height 25
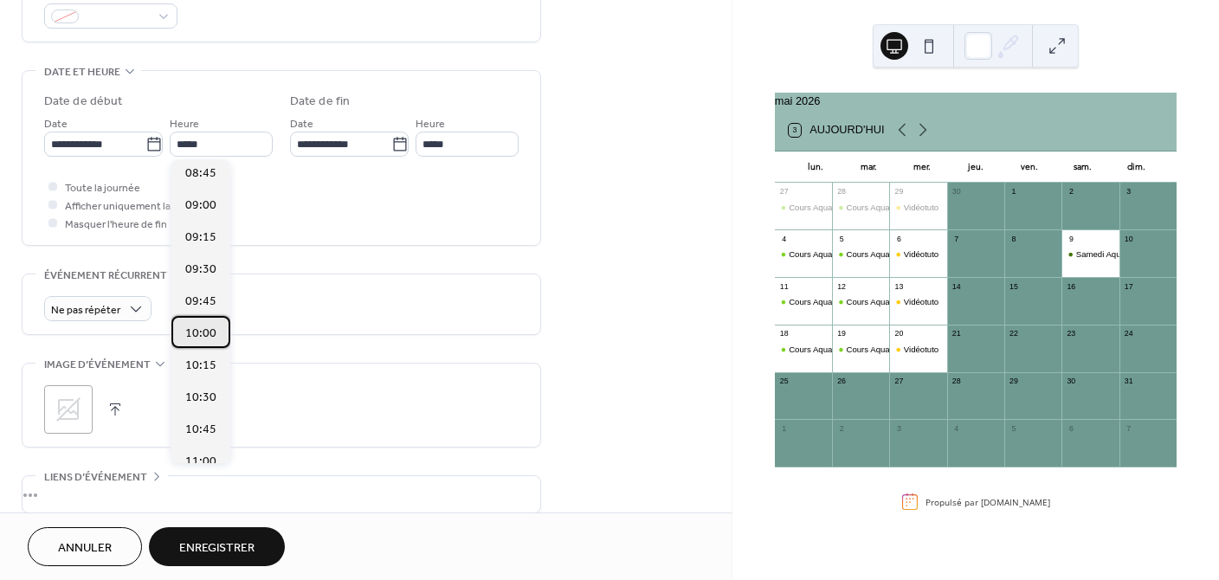
click at [204, 330] on span "10:00" at bounding box center [200, 334] width 31 height 18
type input "*****"
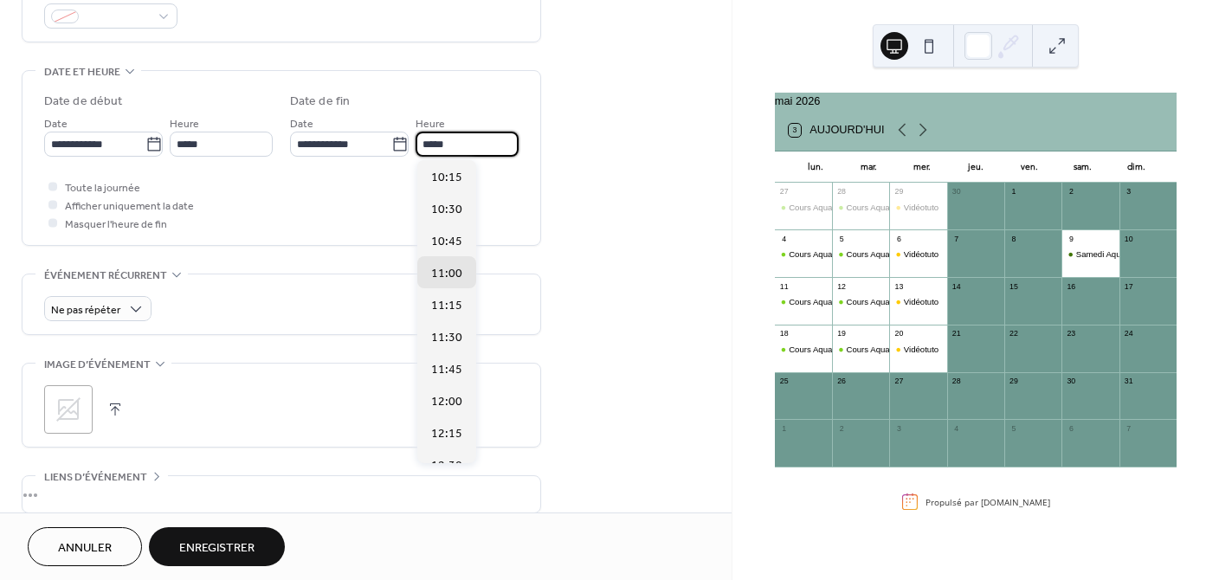
click at [452, 142] on input "*****" at bounding box center [466, 144] width 103 height 25
click at [456, 342] on span "15:30" at bounding box center [446, 334] width 31 height 18
type input "*****"
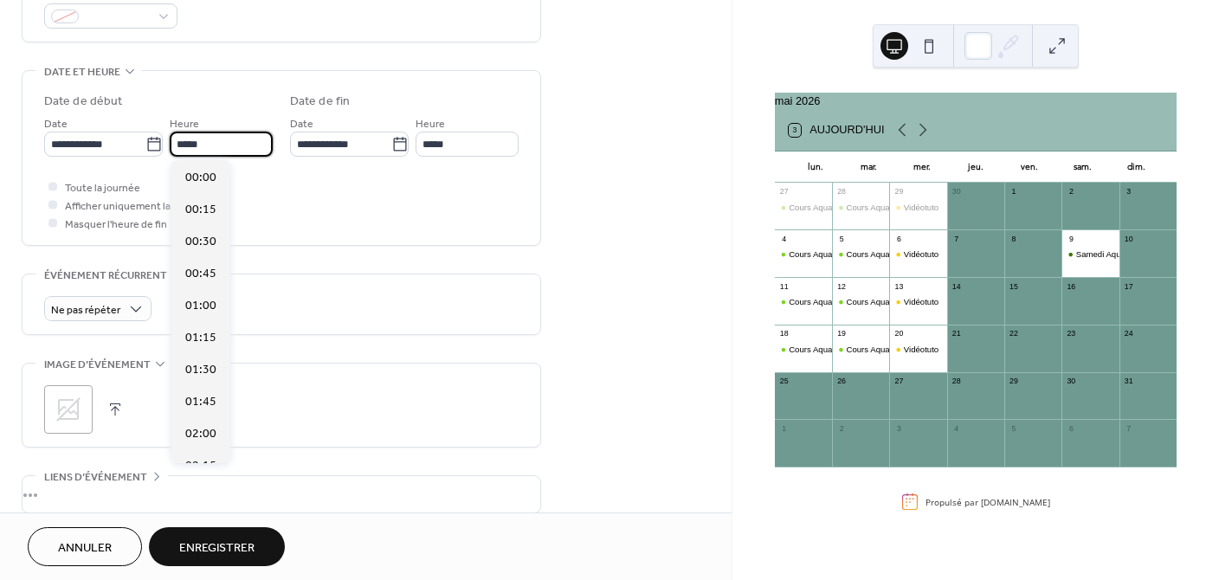
click at [206, 142] on input "*****" at bounding box center [221, 144] width 103 height 25
click at [204, 242] on span "10:30" at bounding box center [200, 242] width 31 height 18
type input "*****"
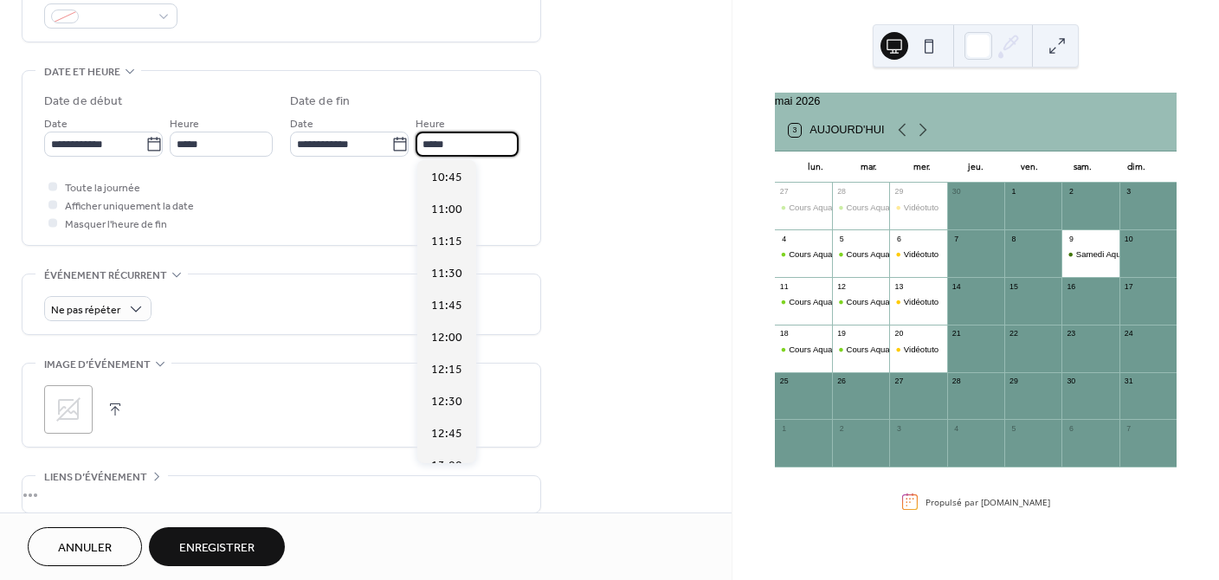
click at [449, 145] on input "*****" at bounding box center [466, 144] width 103 height 25
click at [452, 168] on span "15:30" at bounding box center [446, 174] width 31 height 18
type input "*****"
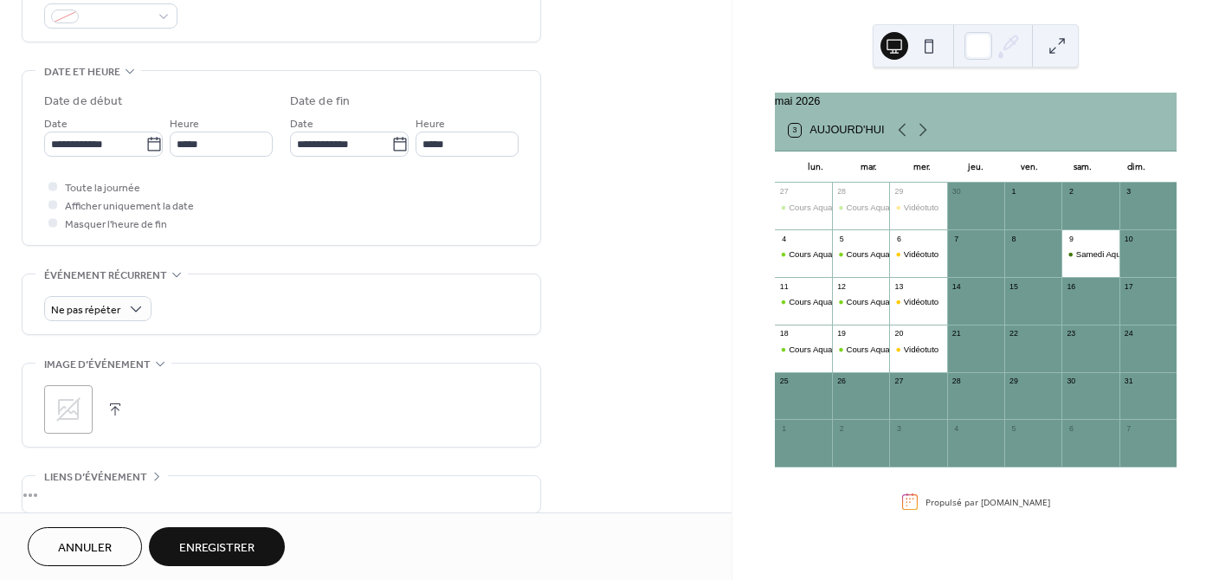
click at [333, 167] on div "**********" at bounding box center [281, 162] width 474 height 139
click at [200, 544] on span "Enregistrer" at bounding box center [216, 548] width 75 height 18
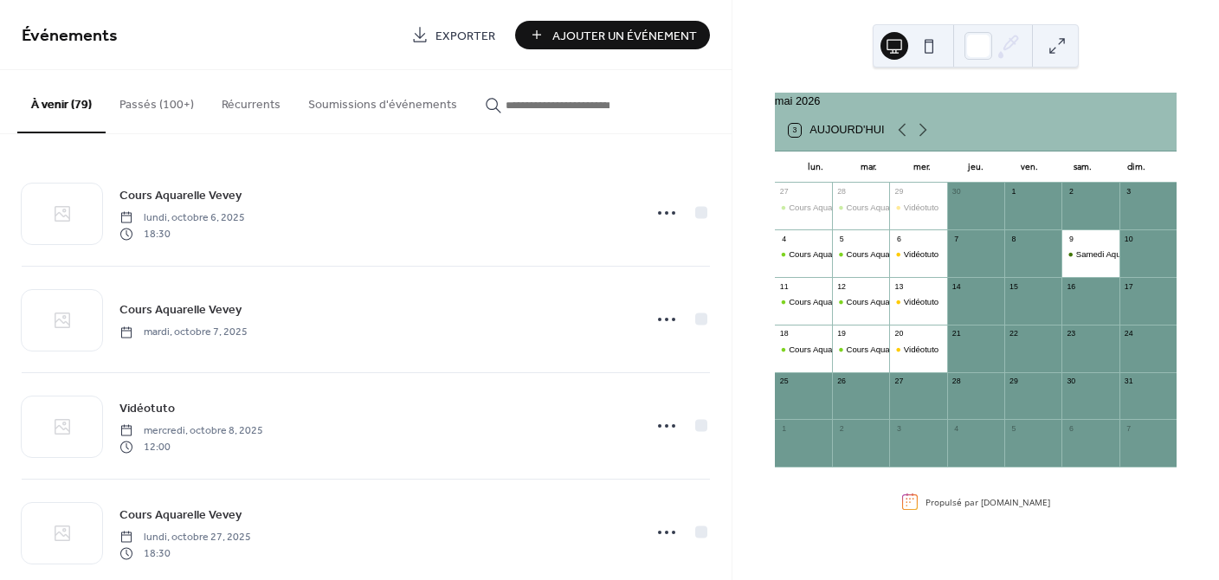
click at [550, 37] on button "Ajouter Un Événement" at bounding box center [612, 35] width 195 height 29
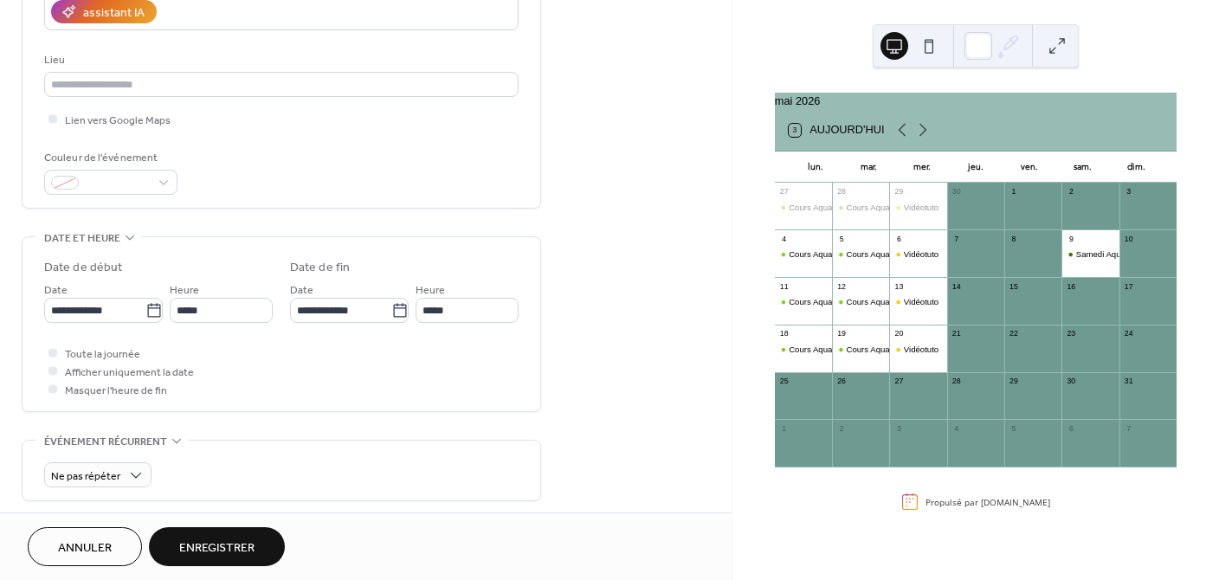
scroll to position [333, 0]
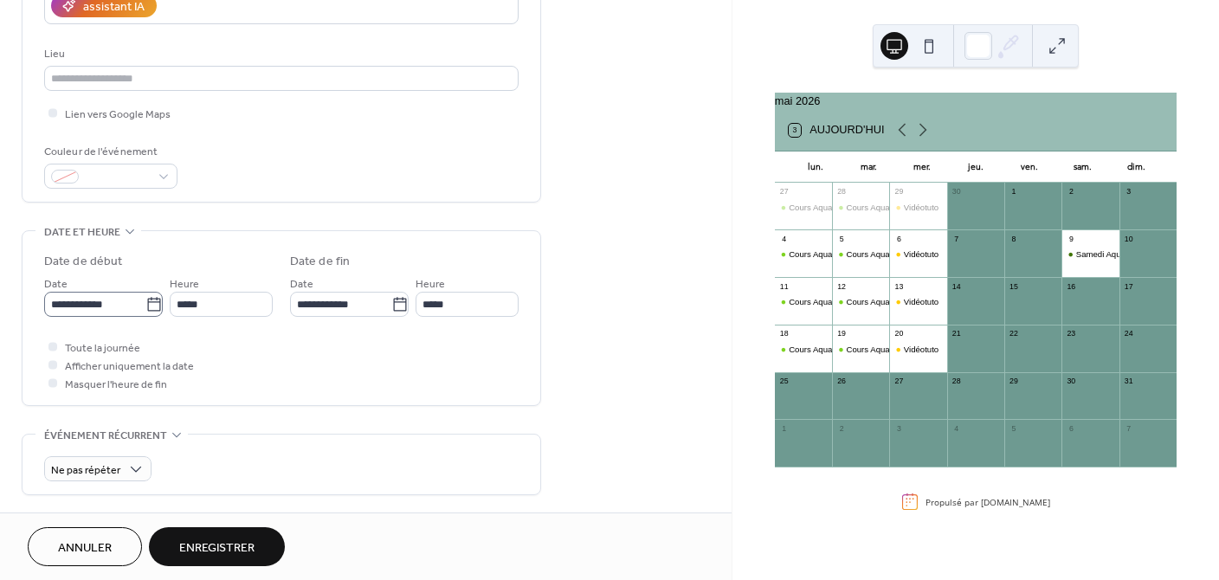
type input "**********"
click at [119, 304] on input "**********" at bounding box center [94, 304] width 101 height 25
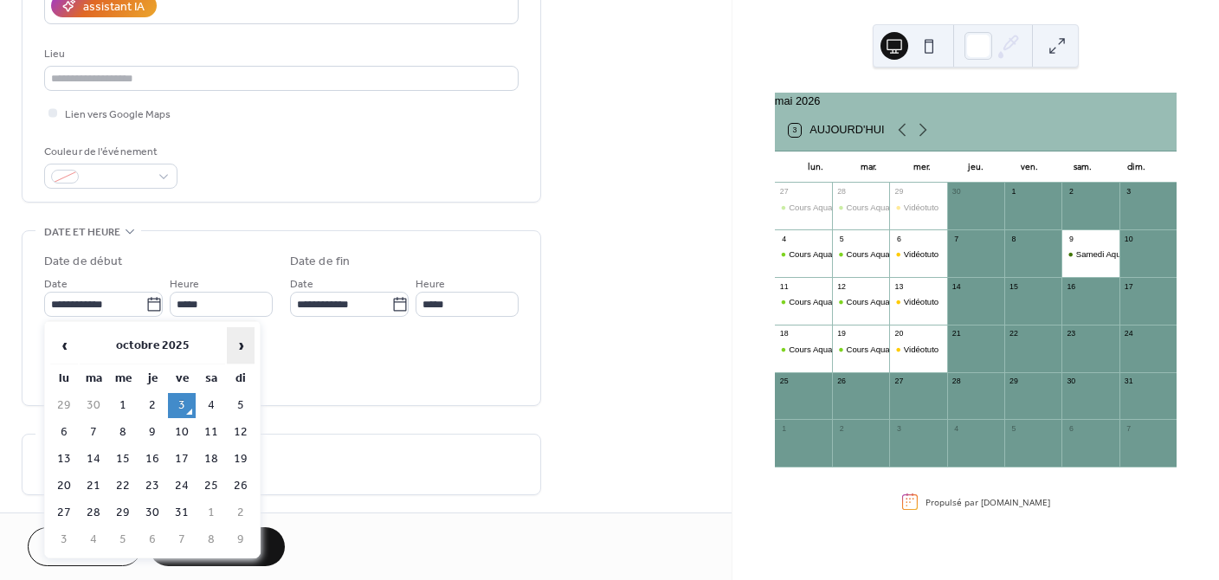
click at [229, 340] on span "›" at bounding box center [241, 345] width 26 height 35
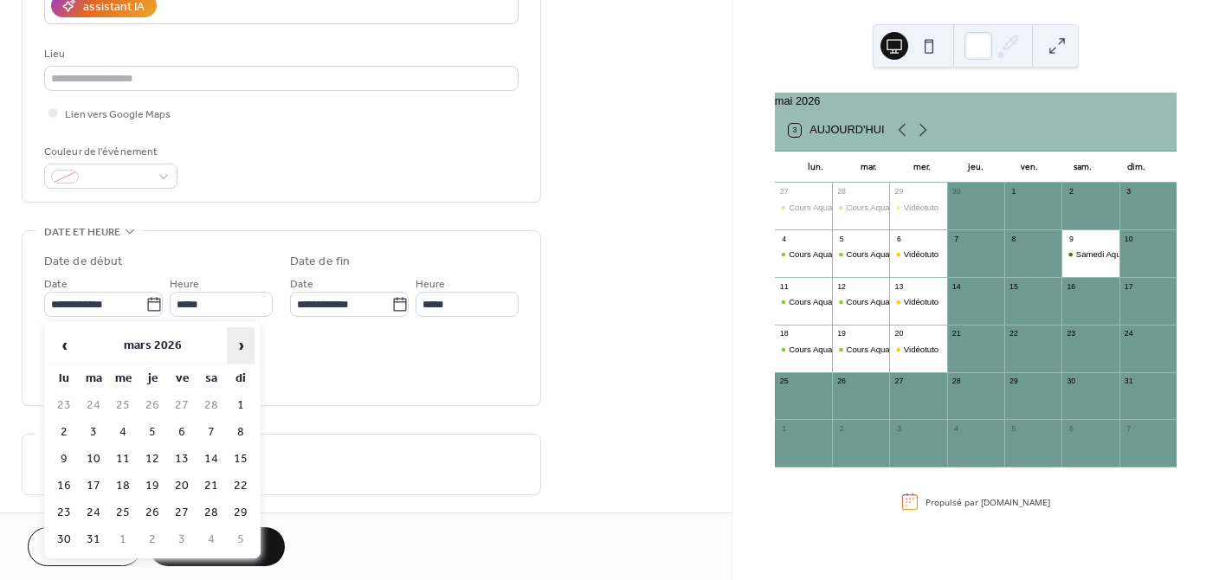
click at [229, 340] on span "›" at bounding box center [241, 345] width 26 height 35
click at [206, 429] on td "6" at bounding box center [211, 432] width 28 height 25
type input "**********"
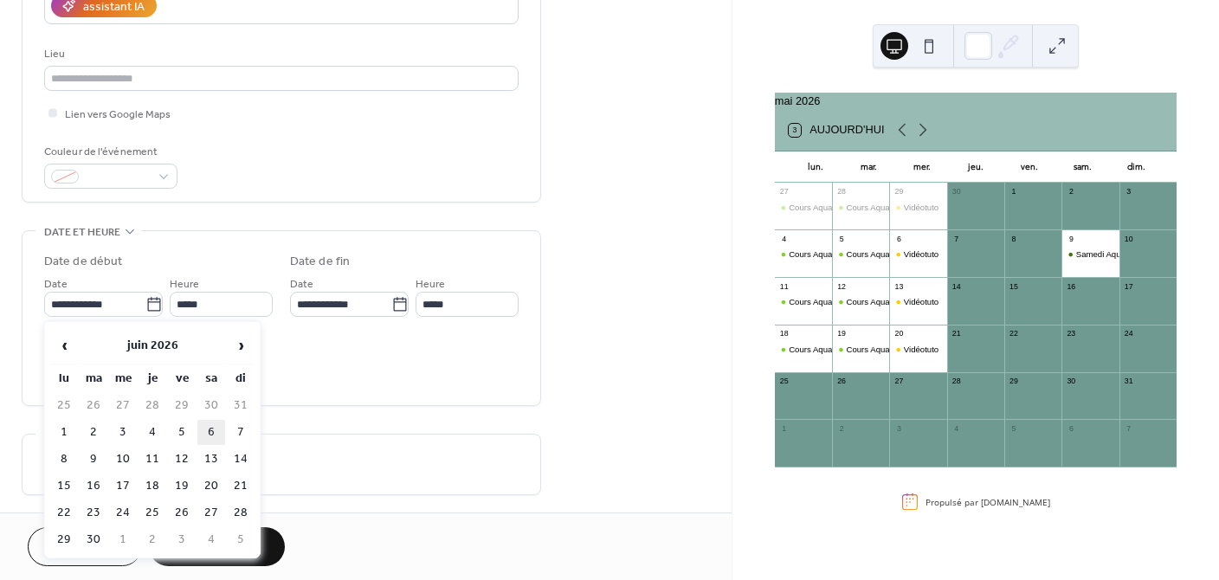
type input "**********"
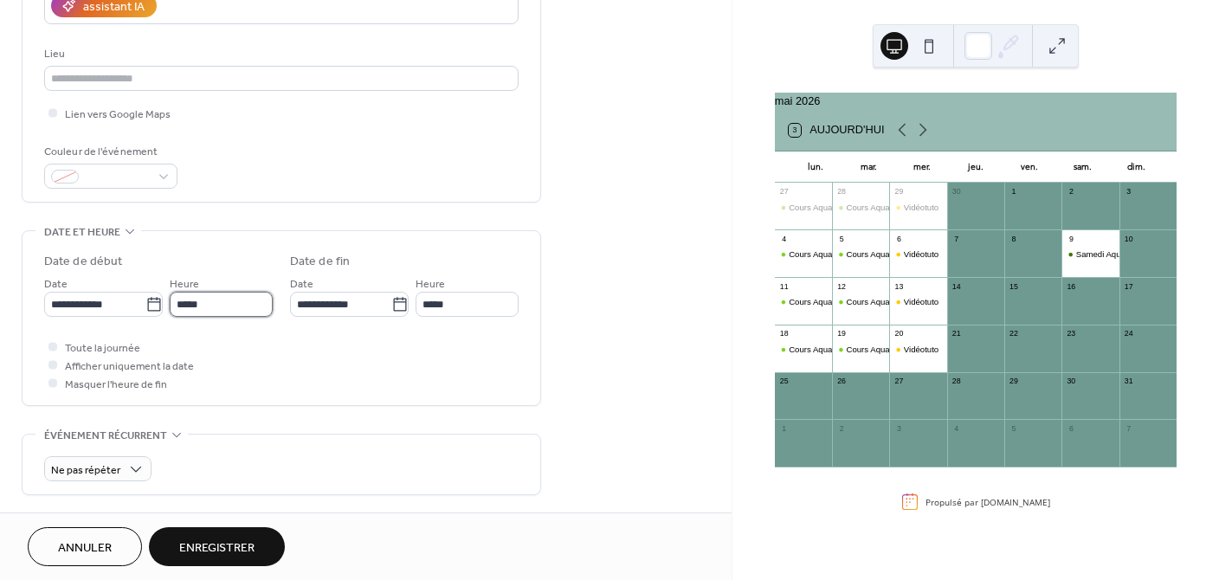
click at [220, 302] on input "*****" at bounding box center [221, 304] width 103 height 25
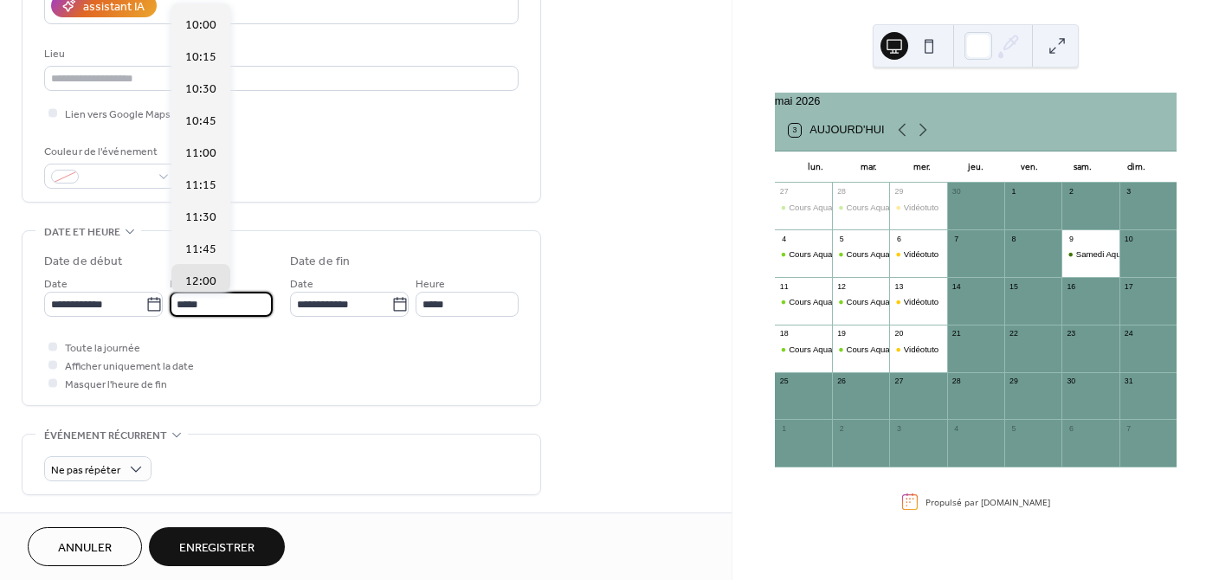
scroll to position [1240, 0]
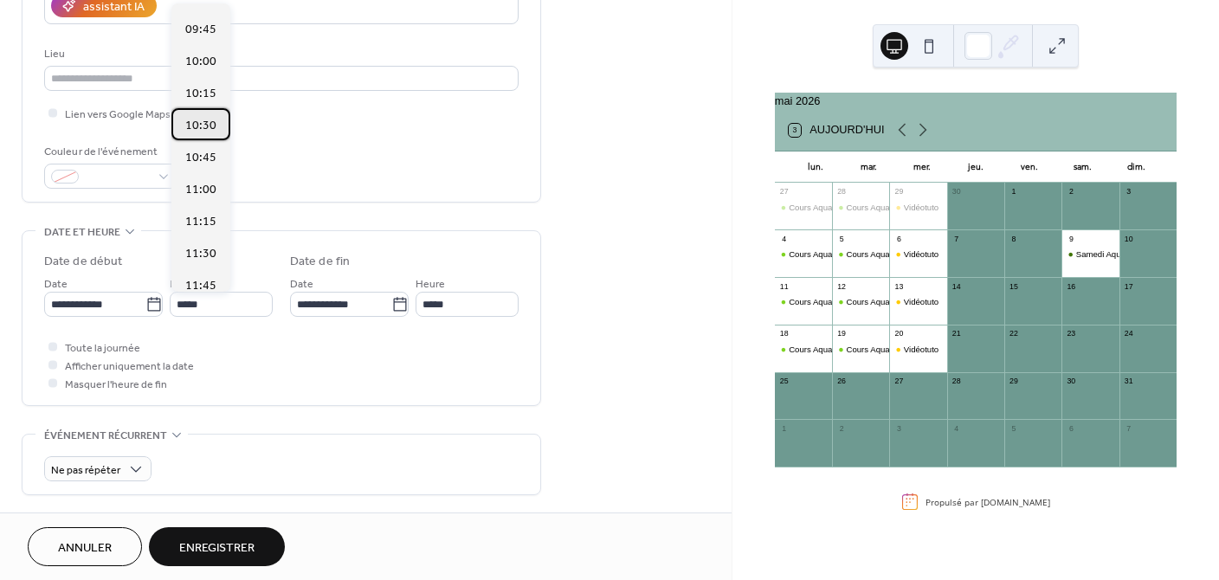
click at [204, 119] on span "10:30" at bounding box center [200, 126] width 31 height 18
type input "*****"
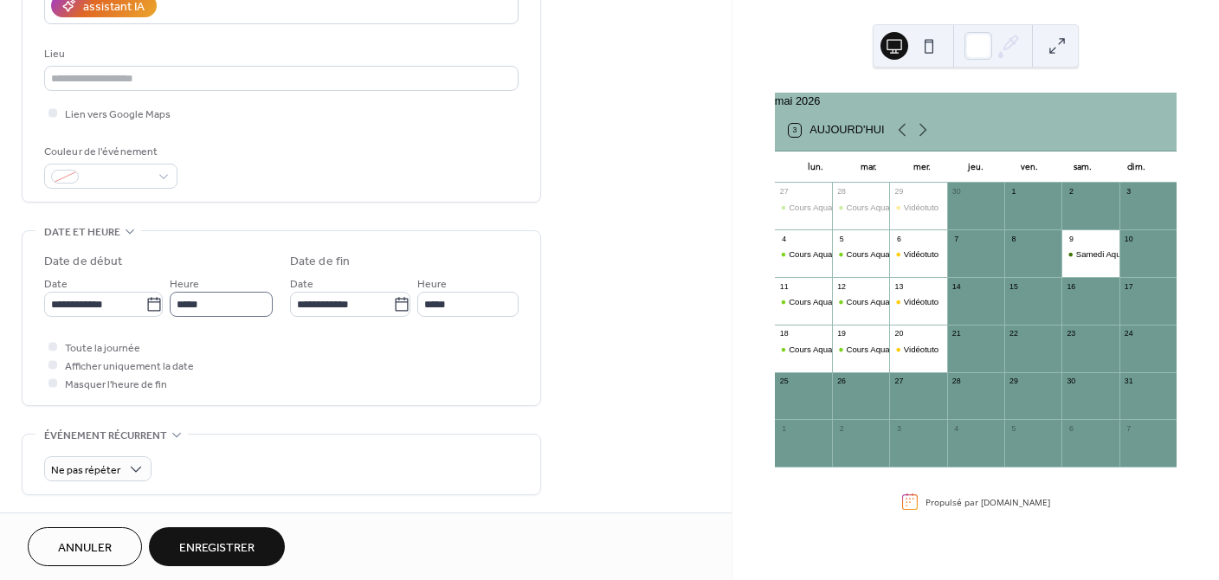
scroll to position [334, 0]
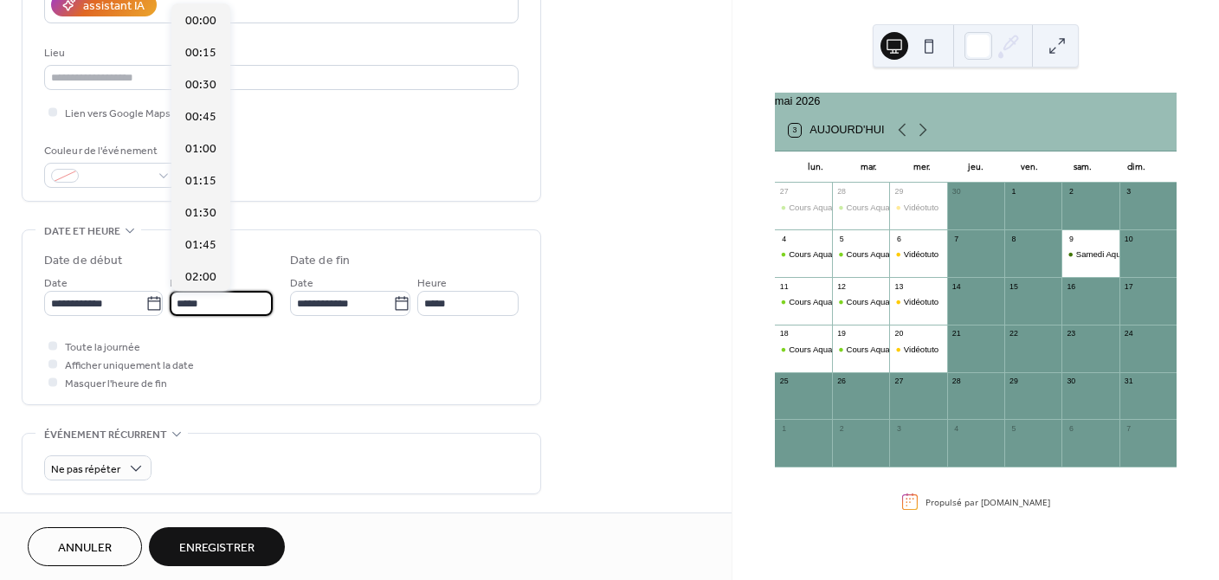
click at [223, 306] on input "*****" at bounding box center [221, 303] width 103 height 25
click at [197, 180] on span "10:00" at bounding box center [200, 180] width 31 height 18
type input "*****"
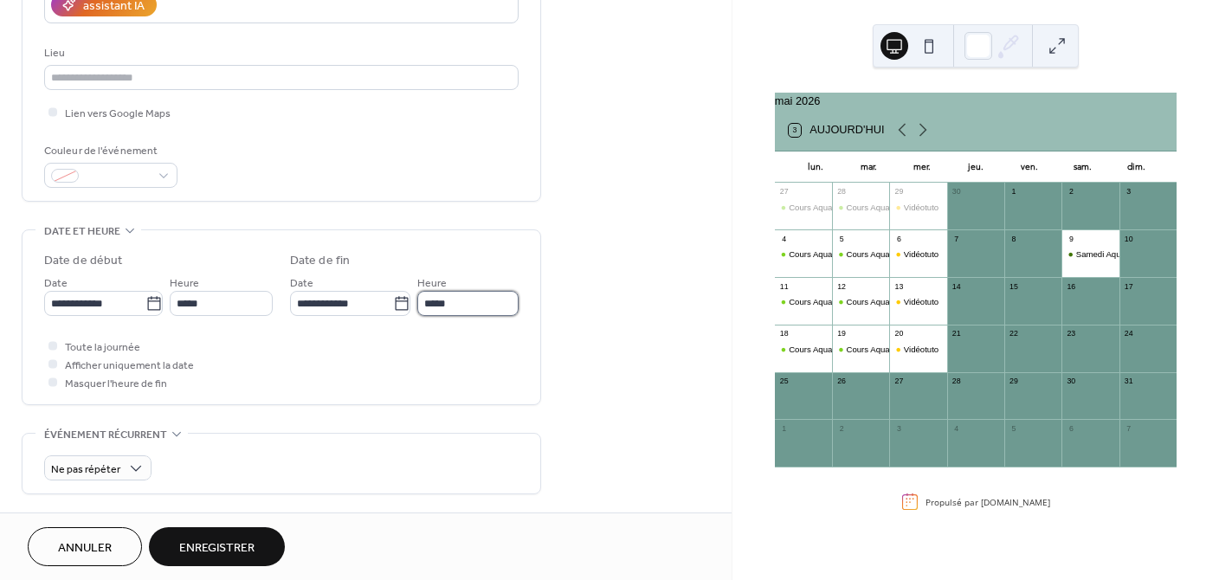
click at [451, 297] on input "*****" at bounding box center [467, 303] width 101 height 25
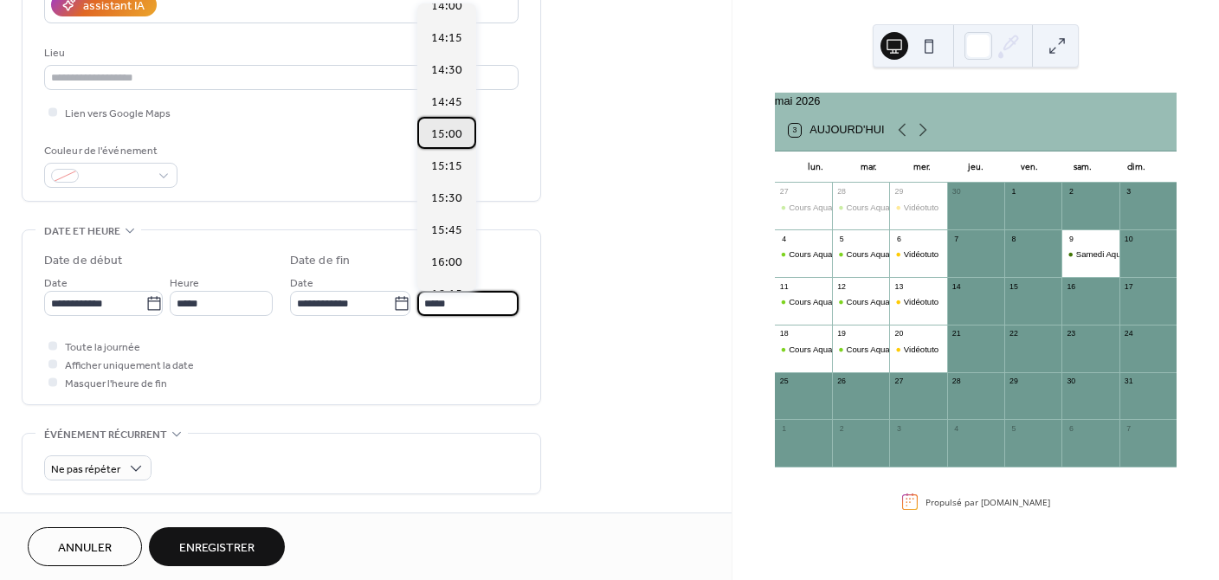
scroll to position [0, 0]
click at [448, 133] on span "15:00" at bounding box center [446, 134] width 31 height 18
type input "*****"
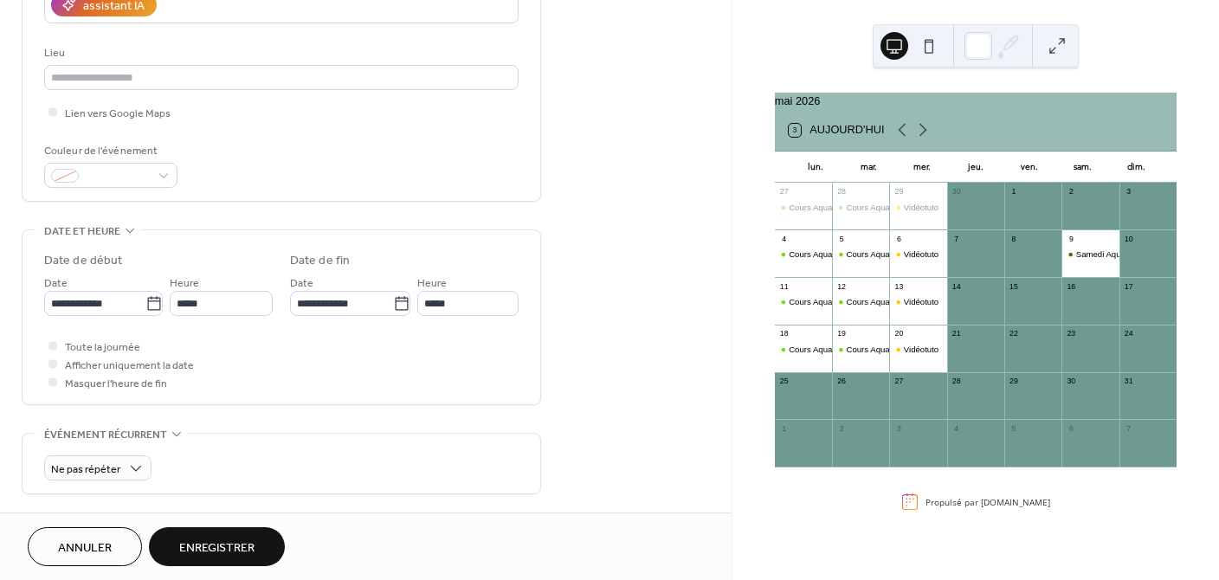
click at [211, 551] on span "Enregistrer" at bounding box center [216, 548] width 75 height 18
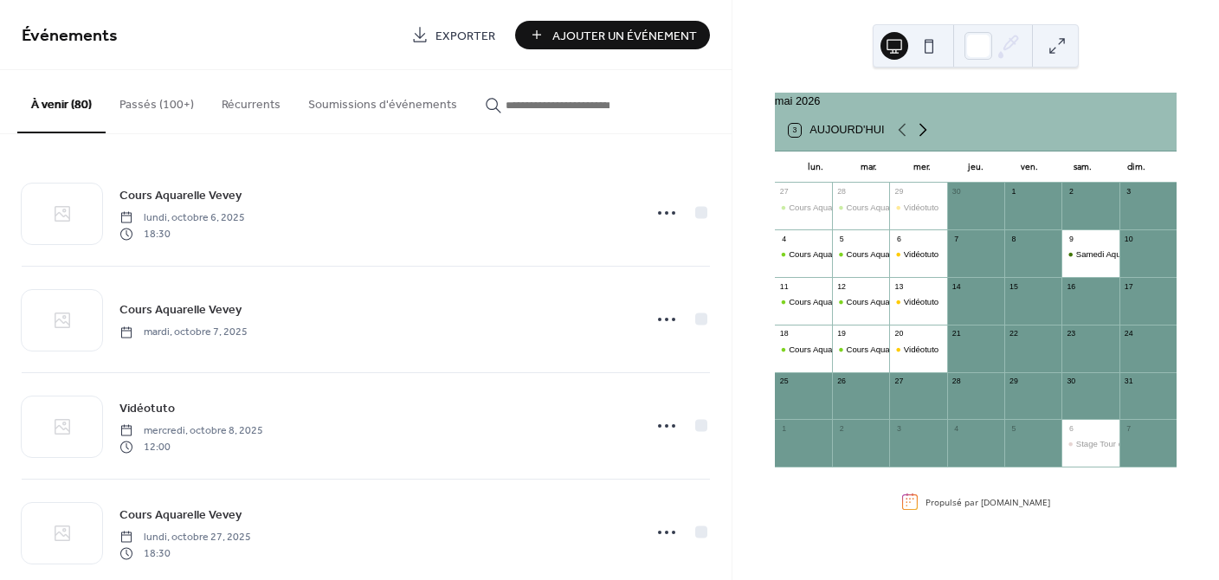
click at [918, 138] on icon at bounding box center [922, 129] width 21 height 21
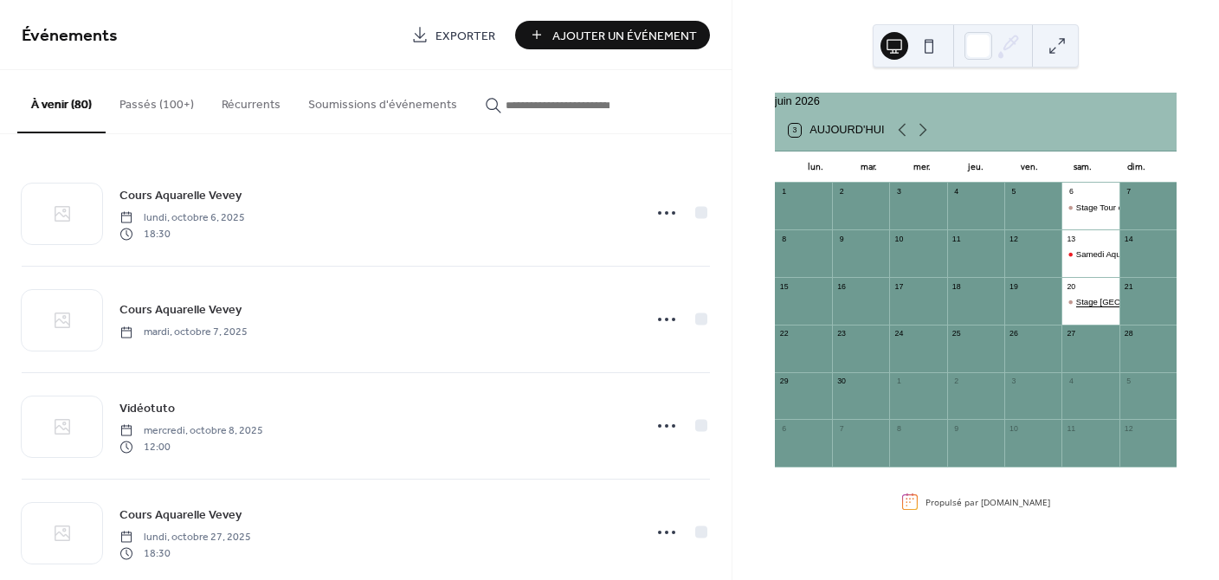
click at [1076, 307] on div "Stage [GEOGRAPHIC_DATA]" at bounding box center [1131, 301] width 111 height 11
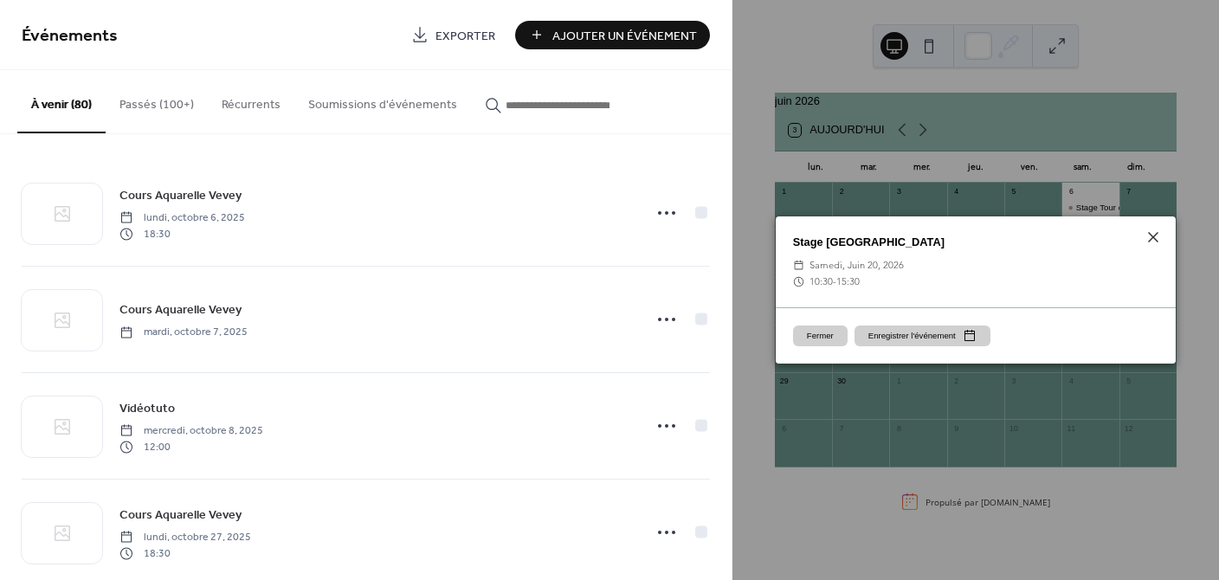
click at [850, 272] on span "samedi, juin 20, 2026" at bounding box center [856, 265] width 94 height 16
click at [809, 261] on span "samedi, juin 20, 2026" at bounding box center [856, 265] width 94 height 16
click at [885, 253] on div "Stage Pont de Nant ​ samedi, juin 20, 2026 ​ 10:30 - 15:30" at bounding box center [975, 261] width 400 height 91
click at [817, 333] on button "Fermer" at bounding box center [820, 335] width 55 height 21
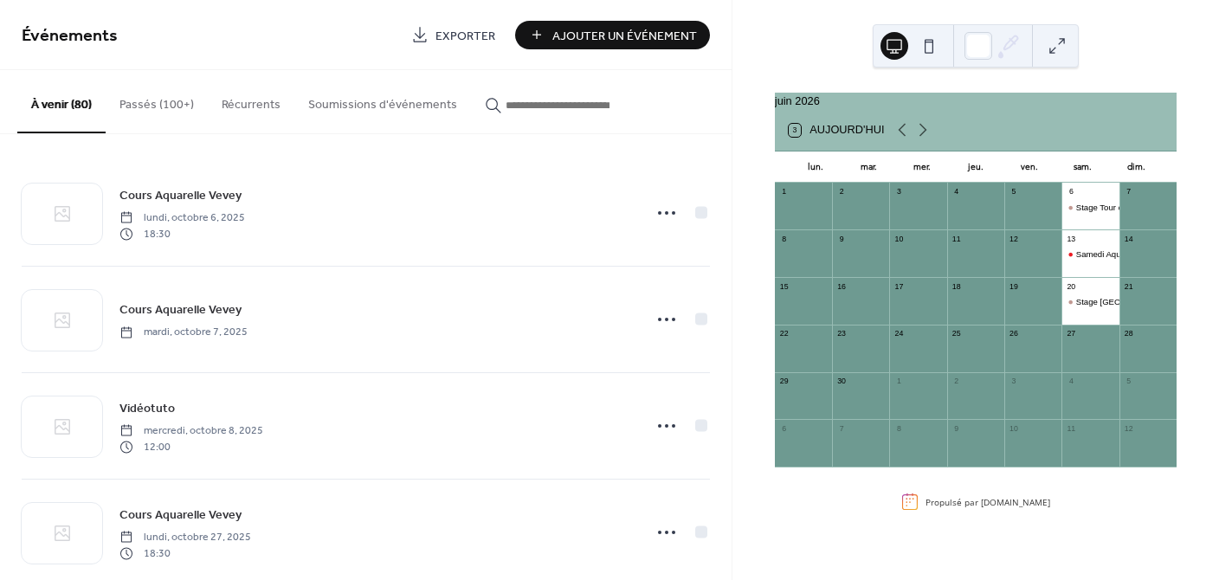
click at [169, 101] on button "Passés (100+)" at bounding box center [157, 100] width 102 height 61
click at [240, 119] on button "Récurrents" at bounding box center [251, 100] width 87 height 61
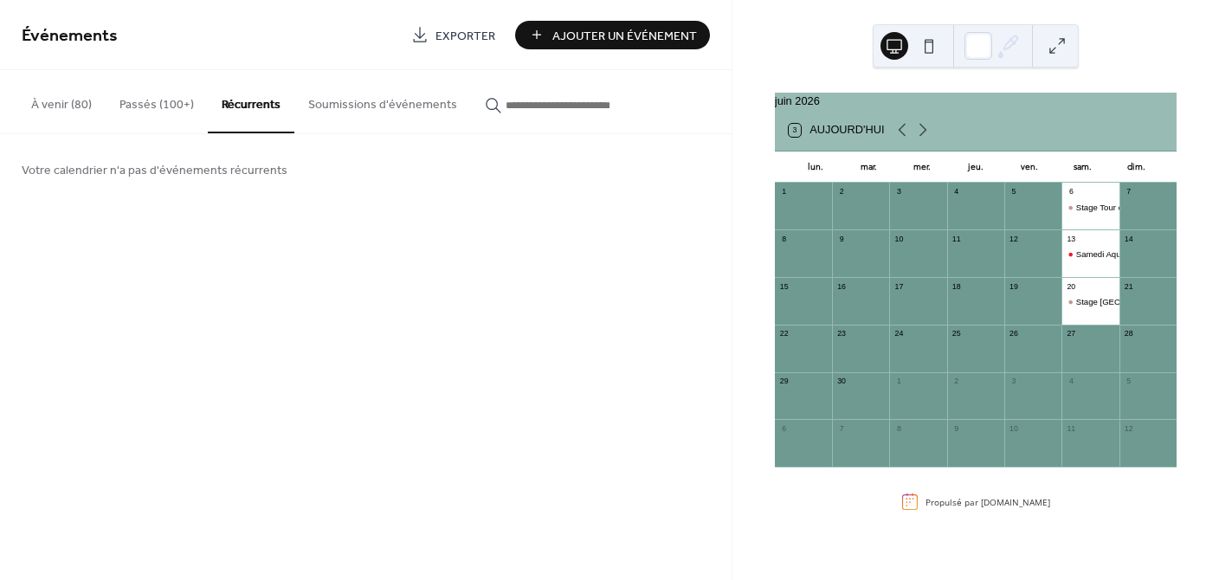
click at [135, 113] on button "Passés (100+)" at bounding box center [157, 100] width 102 height 61
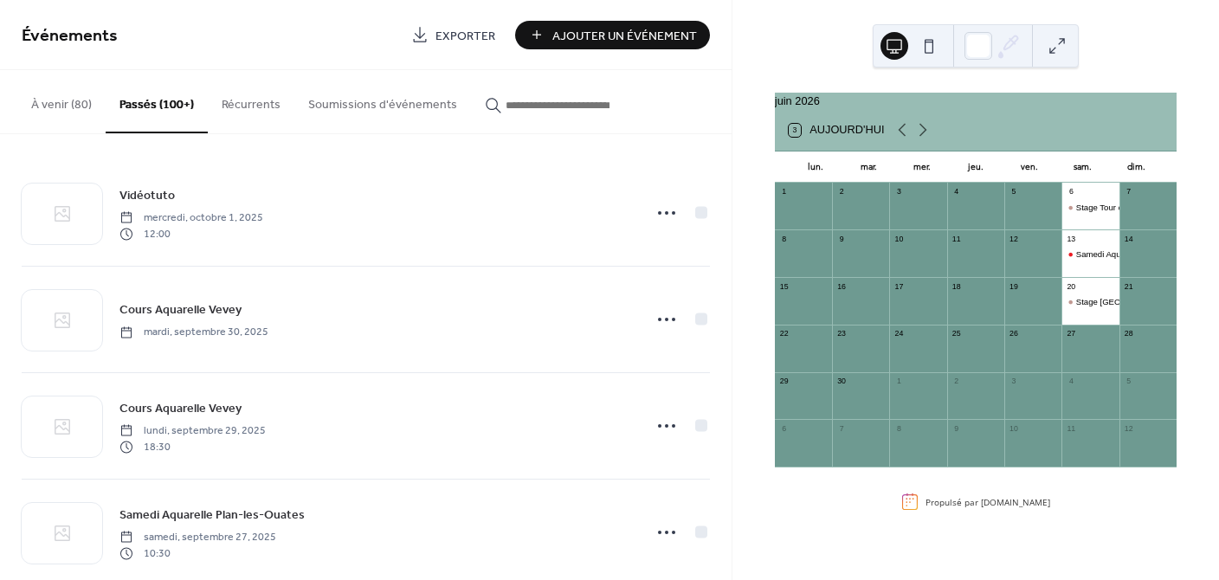
click at [232, 95] on button "Récurrents" at bounding box center [251, 100] width 87 height 61
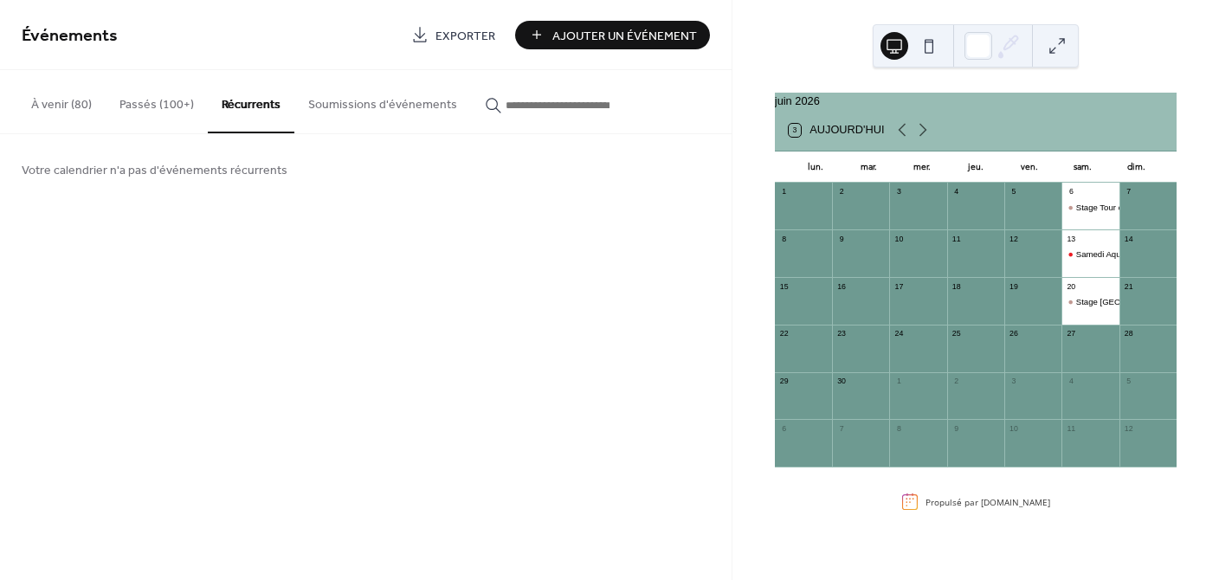
click at [153, 98] on button "Passés (100+)" at bounding box center [157, 100] width 102 height 61
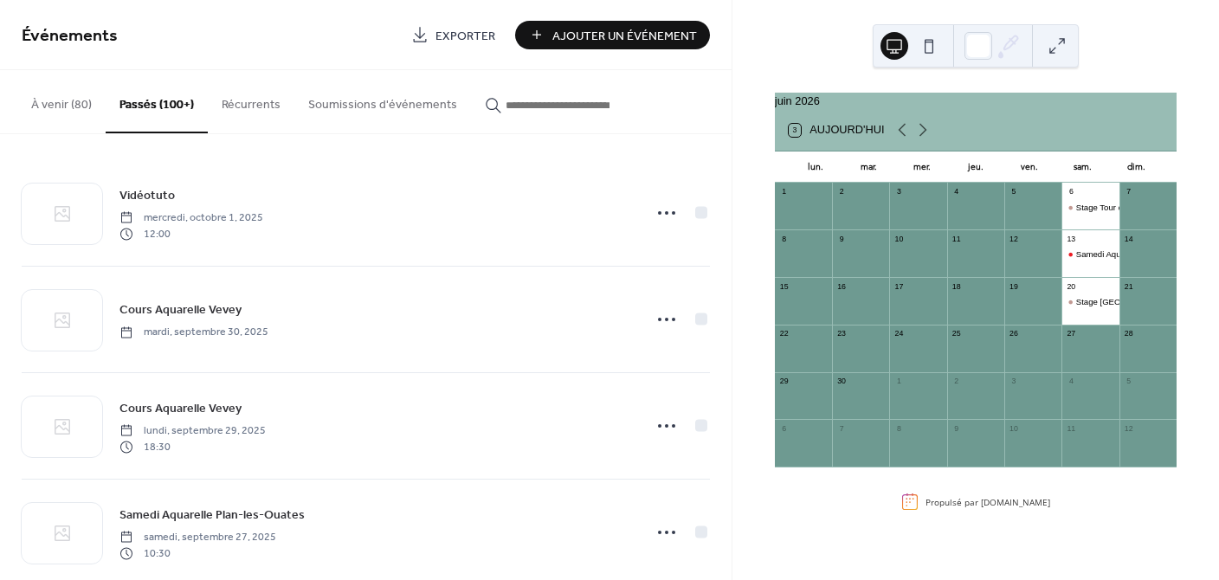
click at [338, 99] on button "Soumissions d'événements" at bounding box center [382, 100] width 177 height 61
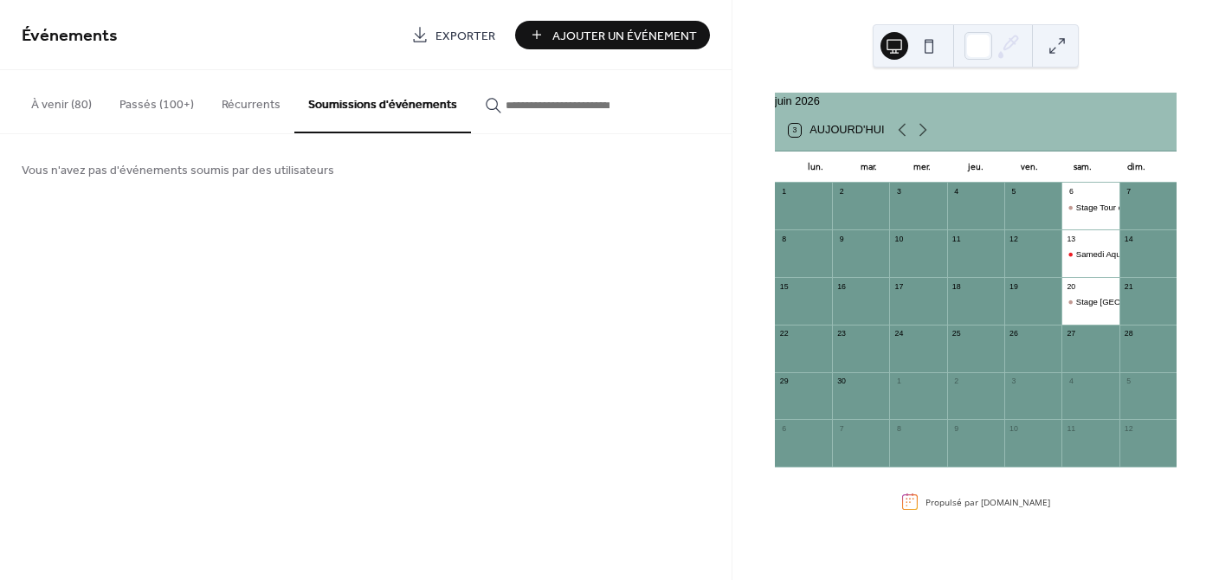
click at [161, 99] on button "Passés (100+)" at bounding box center [157, 100] width 102 height 61
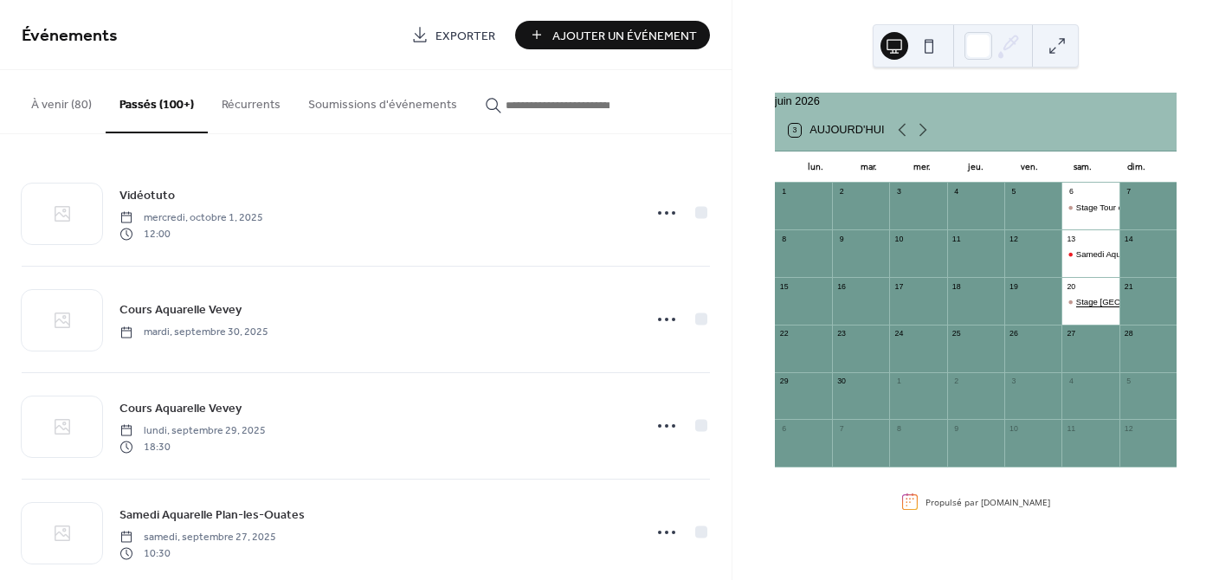
click at [1076, 307] on div "Stage [GEOGRAPHIC_DATA]" at bounding box center [1131, 301] width 111 height 11
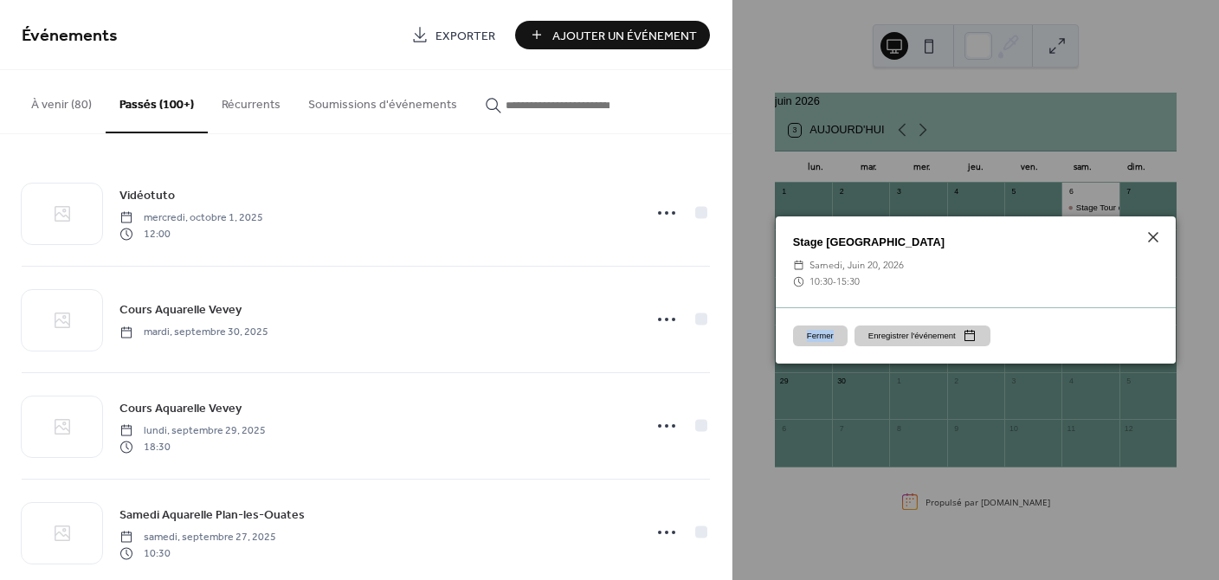
click at [1076, 309] on div "Fermer Enregistrer l'événement" at bounding box center [975, 335] width 400 height 56
click at [834, 274] on span "10:30 - 15:30" at bounding box center [834, 281] width 50 height 16
click at [936, 331] on button "Enregistrer l'événement" at bounding box center [922, 335] width 136 height 21
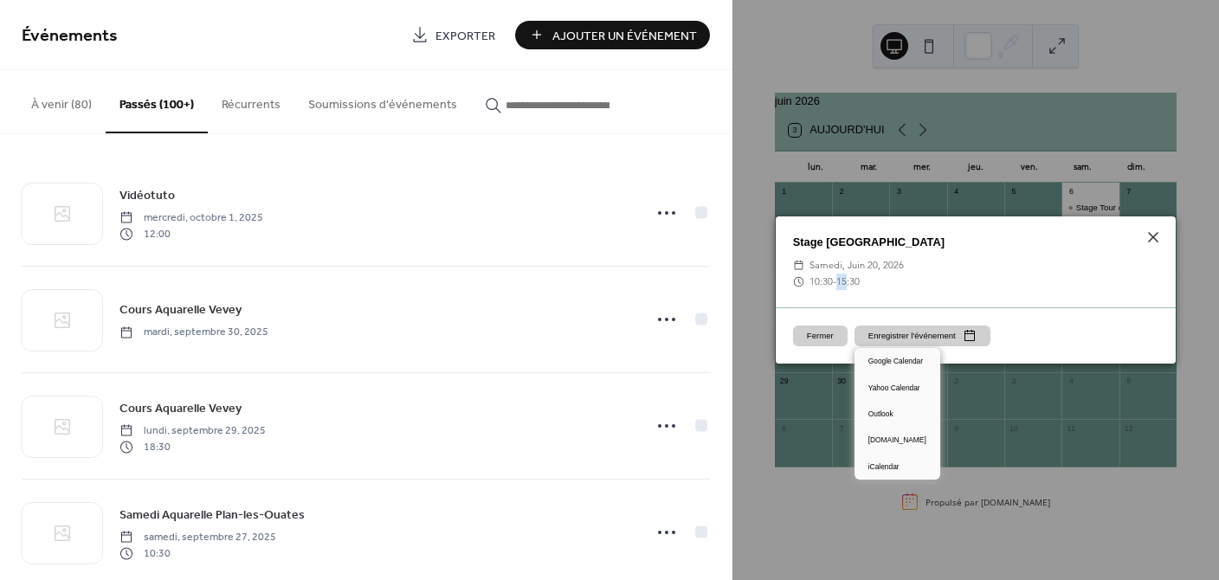
click at [936, 331] on button "Enregistrer l'événement" at bounding box center [922, 335] width 136 height 21
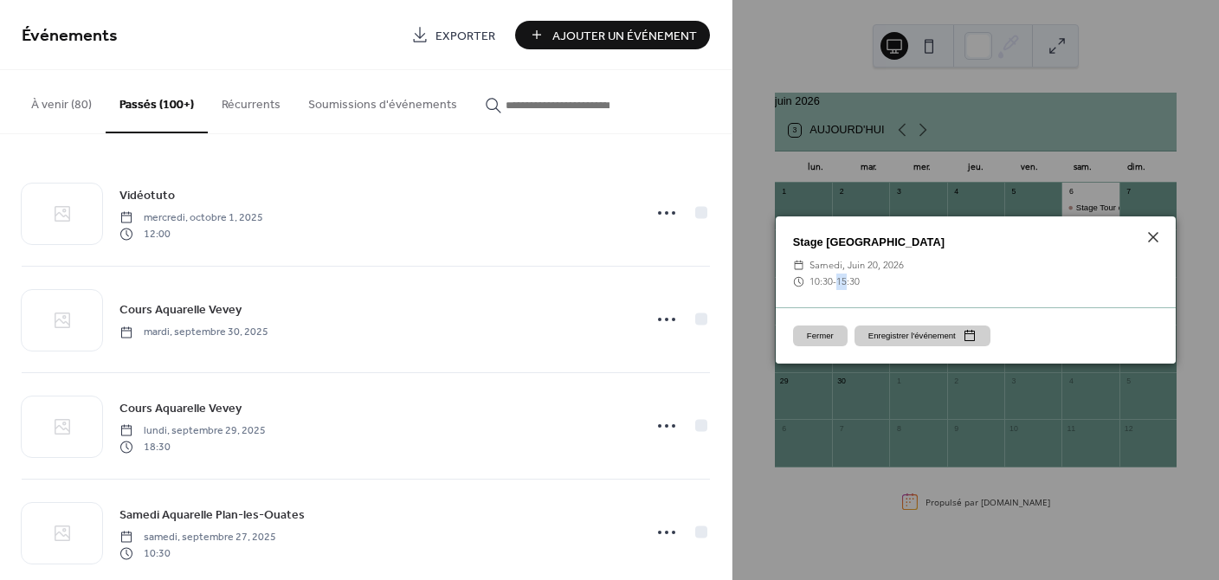
click at [816, 335] on button "Fermer" at bounding box center [820, 335] width 55 height 21
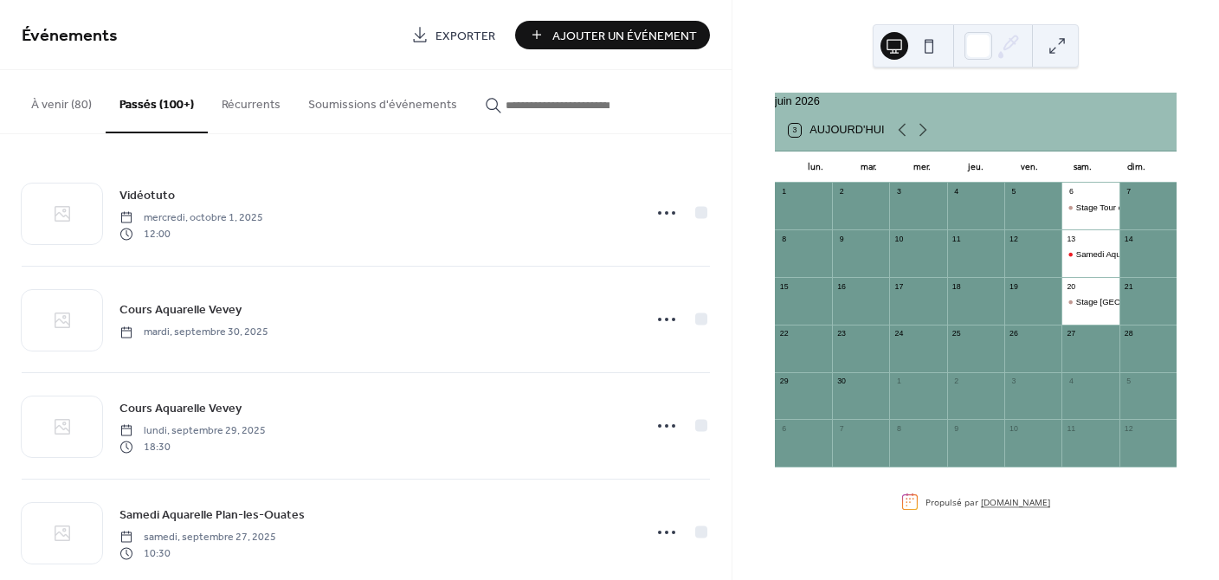
click at [1017, 508] on link "[DOMAIN_NAME]" at bounding box center [1015, 502] width 69 height 12
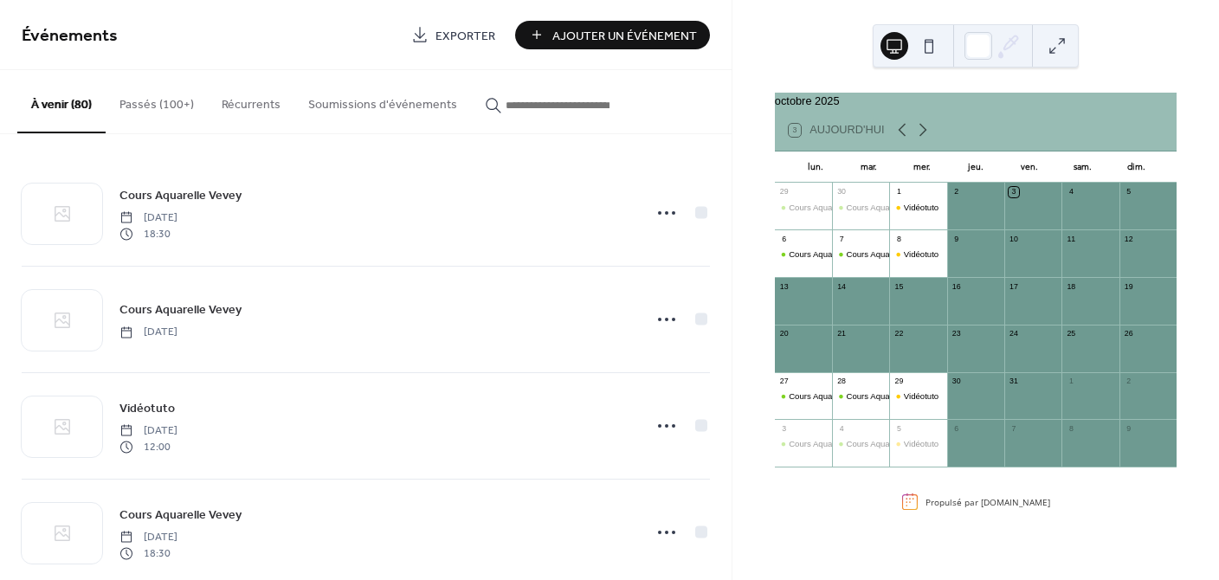
click at [164, 106] on button "Passés (100+)" at bounding box center [157, 100] width 102 height 61
click at [164, 106] on button "Passés (100+)" at bounding box center [157, 101] width 102 height 63
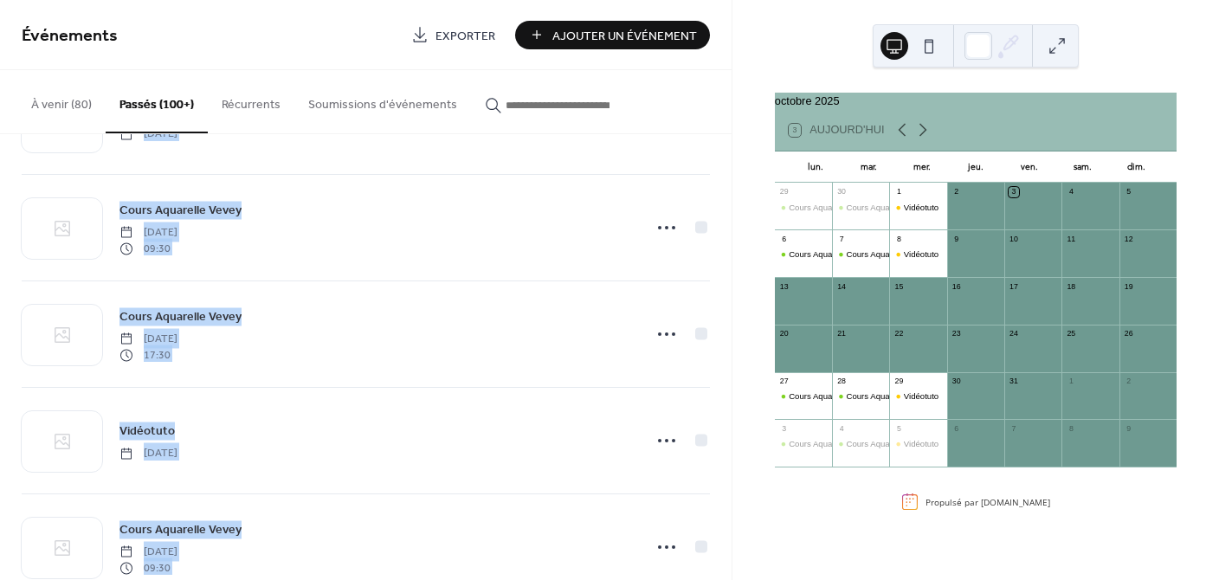
scroll to position [5914, 0]
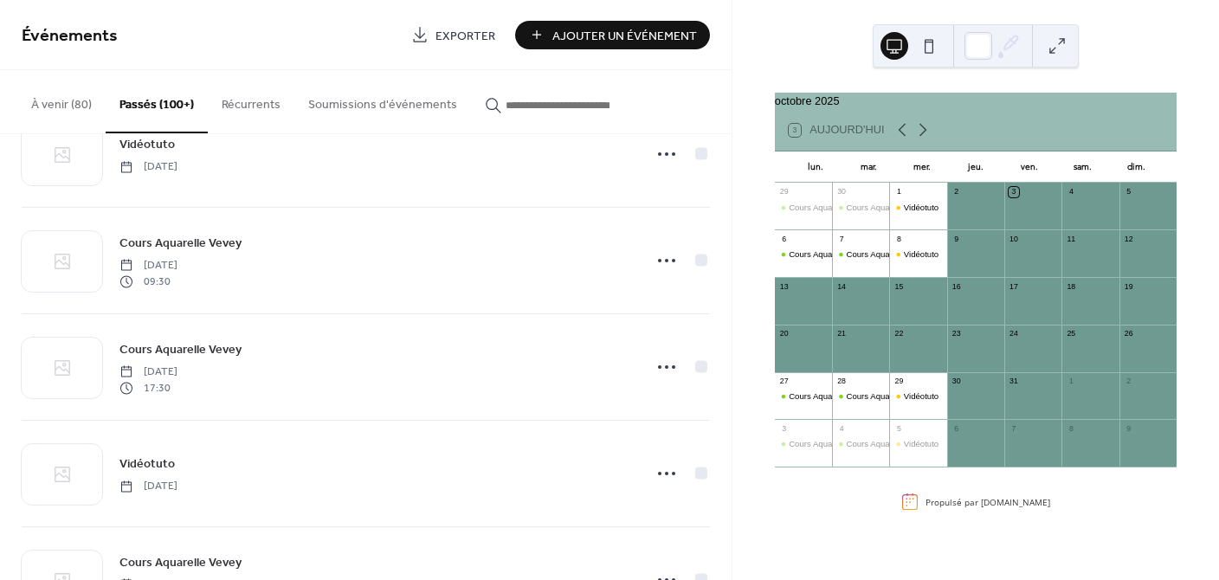
drag, startPoint x: 725, startPoint y: 495, endPoint x: 721, endPoint y: 435, distance: 59.9
click at [721, 435] on div "Vidéotuto [DATE] 12:00 Cours Aquarelle Vevey [DATE] Cours Aquarelle Vevey [DATE…" at bounding box center [365, 357] width 731 height 446
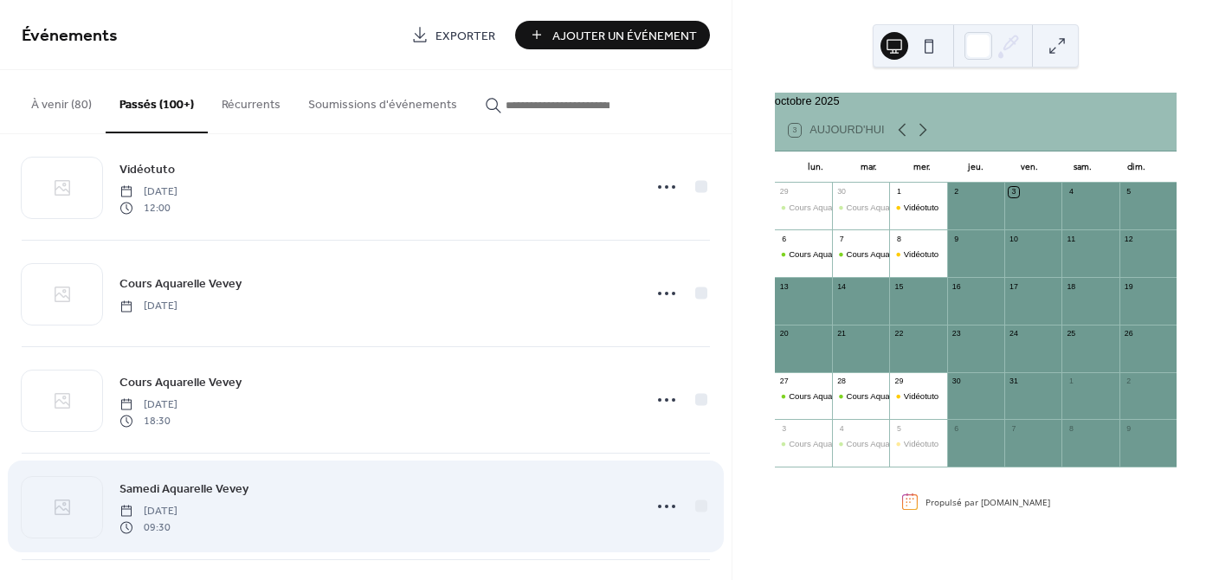
scroll to position [0, 0]
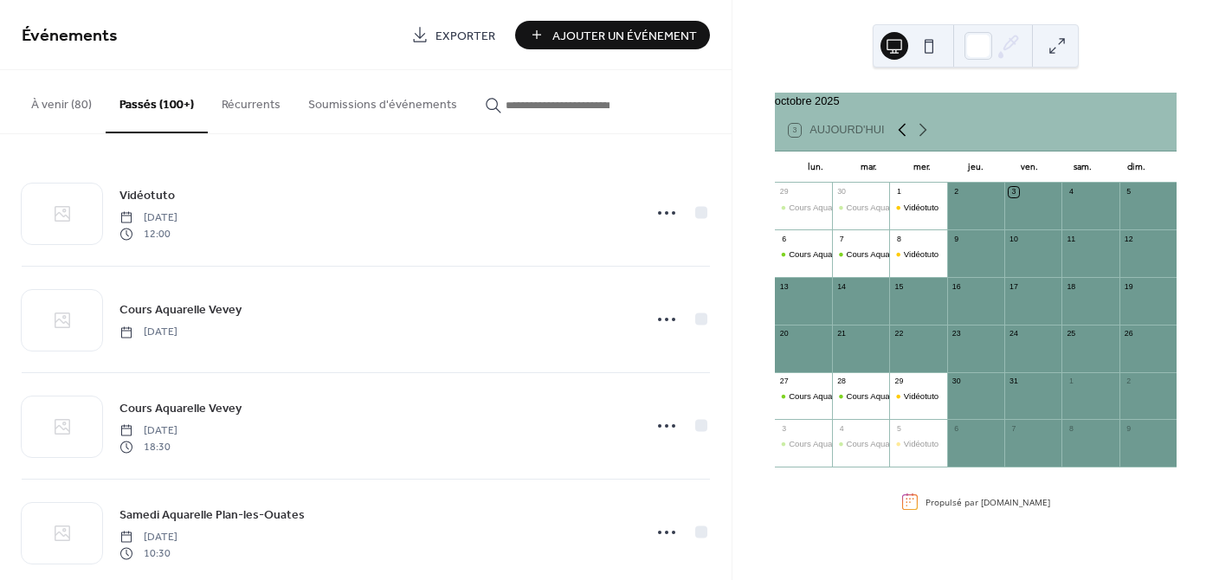
click at [898, 138] on icon at bounding box center [901, 129] width 21 height 21
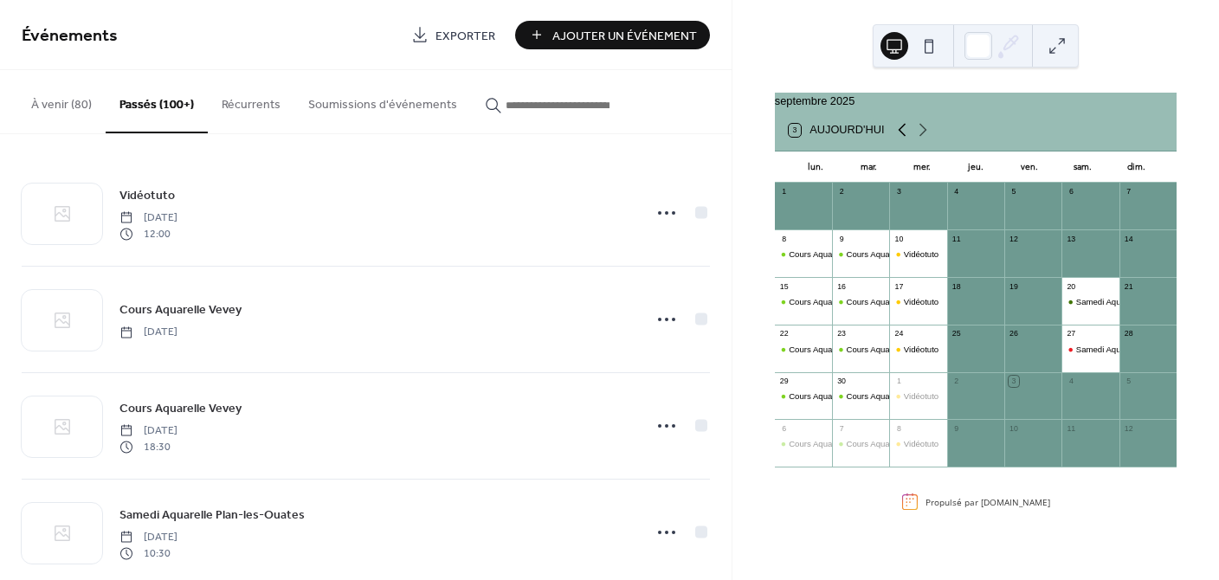
click at [897, 139] on icon at bounding box center [901, 129] width 21 height 21
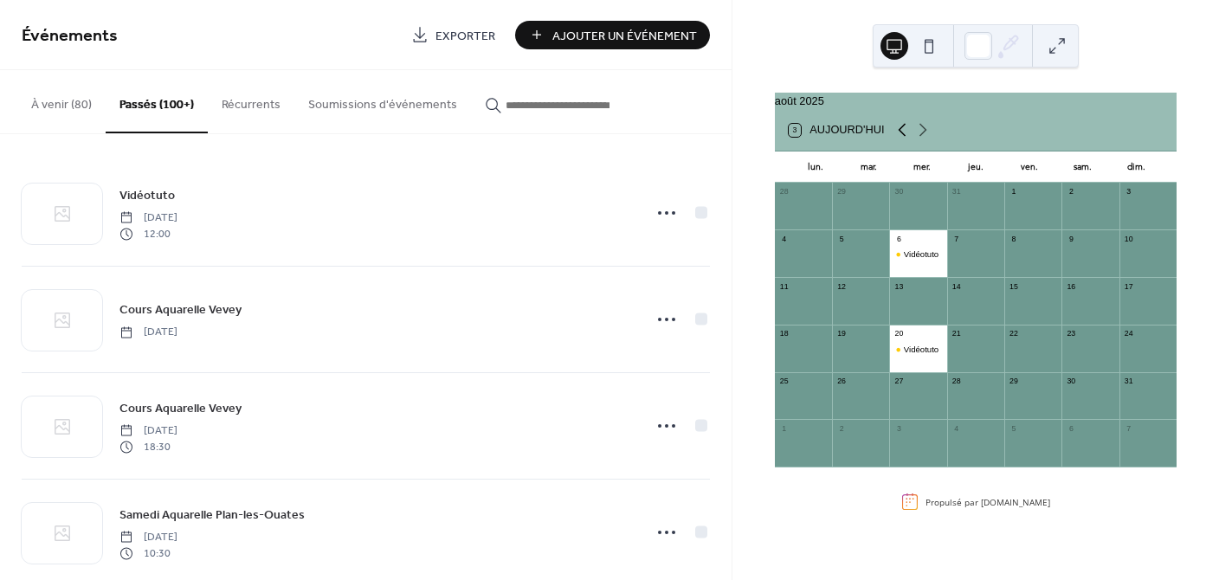
click at [897, 139] on icon at bounding box center [901, 129] width 21 height 21
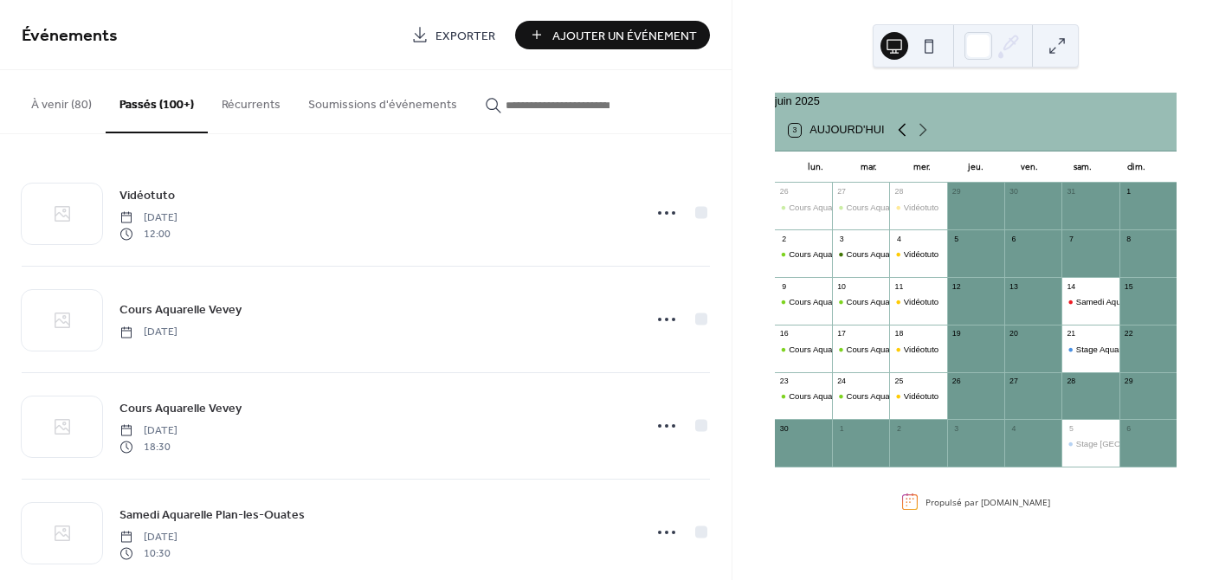
click at [897, 139] on icon at bounding box center [901, 129] width 21 height 21
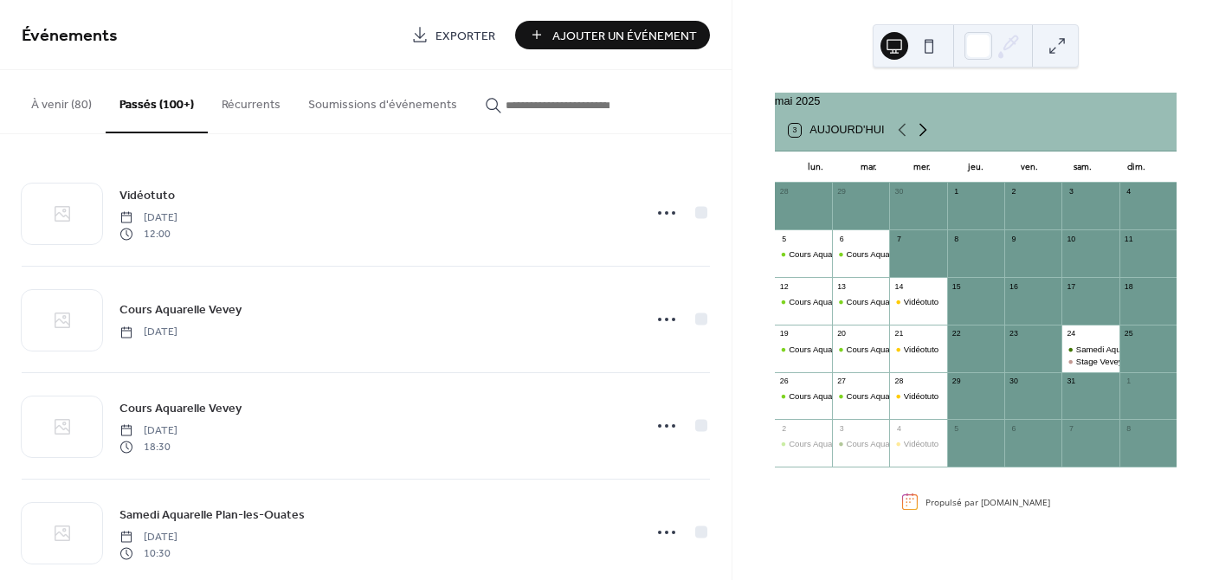
click at [922, 139] on icon at bounding box center [922, 129] width 21 height 21
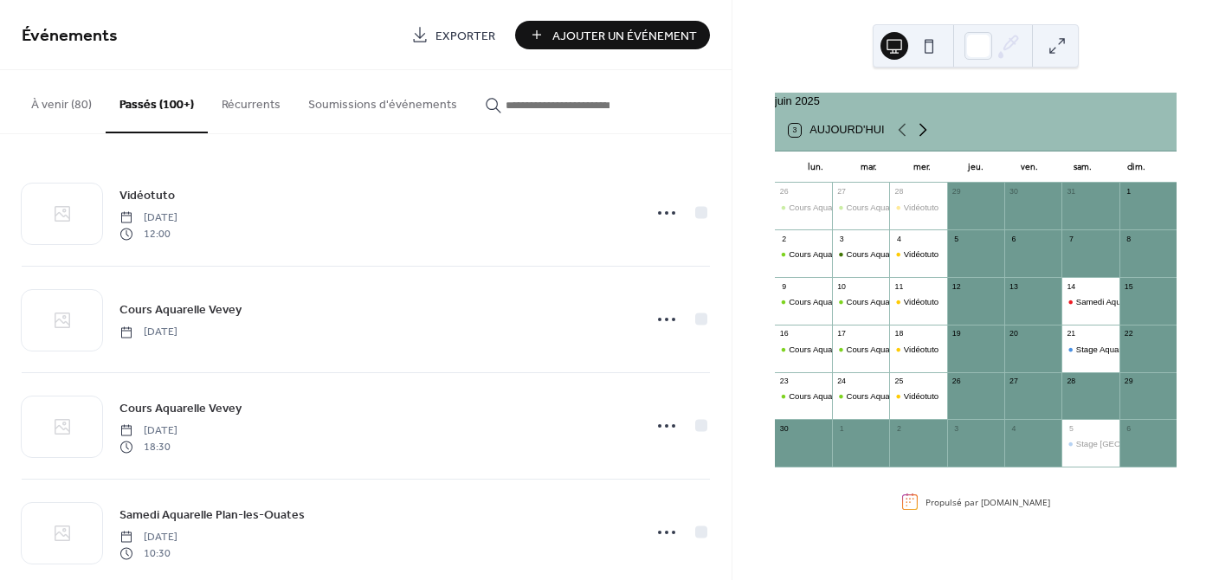
click at [922, 139] on icon at bounding box center [922, 129] width 21 height 21
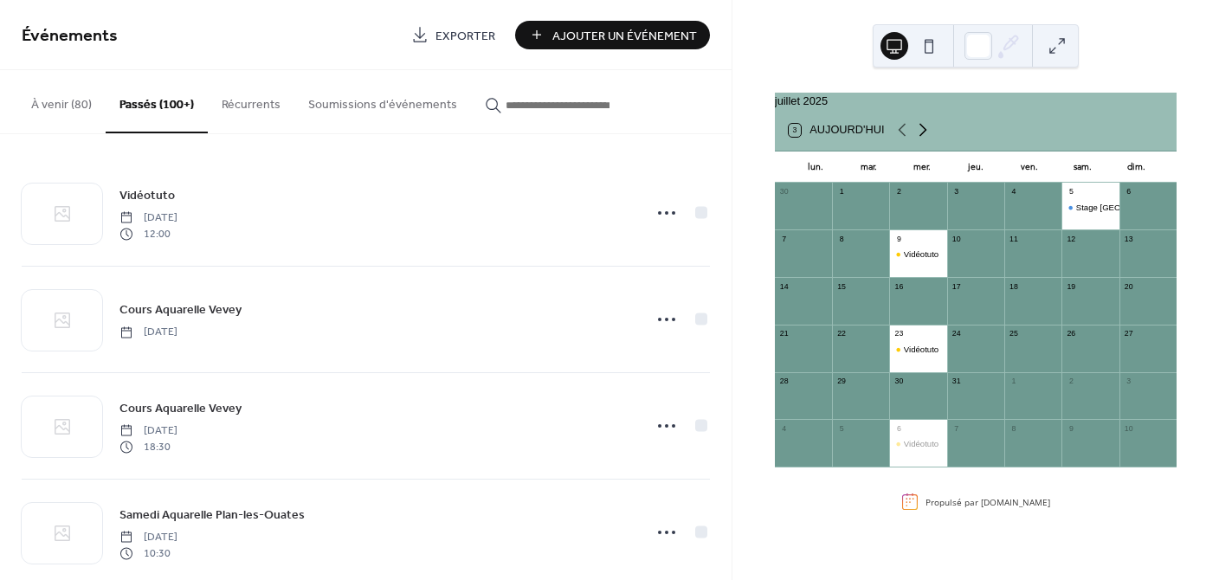
click at [922, 139] on icon at bounding box center [922, 129] width 21 height 21
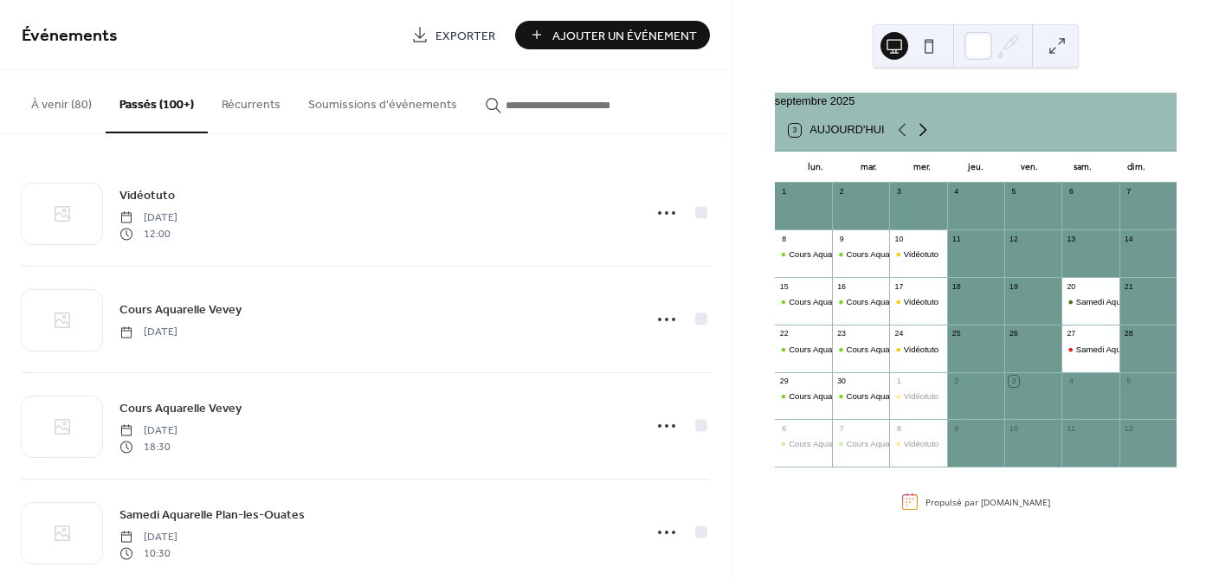
click at [922, 139] on icon at bounding box center [922, 129] width 21 height 21
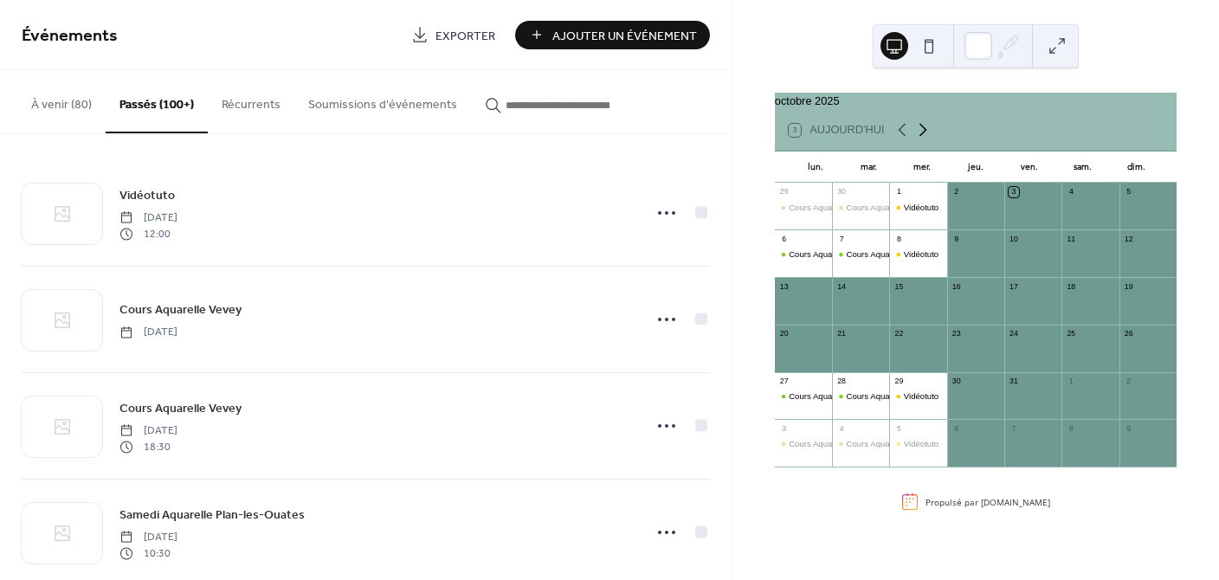
click at [922, 139] on icon at bounding box center [922, 129] width 21 height 21
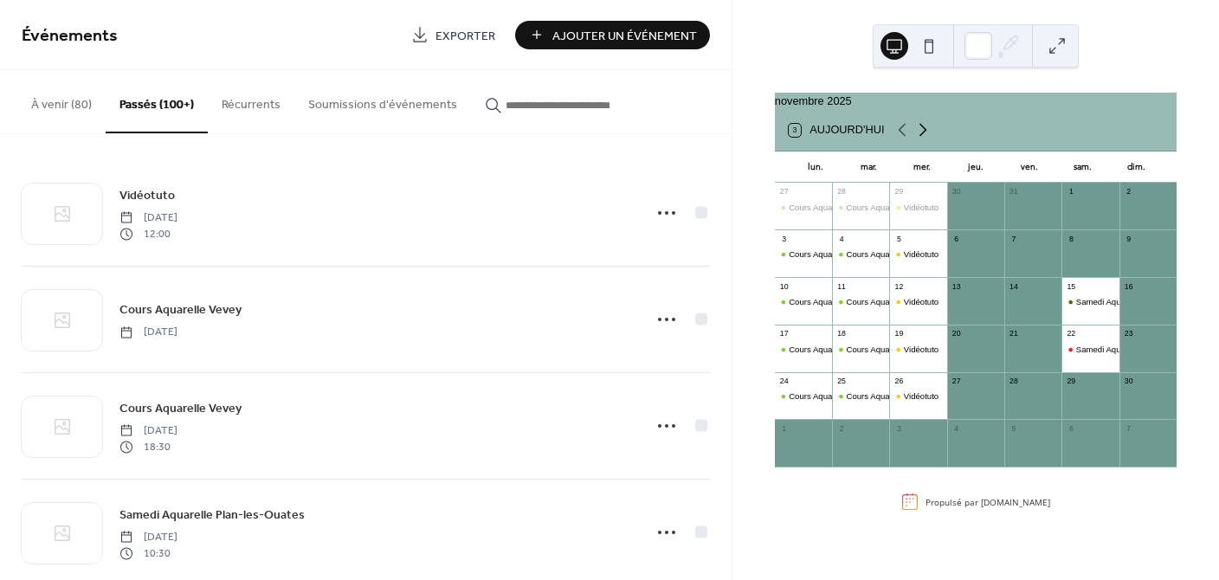
click at [922, 139] on icon at bounding box center [922, 129] width 21 height 21
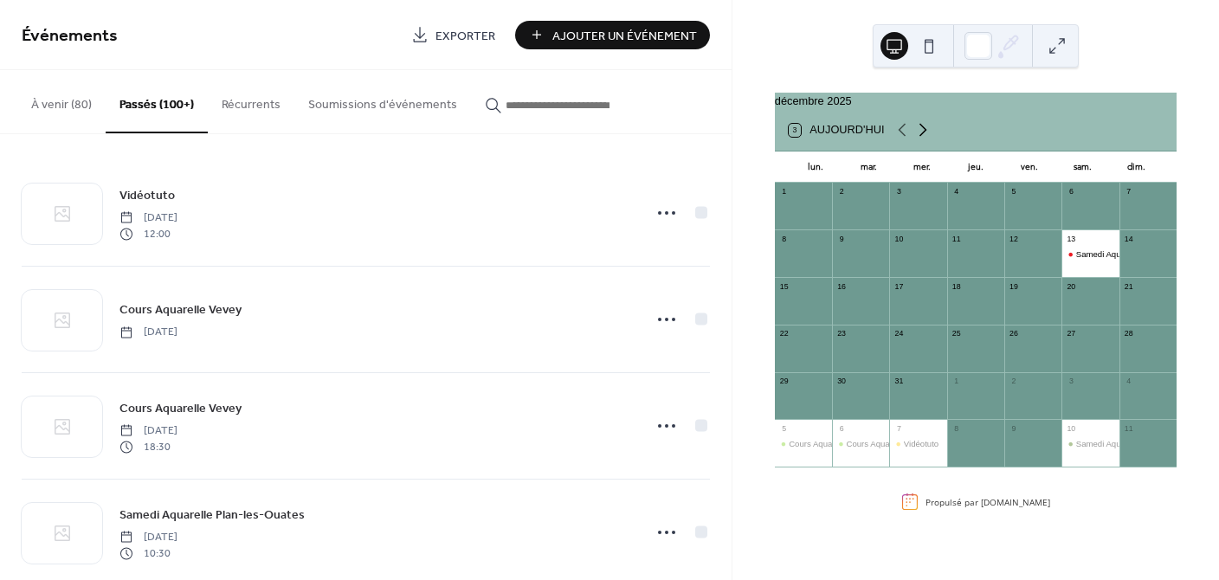
click at [922, 139] on icon at bounding box center [922, 129] width 21 height 21
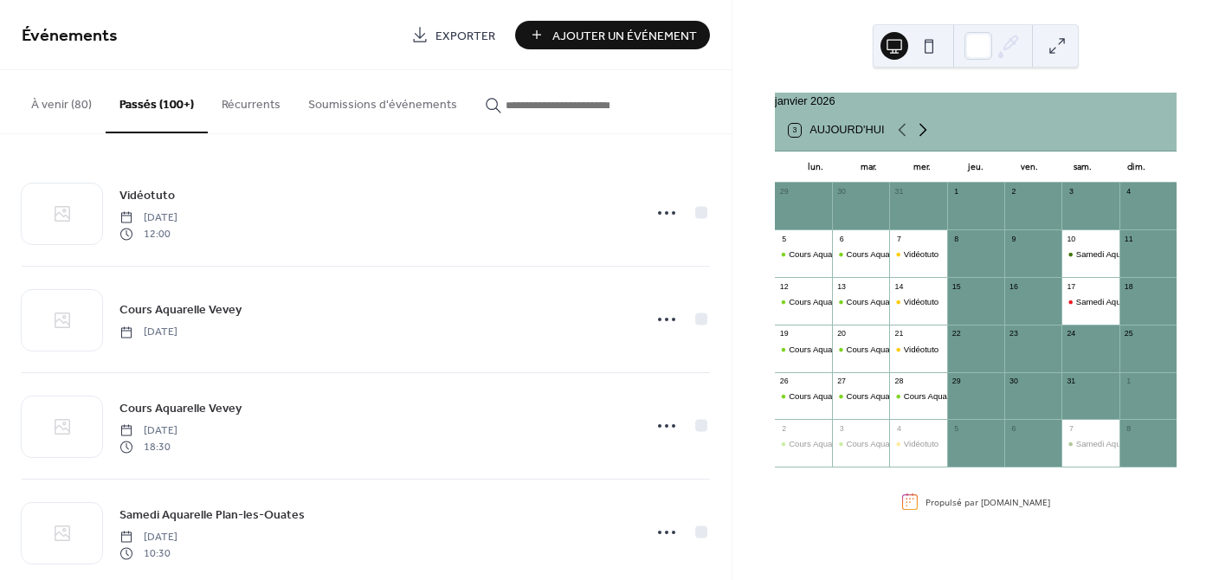
click at [922, 139] on icon at bounding box center [922, 129] width 21 height 21
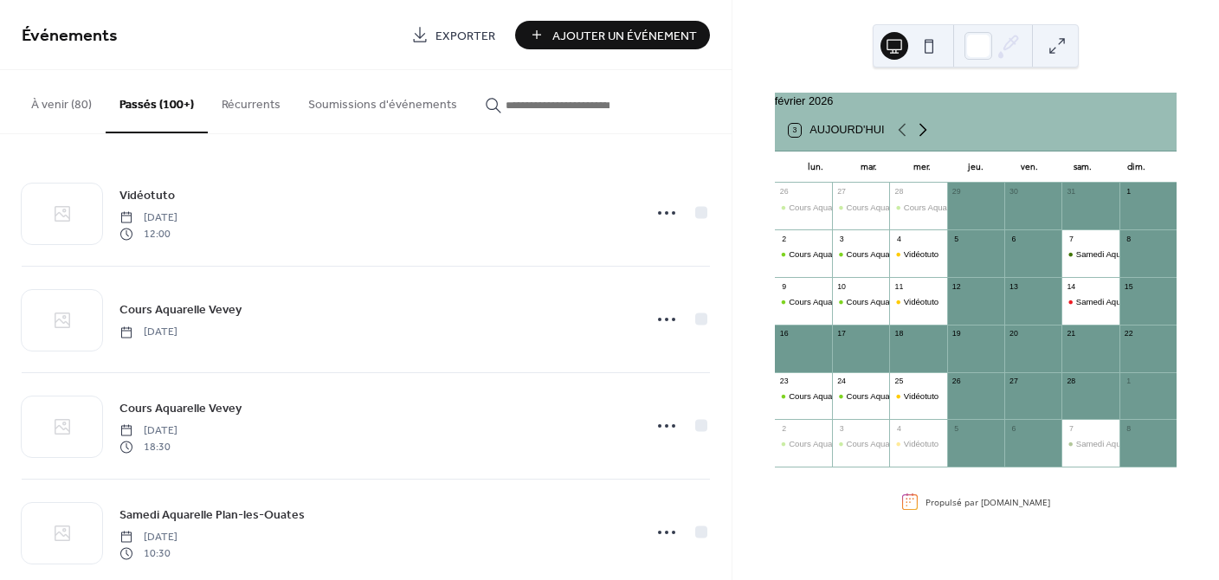
click at [922, 139] on icon at bounding box center [922, 129] width 21 height 21
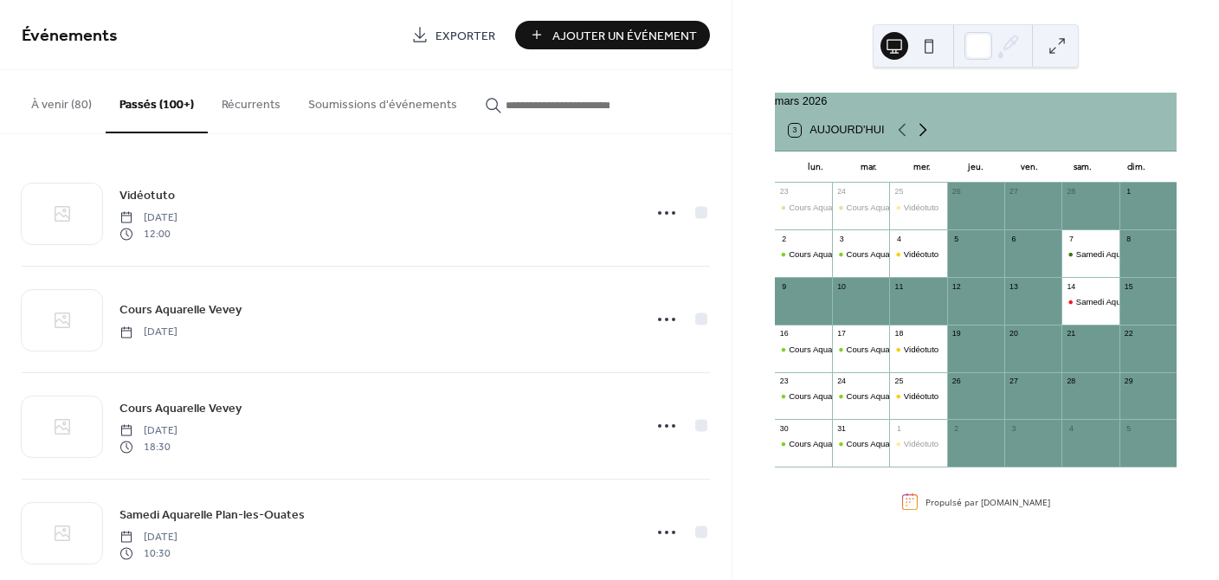
click at [922, 139] on icon at bounding box center [922, 129] width 21 height 21
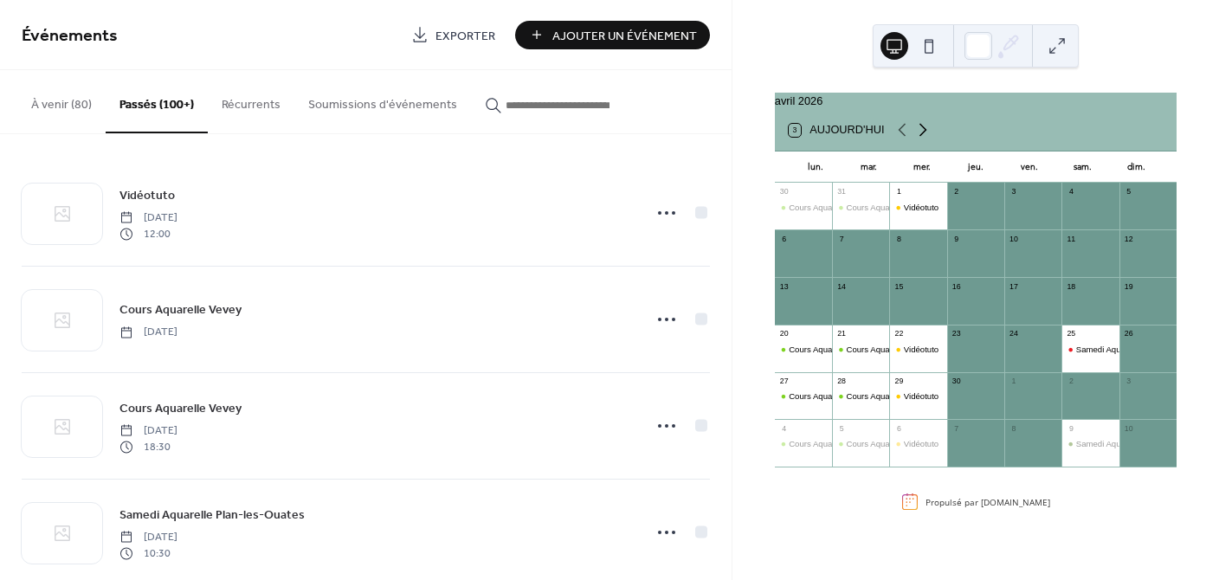
click at [922, 139] on icon at bounding box center [922, 129] width 21 height 21
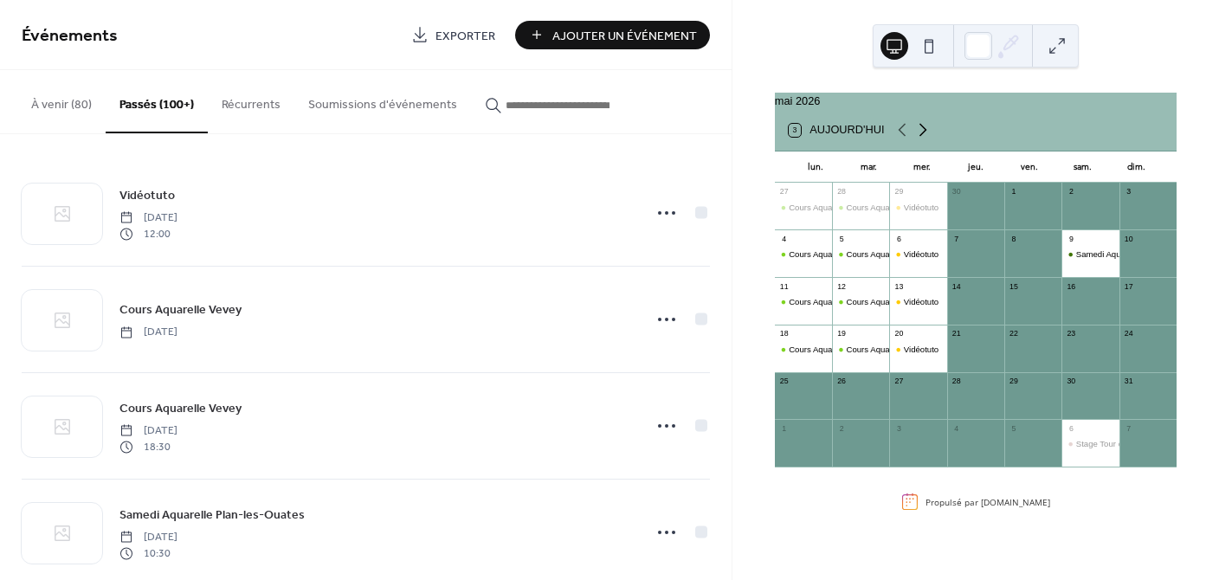
click at [922, 139] on icon at bounding box center [922, 129] width 21 height 21
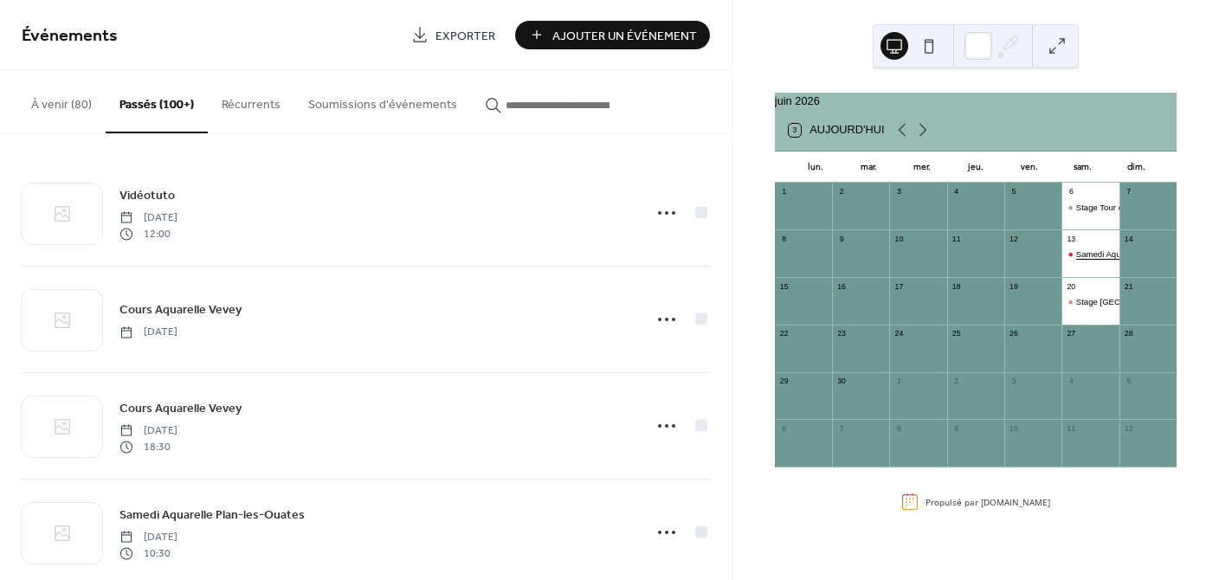
click at [1076, 260] on div "Samedi Aquarelle Plan-les-Ouates" at bounding box center [1139, 253] width 127 height 11
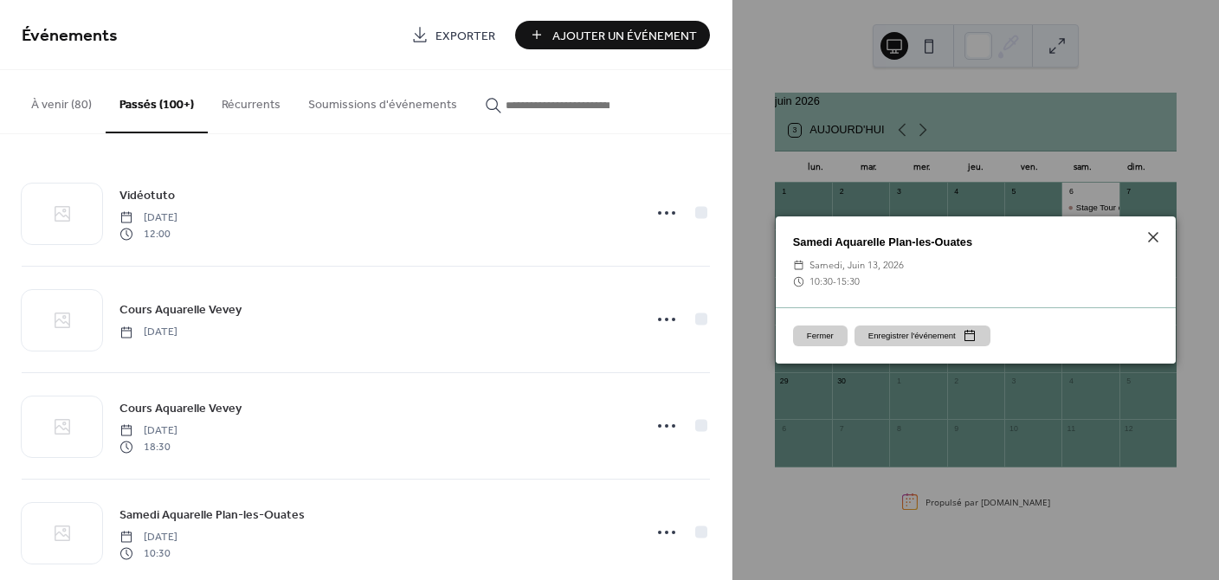
click at [809, 331] on button "Fermer" at bounding box center [820, 335] width 55 height 21
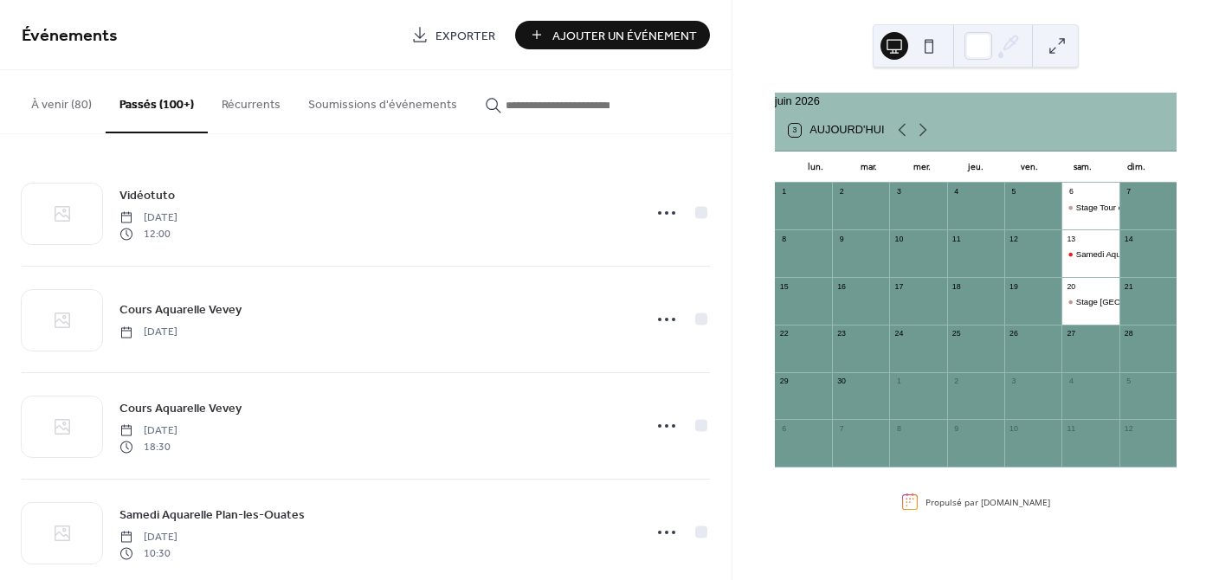
click at [74, 103] on button "À venir (80)" at bounding box center [61, 100] width 88 height 61
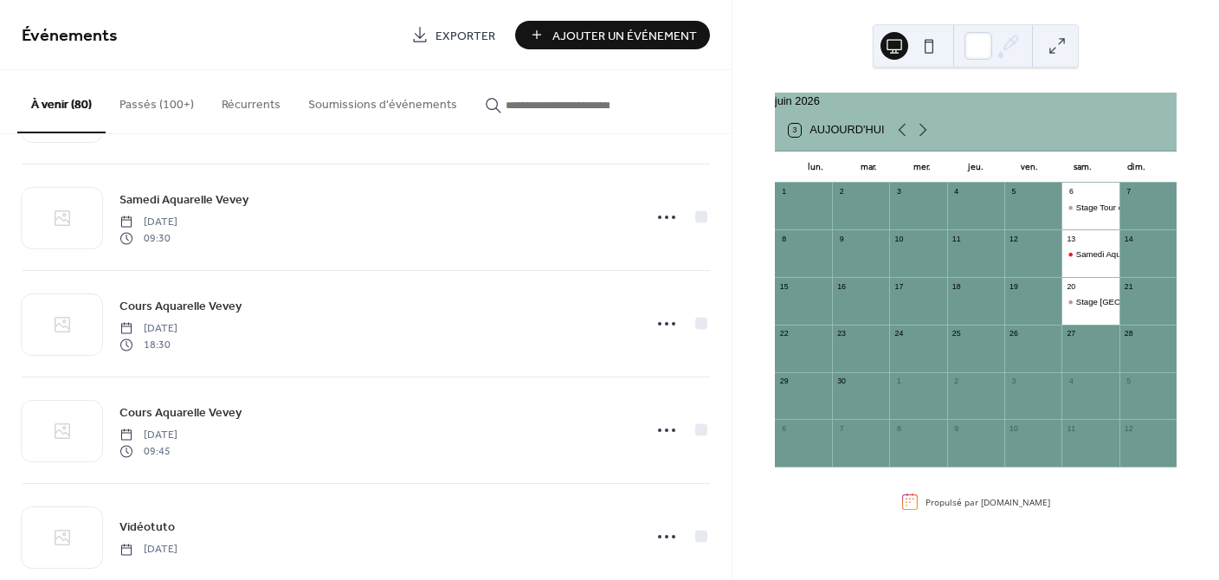
scroll to position [7057, 0]
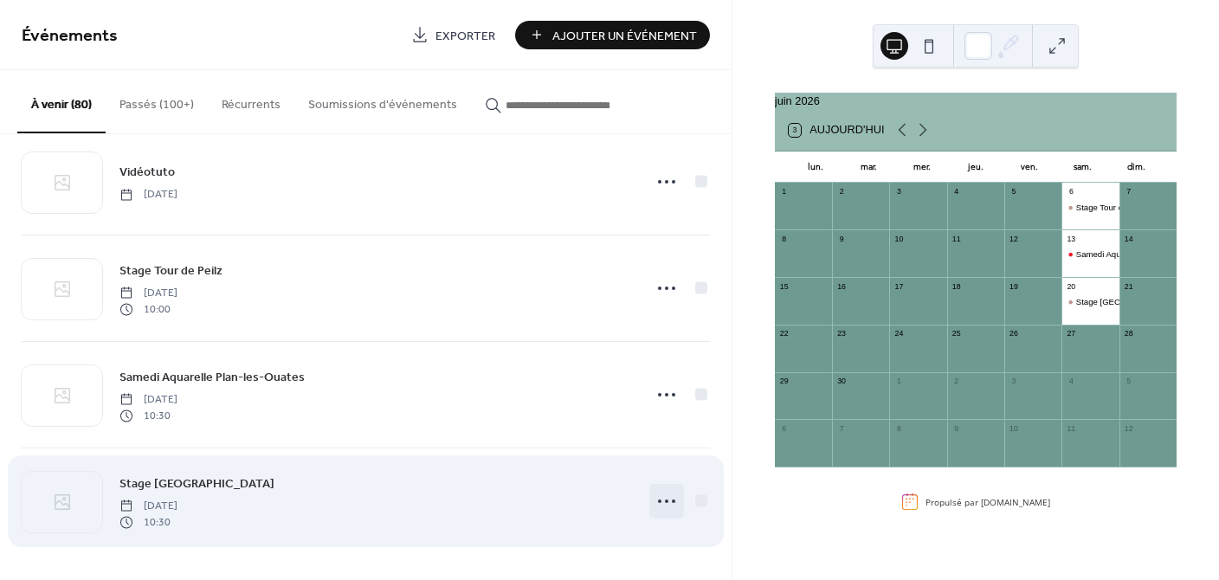
click at [656, 496] on icon at bounding box center [667, 501] width 28 height 28
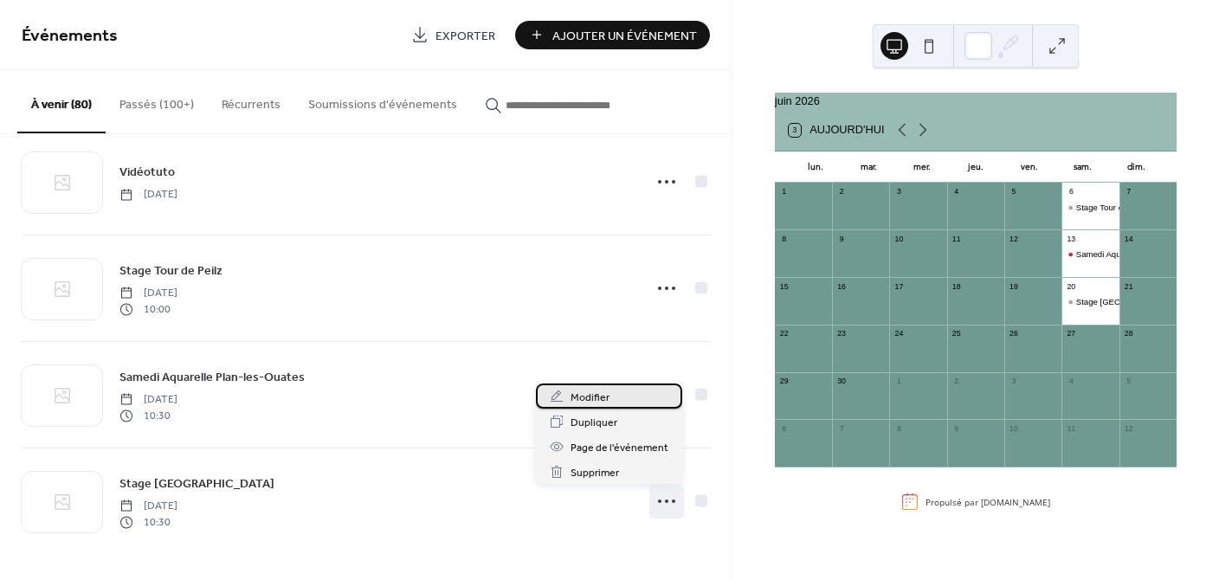
click at [596, 397] on span "Modifier" at bounding box center [589, 398] width 39 height 18
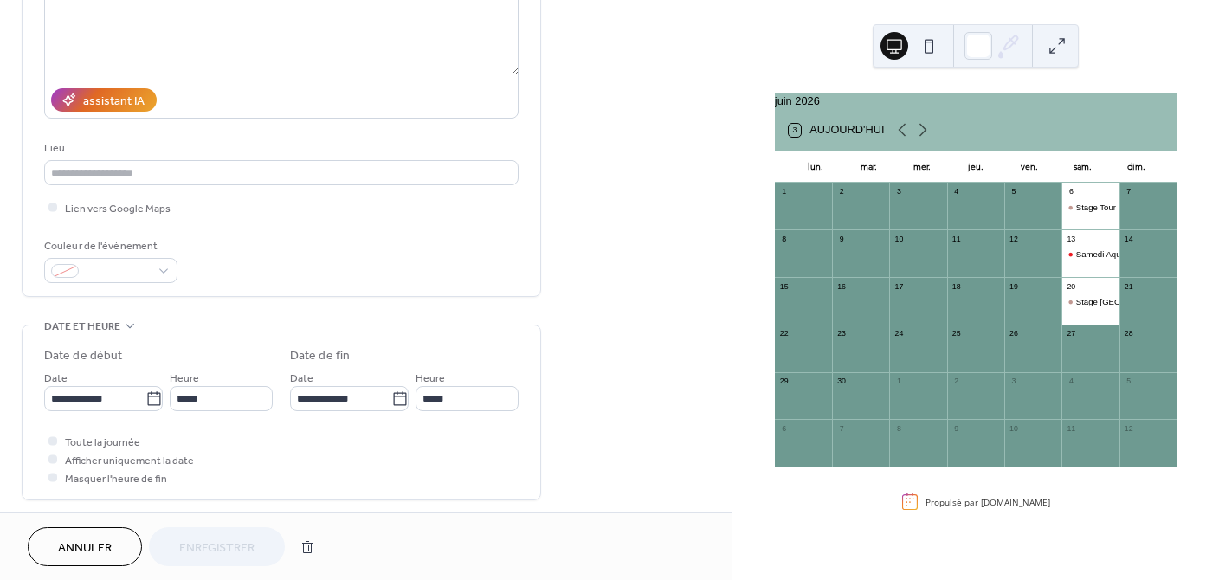
scroll to position [277, 0]
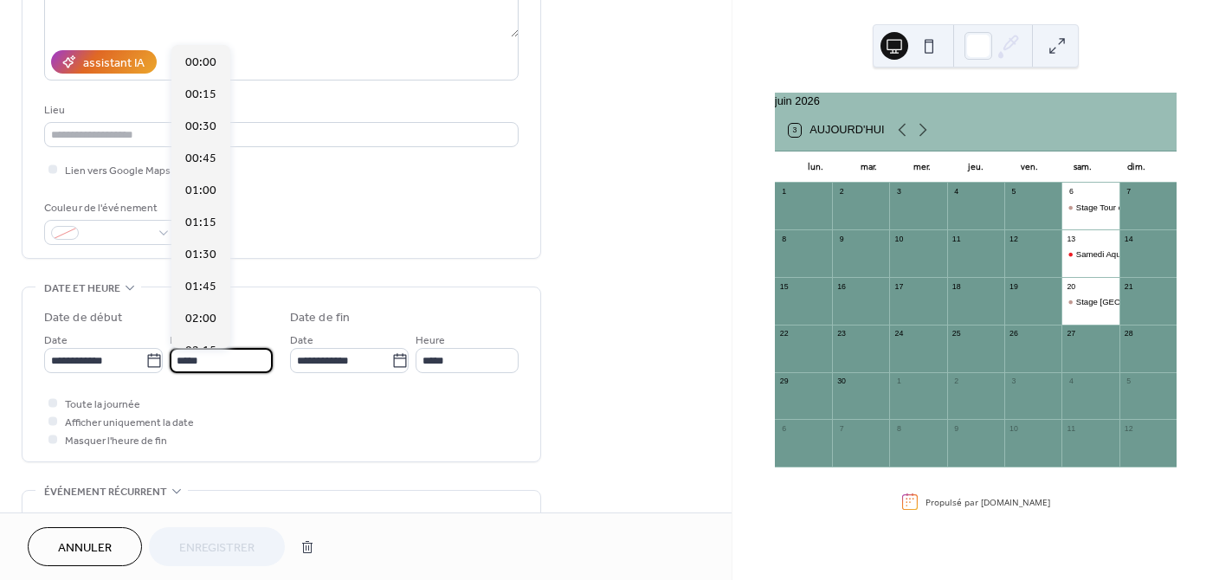
click at [216, 360] on input "*****" at bounding box center [221, 360] width 103 height 25
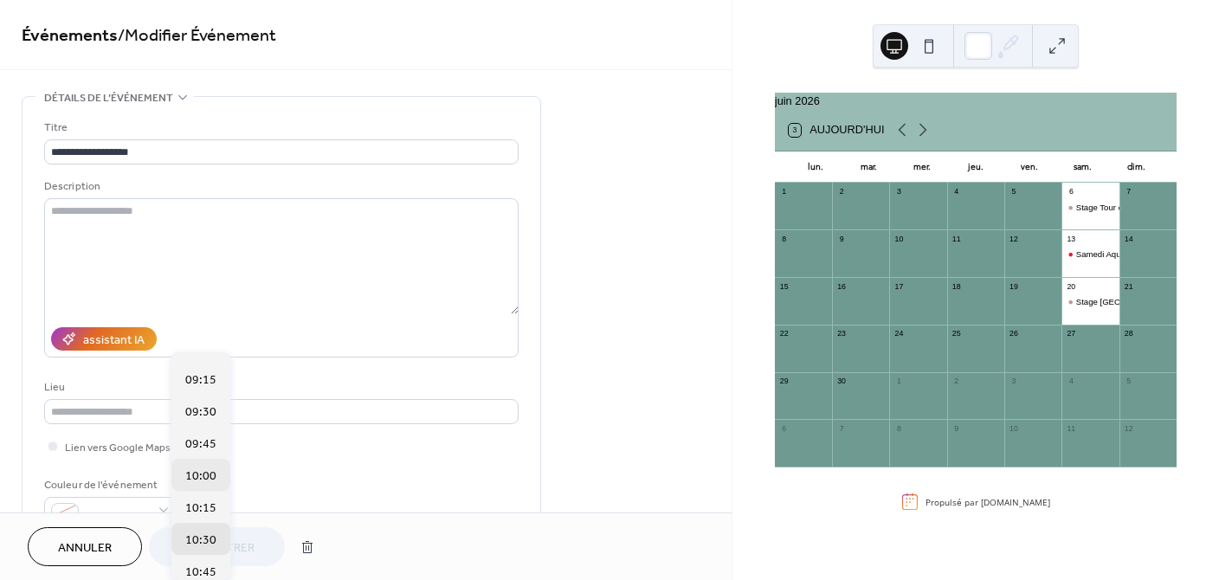
scroll to position [1178, 0]
click at [207, 470] on span "10:00" at bounding box center [200, 473] width 31 height 18
type input "*****"
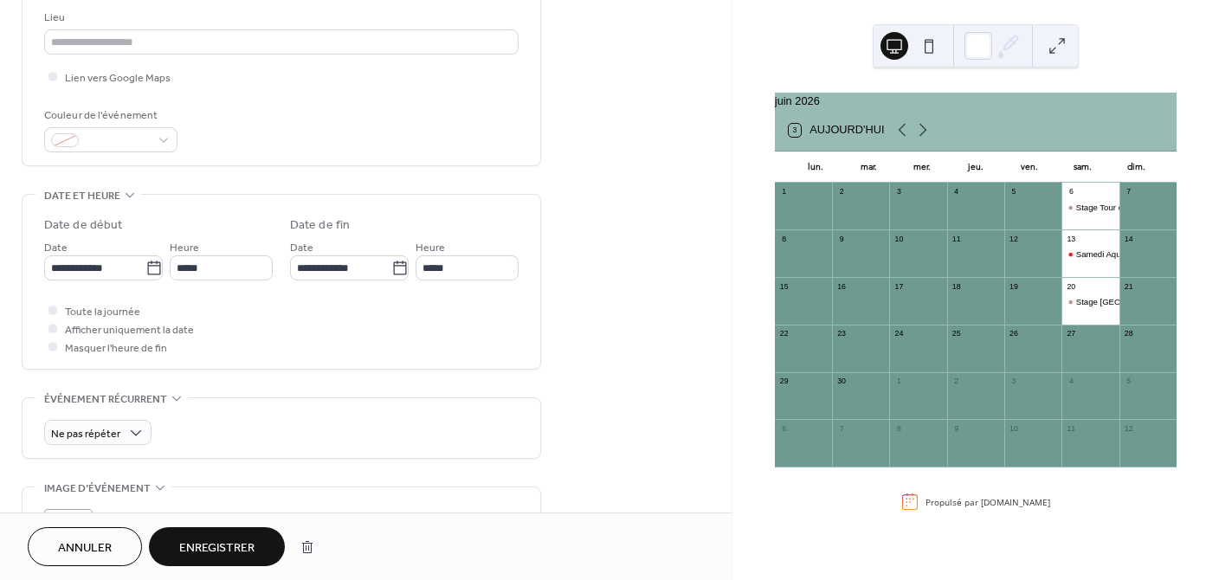
scroll to position [371, 0]
click at [207, 539] on span "Enregistrer" at bounding box center [216, 548] width 75 height 18
